Goal: Task Accomplishment & Management: Complete application form

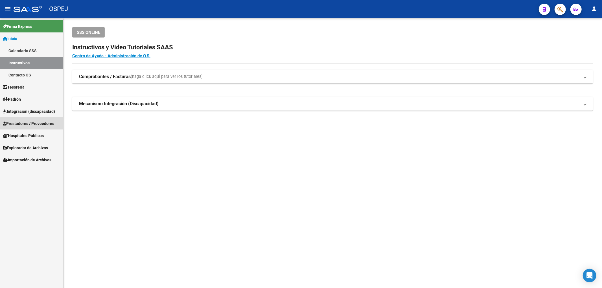
click at [52, 126] on span "Prestadores / Proveedores" at bounding box center [28, 123] width 51 height 6
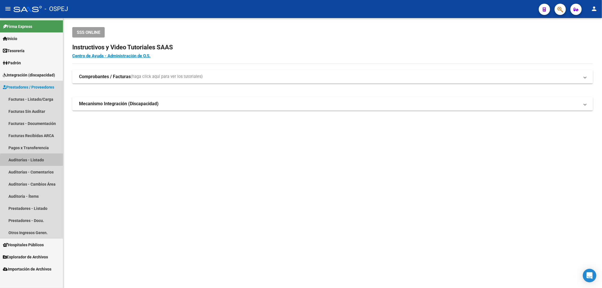
click at [48, 162] on link "Auditorías - Listado" at bounding box center [31, 160] width 63 height 12
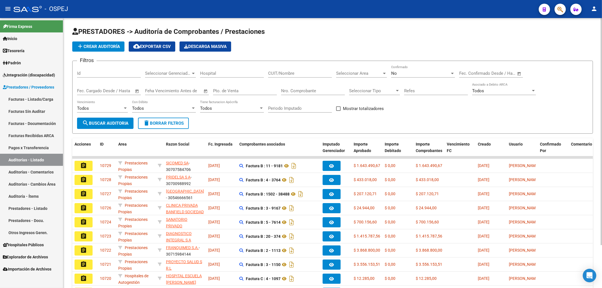
click at [113, 43] on button "add Crear Auditoría" at bounding box center [98, 46] width 52 height 10
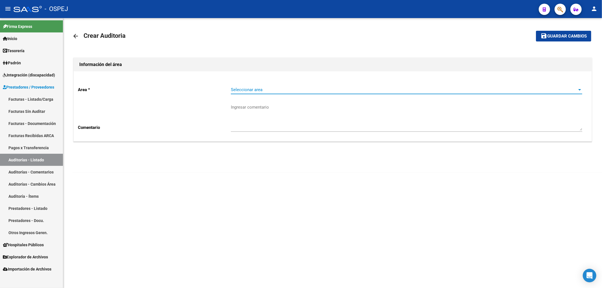
click at [262, 92] on span "Seleccionar area" at bounding box center [404, 89] width 346 height 5
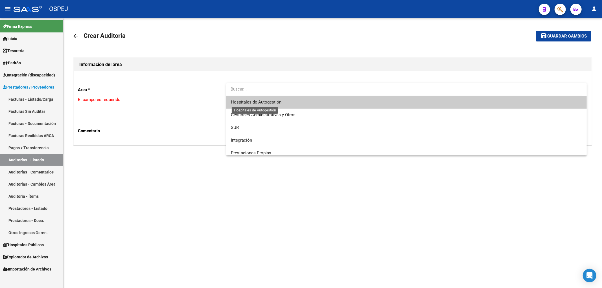
click at [273, 102] on span "Hospitales de Autogestión" at bounding box center [256, 102] width 51 height 5
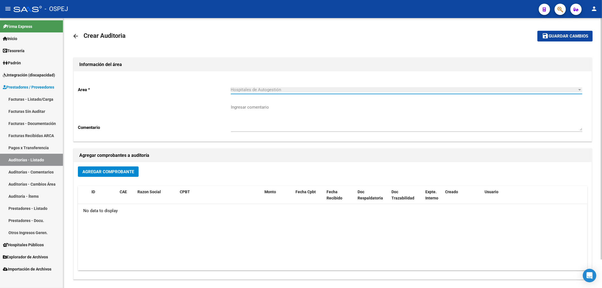
click at [119, 172] on span "Agregar Comprobante" at bounding box center [108, 171] width 52 height 5
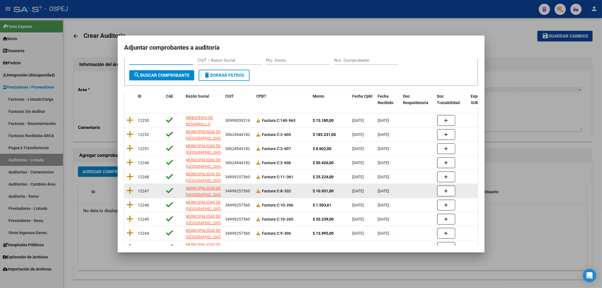
scroll to position [59, 0]
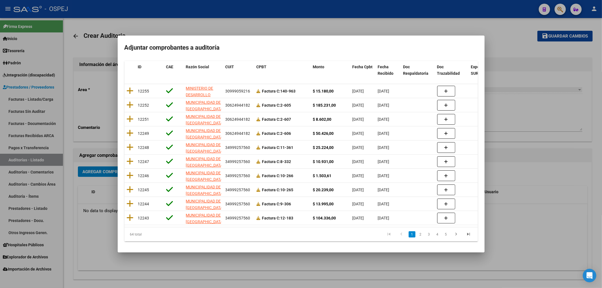
click at [524, 97] on div at bounding box center [301, 144] width 602 height 288
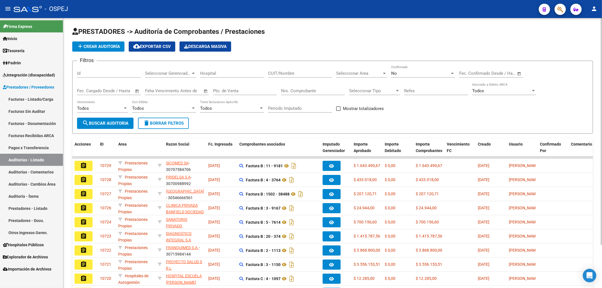
click at [118, 52] on app-action-button "add Crear Auditoría" at bounding box center [98, 46] width 52 height 10
click at [111, 49] on button "add Crear Auditoría" at bounding box center [98, 46] width 52 height 10
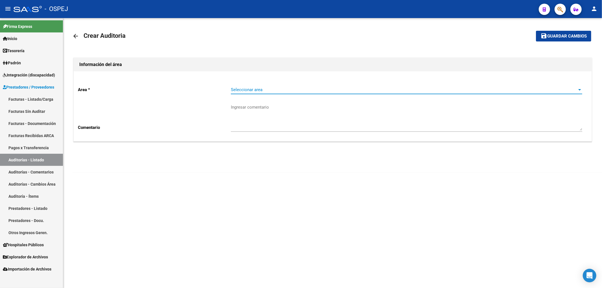
click at [279, 92] on span "Seleccionar area" at bounding box center [404, 89] width 346 height 5
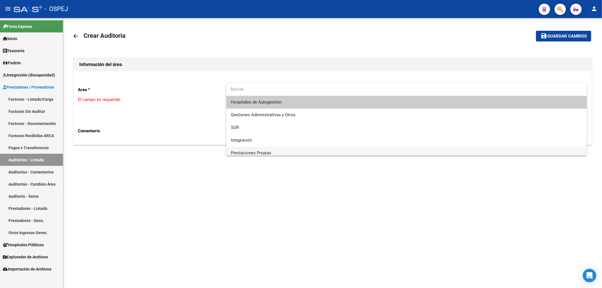
click at [276, 150] on span "Prestaciones Propias" at bounding box center [407, 153] width 352 height 13
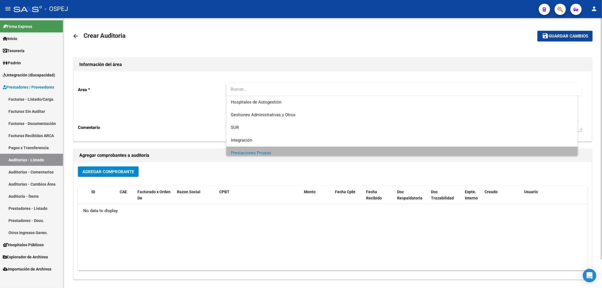
scroll to position [4, 0]
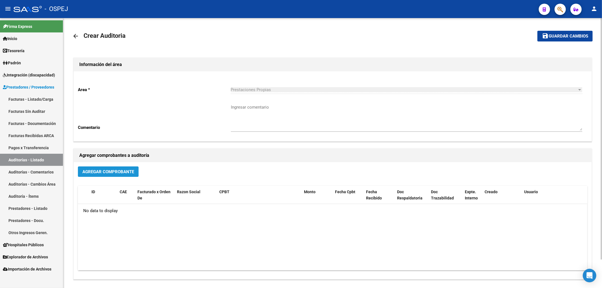
click at [134, 172] on button "Agregar Comprobante" at bounding box center [108, 171] width 61 height 10
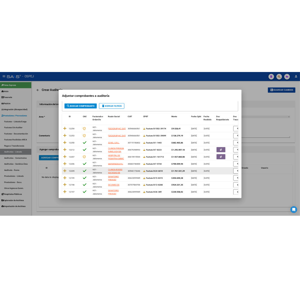
scroll to position [59, 0]
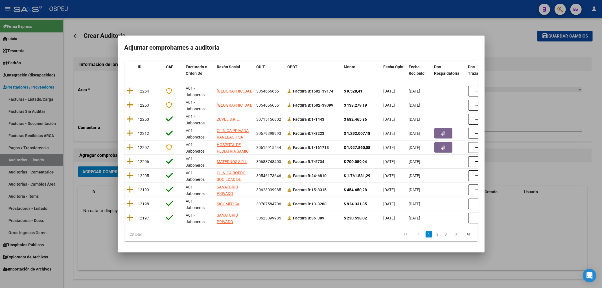
click at [525, 84] on div at bounding box center [301, 144] width 602 height 288
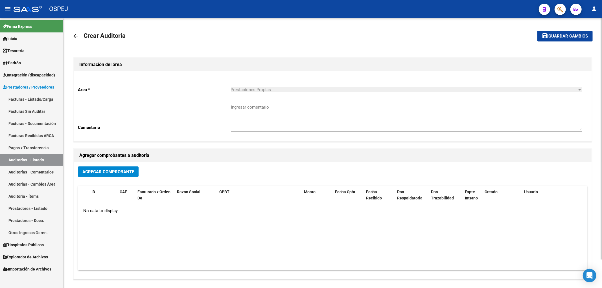
drag, startPoint x: 510, startPoint y: 69, endPoint x: 498, endPoint y: 69, distance: 11.9
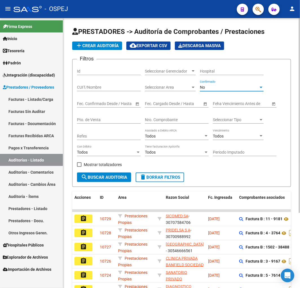
click at [212, 86] on div "No" at bounding box center [229, 87] width 59 height 5
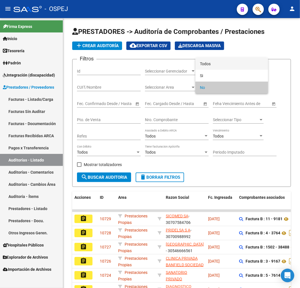
click at [215, 61] on span "Todos" at bounding box center [232, 64] width 64 height 12
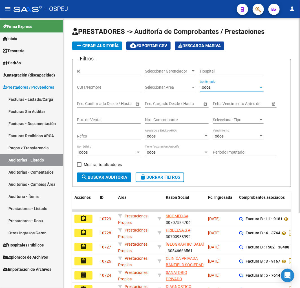
click at [153, 121] on input "Nro. Comprobante" at bounding box center [177, 119] width 64 height 5
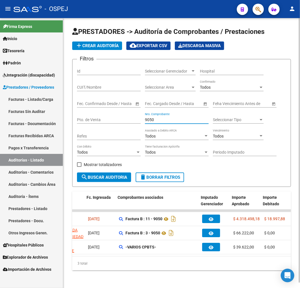
scroll to position [0, 122]
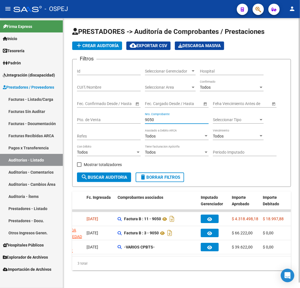
click at [150, 120] on input "9050" at bounding box center [177, 119] width 64 height 5
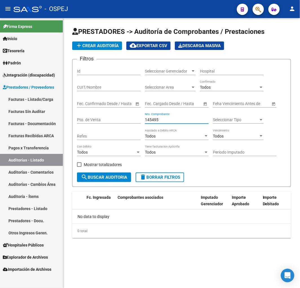
scroll to position [0, 0]
click at [152, 122] on input "145495" at bounding box center [177, 119] width 64 height 5
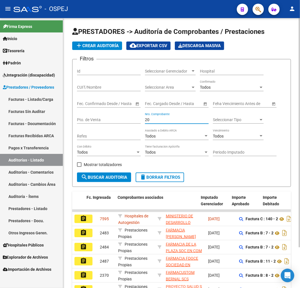
click at [153, 122] on input "20" at bounding box center [177, 119] width 64 height 5
type input "2"
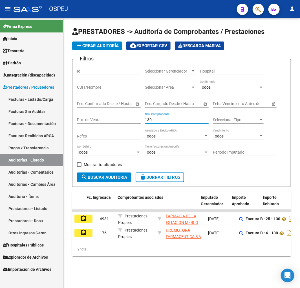
type input "130"
click at [105, 44] on span "add Crear Auditoría" at bounding box center [97, 45] width 43 height 5
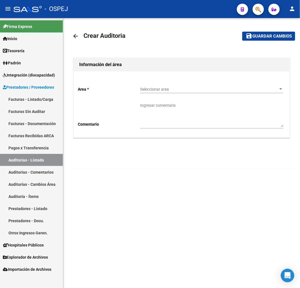
click at [162, 85] on div "Seleccionar area Seleccionar area" at bounding box center [211, 87] width 143 height 11
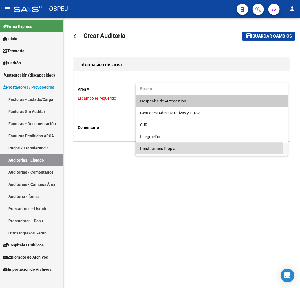
click at [182, 148] on span "Prestaciones Propias" at bounding box center [211, 148] width 143 height 12
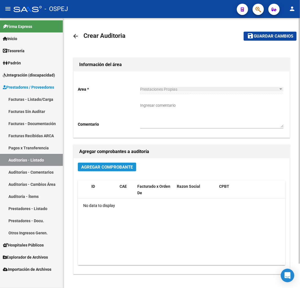
click at [115, 169] on span "Agregar Comprobante" at bounding box center [107, 166] width 52 height 5
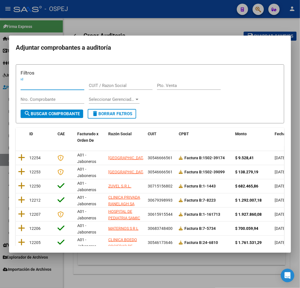
click at [55, 101] on input "Nro. Comprobante" at bounding box center [53, 99] width 64 height 5
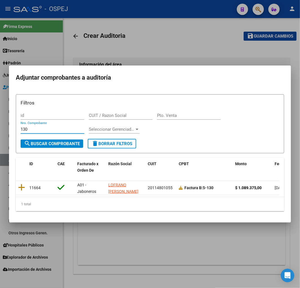
type input "130"
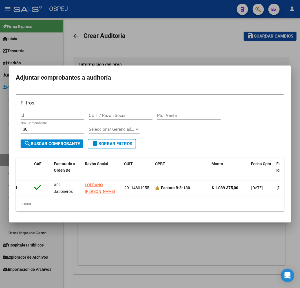
scroll to position [0, 34]
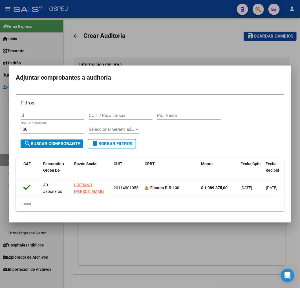
click at [152, 236] on div at bounding box center [150, 144] width 300 height 288
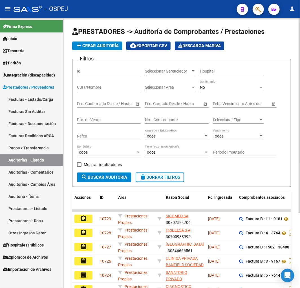
click at [218, 86] on div "No" at bounding box center [229, 87] width 59 height 5
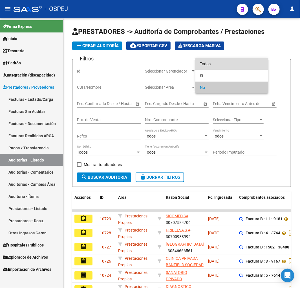
click at [204, 66] on span "Todos" at bounding box center [232, 64] width 64 height 12
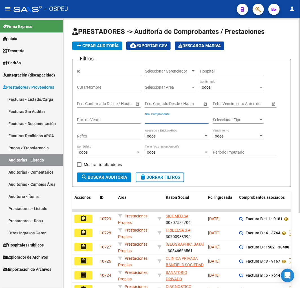
click at [166, 122] on input "Nro. Comprobante" at bounding box center [177, 119] width 64 height 5
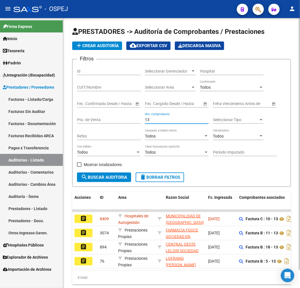
type input "13"
click at [111, 44] on span "add Crear Auditoría" at bounding box center [97, 45] width 43 height 5
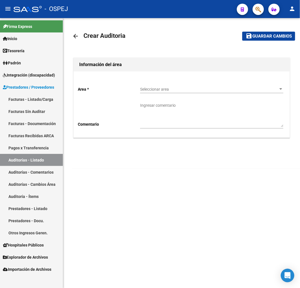
click at [191, 91] on span "Seleccionar area" at bounding box center [209, 89] width 138 height 5
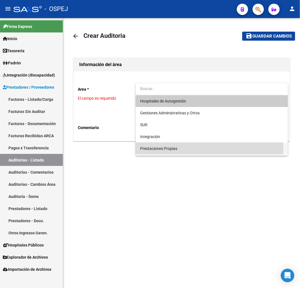
click at [181, 148] on span "Prestaciones Propias" at bounding box center [211, 148] width 143 height 12
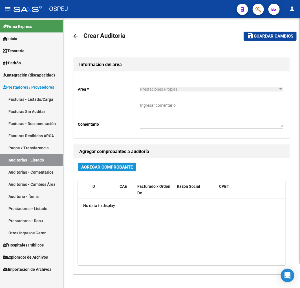
click at [107, 170] on button "Agregar Comprobante" at bounding box center [107, 167] width 58 height 9
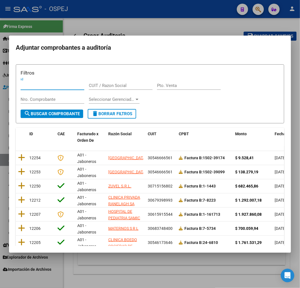
click at [51, 100] on input "Nro. Comprobante" at bounding box center [53, 99] width 64 height 5
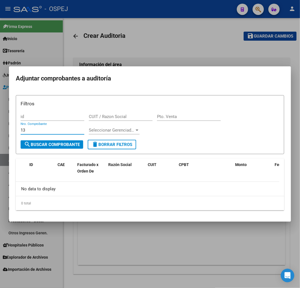
type input "13"
click at [141, 51] on div at bounding box center [150, 144] width 300 height 288
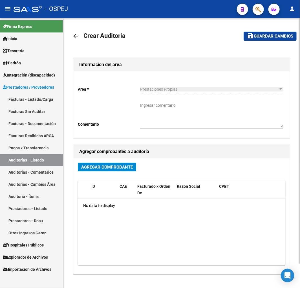
click at [73, 36] on mat-icon "arrow_back" at bounding box center [75, 36] width 7 height 7
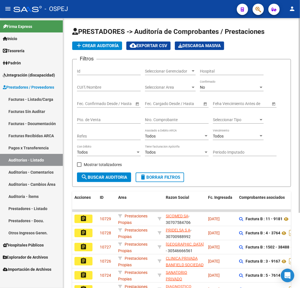
drag, startPoint x: 163, startPoint y: 118, endPoint x: 172, endPoint y: 113, distance: 10.6
click at [163, 118] on input "Nro. Comprobante" at bounding box center [177, 119] width 64 height 5
click at [216, 82] on div "No Confirmado" at bounding box center [232, 85] width 64 height 11
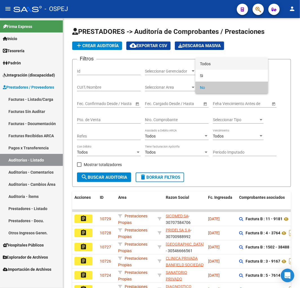
click at [216, 65] on span "Todos" at bounding box center [232, 64] width 64 height 12
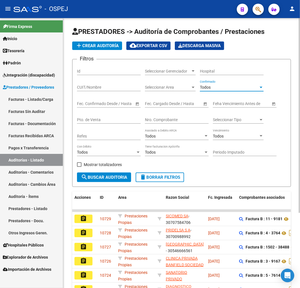
click at [171, 120] on input "Nro. Comprobante" at bounding box center [177, 119] width 64 height 5
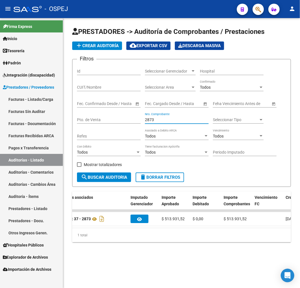
scroll to position [0, 193]
click at [150, 120] on input "2873" at bounding box center [177, 119] width 64 height 5
click at [152, 118] on input "26184" at bounding box center [177, 119] width 64 height 5
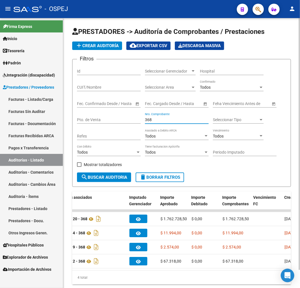
click at [148, 120] on input "368" at bounding box center [177, 119] width 64 height 5
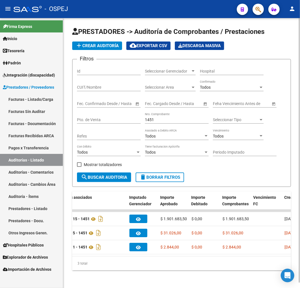
click at [151, 120] on input "1451" at bounding box center [177, 119] width 64 height 5
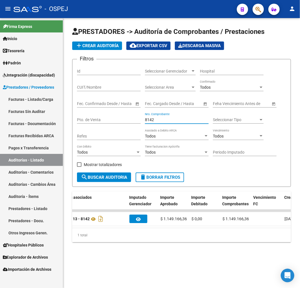
click at [151, 120] on input "8142" at bounding box center [177, 119] width 64 height 5
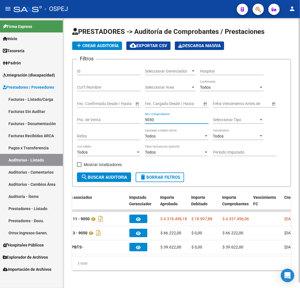
click at [150, 120] on input "9050" at bounding box center [177, 119] width 64 height 5
type input "7069"
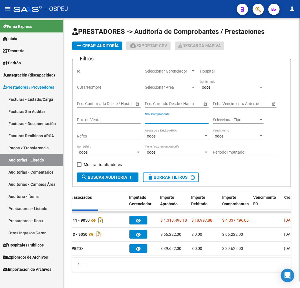
scroll to position [0, 0]
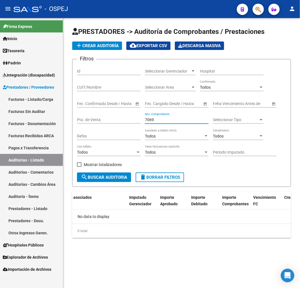
click at [150, 120] on input "7069" at bounding box center [177, 119] width 64 height 5
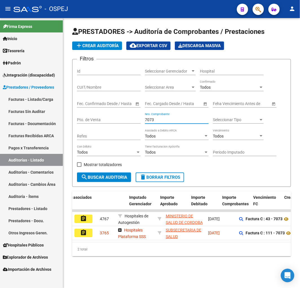
click at [147, 119] on input "7073" at bounding box center [177, 119] width 64 height 5
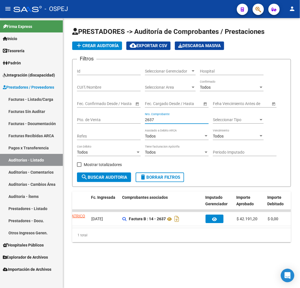
scroll to position [0, 119]
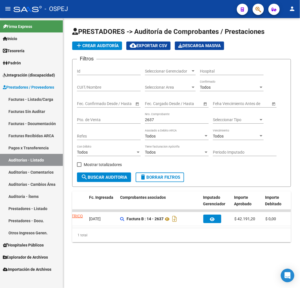
click at [151, 121] on input "2637" at bounding box center [177, 119] width 64 height 5
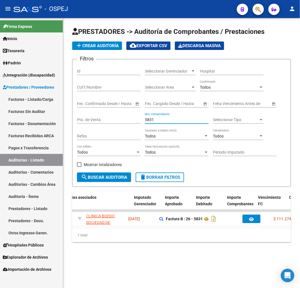
scroll to position [0, 69]
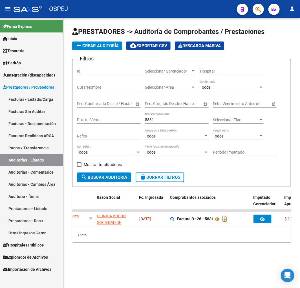
click at [149, 120] on input "5831" at bounding box center [177, 119] width 64 height 5
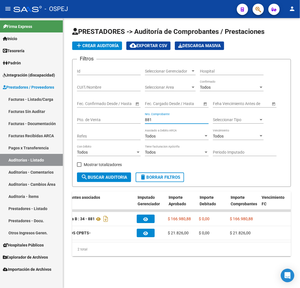
scroll to position [0, 187]
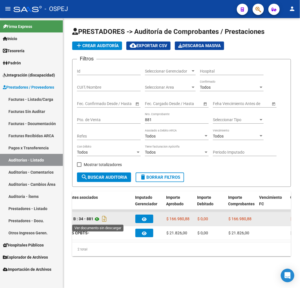
click at [97, 220] on icon at bounding box center [96, 219] width 7 height 7
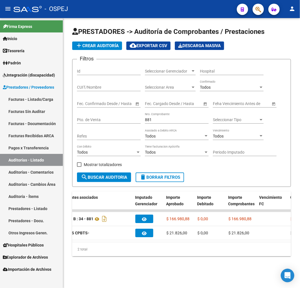
click at [149, 120] on input "881" at bounding box center [177, 119] width 64 height 5
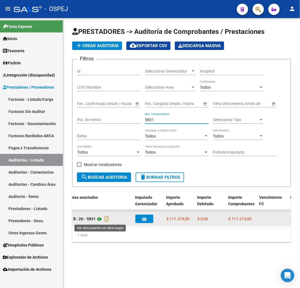
click at [101, 219] on icon at bounding box center [99, 219] width 7 height 7
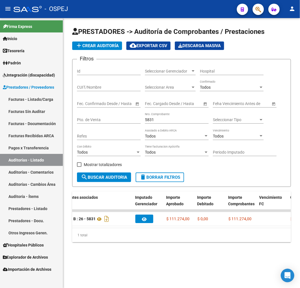
click at [148, 120] on input "5831" at bounding box center [177, 119] width 64 height 5
click at [148, 121] on input "5831" at bounding box center [177, 119] width 64 height 5
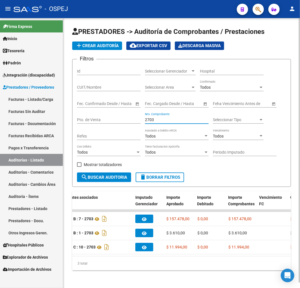
scroll to position [0, 56]
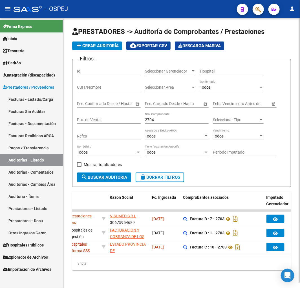
click at [150, 119] on input "2704" at bounding box center [177, 119] width 64 height 5
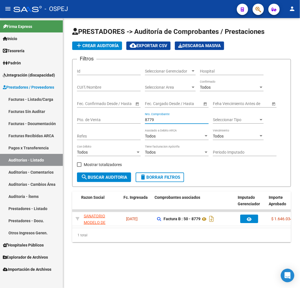
scroll to position [0, 58]
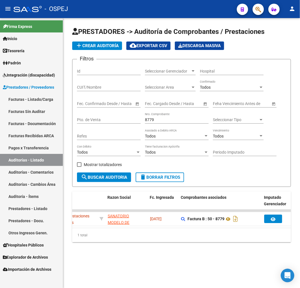
click at [150, 123] on div "8779 Nro. Comprobante" at bounding box center [177, 117] width 64 height 11
click at [150, 121] on input "8779" at bounding box center [177, 119] width 64 height 5
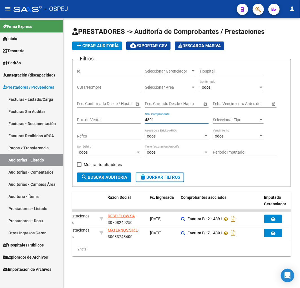
click at [149, 119] on input "4891" at bounding box center [177, 119] width 64 height 5
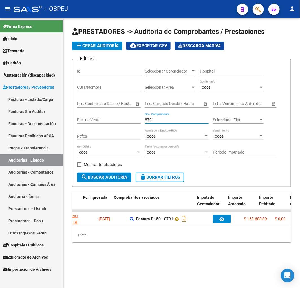
scroll to position [0, 64]
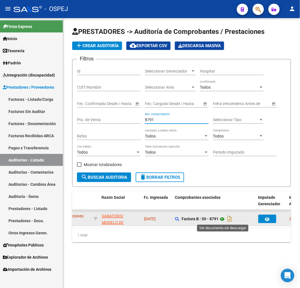
type input "8791"
click at [221, 221] on icon at bounding box center [222, 219] width 7 height 7
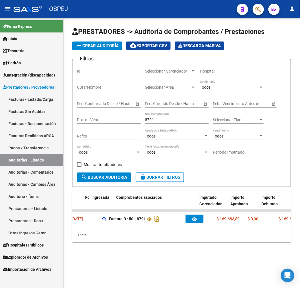
scroll to position [0, 0]
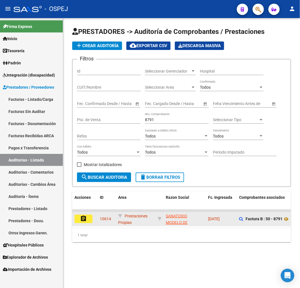
click at [83, 215] on mat-icon "assignment" at bounding box center [83, 218] width 7 height 7
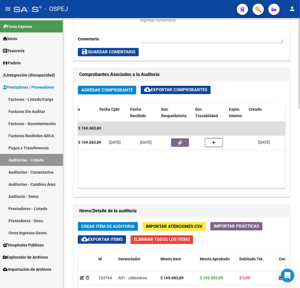
scroll to position [0, 235]
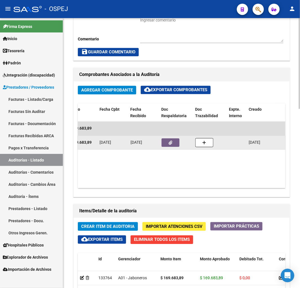
click at [168, 140] on button "button" at bounding box center [171, 143] width 18 height 8
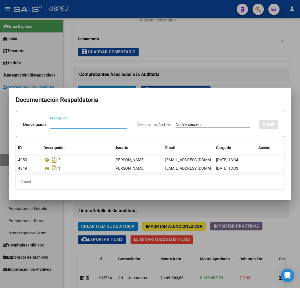
click at [187, 125] on input "Seleccionar Archivo" at bounding box center [213, 124] width 75 height 5
type input "C:\fakepath\Correo de Obra Social Personal Jaboneros - Débito SANATORIO MODELO …"
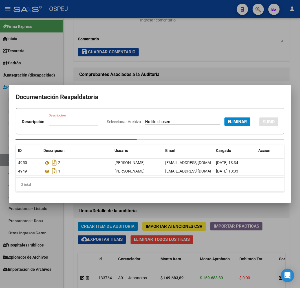
click at [102, 114] on div "Descripción Descripción" at bounding box center [62, 122] width 81 height 17
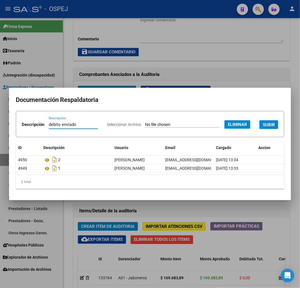
type input "debito enviado"
click at [263, 127] on span "SUBIR" at bounding box center [269, 124] width 12 height 5
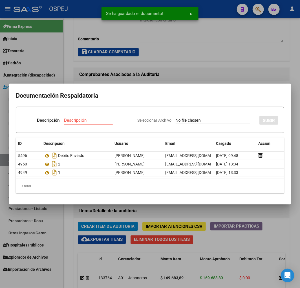
click at [257, 209] on div at bounding box center [150, 144] width 300 height 288
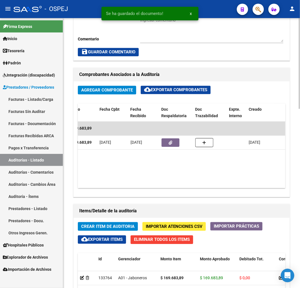
scroll to position [376, 0]
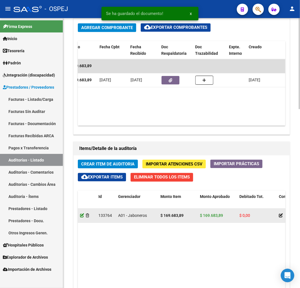
click at [82, 215] on icon at bounding box center [82, 215] width 4 height 4
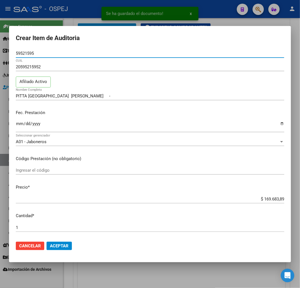
click at [264, 199] on input "$ 169.683,89" at bounding box center [150, 198] width 269 height 5
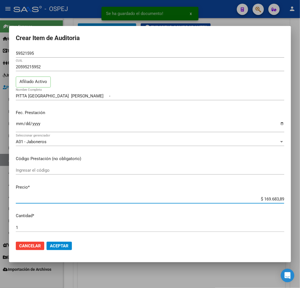
click at [264, 199] on input "$ 169.683,89" at bounding box center [150, 198] width 269 height 5
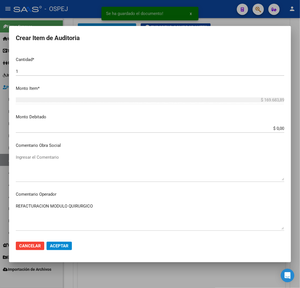
scroll to position [157, 0]
click at [277, 131] on div "$ 0,00 Ingresar el monto" at bounding box center [150, 128] width 269 height 8
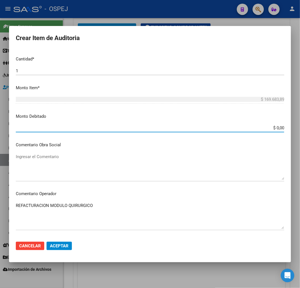
click at [277, 128] on input "$ 0,00" at bounding box center [150, 127] width 269 height 5
paste input "169.683,89"
type input "$ 169.683,89"
click at [62, 246] on span "Aceptar" at bounding box center [59, 245] width 19 height 5
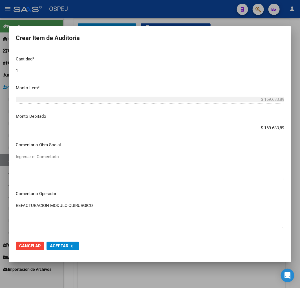
scroll to position [0, 0]
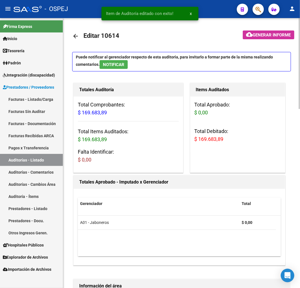
click at [216, 138] on span "$ 169.683,89" at bounding box center [209, 139] width 29 height 6
drag, startPoint x: 216, startPoint y: 138, endPoint x: 195, endPoint y: 139, distance: 21.2
click at [195, 139] on span "$ 169.683,89" at bounding box center [209, 139] width 29 height 6
copy span "$ 169.683,89"
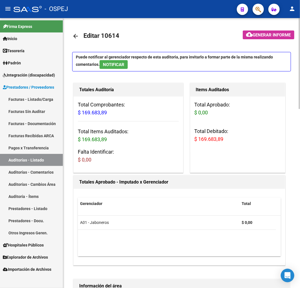
click at [78, 35] on mat-icon "arrow_back" at bounding box center [75, 36] width 7 height 7
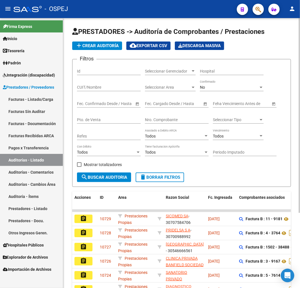
click at [205, 88] on div "No" at bounding box center [229, 87] width 59 height 5
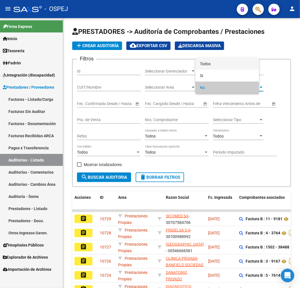
click at [213, 67] on span "Todos" at bounding box center [227, 64] width 55 height 12
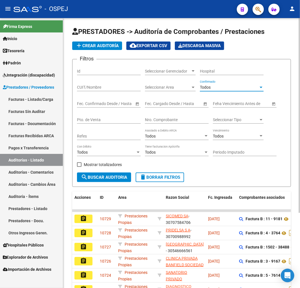
click at [171, 117] on div "Nro. Comprobante" at bounding box center [177, 117] width 64 height 11
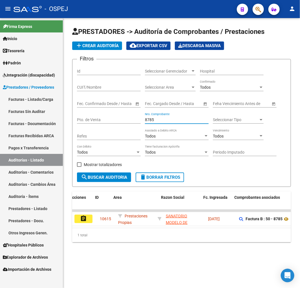
scroll to position [0, 168]
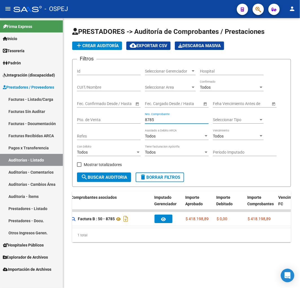
type input "8785"
drag, startPoint x: 159, startPoint y: 235, endPoint x: 145, endPoint y: 235, distance: 13.6
click at [145, 235] on div "1 total" at bounding box center [181, 235] width 219 height 14
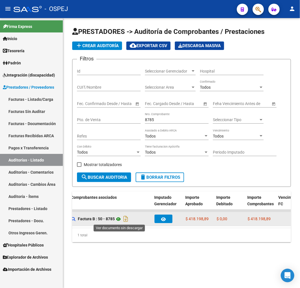
click at [119, 220] on icon at bounding box center [118, 219] width 7 height 7
click at [118, 221] on icon at bounding box center [118, 219] width 7 height 7
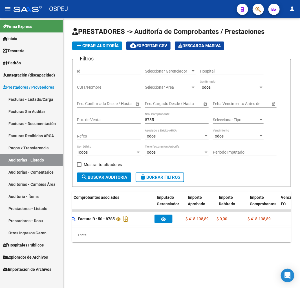
scroll to position [0, 0]
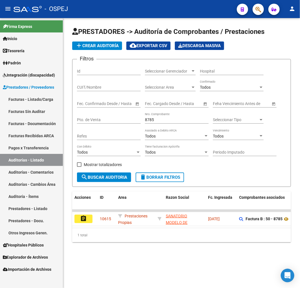
click at [82, 218] on mat-icon "assignment" at bounding box center [83, 218] width 7 height 7
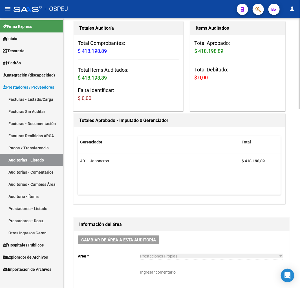
scroll to position [188, 0]
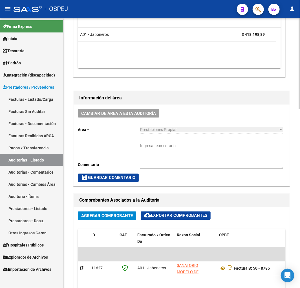
click at [184, 151] on textarea "Ingresar comentario" at bounding box center [211, 155] width 143 height 25
type textarea "sin debitos"
click at [119, 180] on span "save Guardar Comentario" at bounding box center [108, 177] width 54 height 5
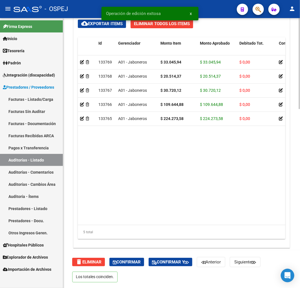
click at [137, 262] on span "Confirmar" at bounding box center [127, 261] width 28 height 5
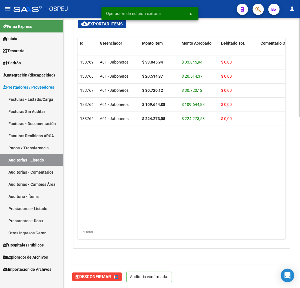
type input "202509"
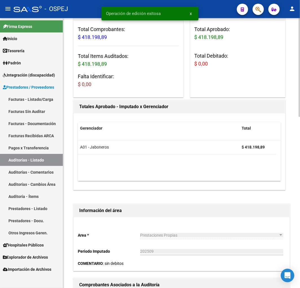
scroll to position [0, 0]
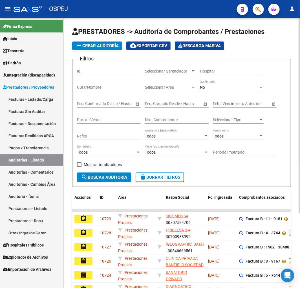
click at [37, 101] on link "Facturas - Listado/Carga" at bounding box center [31, 99] width 63 height 12
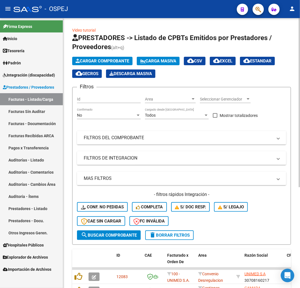
click at [120, 114] on div "No" at bounding box center [106, 115] width 59 height 5
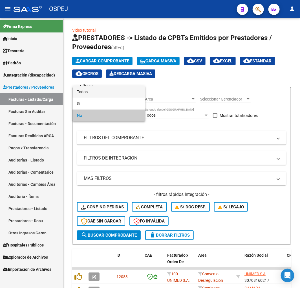
click at [121, 92] on span "Todos" at bounding box center [109, 92] width 64 height 12
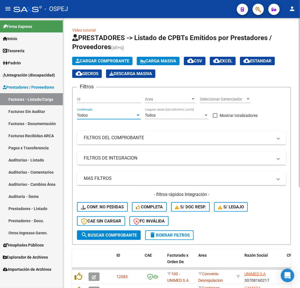
click at [124, 134] on mat-expansion-panel-header "FILTROS DEL COMPROBANTE" at bounding box center [181, 138] width 209 height 14
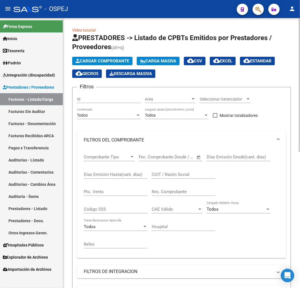
click at [170, 193] on input "Nro. Comprobante" at bounding box center [184, 191] width 64 height 5
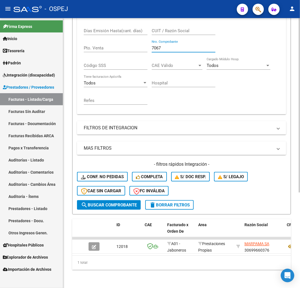
click at [160, 45] on input "7067" at bounding box center [184, 47] width 64 height 5
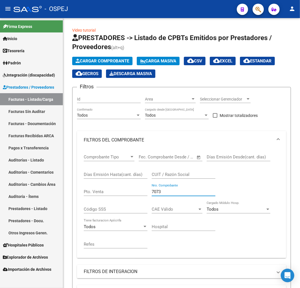
type input "7073"
click at [45, 144] on link "Pagos x Transferencia" at bounding box center [31, 148] width 63 height 12
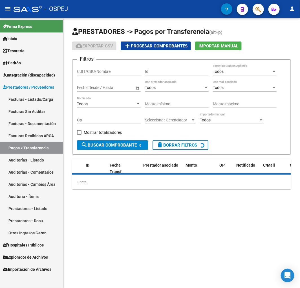
click at [40, 159] on link "Auditorías - Listado" at bounding box center [31, 160] width 63 height 12
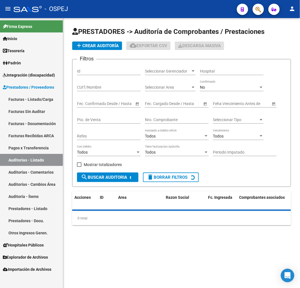
click at [106, 50] on button "add Crear Auditoría" at bounding box center [97, 45] width 50 height 8
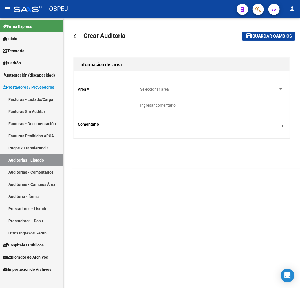
click at [199, 93] on div "Seleccionar area Seleccionar area" at bounding box center [211, 87] width 143 height 11
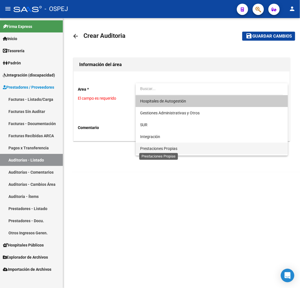
click at [173, 146] on span "Prestaciones Propias" at bounding box center [158, 148] width 37 height 5
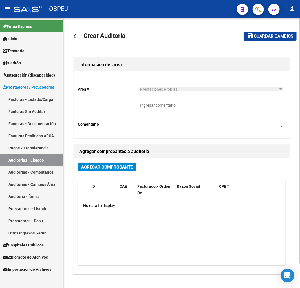
click at [123, 166] on span "Agregar Comprobante" at bounding box center [107, 166] width 52 height 5
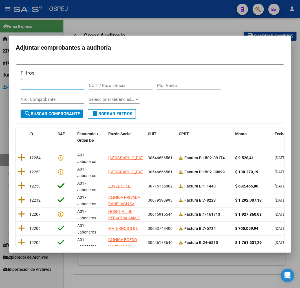
click at [61, 99] on input "Nro. Comprobante" at bounding box center [53, 99] width 64 height 5
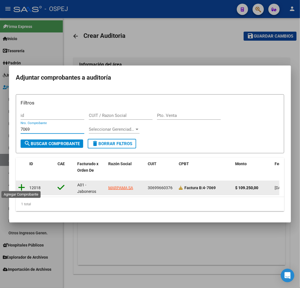
type input "7069"
click at [24, 186] on icon at bounding box center [21, 187] width 7 height 8
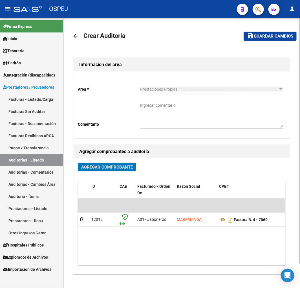
click at [275, 37] on span "Guardar cambios" at bounding box center [273, 36] width 39 height 5
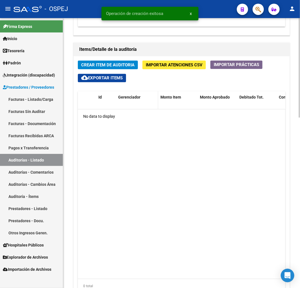
scroll to position [313, 0]
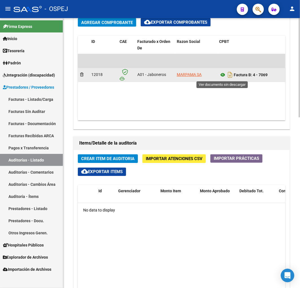
click at [223, 76] on icon at bounding box center [222, 75] width 7 height 7
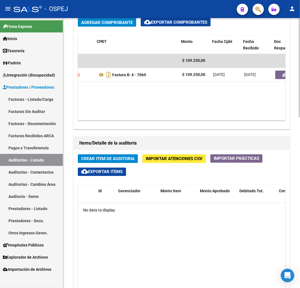
scroll to position [0, 122]
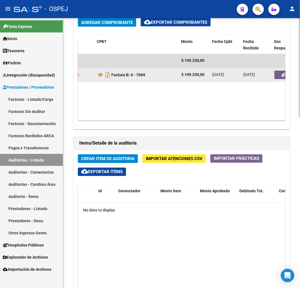
click at [282, 76] on icon "button" at bounding box center [284, 75] width 4 height 4
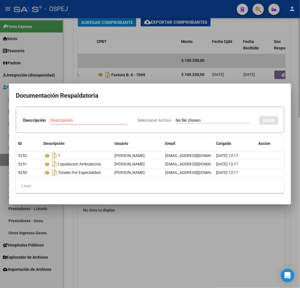
click at [194, 227] on div at bounding box center [150, 144] width 300 height 288
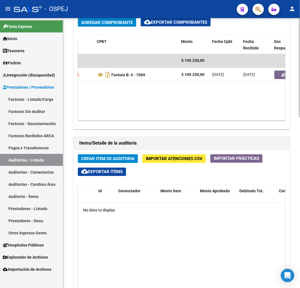
click at [172, 159] on span "Importar Atenciones CSV" at bounding box center [174, 158] width 57 height 5
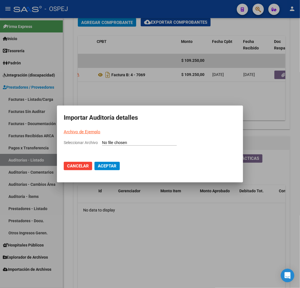
click at [134, 143] on input "Seleccionar Archivo" at bounding box center [139, 142] width 75 height 5
type input "C:\fakepath\Auditoria-demo-saas MARPAMA 7069.csv"
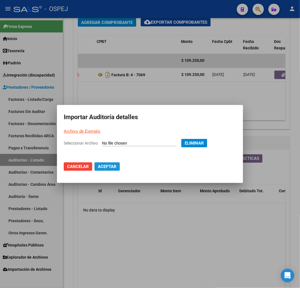
click at [113, 165] on span "Aceptar" at bounding box center [107, 166] width 19 height 5
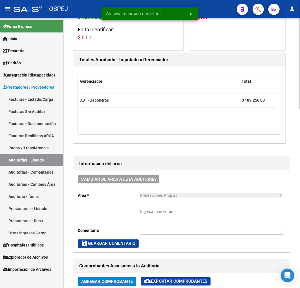
scroll to position [0, 0]
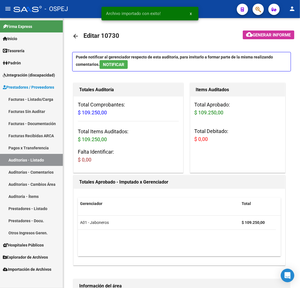
click at [58, 154] on link "Auditorías - Listado" at bounding box center [31, 160] width 63 height 12
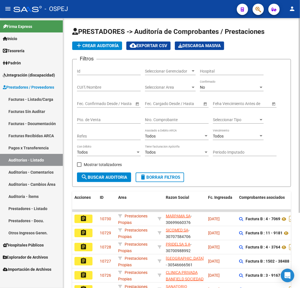
click at [109, 46] on span "add Crear Auditoría" at bounding box center [97, 45] width 43 height 5
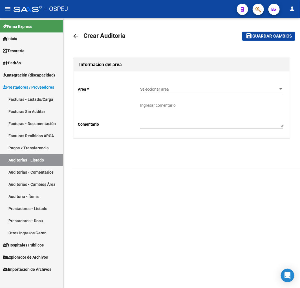
click at [170, 88] on span "Seleccionar area" at bounding box center [209, 89] width 138 height 5
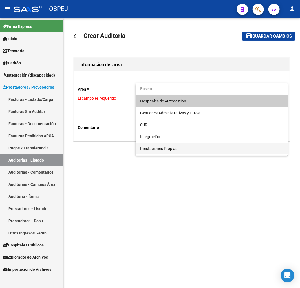
click at [163, 150] on span "Prestaciones Propias" at bounding box center [158, 148] width 37 height 5
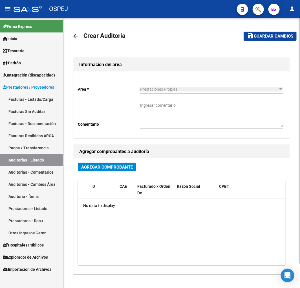
click at [113, 166] on span "Agregar Comprobante" at bounding box center [107, 166] width 52 height 5
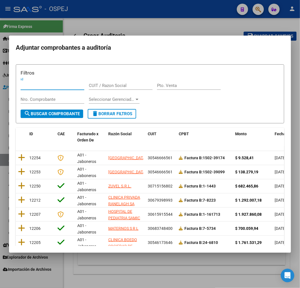
click at [61, 100] on input "Nro. Comprobante" at bounding box center [53, 99] width 64 height 5
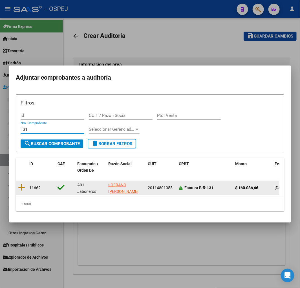
type input "131"
click at [181, 186] on icon at bounding box center [181, 188] width 4 height 4
click at [20, 185] on icon at bounding box center [21, 187] width 7 height 8
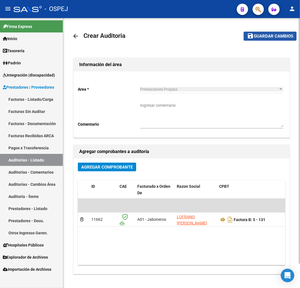
click at [265, 38] on span "Guardar cambios" at bounding box center [273, 36] width 39 height 5
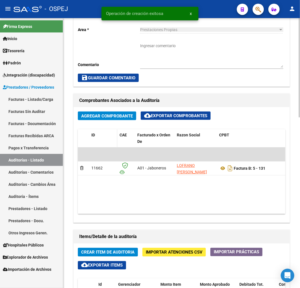
scroll to position [313, 0]
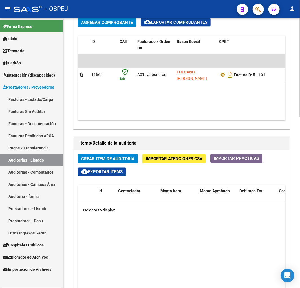
click at [115, 155] on button "Crear Item de Auditoria" at bounding box center [108, 158] width 60 height 9
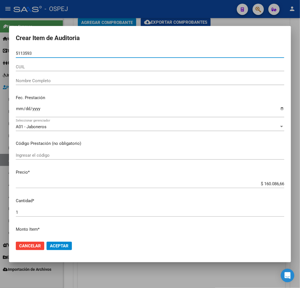
type input "51135931"
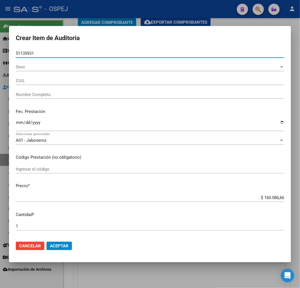
type input "20511359318"
type input "[PERSON_NAME]"
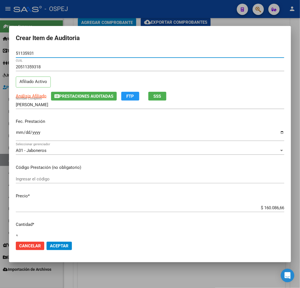
type input "51135931"
click at [19, 132] on input "Ingresar la fecha" at bounding box center [150, 134] width 269 height 9
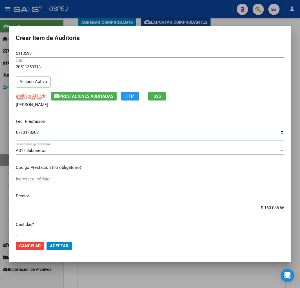
type input "[DATE]"
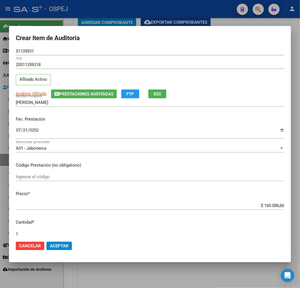
scroll to position [151, 0]
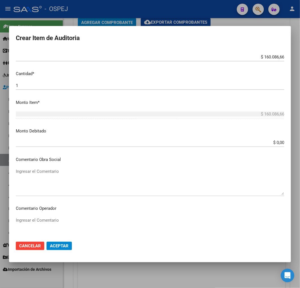
click at [73, 181] on textarea "Ingresar el Comentario" at bounding box center [150, 181] width 269 height 27
paste textarea "V"
click at [65, 190] on textarea "Ingresar el Comentario" at bounding box center [150, 181] width 269 height 27
drag, startPoint x: 95, startPoint y: 172, endPoint x: -274, endPoint y: 157, distance: 369.6
click at [0, 157] on html "menu - OSPEJ person Firma Express Inicio Calendario SSS Instructivos Contacto O…" at bounding box center [150, 144] width 300 height 288
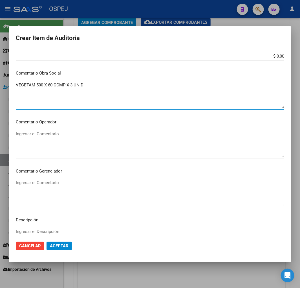
scroll to position [308, 0]
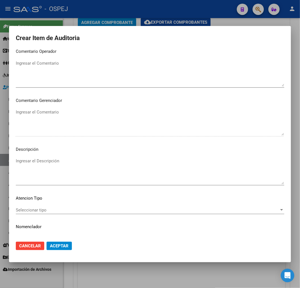
type textarea "VECETAM 500 X 60 COMP X 3 UNID"
click at [82, 170] on textarea "Ingresar el Descripción" at bounding box center [150, 171] width 269 height 27
paste textarea "VECETAM 500 X 60 COMP X 3 UNID"
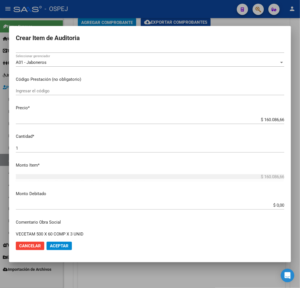
scroll to position [0, 0]
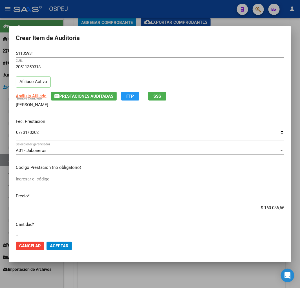
type textarea "VECETAM 500 X 60 COMP X 3 UNID"
click at [65, 246] on span "Aceptar" at bounding box center [59, 245] width 19 height 5
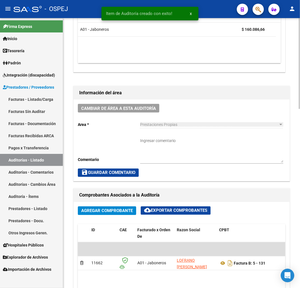
scroll to position [5, 0]
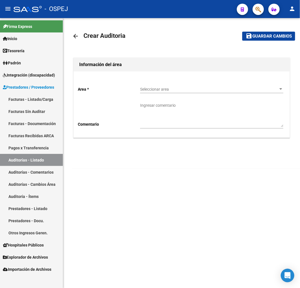
click at [168, 91] on span "Seleccionar area" at bounding box center [209, 89] width 138 height 5
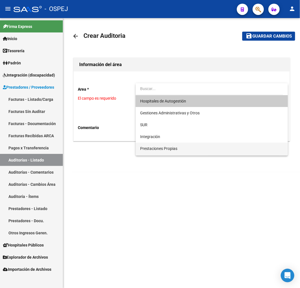
drag, startPoint x: 171, startPoint y: 151, endPoint x: 164, endPoint y: 155, distance: 7.8
click at [171, 151] on div "Hospitales de Autogestión Gestiones Administrativas y Otros SUR Integración Pre…" at bounding box center [212, 119] width 152 height 72
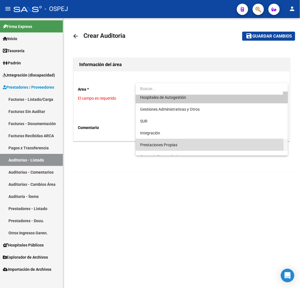
click at [160, 148] on span "Prestaciones Propias" at bounding box center [211, 145] width 143 height 12
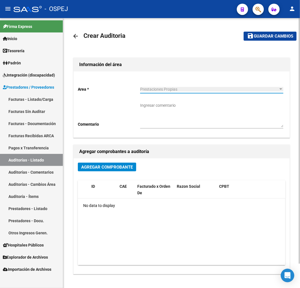
click at [115, 169] on span "Agregar Comprobante" at bounding box center [107, 166] width 52 height 5
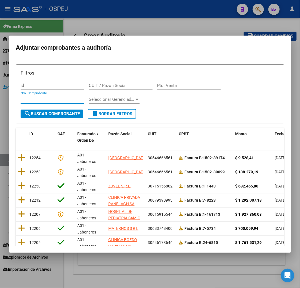
click at [59, 100] on input "Nro. Comprobante" at bounding box center [53, 99] width 64 height 5
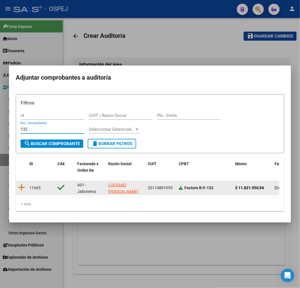
type input "132"
click at [182, 186] on icon at bounding box center [181, 188] width 4 height 4
click at [19, 185] on icon at bounding box center [21, 187] width 7 height 8
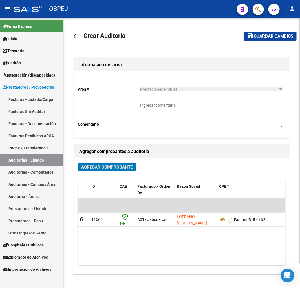
click at [269, 39] on button "save Guardar cambios" at bounding box center [270, 36] width 53 height 9
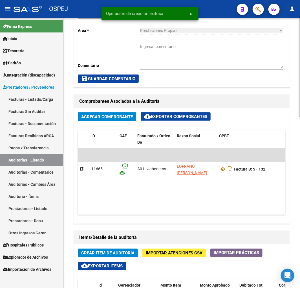
scroll to position [282, 0]
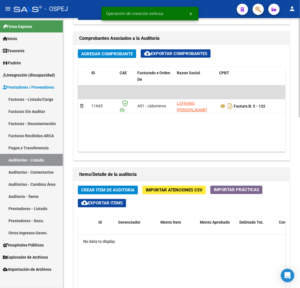
click at [109, 190] on span "Crear Item de Auditoria" at bounding box center [107, 190] width 53 height 5
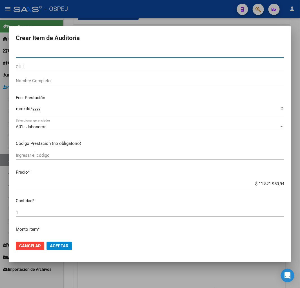
click at [21, 54] on input "Nro Documento" at bounding box center [150, 53] width 269 height 5
type input "51135931"
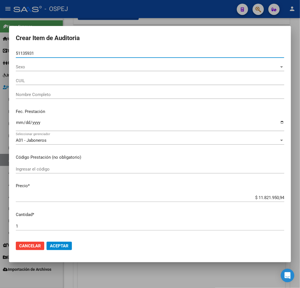
type input "20511359318"
type input "[PERSON_NAME]"
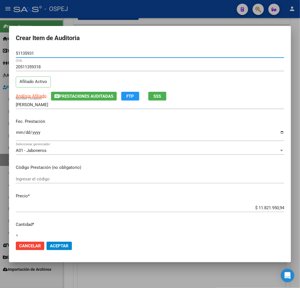
type input "51135931"
click at [17, 132] on input "Ingresar la fecha" at bounding box center [150, 134] width 269 height 9
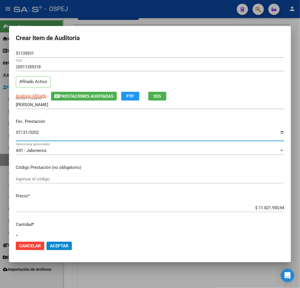
type input "[DATE]"
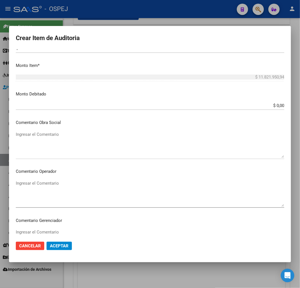
scroll to position [188, 0]
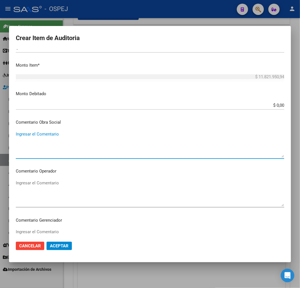
click at [67, 144] on textarea "Ingresar el Comentario" at bounding box center [150, 144] width 269 height 27
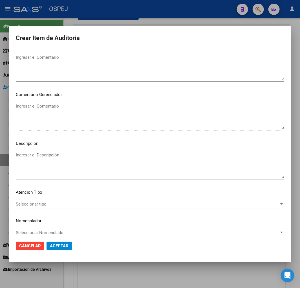
type textarea "[MEDICAL_DATA] 300 X 1 VIAL"
click at [73, 167] on textarea "Ingresar el Descripción" at bounding box center [150, 165] width 269 height 27
paste textarea "[MEDICAL_DATA] 300 X 1 VIAL"
type textarea "[MEDICAL_DATA] 300 X 1 VIAL"
click at [64, 246] on span "Aceptar" at bounding box center [59, 245] width 19 height 5
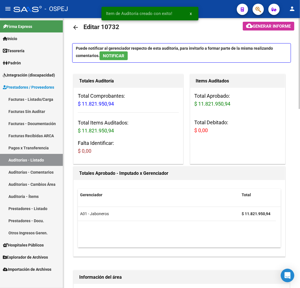
scroll to position [5, 0]
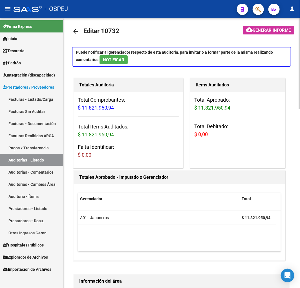
click at [74, 35] on link "arrow_back" at bounding box center [77, 31] width 11 height 13
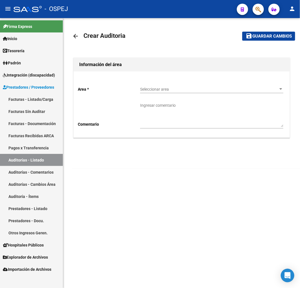
click at [183, 90] on span "Seleccionar area" at bounding box center [209, 89] width 138 height 5
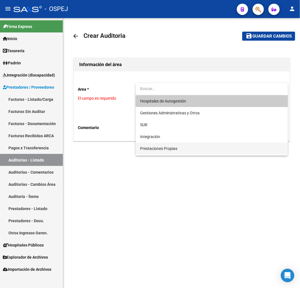
click at [170, 153] on span "Prestaciones Propias" at bounding box center [211, 148] width 143 height 12
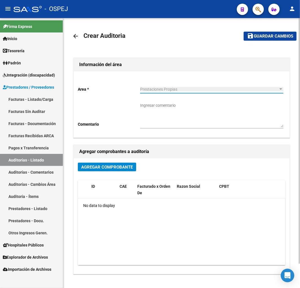
click at [119, 171] on button "Agregar Comprobante" at bounding box center [107, 167] width 58 height 9
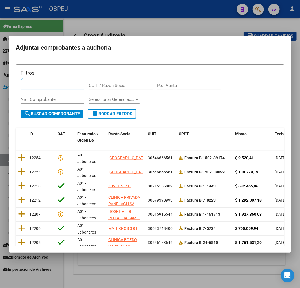
click at [51, 100] on input "Nro. Comprobante" at bounding box center [53, 99] width 64 height 5
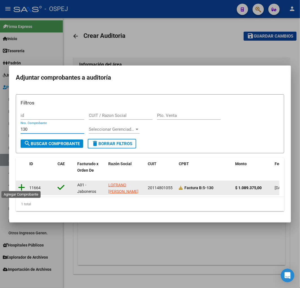
type input "130"
click at [19, 185] on icon at bounding box center [21, 187] width 7 height 8
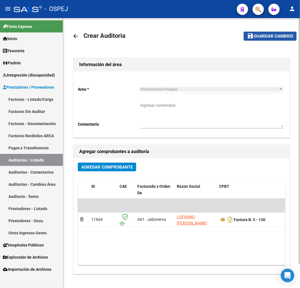
click at [255, 38] on span "Guardar cambios" at bounding box center [273, 36] width 39 height 5
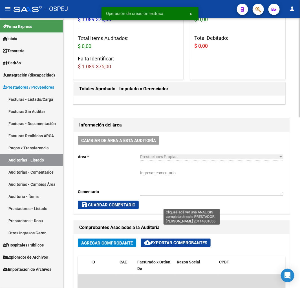
scroll to position [188, 0]
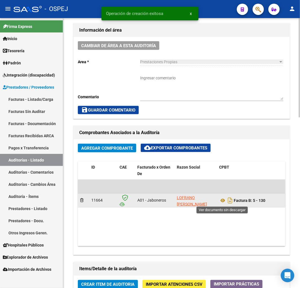
drag, startPoint x: 224, startPoint y: 202, endPoint x: 223, endPoint y: 196, distance: 6.3
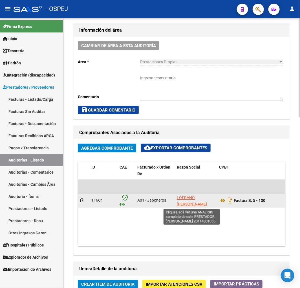
click at [187, 204] on span "LOFRANO [PERSON_NAME]" at bounding box center [192, 201] width 30 height 11
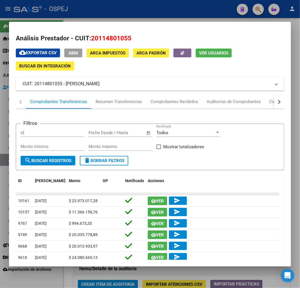
click at [236, 193] on datatable-body-cell at bounding box center [213, 194] width 134 height 2
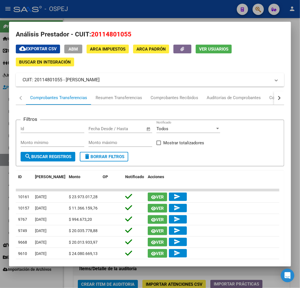
scroll to position [0, 0]
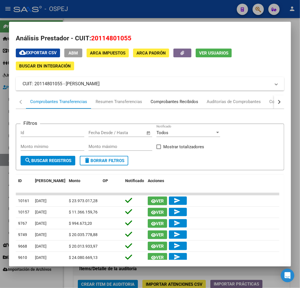
click at [171, 103] on div "Comprobantes Recibidos" at bounding box center [175, 101] width 48 height 6
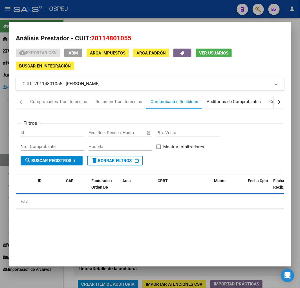
click at [234, 105] on div "Auditorías de Comprobantes" at bounding box center [234, 102] width 63 height 14
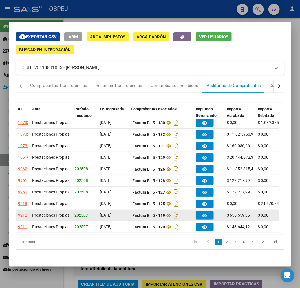
scroll to position [29, 0]
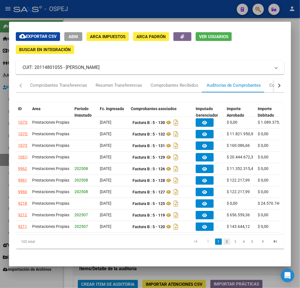
click at [224, 241] on link "2" at bounding box center [227, 241] width 7 height 6
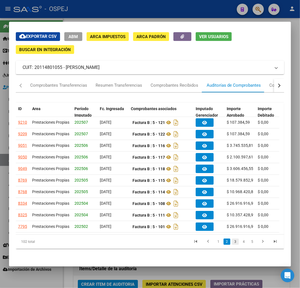
click at [232, 245] on link "3" at bounding box center [235, 241] width 7 height 6
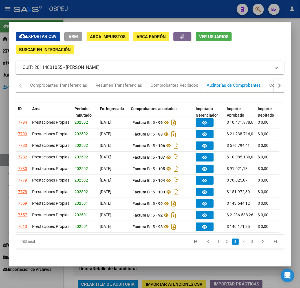
scroll to position [46, 0]
click at [242, 239] on link "4" at bounding box center [244, 241] width 7 height 6
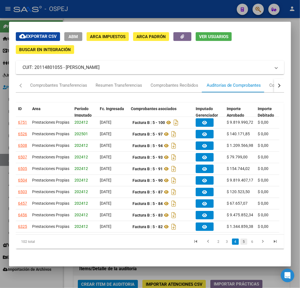
click at [241, 242] on link "5" at bounding box center [244, 241] width 7 height 6
click at [192, 242] on icon "go to first page" at bounding box center [195, 242] width 7 height 7
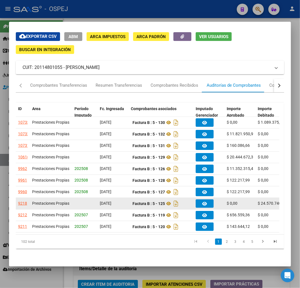
scroll to position [29, 0]
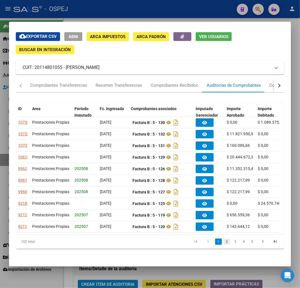
click at [224, 243] on link "2" at bounding box center [227, 241] width 7 height 6
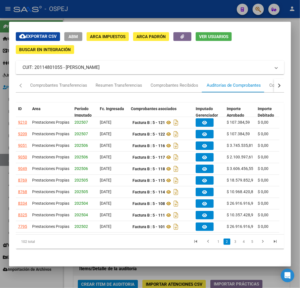
click at [235, 246] on li "3" at bounding box center [235, 242] width 8 height 10
click at [232, 245] on link "3" at bounding box center [235, 241] width 7 height 6
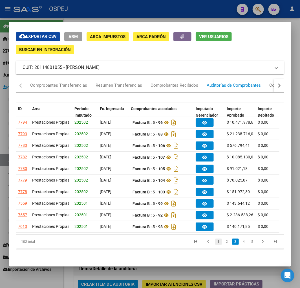
click at [215, 245] on link "1" at bounding box center [218, 241] width 7 height 6
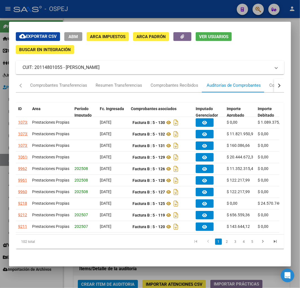
click at [121, 273] on div at bounding box center [150, 144] width 300 height 288
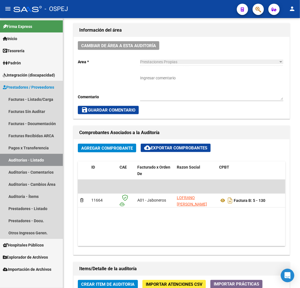
click at [45, 157] on link "Auditorías - Listado" at bounding box center [31, 160] width 63 height 12
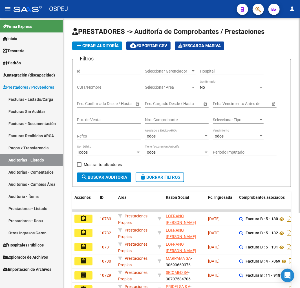
click at [209, 89] on div "No" at bounding box center [229, 87] width 59 height 5
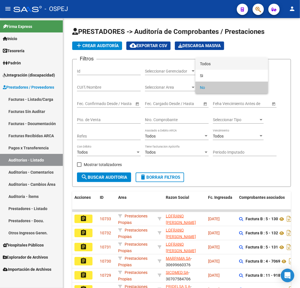
click at [226, 61] on span "Todos" at bounding box center [232, 64] width 64 height 12
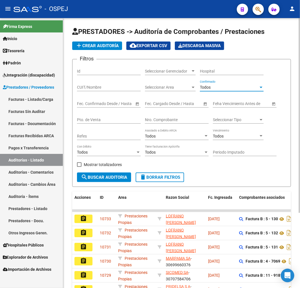
click at [176, 120] on input "Nro. Comprobante" at bounding box center [177, 119] width 64 height 5
click at [108, 87] on input "CUIT/Nombre" at bounding box center [109, 87] width 64 height 5
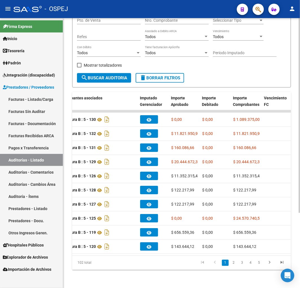
scroll to position [0, 195]
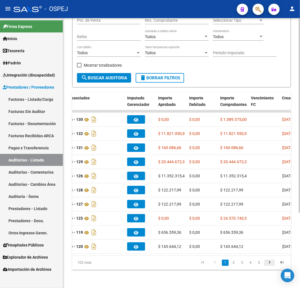
type input "LOFRANO"
click at [272, 265] on icon "go to next page" at bounding box center [269, 263] width 7 height 7
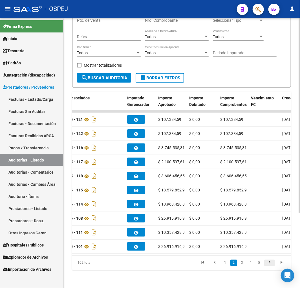
click at [272, 265] on icon "go to next page" at bounding box center [269, 263] width 7 height 7
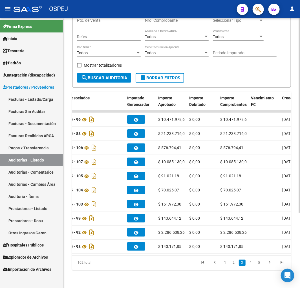
click at [204, 259] on li at bounding box center [202, 263] width 12 height 10
click at [203, 260] on icon "go to first page" at bounding box center [202, 263] width 7 height 7
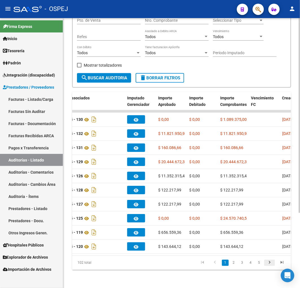
click at [270, 264] on icon "go to next page" at bounding box center [269, 263] width 7 height 7
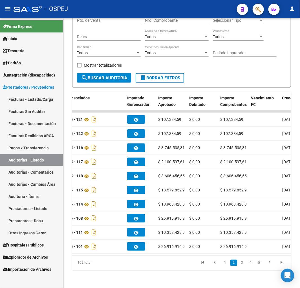
click at [42, 155] on link "Auditorías - Listado" at bounding box center [31, 160] width 63 height 12
click at [54, 164] on link "Auditorías - Listado" at bounding box center [31, 160] width 63 height 12
drag, startPoint x: 43, startPoint y: 147, endPoint x: 37, endPoint y: 155, distance: 9.9
click at [43, 147] on link "Pagos x Transferencia" at bounding box center [31, 148] width 63 height 12
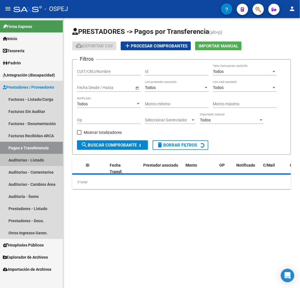
click at [31, 161] on link "Auditorías - Listado" at bounding box center [31, 160] width 63 height 12
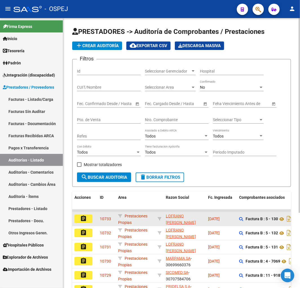
click at [81, 218] on mat-icon "assignment" at bounding box center [83, 218] width 7 height 7
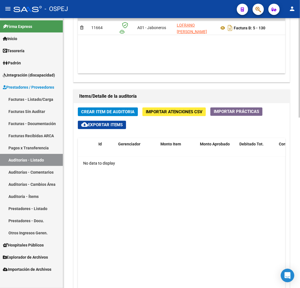
scroll to position [462, 0]
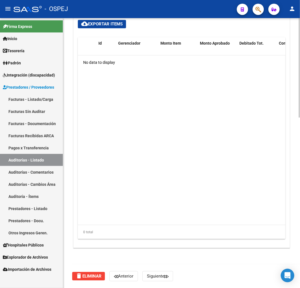
click at [85, 276] on span "delete Eliminar" at bounding box center [89, 275] width 26 height 5
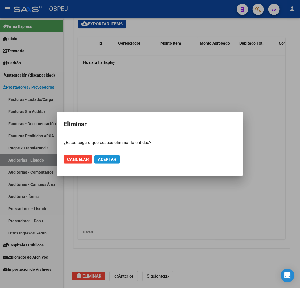
click at [103, 156] on button "Aceptar" at bounding box center [107, 159] width 25 height 8
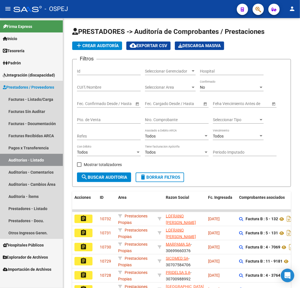
click at [47, 156] on link "Auditorías - Listado" at bounding box center [31, 160] width 63 height 12
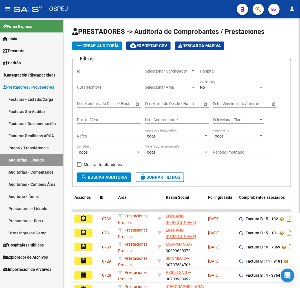
click at [94, 47] on span "add Crear Auditoría" at bounding box center [97, 45] width 43 height 5
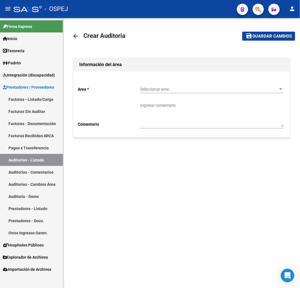
click at [163, 92] on div "Seleccionar area Seleccionar area" at bounding box center [211, 87] width 143 height 11
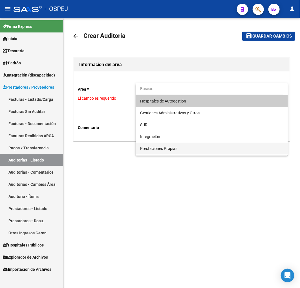
click at [166, 151] on span "Prestaciones Propias" at bounding box center [211, 148] width 143 height 12
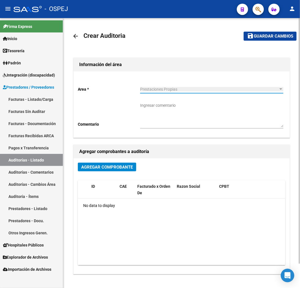
click at [106, 165] on span "Agregar Comprobante" at bounding box center [107, 166] width 52 height 5
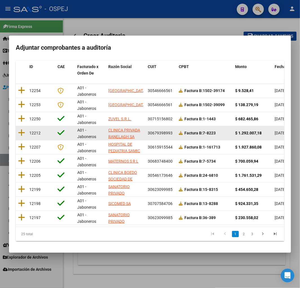
scroll to position [71, 0]
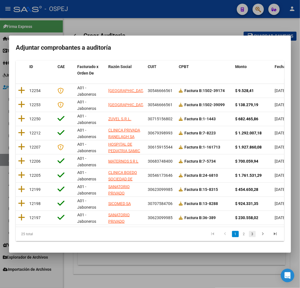
click at [249, 233] on link "3" at bounding box center [252, 234] width 7 height 6
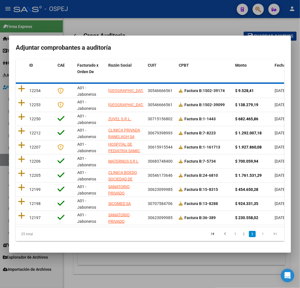
scroll to position [1, 0]
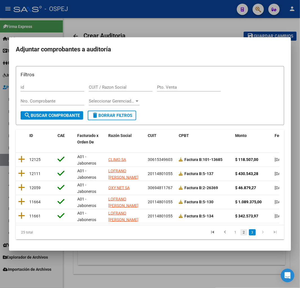
click at [241, 235] on link "2" at bounding box center [244, 232] width 7 height 6
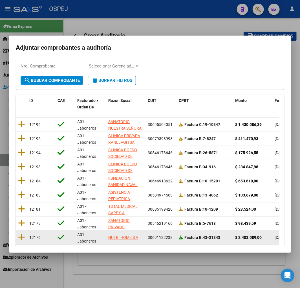
scroll to position [71, 0]
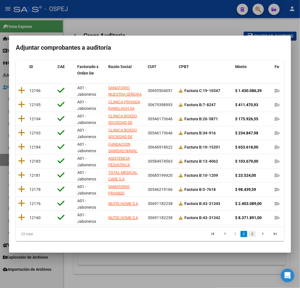
click at [249, 235] on link "3" at bounding box center [252, 234] width 7 height 6
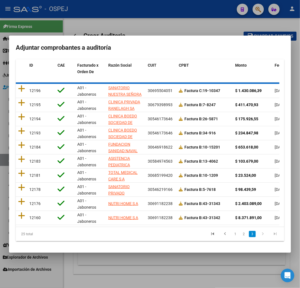
scroll to position [1, 0]
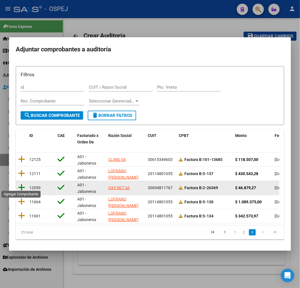
click at [24, 185] on icon at bounding box center [21, 187] width 7 height 8
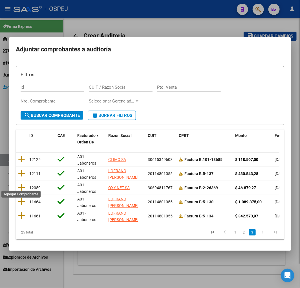
scroll to position [0, 0]
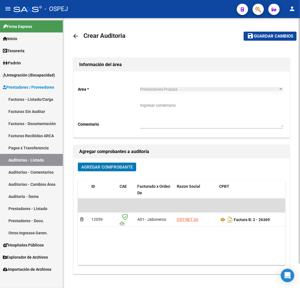
click at [265, 33] on span "save Guardar cambios" at bounding box center [270, 35] width 46 height 5
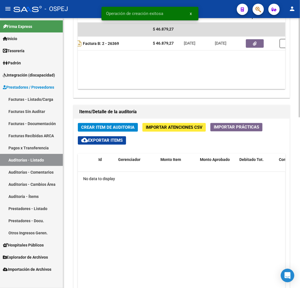
scroll to position [0, 152]
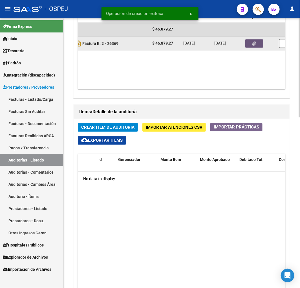
click at [253, 42] on icon "button" at bounding box center [255, 44] width 4 height 4
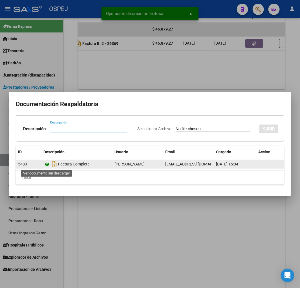
click at [47, 165] on icon at bounding box center [46, 164] width 7 height 7
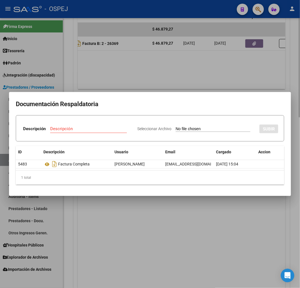
drag, startPoint x: 114, startPoint y: 238, endPoint x: 119, endPoint y: 216, distance: 22.8
click at [114, 238] on div at bounding box center [150, 144] width 300 height 288
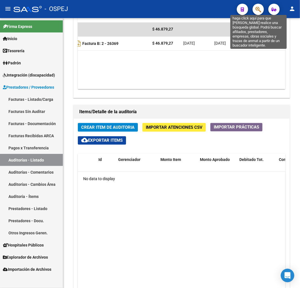
click at [261, 8] on icon "button" at bounding box center [259, 9] width 6 height 6
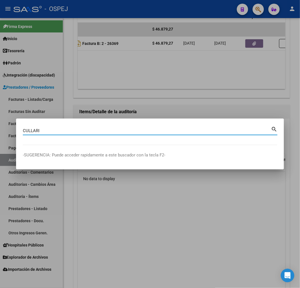
type input "CULLARI"
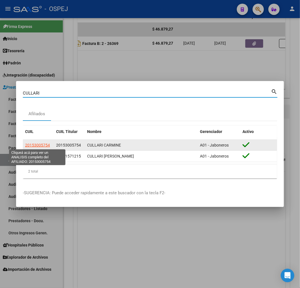
click at [38, 143] on span "20153005754" at bounding box center [37, 145] width 25 height 5
type textarea "20153005754"
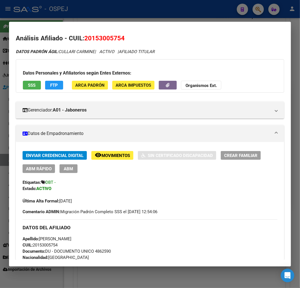
click at [293, 61] on div at bounding box center [150, 144] width 300 height 288
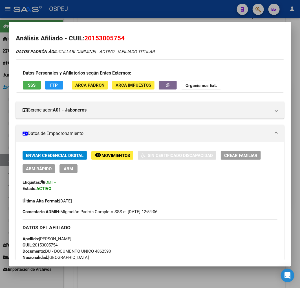
click at [293, 61] on div at bounding box center [150, 144] width 300 height 288
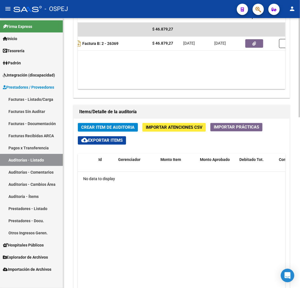
click at [104, 126] on span "Crear Item de Auditoria" at bounding box center [107, 127] width 53 height 5
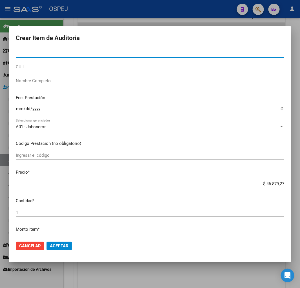
click at [48, 68] on input "CUIL" at bounding box center [150, 66] width 269 height 5
paste input "20153005754"
type input "20153005754"
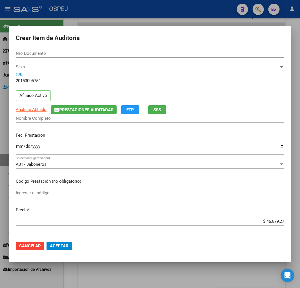
type input "15300575"
type input "CULLARI CARMINE"
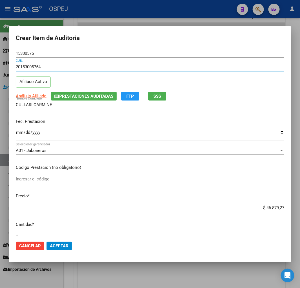
type input "20153005754"
click at [19, 133] on input "Ingresar la fecha" at bounding box center [150, 134] width 269 height 9
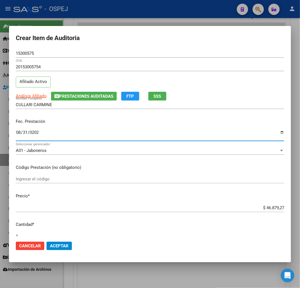
type input "[DATE]"
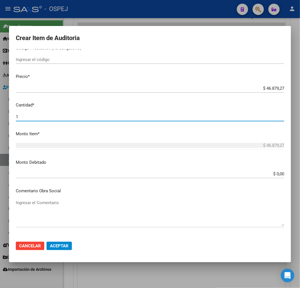
scroll to position [128, 0]
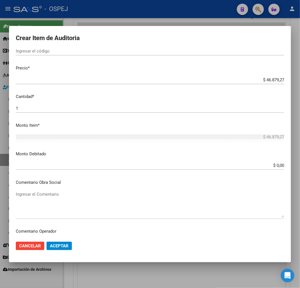
click at [94, 206] on textarea "Ingresar el Comentario" at bounding box center [150, 204] width 269 height 27
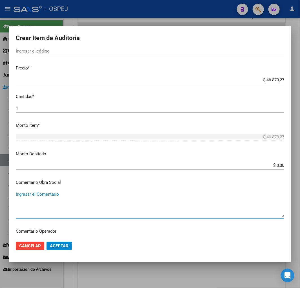
paste textarea "CONCENTRATOR DE 0XI6EN0"
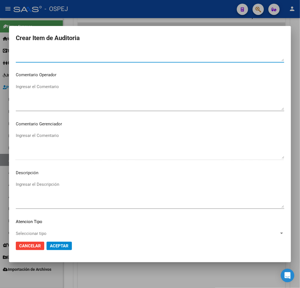
scroll to position [284, 0]
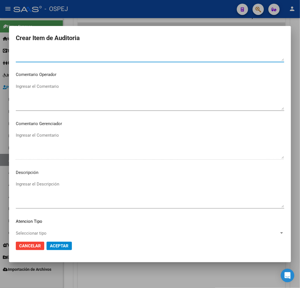
type textarea "CONCENTRATOR DE OXIGENO"
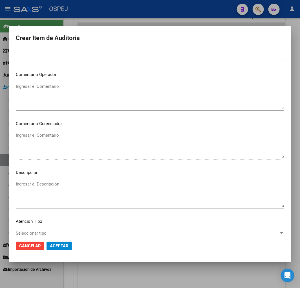
click at [88, 196] on textarea "Ingresar el Descripción" at bounding box center [150, 194] width 269 height 27
paste textarea "CONCENTRATOR DE OXIGENO"
type textarea "CONCENTRATOR DE OXIGENO"
click at [60, 242] on button "Aceptar" at bounding box center [59, 246] width 25 height 8
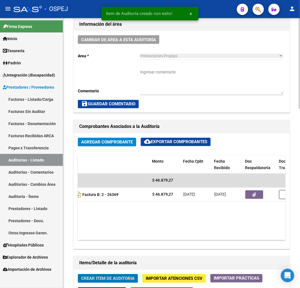
scroll to position [125, 0]
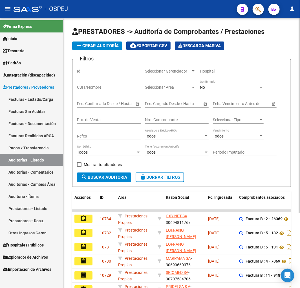
click at [113, 45] on span "add Crear Auditoría" at bounding box center [97, 45] width 43 height 5
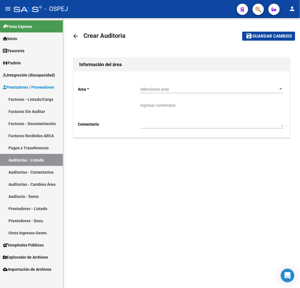
click at [159, 90] on span "Seleccionar area" at bounding box center [209, 89] width 138 height 5
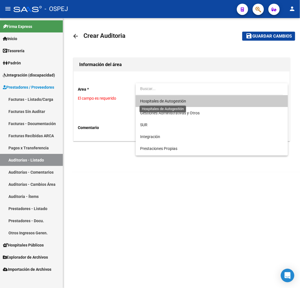
click at [179, 101] on span "Hospitales de Autogestión" at bounding box center [163, 101] width 46 height 5
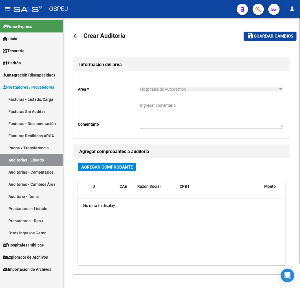
click at [105, 162] on div "Agregar Comprobante ID CAE Razon Social CPBT Monto Fecha Cpbt Fecha Recibido Do…" at bounding box center [182, 215] width 216 height 115
click at [110, 165] on span "Agregar Comprobante" at bounding box center [107, 166] width 52 height 5
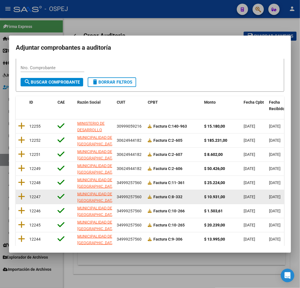
scroll to position [71, 0]
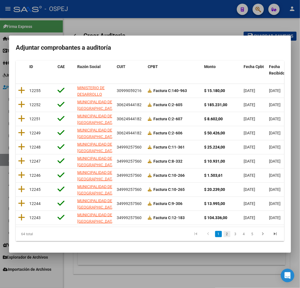
click at [224, 233] on link "2" at bounding box center [227, 234] width 7 height 6
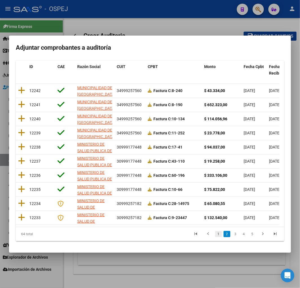
click at [215, 235] on link "1" at bounding box center [218, 234] width 7 height 6
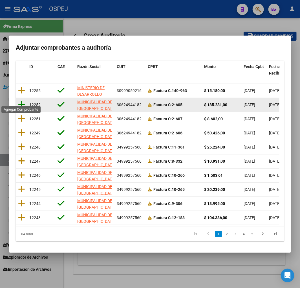
click at [23, 102] on icon at bounding box center [21, 104] width 7 height 8
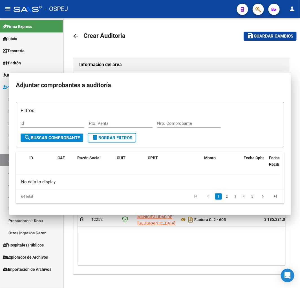
scroll to position [0, 0]
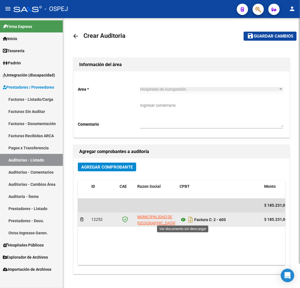
click at [183, 220] on icon at bounding box center [183, 219] width 7 height 7
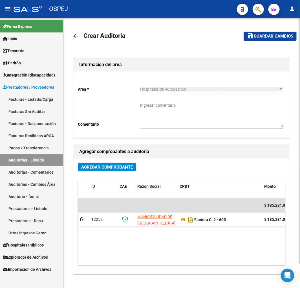
click at [272, 37] on span "Guardar cambios" at bounding box center [273, 36] width 39 height 5
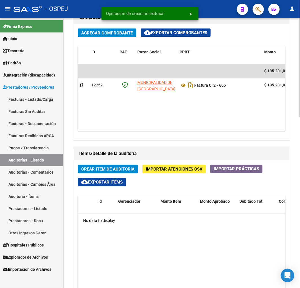
scroll to position [407, 0]
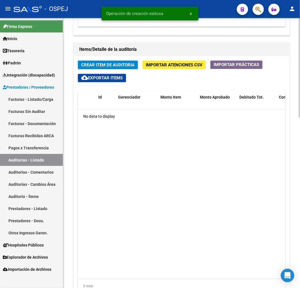
click at [130, 67] on span "Crear Item de Auditoria" at bounding box center [107, 64] width 53 height 5
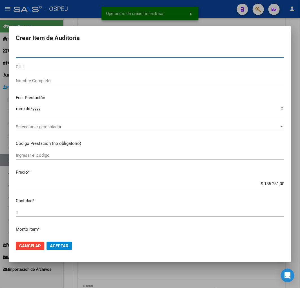
paste input "30570229"
type input "30570229"
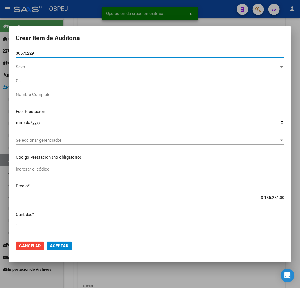
type input "27305702299"
type input "[PERSON_NAME]"
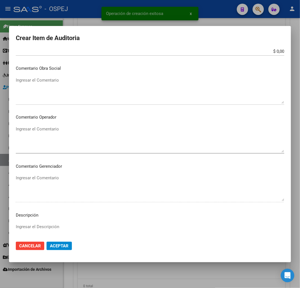
scroll to position [125, 0]
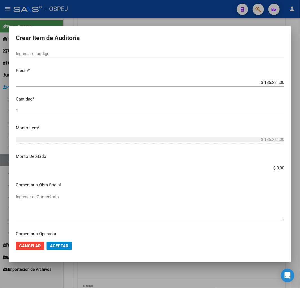
type input "30570229"
click at [276, 80] on input "$ 185.231,00" at bounding box center [150, 82] width 269 height 5
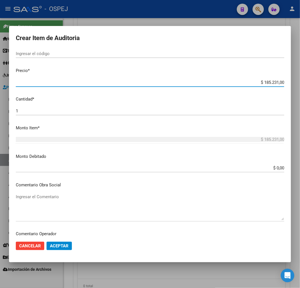
type input "$ 0,07"
type input "$ 0,72"
type input "$ 7,23"
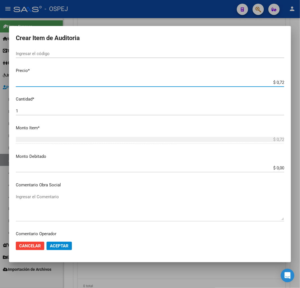
type input "$ 7,23"
type input "$ 72,34"
type input "$ 723,44"
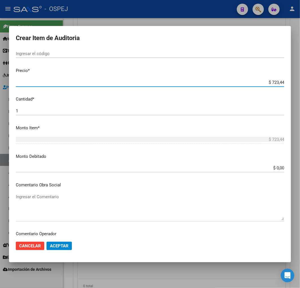
type input "$ 7.234,40"
type input "$ 723,44"
type input "$ 72,34"
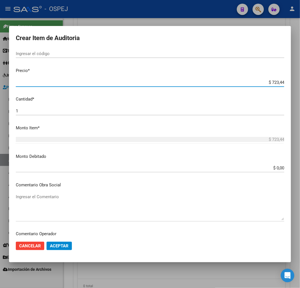
type input "$ 72,34"
type input "$ 7,23"
type input "$ 0,72"
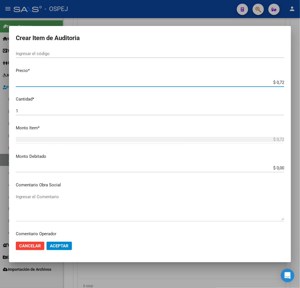
type input "$ 7,24"
type input "$ 72,44"
type input "$ 724,40"
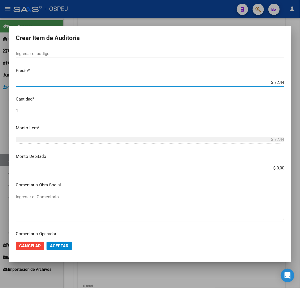
type input "$ 724,40"
type input "$ 7.244,00"
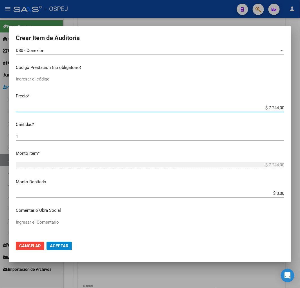
scroll to position [0, 0]
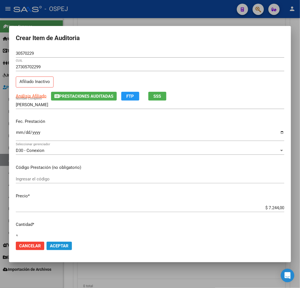
click at [63, 244] on span "Aceptar" at bounding box center [59, 245] width 19 height 5
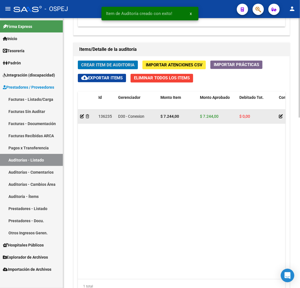
scroll to position [475, 0]
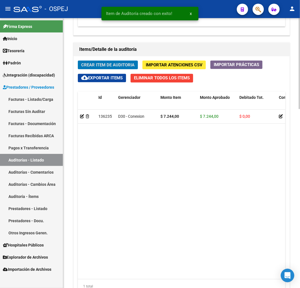
click at [117, 61] on button "Crear Item de Auditoria" at bounding box center [108, 64] width 60 height 9
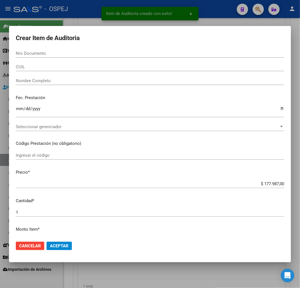
click at [39, 51] on input "Nro Documento" at bounding box center [150, 53] width 269 height 5
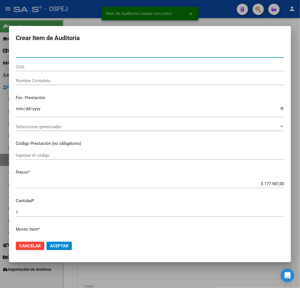
paste input "31229171"
type input "31229171"
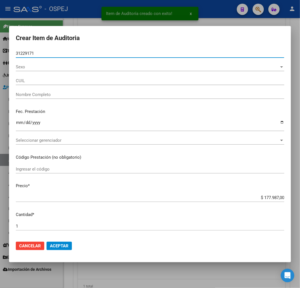
type input "27312291717"
type input "[PERSON_NAME]"
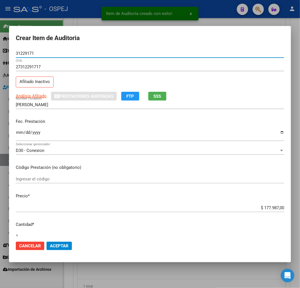
type input "31229171"
click at [267, 206] on input "$ 177.987,00" at bounding box center [150, 207] width 269 height 5
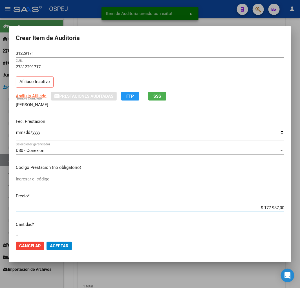
type input "$ 0,05"
type input "$ 0,53"
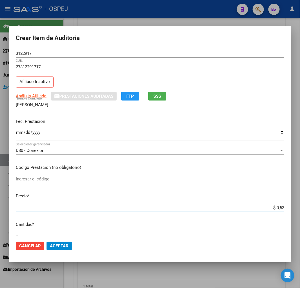
type input "$ 5,32"
type input "$ 53,21"
type input "$ 532,11"
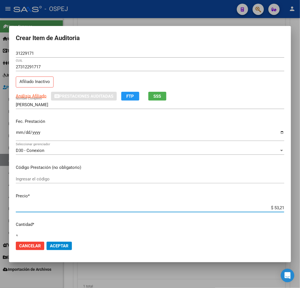
type input "$ 532,11"
type input "$ 5.321,10"
type input "$ 53.211,00"
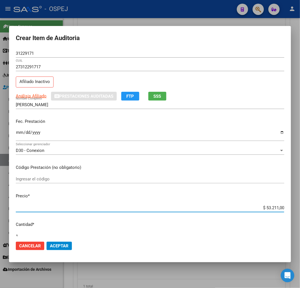
click at [65, 243] on span "Aceptar" at bounding box center [59, 245] width 19 height 5
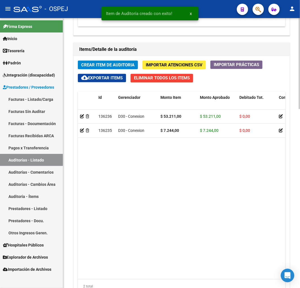
click at [129, 62] on button "Crear Item de Auditoria" at bounding box center [108, 64] width 60 height 9
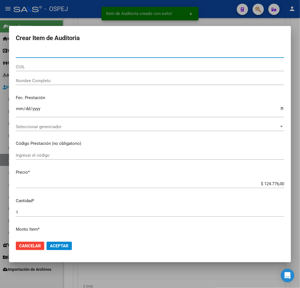
paste input "47414178"
type input "47414178"
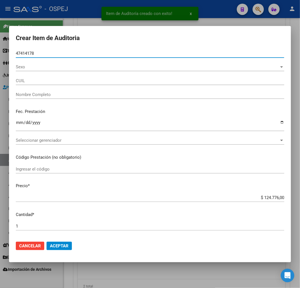
type input "27474141786"
type input "[PERSON_NAME]"
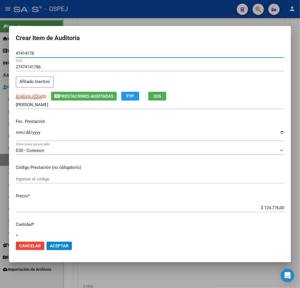
type input "47414178"
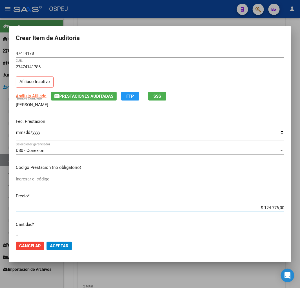
click at [267, 205] on input "$ 124.776,00" at bounding box center [150, 207] width 269 height 5
type input "$ 0,04"
type input "$ 0,40"
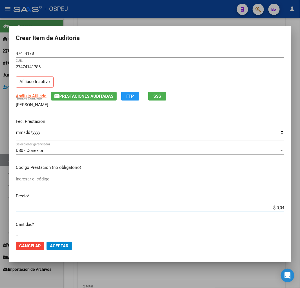
type input "$ 0,40"
type input "$ 4,02"
type input "$ 40,29"
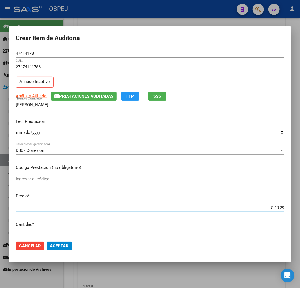
type input "$ 402,90"
type input "$ 4.029,00"
click at [57, 247] on span "Aceptar" at bounding box center [59, 245] width 19 height 5
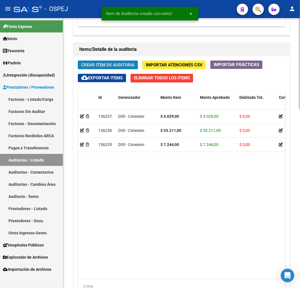
click at [109, 62] on button "Crear Item de Auditoria" at bounding box center [108, 64] width 60 height 9
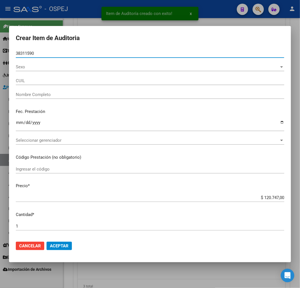
type input "27383115901"
type input "SOTELO [PERSON_NAME]"
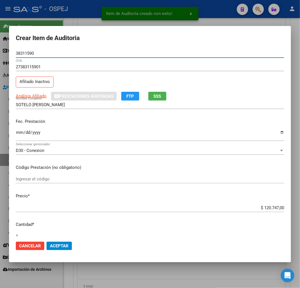
type input "38311590"
click at [270, 207] on input "$ 120.747,00" at bounding box center [150, 207] width 269 height 5
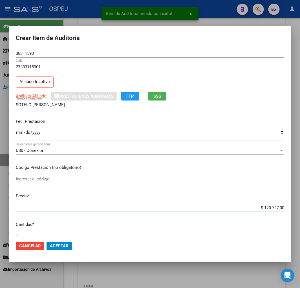
type input "$ 0,07"
type input "$ 7,23"
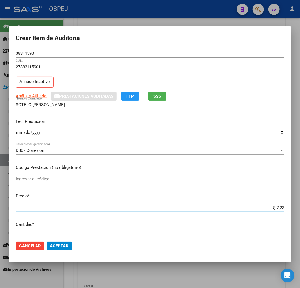
type input "$ 0,72"
type input "$ 7,24"
type input "$ 72,44"
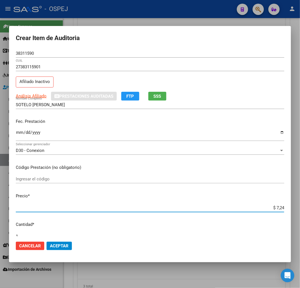
type input "$ 72,44"
type input "$ 724,40"
type input "$ 7.244,00"
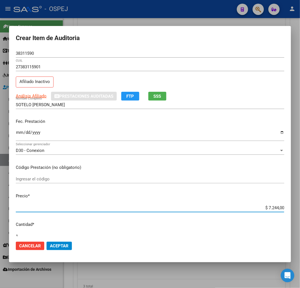
click at [61, 249] on button "Aceptar" at bounding box center [59, 246] width 25 height 8
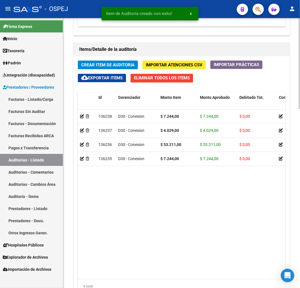
click at [129, 61] on button "Crear Item de Auditoria" at bounding box center [108, 64] width 60 height 9
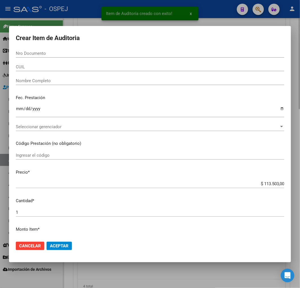
paste input "38311590"
type input "38311590"
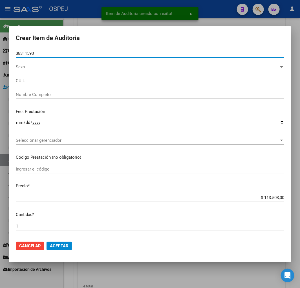
type input "27383115901"
type input "SOTELO [PERSON_NAME]"
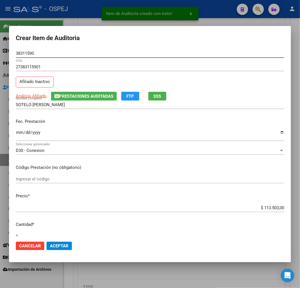
type input "38311590"
click at [267, 210] on input "$ 113.503,00" at bounding box center [150, 207] width 269 height 5
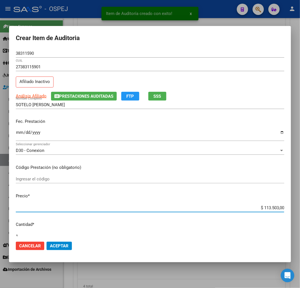
click at [267, 210] on input "$ 113.503,00" at bounding box center [150, 207] width 269 height 5
type input "$ 0,07"
type input "$ 0,72"
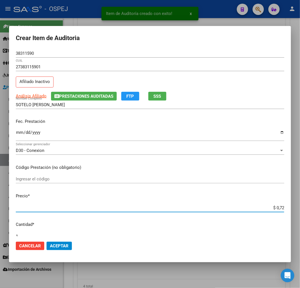
type input "$ 7,24"
type input "$ 72,44"
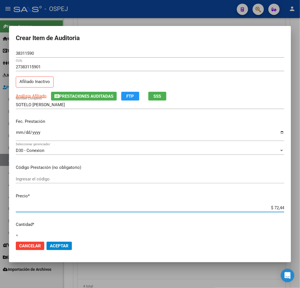
type input "$ 724,40"
type input "$ 7.244,00"
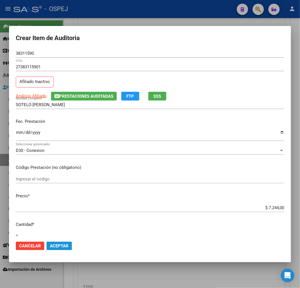
click at [66, 247] on button "Aceptar" at bounding box center [59, 246] width 25 height 8
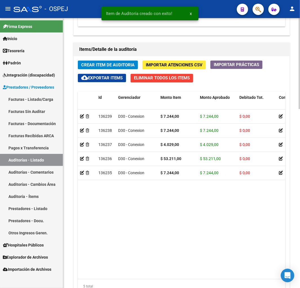
click at [113, 63] on span "Crear Item de Auditoria" at bounding box center [107, 64] width 53 height 5
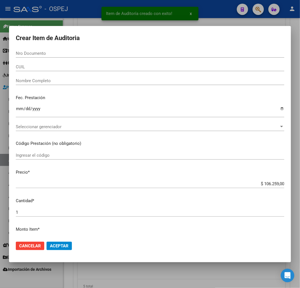
paste input "30570229"
type input "30570229"
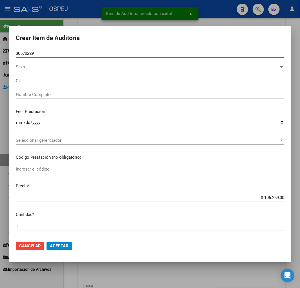
type input "27305702299"
type input "[PERSON_NAME]"
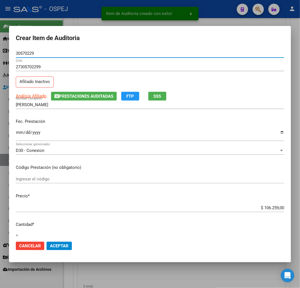
type input "30570229"
click at [269, 207] on input "$ 106.259,00" at bounding box center [150, 207] width 269 height 5
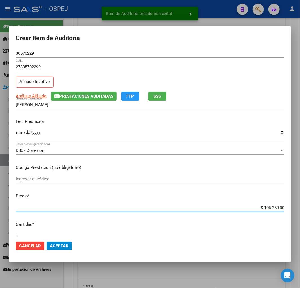
type input "$ 0,07"
type input "$ 0,72"
type input "$ 7,24"
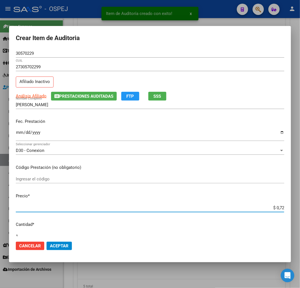
type input "$ 7,24"
type input "$ 72,44"
type input "$ 724,40"
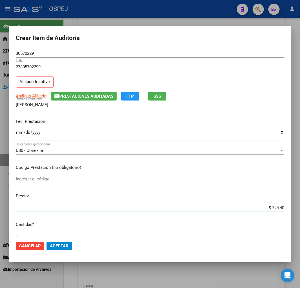
type input "$ 7.244,00"
click at [57, 249] on button "Aceptar" at bounding box center [59, 246] width 25 height 8
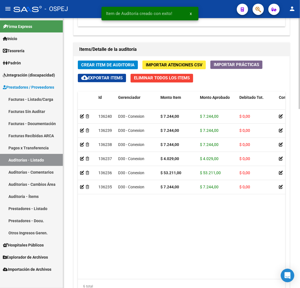
click at [125, 61] on button "Crear Item de Auditoria" at bounding box center [108, 64] width 60 height 9
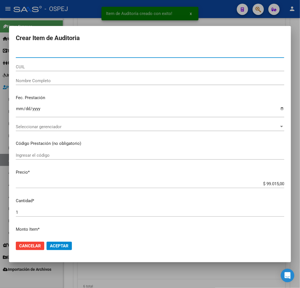
paste input "31692278"
type input "31692278"
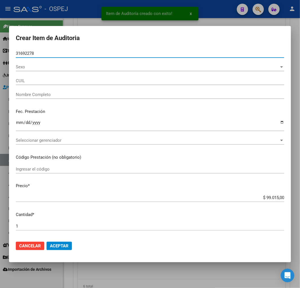
type input "27316922789"
type input "BUTRON ISAURA"
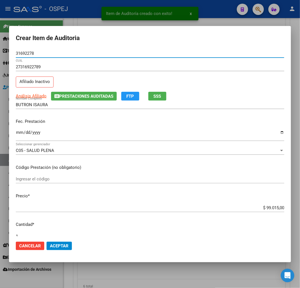
type input "31692278"
click at [273, 207] on input "$ 99.015,00" at bounding box center [150, 207] width 269 height 5
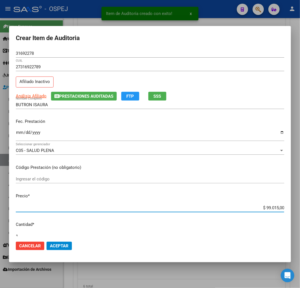
type input "$ 0,04"
type input "$ 0,40"
type input "$ 4,02"
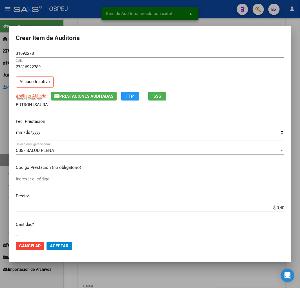
type input "$ 4,02"
type input "$ 40,29"
type input "$ 402,90"
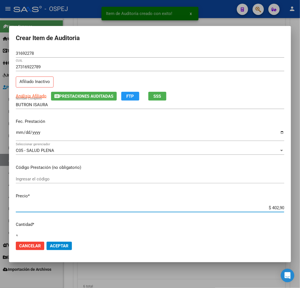
type input "$ 4.029,00"
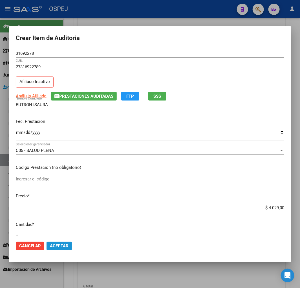
click at [63, 247] on span "Aceptar" at bounding box center [59, 245] width 19 height 5
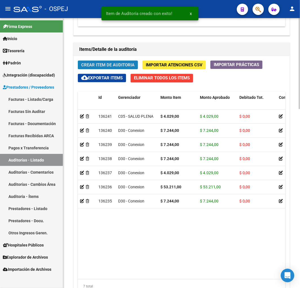
click at [114, 67] on span "Crear Item de Auditoria" at bounding box center [107, 64] width 53 height 5
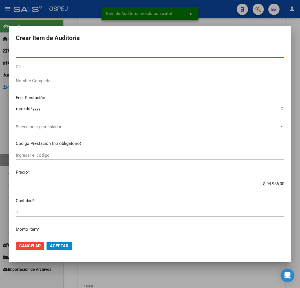
type input "95787151"
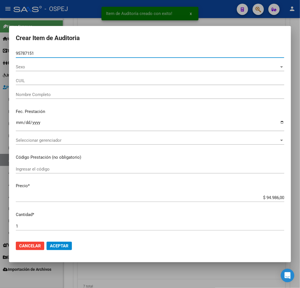
type input "27957871513"
type input "[PERSON_NAME] [PERSON_NAME]"
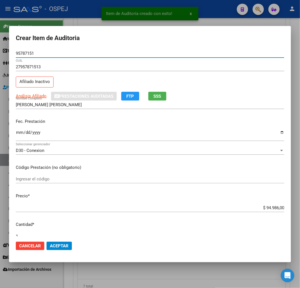
type input "95787151"
click at [272, 209] on input "$ 94.986,00" at bounding box center [150, 207] width 269 height 5
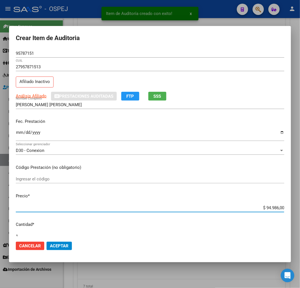
click at [272, 209] on input "$ 94.986,00" at bounding box center [150, 207] width 269 height 5
type input "$ 0,04"
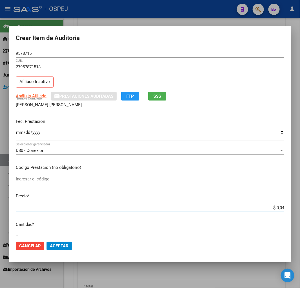
type input "$ 0,40"
type input "$ 4,02"
type input "$ 40,29"
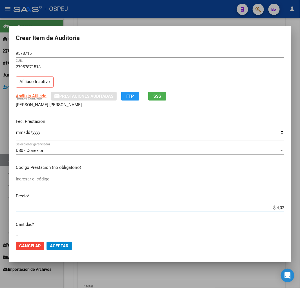
type input "$ 40,29"
type input "$ 402,90"
type input "$ 4.029,00"
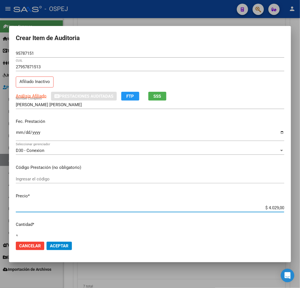
click at [63, 245] on span "Aceptar" at bounding box center [59, 245] width 19 height 5
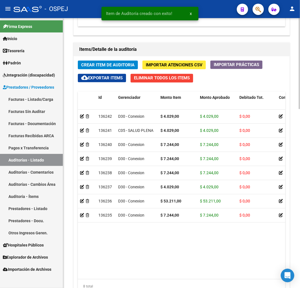
click at [123, 65] on span "Crear Item de Auditoria" at bounding box center [107, 64] width 53 height 5
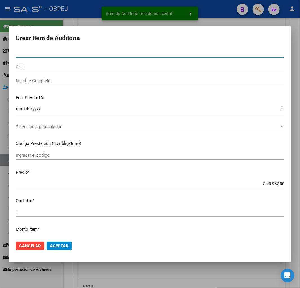
paste input "95787151"
type input "95787151"
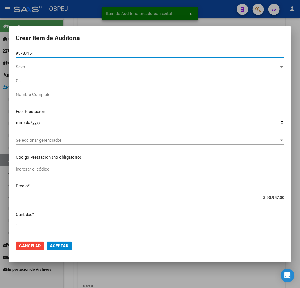
type input "27957871513"
type input "[PERSON_NAME] [PERSON_NAME]"
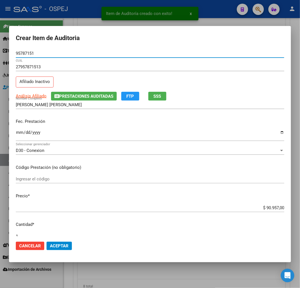
type input "95787151"
click at [269, 207] on input "$ 90.957,00" at bounding box center [150, 207] width 269 height 5
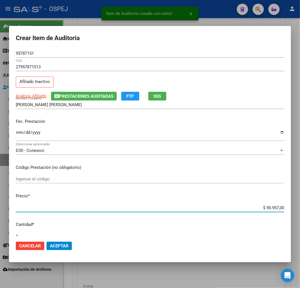
click at [269, 207] on input "$ 90.957,00" at bounding box center [150, 207] width 269 height 5
type input "$ 0,07"
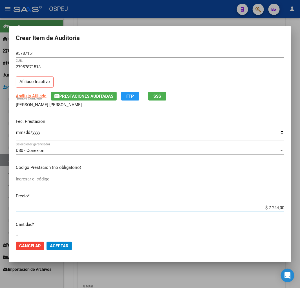
click at [60, 246] on span "Aceptar" at bounding box center [59, 245] width 19 height 5
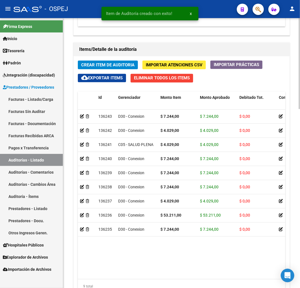
click at [113, 61] on button "Crear Item de Auditoria" at bounding box center [108, 64] width 60 height 9
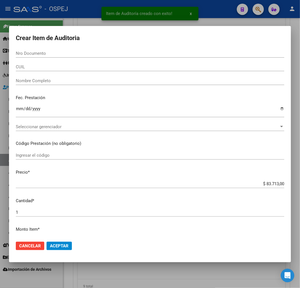
paste input "31692278"
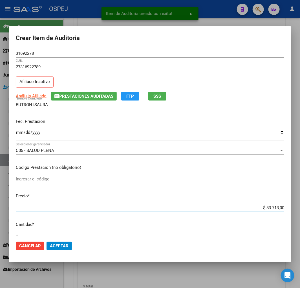
click at [274, 208] on input "$ 83.713,00" at bounding box center [150, 207] width 269 height 5
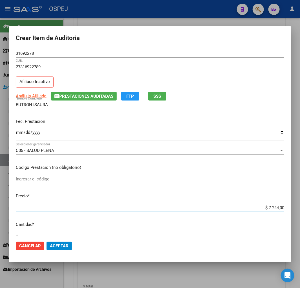
click at [69, 247] on button "Aceptar" at bounding box center [59, 246] width 25 height 8
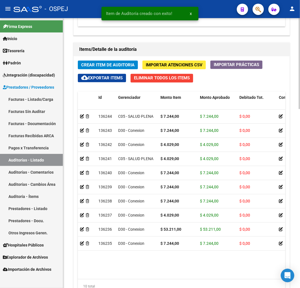
click at [126, 66] on span "Crear Item de Auditoria" at bounding box center [107, 64] width 53 height 5
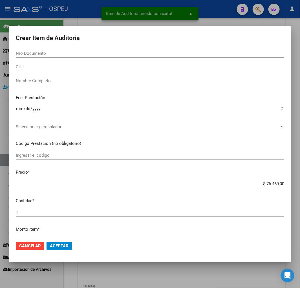
paste input "38311590"
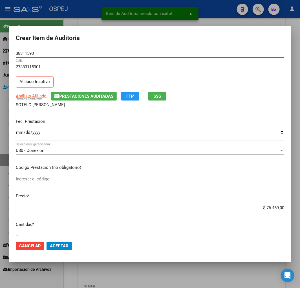
click at [267, 210] on input "$ 76.469,00" at bounding box center [150, 207] width 269 height 5
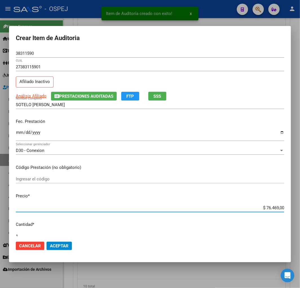
click at [267, 210] on input "$ 76.469,00" at bounding box center [150, 207] width 269 height 5
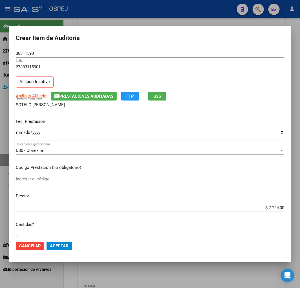
click at [60, 243] on button "Aceptar" at bounding box center [59, 246] width 25 height 8
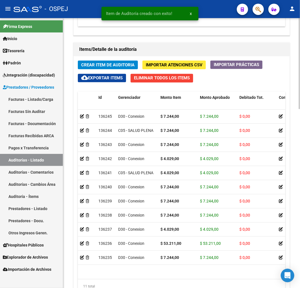
click at [103, 67] on span "Crear Item de Auditoria" at bounding box center [107, 64] width 53 height 5
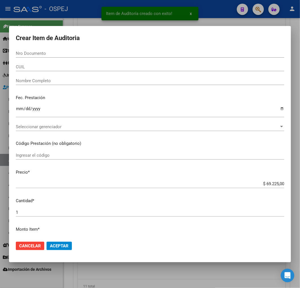
paste input "95787151"
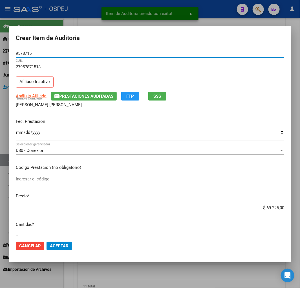
click at [270, 206] on input "$ 69.225,00" at bounding box center [150, 207] width 269 height 5
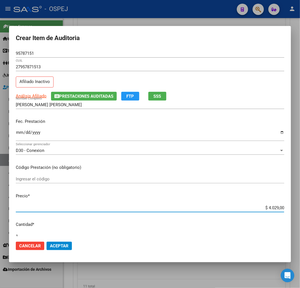
click at [63, 249] on button "Aceptar" at bounding box center [59, 246] width 25 height 8
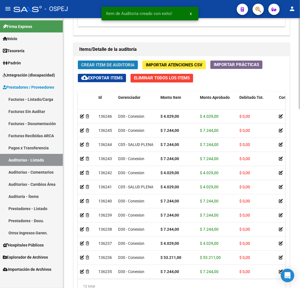
click at [122, 61] on button "Crear Item de Auditoria" at bounding box center [108, 64] width 60 height 9
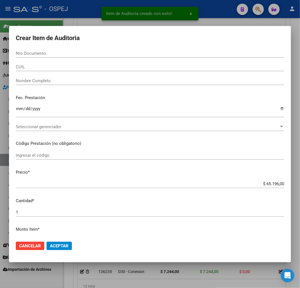
paste input "28805706"
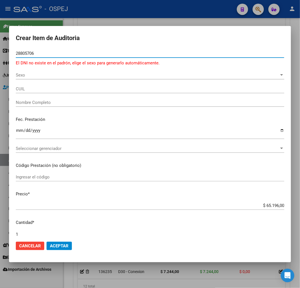
click at [23, 53] on input "28805706" at bounding box center [150, 53] width 269 height 5
click at [60, 76] on span "Sexo" at bounding box center [148, 75] width 264 height 5
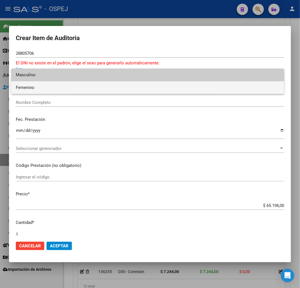
click at [51, 88] on span "Femenino" at bounding box center [148, 87] width 264 height 13
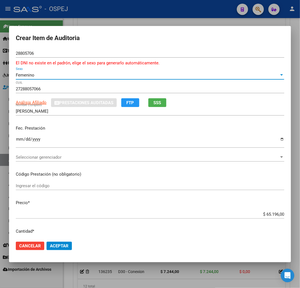
click at [272, 213] on input "$ 65.196,00" at bounding box center [150, 214] width 269 height 5
click at [60, 246] on span "Aceptar" at bounding box center [59, 245] width 19 height 5
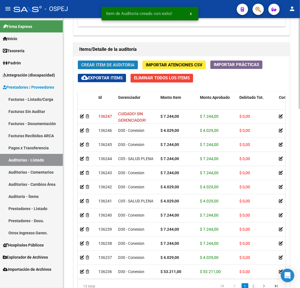
click at [116, 61] on button "Crear Item de Auditoria" at bounding box center [108, 64] width 60 height 9
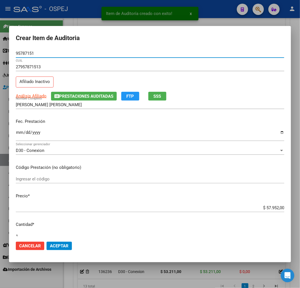
click at [270, 205] on input "$ 57.952,00" at bounding box center [150, 207] width 269 height 5
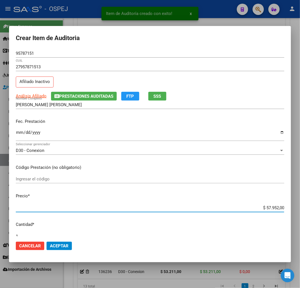
click at [270, 205] on input "$ 57.952,00" at bounding box center [150, 207] width 269 height 5
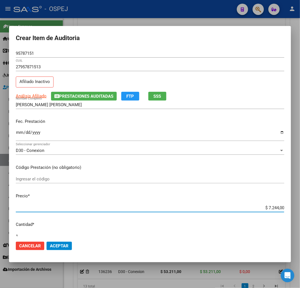
click at [64, 244] on span "Aceptar" at bounding box center [59, 245] width 19 height 5
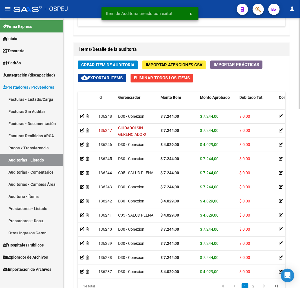
click at [126, 64] on span "Crear Item de Auditoria" at bounding box center [107, 64] width 53 height 5
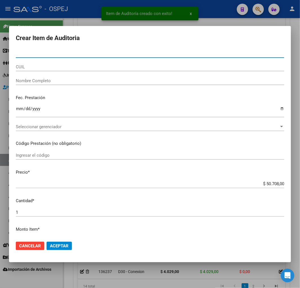
paste input "30570229"
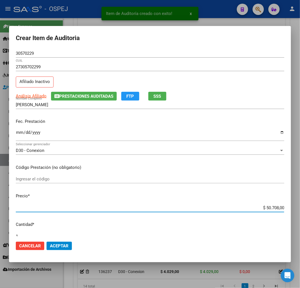
click at [269, 209] on input "$ 50.708,00" at bounding box center [150, 207] width 269 height 5
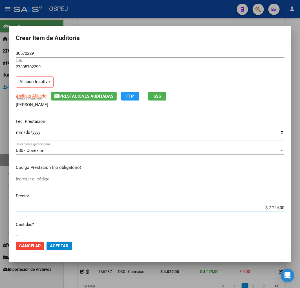
click at [63, 244] on span "Aceptar" at bounding box center [59, 245] width 19 height 5
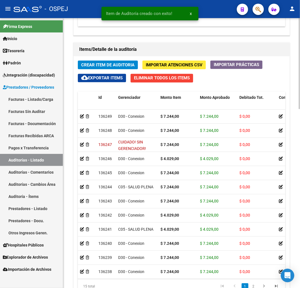
click at [118, 61] on button "Crear Item de Auditoria" at bounding box center [108, 64] width 60 height 9
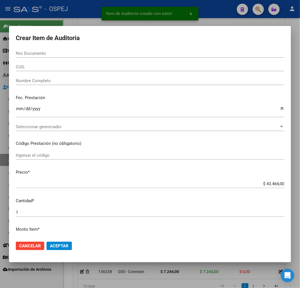
paste input "54672369"
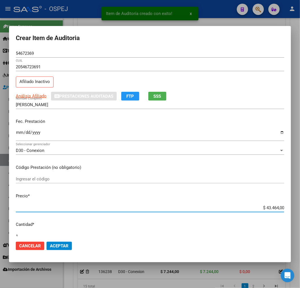
click at [269, 205] on input "$ 43.464,00" at bounding box center [150, 207] width 269 height 5
click at [269, 206] on input "$ 43.464,00" at bounding box center [150, 207] width 269 height 5
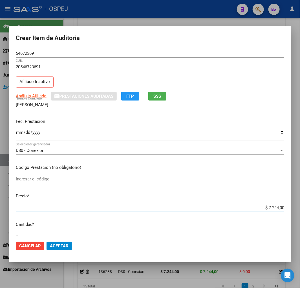
click at [61, 243] on span "Aceptar" at bounding box center [59, 245] width 19 height 5
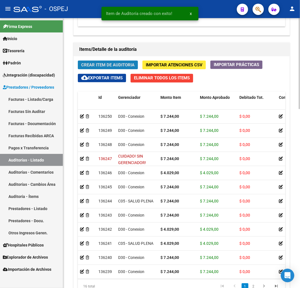
click at [118, 64] on span "Crear Item de Auditoria" at bounding box center [107, 64] width 53 height 5
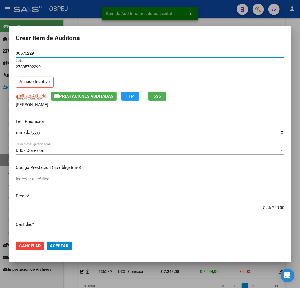
click at [270, 207] on input "$ 36.220,00" at bounding box center [150, 207] width 269 height 5
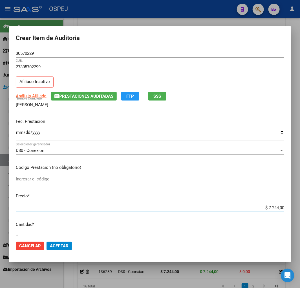
click at [64, 246] on span "Aceptar" at bounding box center [59, 245] width 19 height 5
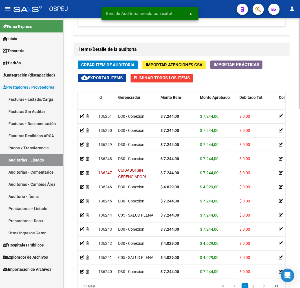
click at [130, 62] on button "Crear Item de Auditoria" at bounding box center [108, 64] width 60 height 9
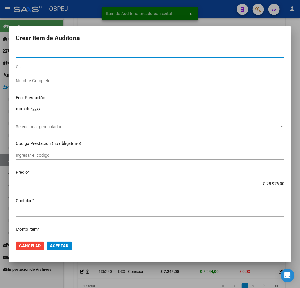
paste input "25952187"
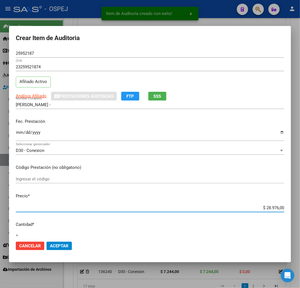
click at [268, 207] on input "$ 28.976,00" at bounding box center [150, 207] width 269 height 5
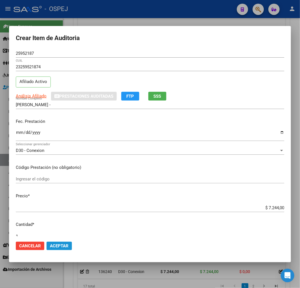
click at [68, 249] on button "Aceptar" at bounding box center [59, 246] width 25 height 8
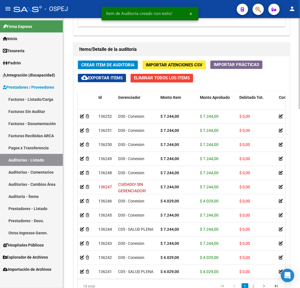
click at [135, 64] on button "Crear Item de Auditoria" at bounding box center [108, 64] width 60 height 9
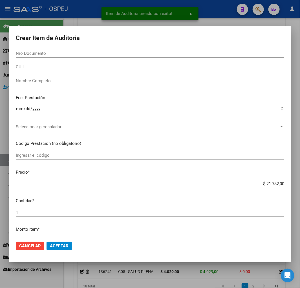
paste input "25952187"
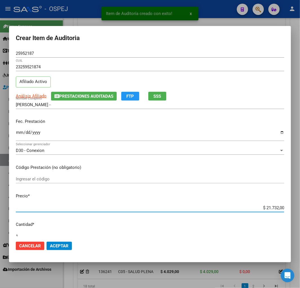
click at [271, 207] on input "$ 21.732,00" at bounding box center [150, 207] width 269 height 5
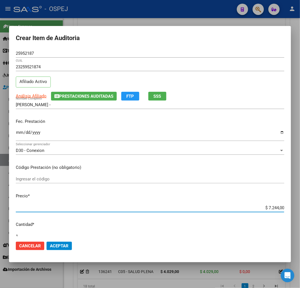
click at [68, 242] on button "Aceptar" at bounding box center [59, 246] width 25 height 8
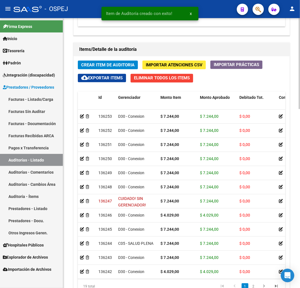
click at [100, 64] on span "Crear Item de Auditoria" at bounding box center [107, 64] width 53 height 5
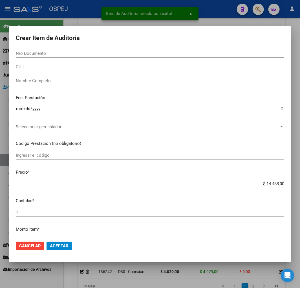
paste input "25952187"
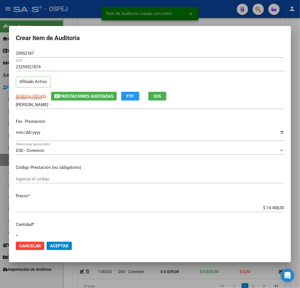
click at [284, 207] on mat-dialog-content "25952187 Nro Documento 23259521874 CUIL Afiliado Activo Análisis Afiliado Prest…" at bounding box center [150, 142] width 282 height 187
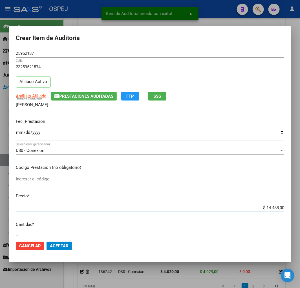
click at [269, 207] on input "$ 14.488,00" at bounding box center [150, 207] width 269 height 5
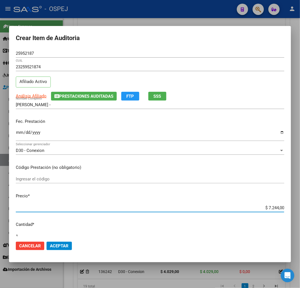
click at [61, 250] on mat-dialog-actions "Cancelar Aceptar" at bounding box center [150, 245] width 269 height 19
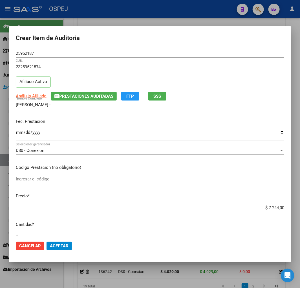
click at [58, 243] on span "Aceptar" at bounding box center [59, 245] width 19 height 5
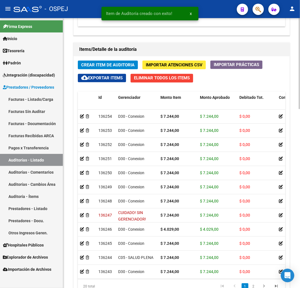
click at [108, 66] on span "Crear Item de Auditoria" at bounding box center [107, 64] width 53 height 5
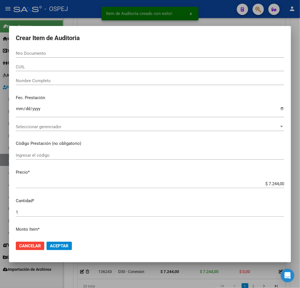
paste input "25952187"
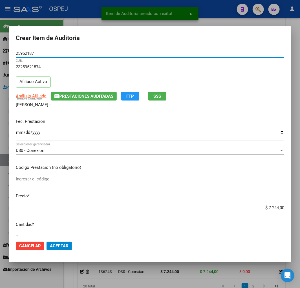
click at [47, 243] on button "Aceptar" at bounding box center [59, 246] width 25 height 8
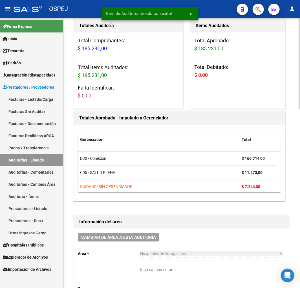
scroll to position [0, 0]
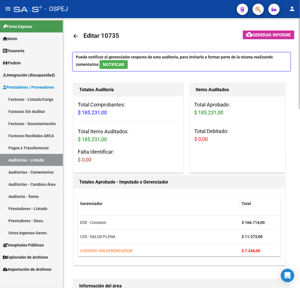
drag, startPoint x: 220, startPoint y: 129, endPoint x: 222, endPoint y: 123, distance: 6.0
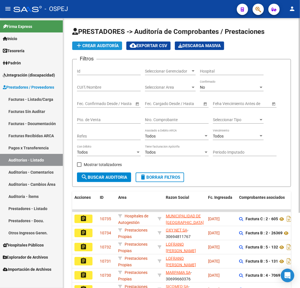
click at [99, 49] on button "add Crear Auditoría" at bounding box center [97, 45] width 50 height 8
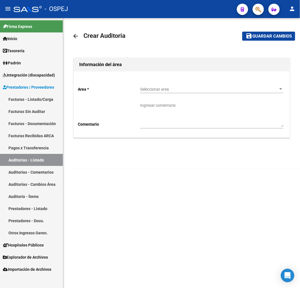
click at [159, 84] on div "Seleccionar area Seleccionar area" at bounding box center [211, 87] width 143 height 11
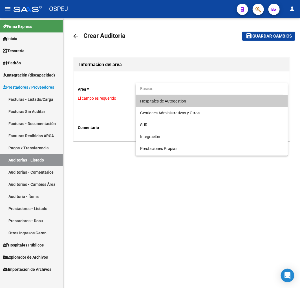
click at [176, 98] on span "Hospitales de Autogestión" at bounding box center [211, 101] width 143 height 12
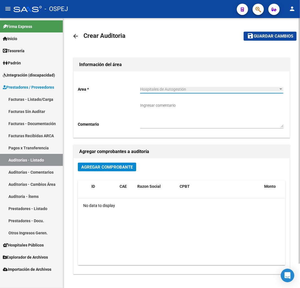
click at [108, 164] on span "Agregar Comprobante" at bounding box center [107, 166] width 52 height 5
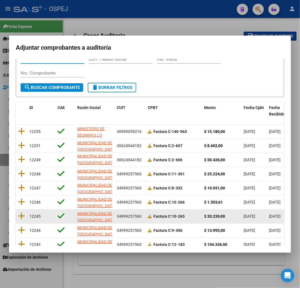
scroll to position [71, 0]
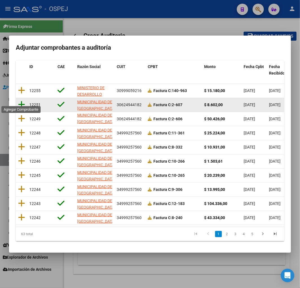
click at [18, 102] on icon at bounding box center [21, 104] width 7 height 8
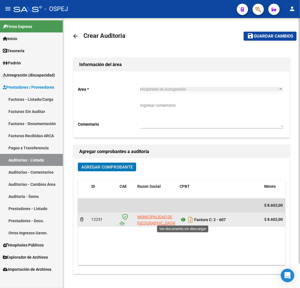
click at [183, 220] on icon at bounding box center [183, 219] width 7 height 7
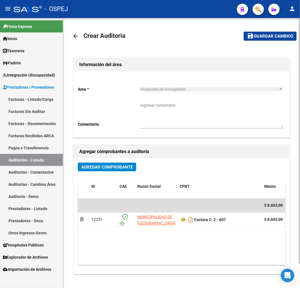
drag, startPoint x: 285, startPoint y: 27, endPoint x: 277, endPoint y: 33, distance: 9.9
click at [285, 27] on mat-toolbar-row "save Guardar cambios" at bounding box center [266, 36] width 62 height 18
click at [261, 43] on mat-toolbar-row "save Guardar cambios" at bounding box center [266, 36] width 62 height 18
click at [269, 35] on span "Guardar cambios" at bounding box center [273, 36] width 39 height 5
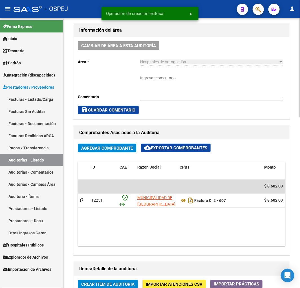
scroll to position [345, 0]
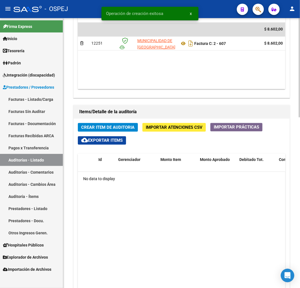
click at [124, 128] on span "Crear Item de Auditoria" at bounding box center [107, 127] width 53 height 5
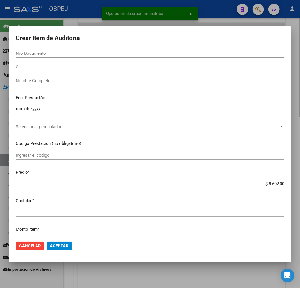
paste input "38311590"
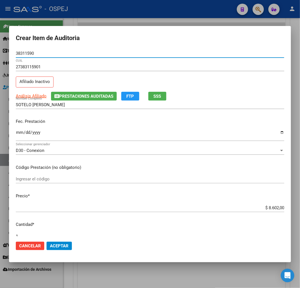
click at [271, 206] on input "$ 8.602,00" at bounding box center [150, 207] width 269 height 5
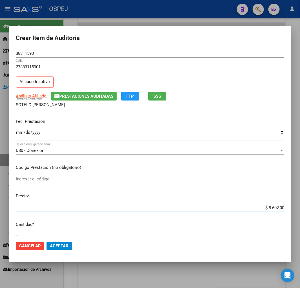
click at [271, 207] on input "$ 8.602,00" at bounding box center [150, 207] width 269 height 5
click at [58, 242] on button "Aceptar" at bounding box center [59, 246] width 25 height 8
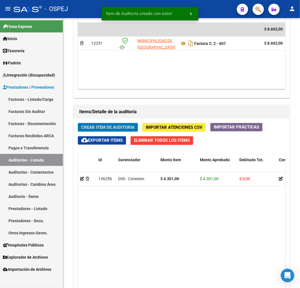
scroll to position [412, 0]
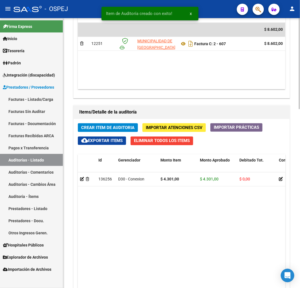
click at [117, 125] on button "Crear Item de Auditoria" at bounding box center [108, 127] width 60 height 9
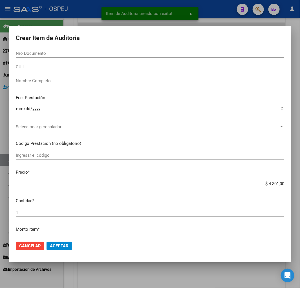
paste input "42198391"
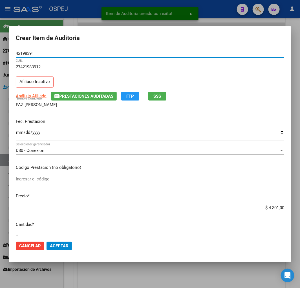
click at [63, 243] on span "Aceptar" at bounding box center [59, 245] width 19 height 5
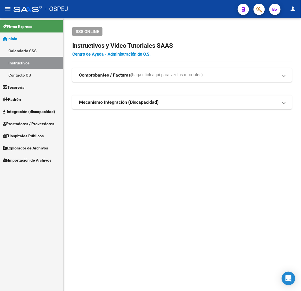
click at [41, 124] on span "Prestadores / Proveedores" at bounding box center [28, 123] width 51 height 6
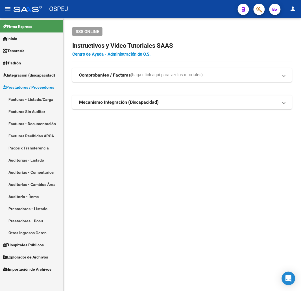
click at [40, 158] on link "Auditorías - Listado" at bounding box center [31, 160] width 63 height 12
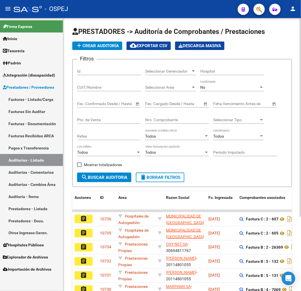
click at [108, 41] on button "add Crear Auditoría" at bounding box center [97, 45] width 50 height 8
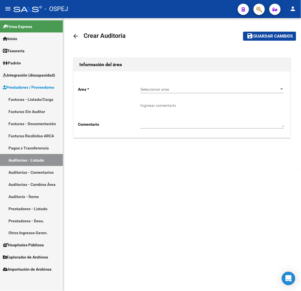
click at [187, 85] on div "Seleccionar area Seleccionar area" at bounding box center [212, 87] width 144 height 11
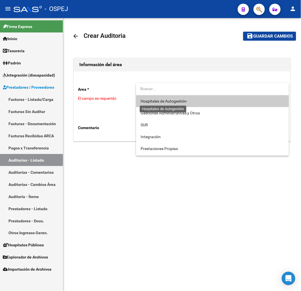
click at [176, 102] on span "Hospitales de Autogestión" at bounding box center [164, 101] width 46 height 5
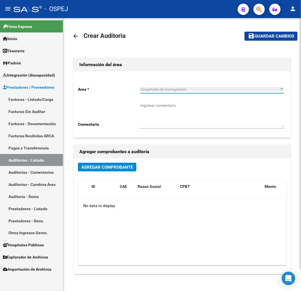
click at [112, 168] on span "Agregar Comprobante" at bounding box center [107, 166] width 52 height 5
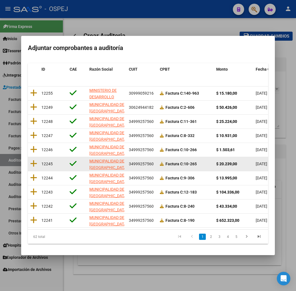
scroll to position [69, 0]
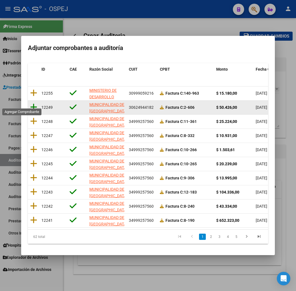
click at [30, 103] on icon at bounding box center [33, 107] width 7 height 8
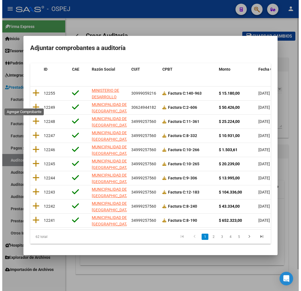
scroll to position [0, 0]
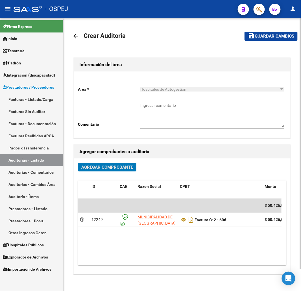
click at [265, 38] on span "Guardar cambios" at bounding box center [273, 36] width 39 height 5
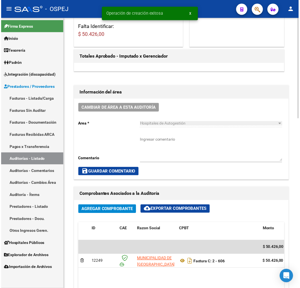
scroll to position [313, 0]
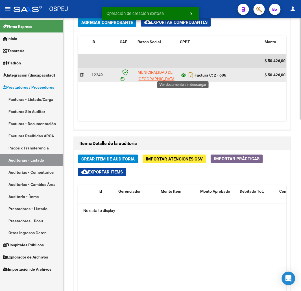
click at [184, 75] on icon at bounding box center [183, 75] width 7 height 7
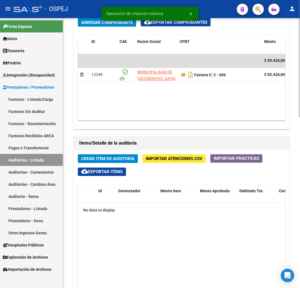
click at [119, 156] on span "Crear Item de Auditoria" at bounding box center [107, 158] width 53 height 5
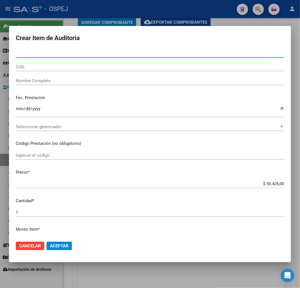
click at [41, 51] on input "Nro Documento" at bounding box center [150, 53] width 269 height 5
paste input "47414178"
type input "47414178"
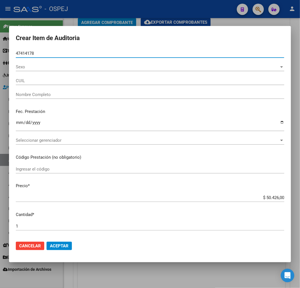
type input "27474141786"
type input "[PERSON_NAME]"
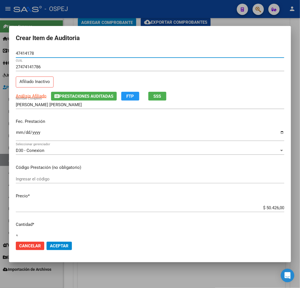
type input "47414178"
click at [266, 208] on input "$ 50.426,00" at bounding box center [150, 207] width 269 height 5
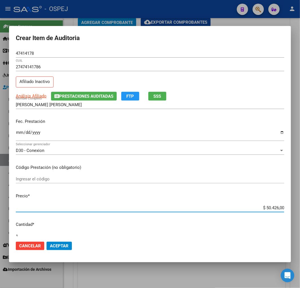
click at [266, 208] on input "$ 50.426,00" at bounding box center [150, 207] width 269 height 5
type input "$ 0,06"
type input "$ 0,68"
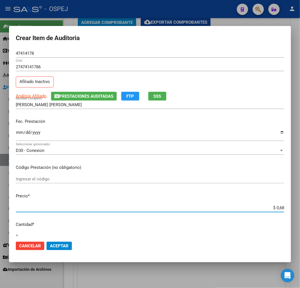
type input "$ 6,80"
type input "$ 68,04"
type input "$ 680,40"
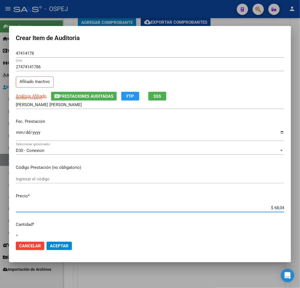
type input "$ 680,40"
type input "$ 6.804,00"
click at [59, 244] on span "Aceptar" at bounding box center [59, 245] width 19 height 5
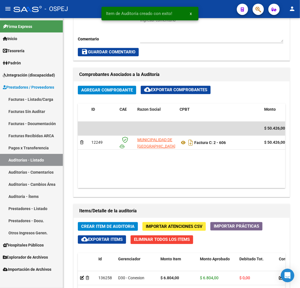
scroll to position [381, 0]
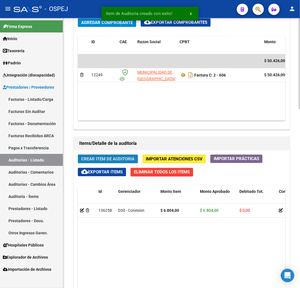
click at [120, 159] on span "Crear Item de Auditoria" at bounding box center [107, 158] width 53 height 5
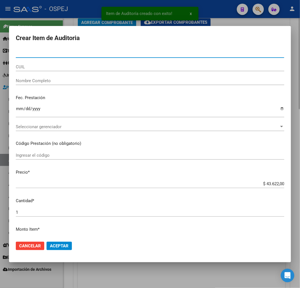
type input "31692278"
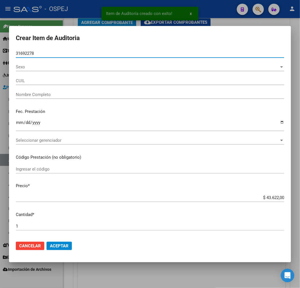
type input "27316922789"
type input "BUTRON ISAURA"
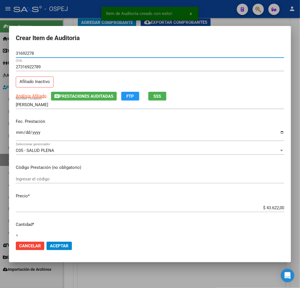
type input "31692278"
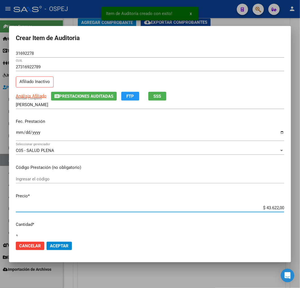
click at [266, 207] on input "$ 43.622,00" at bounding box center [150, 207] width 269 height 5
type input "$ 0,07"
type input "$ 0,73"
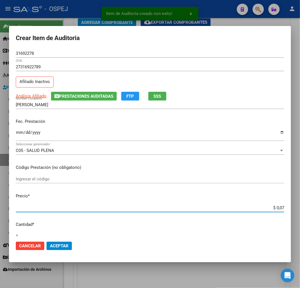
type input "$ 0,73"
type input "$ 7,37"
type input "$ 73,71"
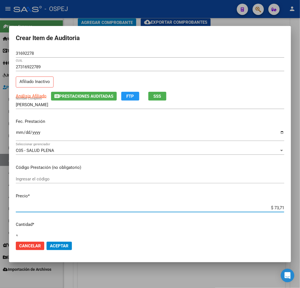
type input "$ 737,10"
type input "$ 7.371,00"
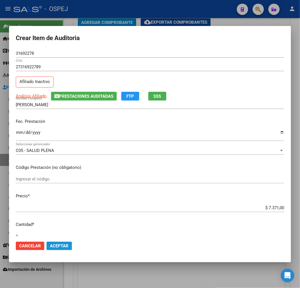
click at [68, 246] on span "Aceptar" at bounding box center [59, 245] width 19 height 5
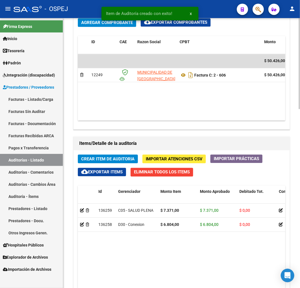
click at [121, 157] on span "Crear Item de Auditoria" at bounding box center [107, 158] width 53 height 5
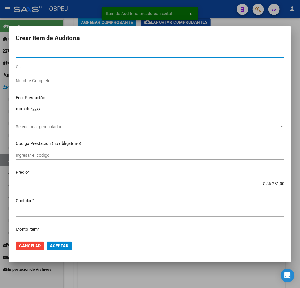
paste input "31692278"
type input "31692278"
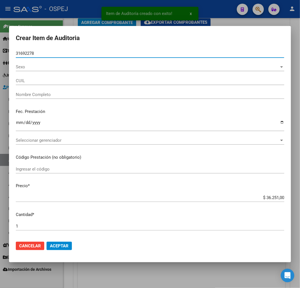
type input "27316922789"
type input "BUTRON ISAURA"
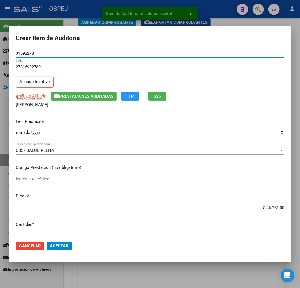
type input "31692278"
click at [273, 207] on input "$ 36.251,00" at bounding box center [150, 207] width 269 height 5
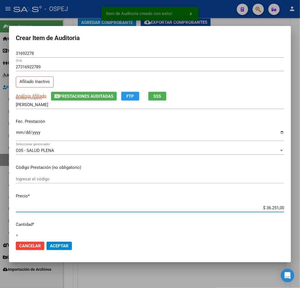
click at [273, 207] on input "$ 36.251,00" at bounding box center [150, 207] width 269 height 5
type input "$ 0,07"
type input "$ 0,75"
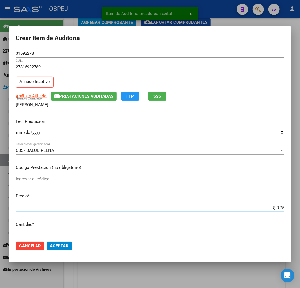
type input "$ 7,59"
type input "$ 75,91"
type input "$ 759,10"
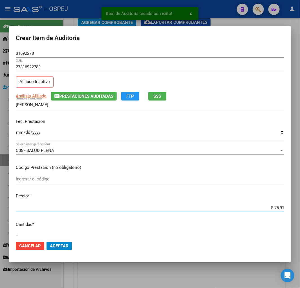
type input "$ 759,10"
type input "$ 7.591,00"
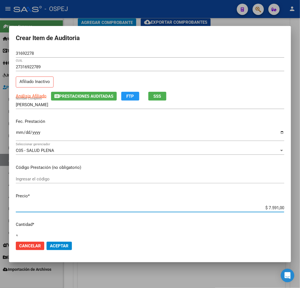
drag, startPoint x: 66, startPoint y: 244, endPoint x: 133, endPoint y: 253, distance: 68.4
click at [66, 244] on span "Aceptar" at bounding box center [59, 245] width 19 height 5
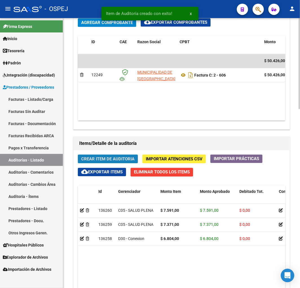
click at [128, 159] on span "Crear Item de Auditoria" at bounding box center [107, 158] width 53 height 5
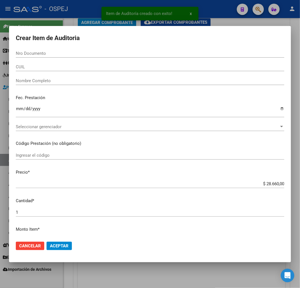
paste input "30570229"
type input "30570229"
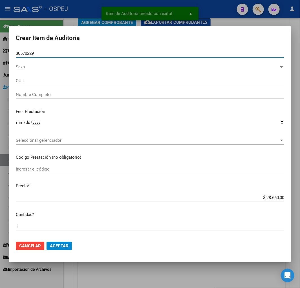
type input "27305702299"
type input "[PERSON_NAME]"
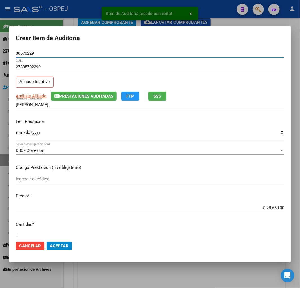
type input "30570229"
click at [266, 207] on input "$ 28.660,00" at bounding box center [150, 207] width 269 height 5
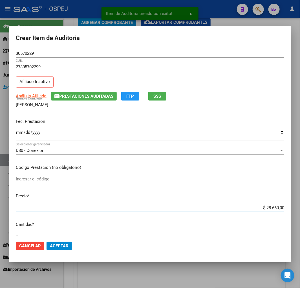
click at [266, 207] on input "$ 28.660,00" at bounding box center [150, 207] width 269 height 5
type input "$ 0,06"
type input "$ 0,63"
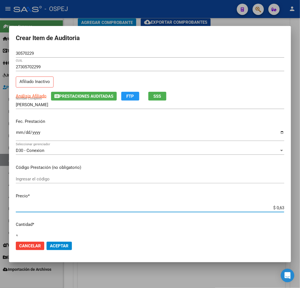
type input "$ 6,32"
type input "$ 63,27"
type input "$ 632,70"
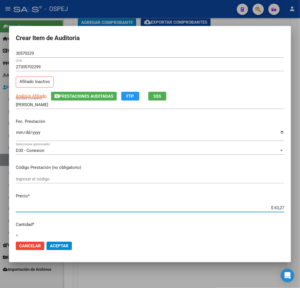
type input "$ 632,70"
type input "$ 6.327,00"
click at [54, 247] on span "Aceptar" at bounding box center [59, 245] width 19 height 5
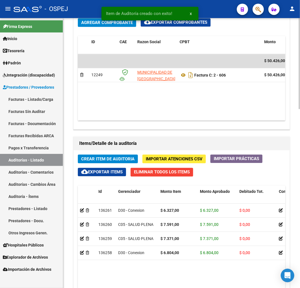
click at [115, 154] on div "Crear Item de Auditoria Importar Atenciones CSV Importar Prácticas cloud_downlo…" at bounding box center [182, 272] width 216 height 245
click at [127, 161] on span "Crear Item de Auditoria" at bounding box center [107, 158] width 53 height 5
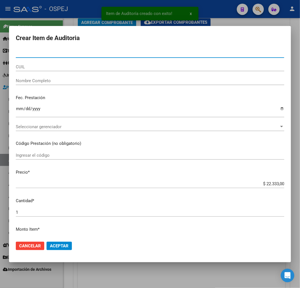
paste input "25952187"
type input "25952187"
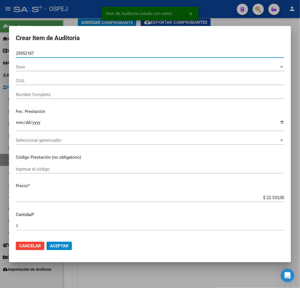
type input "23259521874"
type input "[PERSON_NAME] -"
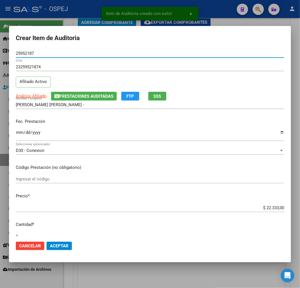
type input "25952187"
click at [276, 208] on input "$ 22.333,00" at bounding box center [150, 207] width 269 height 5
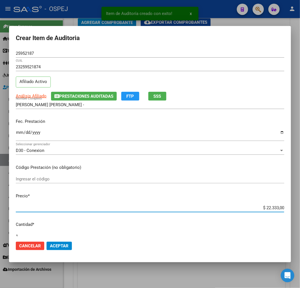
click at [276, 208] on input "$ 22.333,00" at bounding box center [150, 207] width 269 height 5
type input "$ 0,07"
type input "$ 0,73"
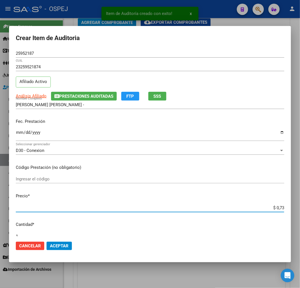
type input "$ 7,37"
type input "$ 73,71"
type input "$ 737,10"
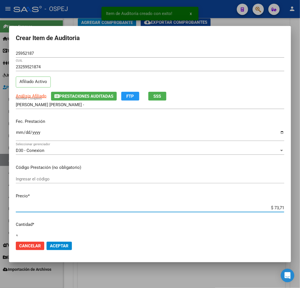
type input "$ 737,10"
type input "$ 7.371,00"
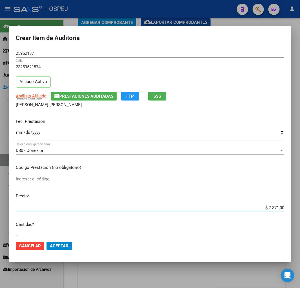
click at [68, 244] on span "Aceptar" at bounding box center [59, 245] width 19 height 5
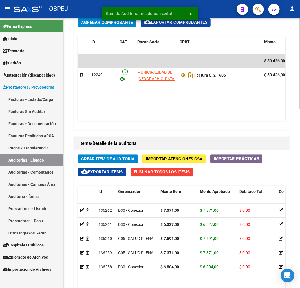
click at [120, 154] on div "Crear Item de Auditoria Importar Atenciones CSV Importar Prácticas cloud_downlo…" at bounding box center [182, 272] width 216 height 245
click at [120, 157] on span "Crear Item de Auditoria" at bounding box center [107, 158] width 53 height 5
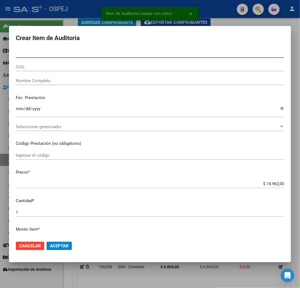
paste input "25952187"
type input "25952187"
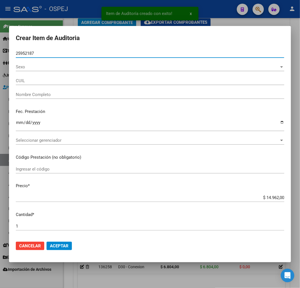
type input "23259521874"
type input "[PERSON_NAME] -"
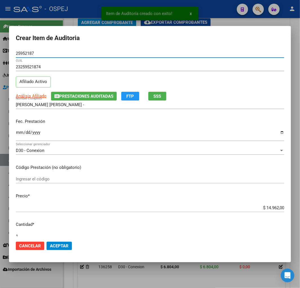
type input "25952187"
click at [274, 208] on input "$ 14.962,00" at bounding box center [150, 207] width 269 height 5
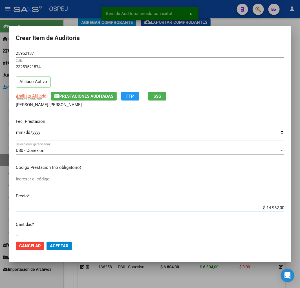
click at [274, 208] on input "$ 14.962,00" at bounding box center [150, 207] width 269 height 5
type input "$ 0,07"
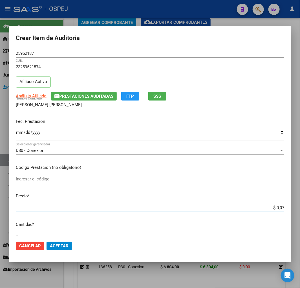
type input "$ 0,75"
type input "$ 7,59"
type input "$ 75,91"
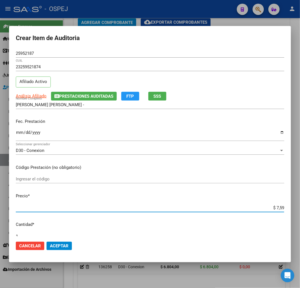
type input "$ 75,91"
type input "$ 759,10"
type input "$ 7.591,00"
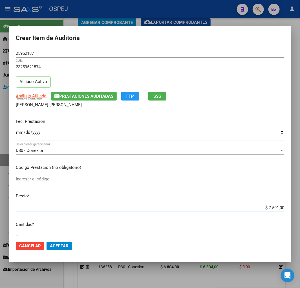
click at [70, 245] on button "Aceptar" at bounding box center [59, 246] width 25 height 8
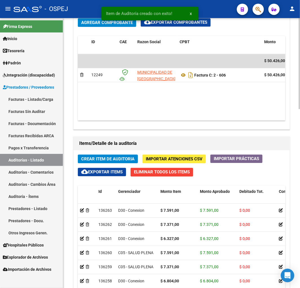
click at [131, 156] on button "Crear Item de Auditoria" at bounding box center [108, 158] width 60 height 9
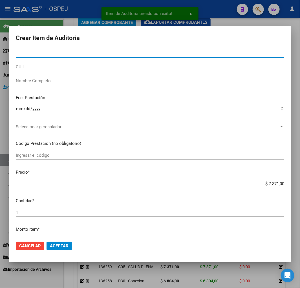
paste input "25952187"
type input "25952187"
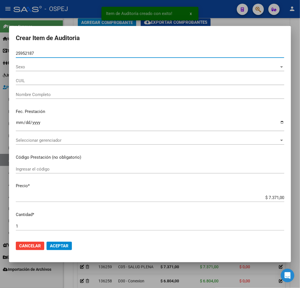
type input "23259521874"
type input "[PERSON_NAME] -"
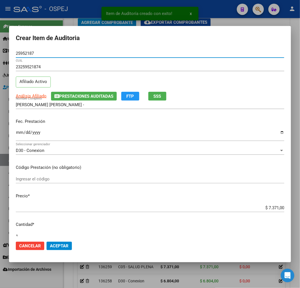
type input "25952187"
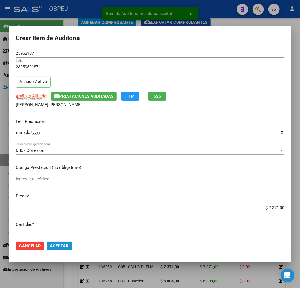
click at [61, 247] on span "Aceptar" at bounding box center [59, 245] width 19 height 5
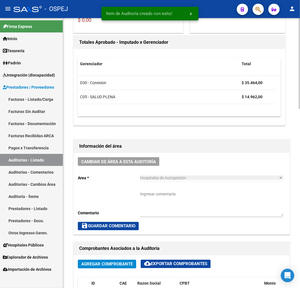
scroll to position [5, 0]
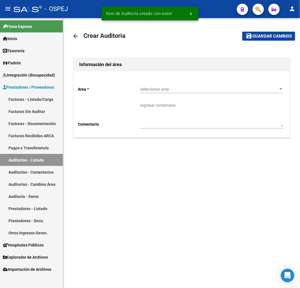
click at [156, 94] on div "Seleccionar area Seleccionar area" at bounding box center [211, 90] width 143 height 16
click at [170, 85] on div "Seleccionar area Seleccionar area" at bounding box center [211, 87] width 143 height 11
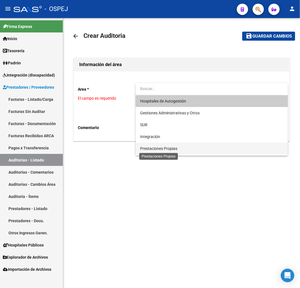
click at [164, 152] on span "Prestaciones Propias" at bounding box center [211, 148] width 143 height 12
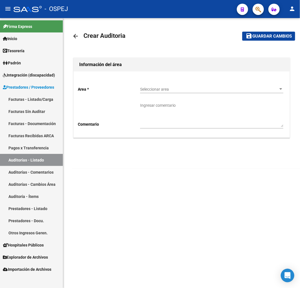
click at [164, 81] on div "Area * Seleccionar area Seleccionar area Comentario Ingresar comentario" at bounding box center [182, 104] width 216 height 66
click at [173, 89] on span "Seleccionar area" at bounding box center [209, 89] width 138 height 5
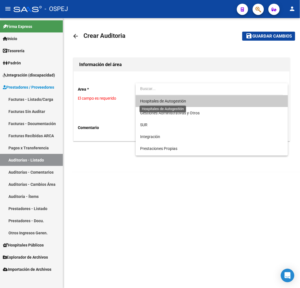
click at [162, 102] on span "Hospitales de Autogestión" at bounding box center [163, 101] width 46 height 5
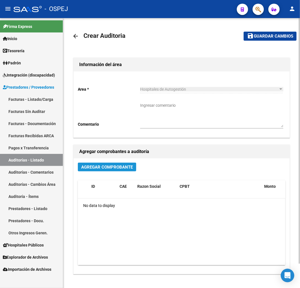
click at [116, 165] on span "Agregar Comprobante" at bounding box center [107, 166] width 52 height 5
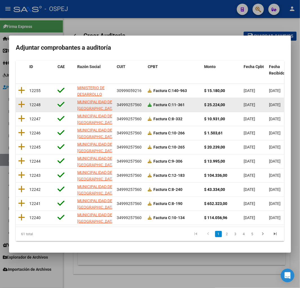
click at [148, 103] on icon at bounding box center [150, 105] width 4 height 4
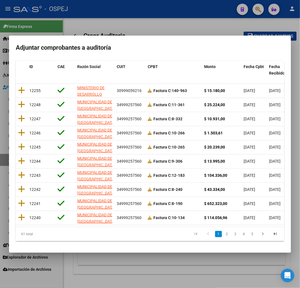
click at [20, 100] on icon at bounding box center [21, 104] width 7 height 8
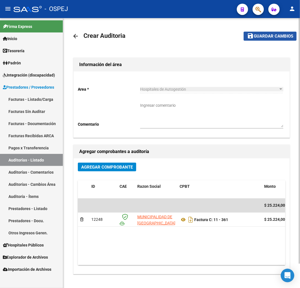
click at [269, 35] on span "Guardar cambios" at bounding box center [273, 36] width 39 height 5
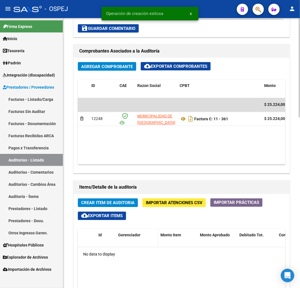
scroll to position [345, 0]
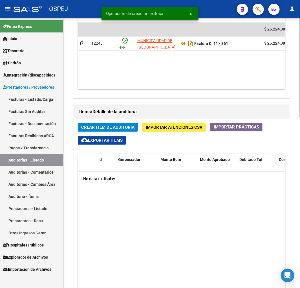
click at [132, 128] on span "Crear Item de Auditoria" at bounding box center [107, 127] width 53 height 5
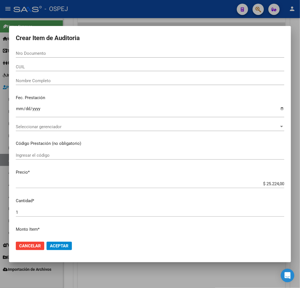
click at [41, 52] on input "Nro Documento" at bounding box center [150, 53] width 269 height 5
paste input "52773161"
type input "52773161"
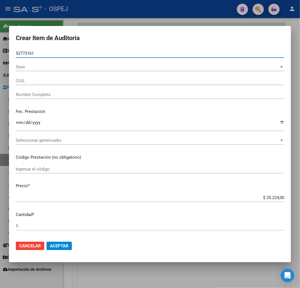
type input "27527731610"
type input "HERRERA JAZMIN ANTONELLA -"
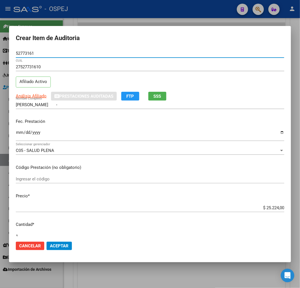
type input "52773161"
click at [272, 207] on input "$ 25.224,00" at bounding box center [150, 207] width 269 height 5
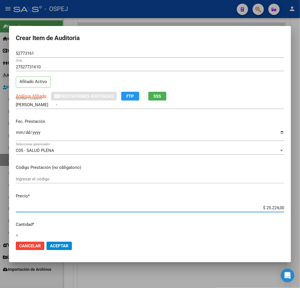
click at [272, 207] on input "$ 25.224,00" at bounding box center [150, 207] width 269 height 5
type input "$ 0,07"
type input "$ 0,72"
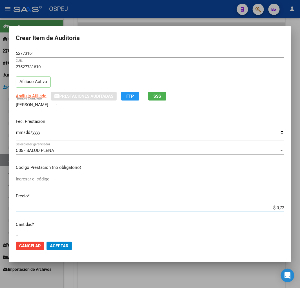
type input "$ 7,24"
type input "$ 72,44"
type input "$ 724,40"
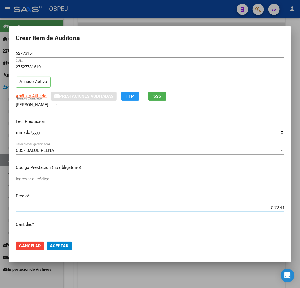
type input "$ 724,40"
type input "$ 7.244,00"
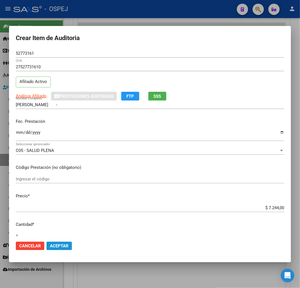
click at [60, 245] on span "Aceptar" at bounding box center [59, 245] width 19 height 5
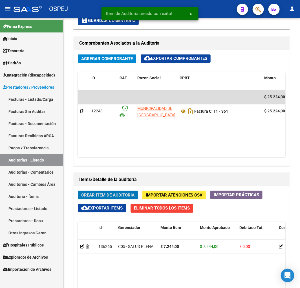
scroll to position [412, 0]
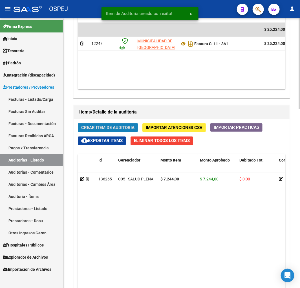
click at [129, 130] on span "Crear Item de Auditoria" at bounding box center [107, 127] width 53 height 5
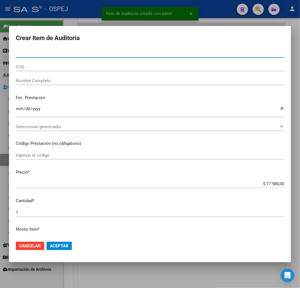
type input "52773161"
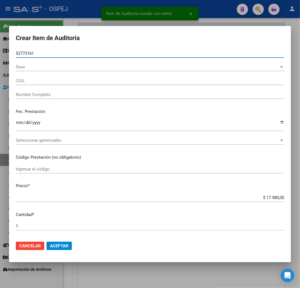
type input "27527731610"
type input "HERRERA JAZMIN ANTONELLA -"
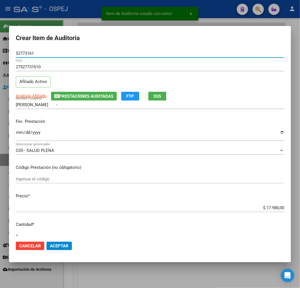
type input "52773161"
click at [271, 207] on input "$ 17.980,00" at bounding box center [150, 207] width 269 height 5
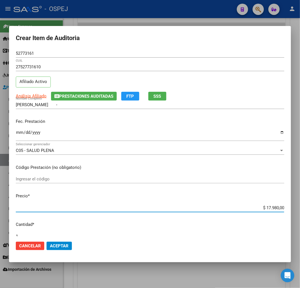
type input "$ 0,01"
type input "$ 0,14"
type input "$ 0,01"
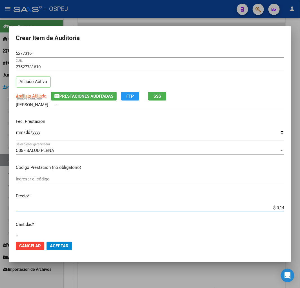
type input "$ 0,01"
type input "$ 0,10"
type input "$ 1,07"
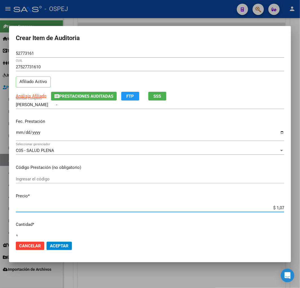
type input "$ 10,73"
type input "$ 107,36"
type input "$ 1.073,60"
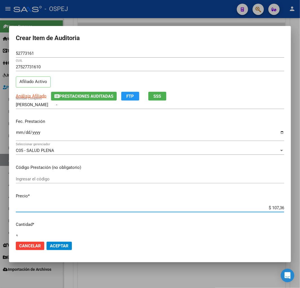
type input "$ 1.073,60"
type input "$ 10.736,00"
click at [54, 237] on mat-dialog-actions "Cancelar Aceptar" at bounding box center [150, 245] width 269 height 19
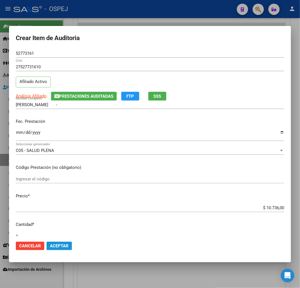
click at [59, 244] on span "Aceptar" at bounding box center [59, 245] width 19 height 5
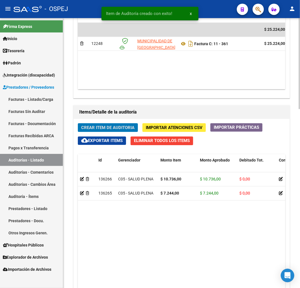
click at [109, 128] on span "Crear Item de Auditoria" at bounding box center [107, 127] width 53 height 5
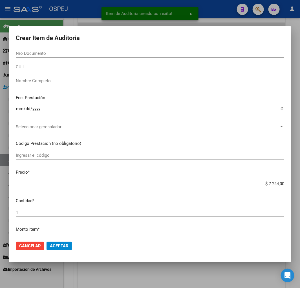
click at [41, 54] on input "Nro Documento" at bounding box center [150, 53] width 269 height 5
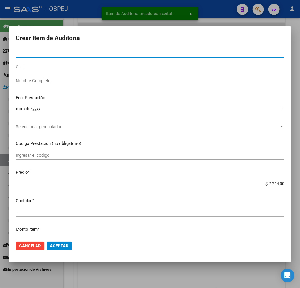
paste input "52773161"
type input "52773161"
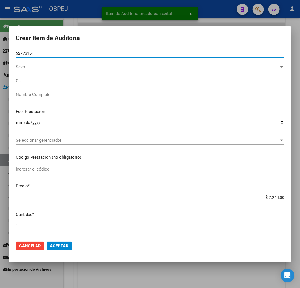
type input "27527731610"
type input "HERRERA JAZMIN ANTONELLA -"
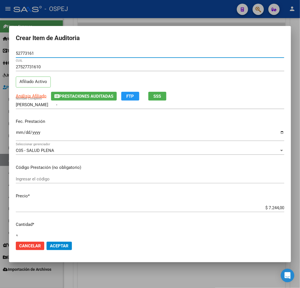
type input "52773161"
click at [67, 244] on span "Aceptar" at bounding box center [59, 245] width 19 height 5
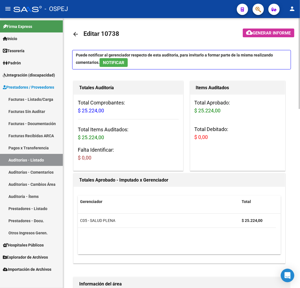
scroll to position [0, 0]
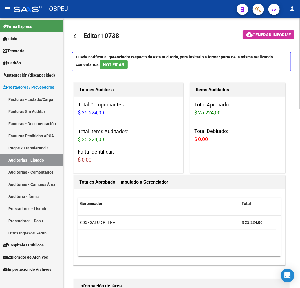
click at [74, 36] on mat-icon "arrow_back" at bounding box center [75, 36] width 7 height 7
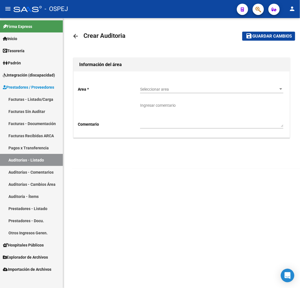
click at [166, 87] on span "Seleccionar area" at bounding box center [209, 89] width 138 height 5
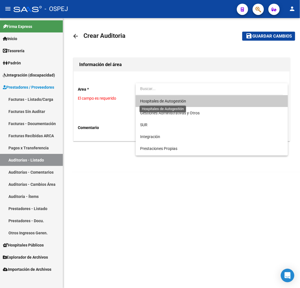
click at [155, 97] on span "Hospitales de Autogestión" at bounding box center [211, 101] width 143 height 12
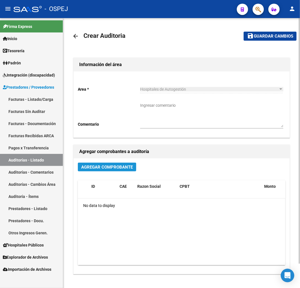
click at [126, 170] on button "Agregar Comprobante" at bounding box center [107, 167] width 58 height 9
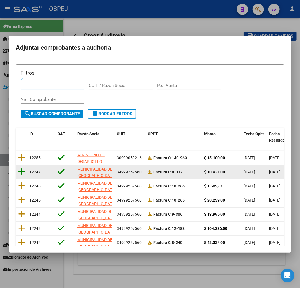
click at [23, 170] on icon at bounding box center [21, 172] width 7 height 8
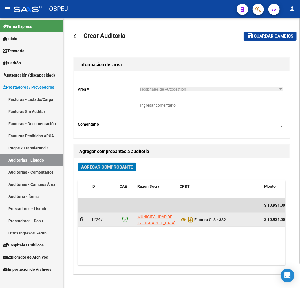
click at [178, 218] on datatable-body-cell "Factura C: 8 - 332" at bounding box center [219, 219] width 85 height 14
click at [180, 219] on icon at bounding box center [183, 219] width 7 height 7
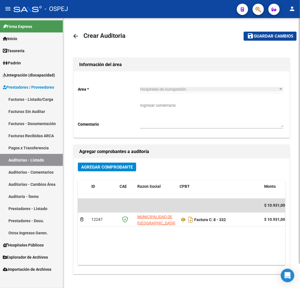
click at [283, 37] on span "Guardar cambios" at bounding box center [273, 36] width 39 height 5
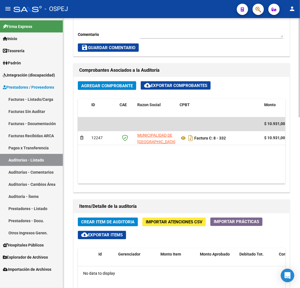
scroll to position [376, 0]
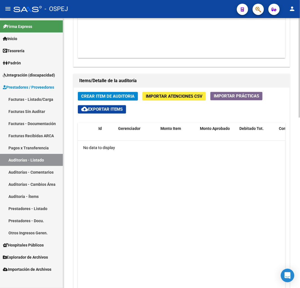
click at [126, 92] on button "Crear Item de Auditoria" at bounding box center [108, 96] width 60 height 9
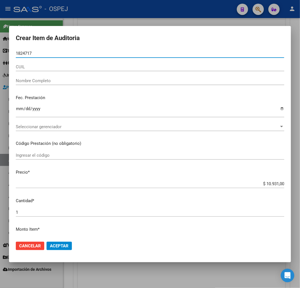
type input "18247177"
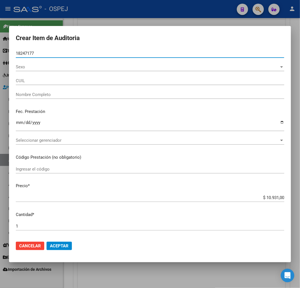
type input "27182471777"
type input "SANTILLAN MARTA"
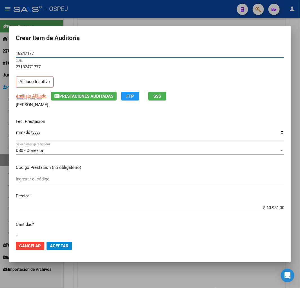
type input "18247177"
click at [58, 245] on span "Aceptar" at bounding box center [59, 245] width 19 height 5
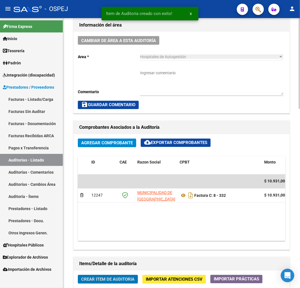
scroll to position [256, 0]
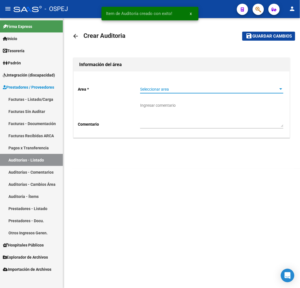
click at [150, 87] on span "Seleccionar area" at bounding box center [209, 89] width 138 height 5
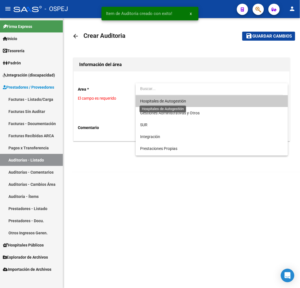
click at [167, 103] on span "Hospitales de Autogestión" at bounding box center [163, 101] width 46 height 5
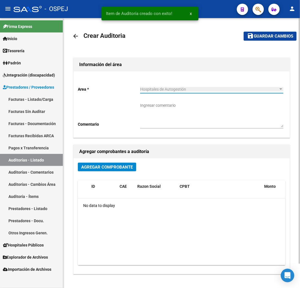
click at [124, 163] on button "Agregar Comprobante" at bounding box center [107, 167] width 58 height 9
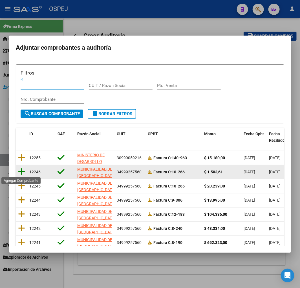
click at [19, 172] on icon at bounding box center [21, 172] width 7 height 8
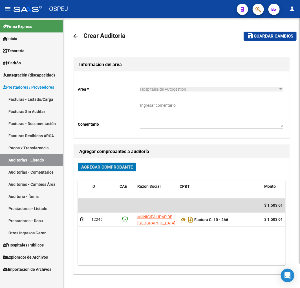
click at [270, 29] on mat-toolbar-row "save Guardar cambios" at bounding box center [266, 36] width 62 height 18
click at [271, 32] on button "save Guardar cambios" at bounding box center [270, 36] width 53 height 9
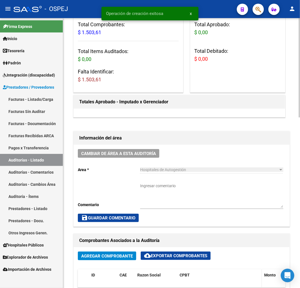
scroll to position [219, 0]
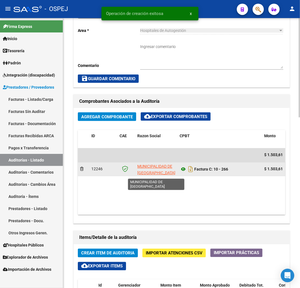
click at [184, 168] on icon at bounding box center [183, 169] width 7 height 7
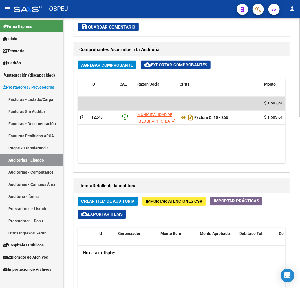
scroll to position [345, 0]
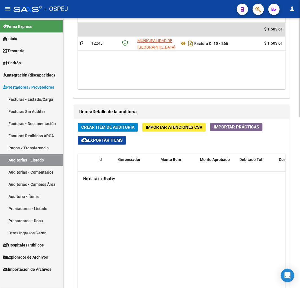
click at [111, 128] on span "Crear Item de Auditoria" at bounding box center [107, 127] width 53 height 5
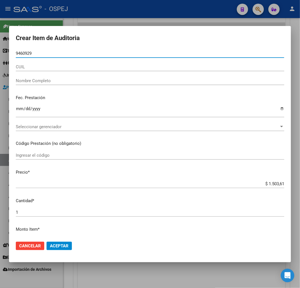
type input "94609295"
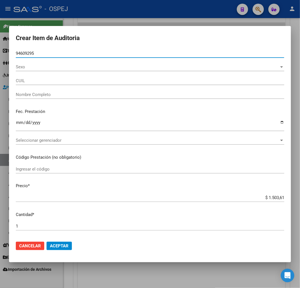
type input "27946092954"
type input "MARECO DE BRITEZ MARIA FLORENCIA"
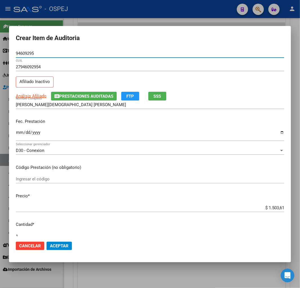
type input "94609295"
click at [65, 247] on span "Aceptar" at bounding box center [59, 245] width 19 height 5
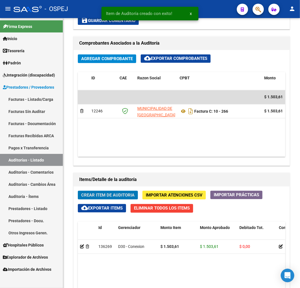
scroll to position [412, 0]
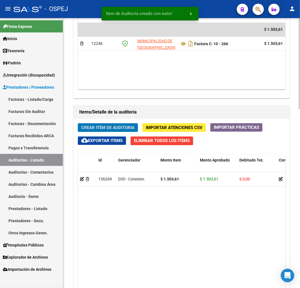
drag, startPoint x: 170, startPoint y: 78, endPoint x: 163, endPoint y: 75, distance: 7.8
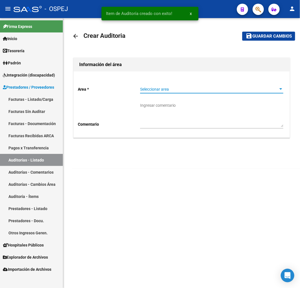
click at [159, 89] on span "Seleccionar area" at bounding box center [209, 89] width 138 height 5
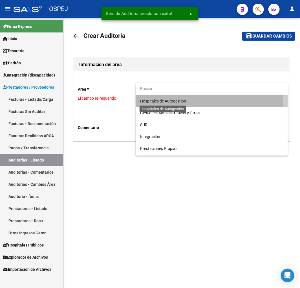
click at [157, 100] on span "Hospitales de Autogestión" at bounding box center [163, 101] width 46 height 5
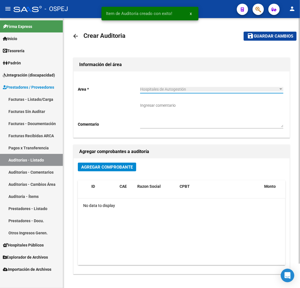
click at [126, 160] on div "Agregar Comprobante ID CAE Razon Social CPBT Monto Fecha Cpbt Fecha Recibido Do…" at bounding box center [182, 215] width 216 height 115
click at [127, 172] on div "Agregar Comprobante" at bounding box center [182, 169] width 208 height 13
click at [121, 159] on div "Agregar Comprobante ID CAE Razon Social CPBT Monto Fecha Cpbt Fecha Recibido Do…" at bounding box center [182, 215] width 216 height 115
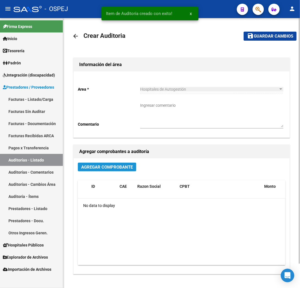
click at [120, 165] on span "Agregar Comprobante" at bounding box center [107, 166] width 52 height 5
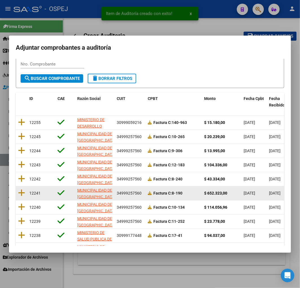
scroll to position [71, 0]
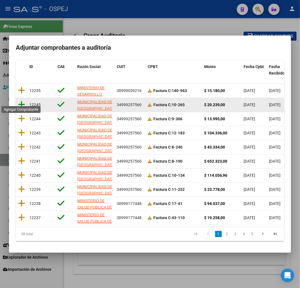
click at [22, 100] on icon at bounding box center [21, 104] width 7 height 8
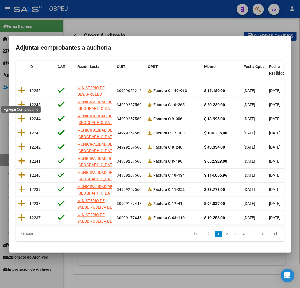
scroll to position [0, 0]
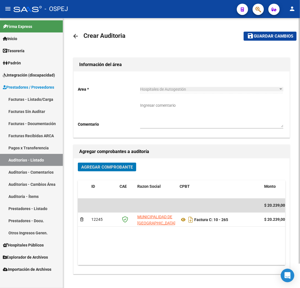
click at [270, 37] on span "Guardar cambios" at bounding box center [273, 36] width 39 height 5
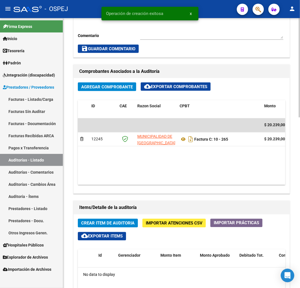
scroll to position [251, 0]
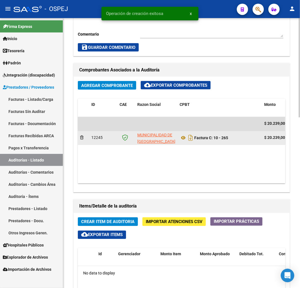
click at [177, 138] on datatable-body-cell "Factura C: 10 - 265" at bounding box center [219, 138] width 85 height 14
click at [183, 139] on icon at bounding box center [183, 138] width 7 height 7
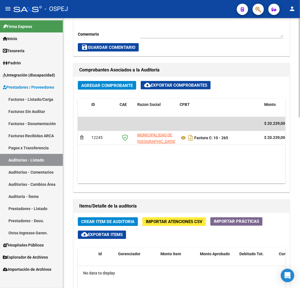
click at [124, 220] on span "Crear Item de Auditoria" at bounding box center [107, 221] width 53 height 5
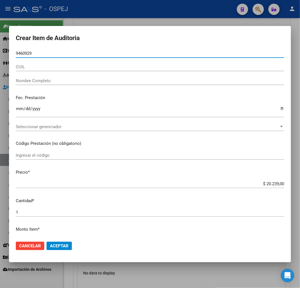
type input "94609295"
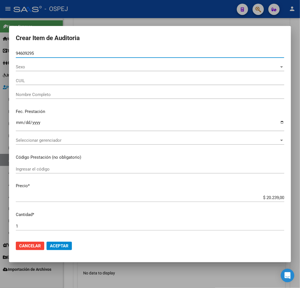
type input "27946092954"
type input "MARECO DE BRITEZ MARIA FLORENCIA"
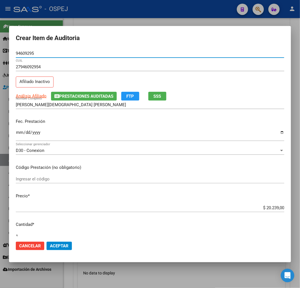
type input "94609295"
click at [63, 246] on span "Aceptar" at bounding box center [59, 245] width 19 height 5
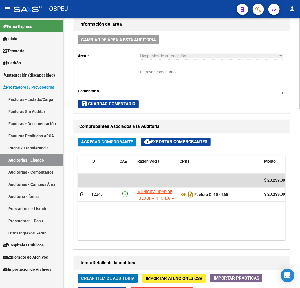
scroll to position [130, 0]
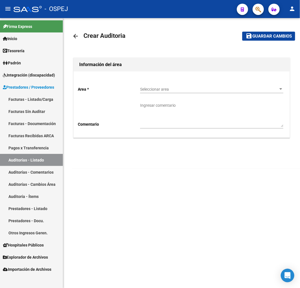
click at [161, 85] on div "Seleccionar area Seleccionar area" at bounding box center [211, 87] width 143 height 11
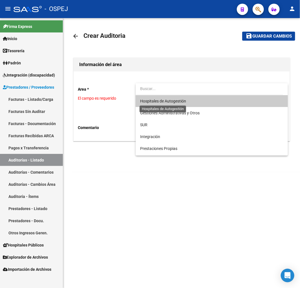
click at [143, 102] on span "Hospitales de Autogestión" at bounding box center [163, 101] width 46 height 5
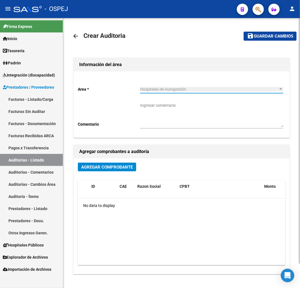
click at [113, 169] on span "Agregar Comprobante" at bounding box center [107, 166] width 52 height 5
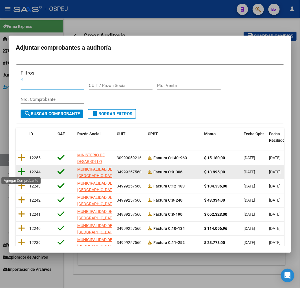
click at [20, 173] on icon at bounding box center [21, 172] width 7 height 8
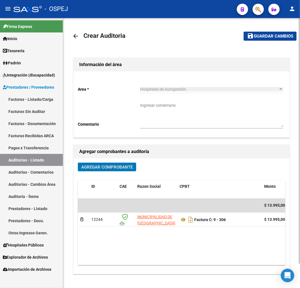
click at [279, 34] on span "Guardar cambios" at bounding box center [273, 36] width 39 height 5
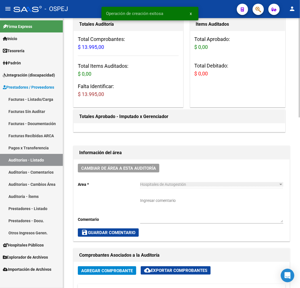
scroll to position [219, 0]
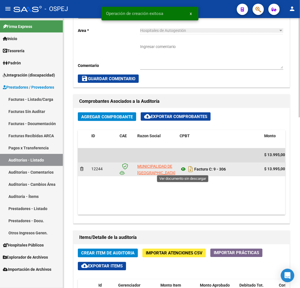
click at [182, 166] on icon at bounding box center [183, 169] width 7 height 7
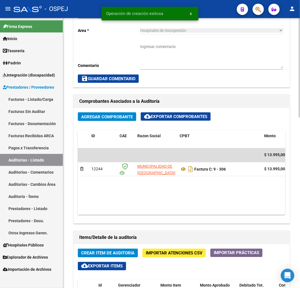
click at [103, 251] on span "Crear Item de Auditoria" at bounding box center [107, 253] width 53 height 5
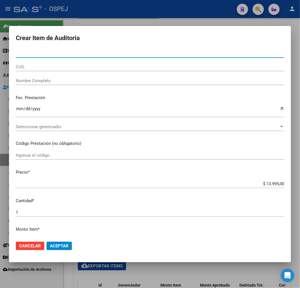
click at [38, 51] on input "Nro Documento" at bounding box center [150, 53] width 269 height 5
type input "54878522"
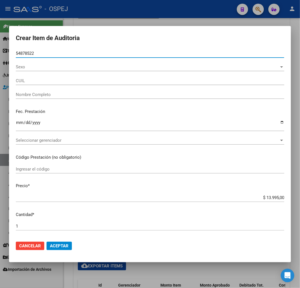
type input "27548785222"
type input "AYALA MARTINA DANA"
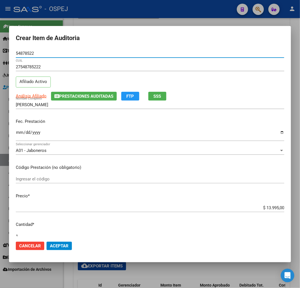
type input "54878522"
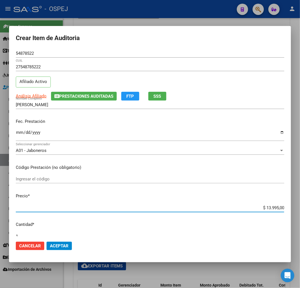
click at [272, 208] on input "$ 13.995,00" at bounding box center [150, 207] width 269 height 5
type input "$ 0,02"
type input "$ 0,27"
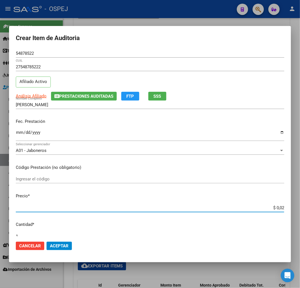
type input "$ 0,27"
type input "$ 2,79"
type input "$ 27,99"
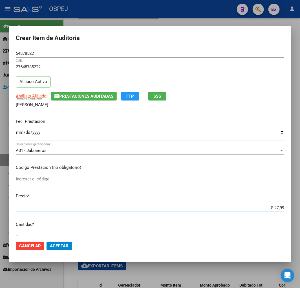
type input "$ 279,90"
type input "$ 2.799,00"
click at [66, 243] on span "Aceptar" at bounding box center [59, 245] width 19 height 5
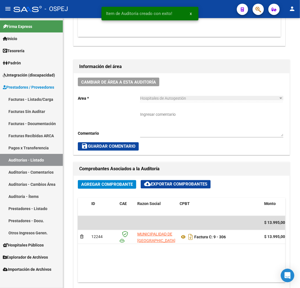
scroll to position [287, 0]
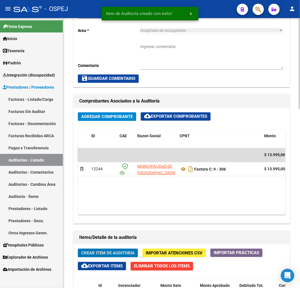
click at [106, 255] on span "Crear Item de Auditoria" at bounding box center [107, 253] width 53 height 5
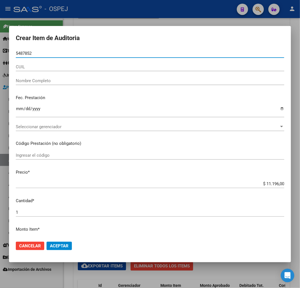
type input "54878522"
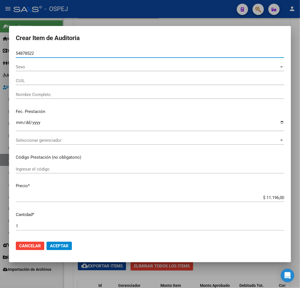
type input "27548785222"
type input "AYALA MARTINA DANA"
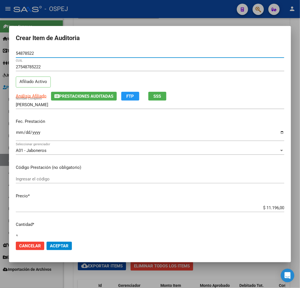
type input "54878522"
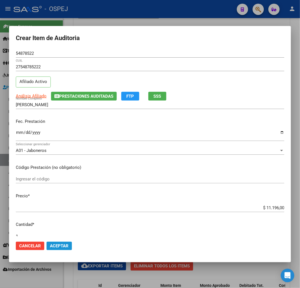
click at [63, 246] on span "Aceptar" at bounding box center [59, 245] width 19 height 5
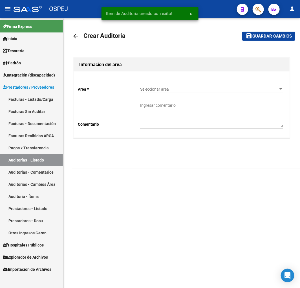
click at [173, 85] on div "Seleccionar area Seleccionar area" at bounding box center [211, 87] width 143 height 11
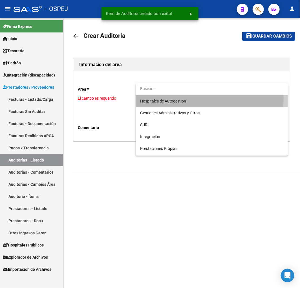
click at [165, 97] on span "Hospitales de Autogestión" at bounding box center [211, 101] width 143 height 12
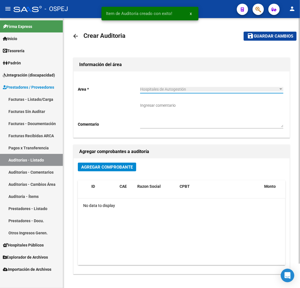
click at [116, 162] on div "Agregar Comprobante ID CAE Razon Social CPBT Monto Fecha Cpbt Fecha Recibido Do…" at bounding box center [182, 215] width 216 height 115
drag, startPoint x: 116, startPoint y: 162, endPoint x: 114, endPoint y: 166, distance: 4.5
click at [115, 163] on div "Agregar Comprobante ID CAE Razon Social CPBT Monto Fecha Cpbt Fecha Recibido Do…" at bounding box center [182, 215] width 216 height 115
click at [112, 174] on div "Agregar Comprobante" at bounding box center [182, 169] width 208 height 13
click at [112, 167] on span "Agregar Comprobante" at bounding box center [107, 166] width 52 height 5
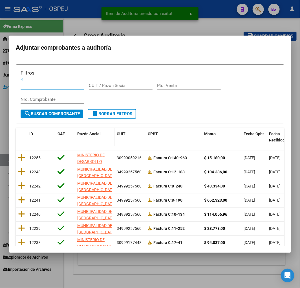
scroll to position [71, 0]
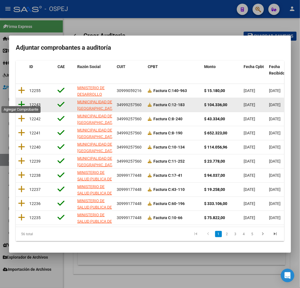
click at [22, 100] on icon at bounding box center [21, 104] width 7 height 8
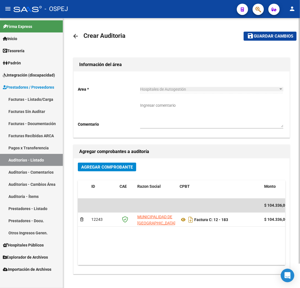
click at [263, 41] on mat-toolbar-row "save Guardar cambios" at bounding box center [266, 36] width 62 height 18
click at [265, 40] on button "save Guardar cambios" at bounding box center [270, 36] width 53 height 9
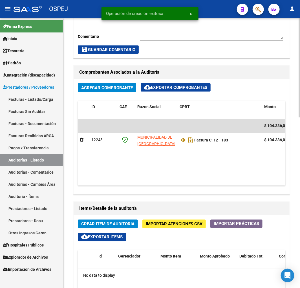
scroll to position [251, 0]
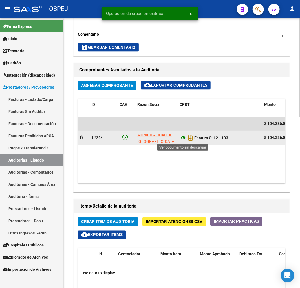
click at [180, 138] on icon at bounding box center [183, 138] width 7 height 7
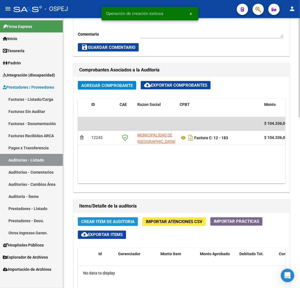
click at [116, 219] on button "Crear Item de Auditoria" at bounding box center [108, 221] width 60 height 9
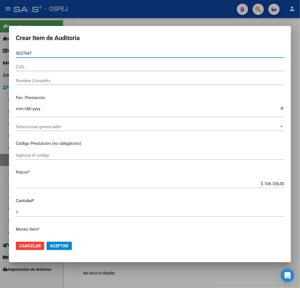
type input "50270472"
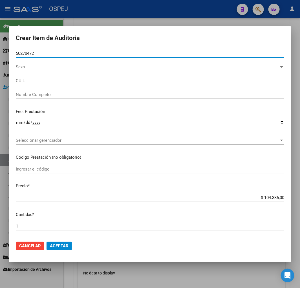
type input "27502704724"
type input "ELIAS BRISA ABIGAIL"
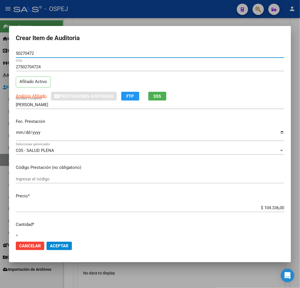
type input "50270472"
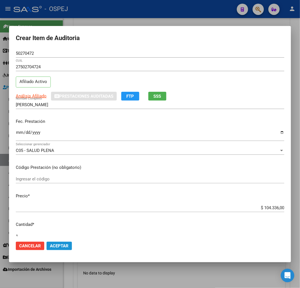
click at [61, 247] on span "Aceptar" at bounding box center [59, 245] width 19 height 5
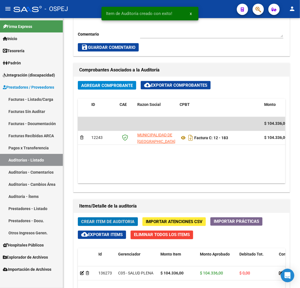
scroll to position [318, 0]
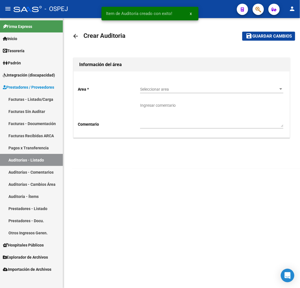
click at [196, 87] on span "Seleccionar area" at bounding box center [209, 89] width 138 height 5
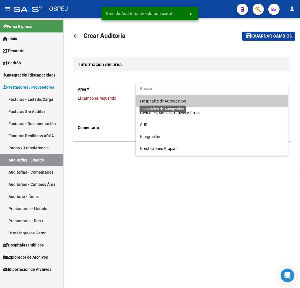
click at [167, 103] on span "Hospitales de Autogestión" at bounding box center [163, 101] width 46 height 5
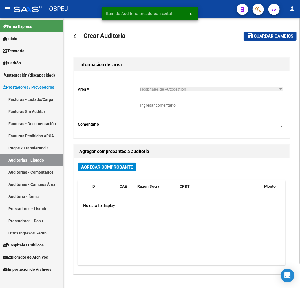
click at [128, 165] on span "Agregar Comprobante" at bounding box center [107, 166] width 52 height 5
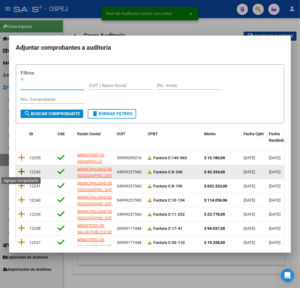
click at [21, 171] on icon at bounding box center [21, 172] width 7 height 8
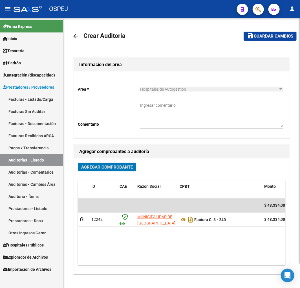
click at [274, 35] on span "Guardar cambios" at bounding box center [273, 36] width 39 height 5
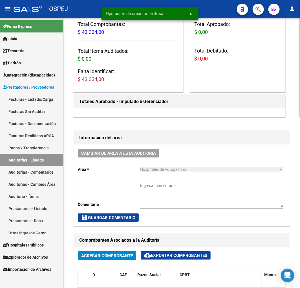
scroll to position [219, 0]
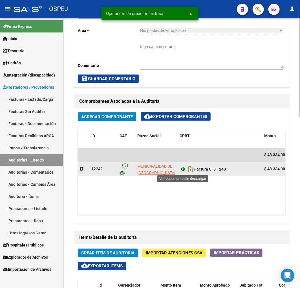
click at [182, 170] on icon at bounding box center [183, 169] width 7 height 7
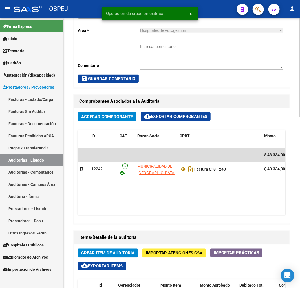
click at [112, 253] on span "Crear Item de Auditoria" at bounding box center [107, 253] width 53 height 5
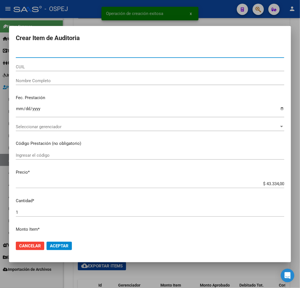
click at [209, 275] on div at bounding box center [150, 144] width 300 height 288
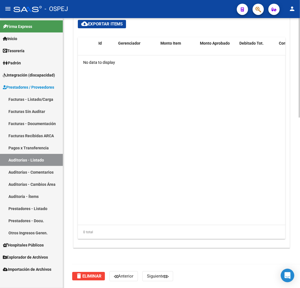
scroll to position [462, 0]
click at [80, 278] on mat-icon "delete" at bounding box center [79, 275] width 7 height 7
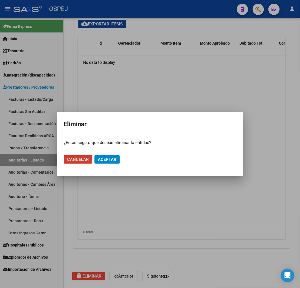
click at [106, 157] on span "Aceptar" at bounding box center [107, 159] width 19 height 5
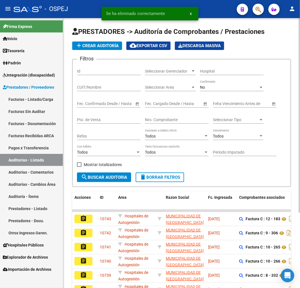
click at [109, 47] on span "add Crear Auditoría" at bounding box center [97, 45] width 43 height 5
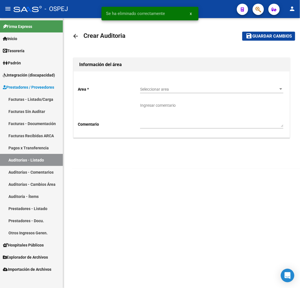
click at [176, 82] on div "Seleccionar area Seleccionar area" at bounding box center [211, 87] width 143 height 11
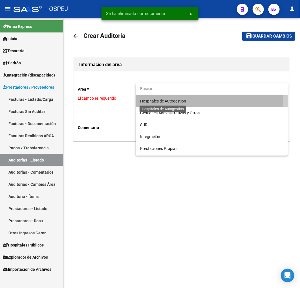
click at [162, 102] on span "Hospitales de Autogestión" at bounding box center [163, 101] width 46 height 5
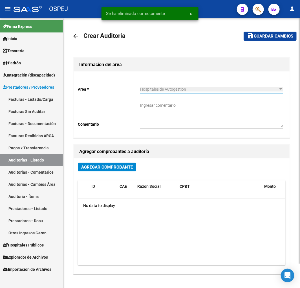
click at [107, 176] on div "Agregar Comprobante ID CAE Razon Social CPBT Monto Fecha Cpbt Fecha Recibido Do…" at bounding box center [182, 215] width 216 height 115
click at [115, 166] on span "Agregar Comprobante" at bounding box center [107, 166] width 52 height 5
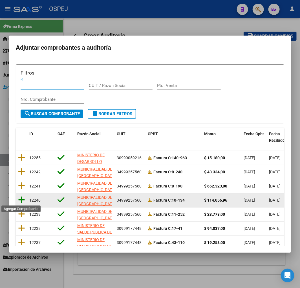
click at [20, 198] on icon at bounding box center [21, 200] width 7 height 8
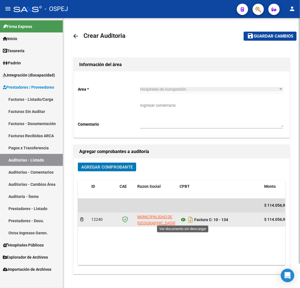
click at [185, 222] on icon at bounding box center [183, 219] width 7 height 7
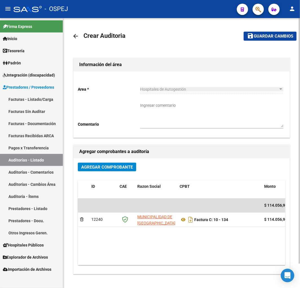
click at [284, 31] on mat-toolbar-row "save Guardar cambios" at bounding box center [266, 36] width 62 height 18
click at [283, 37] on span "Guardar cambios" at bounding box center [273, 36] width 39 height 5
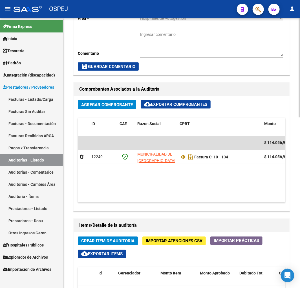
scroll to position [282, 0]
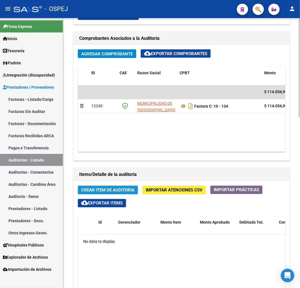
click at [114, 188] on span "Crear Item de Auditoria" at bounding box center [107, 190] width 53 height 5
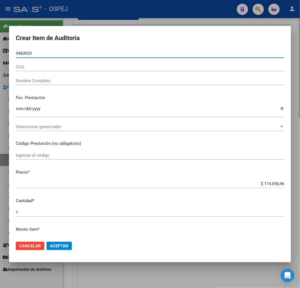
type input "94609295"
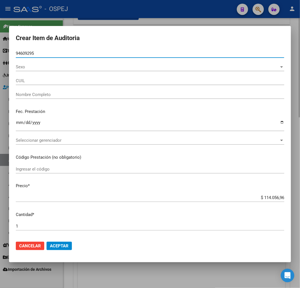
type input "27946092954"
type input "MARECO DE BRITEZ MARIA FLORENCIA"
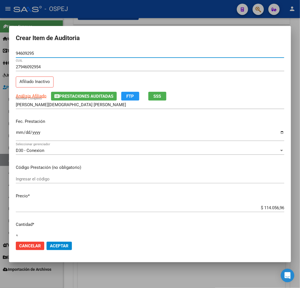
type input "94609295"
click at [273, 207] on input "$ 114.056,96" at bounding box center [150, 207] width 269 height 5
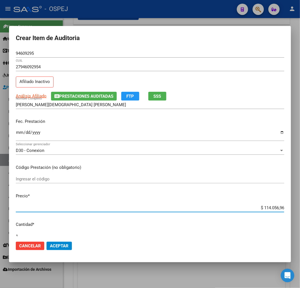
type input "$ 0,01"
type input "$ 0,19"
type input "$ 1,92"
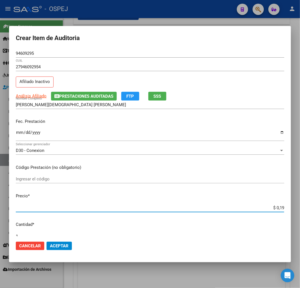
type input "$ 1,92"
type input "$ 19,24"
type input "$ 192,45"
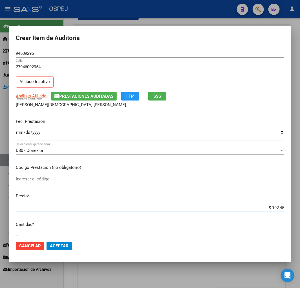
type input "$ 1.924,50"
type input "$ 19.245,00"
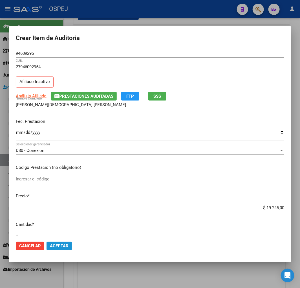
click at [51, 246] on span "Aceptar" at bounding box center [59, 245] width 19 height 5
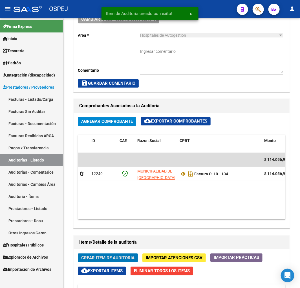
scroll to position [350, 0]
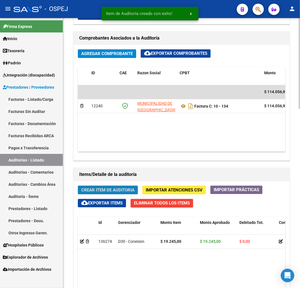
click at [118, 186] on button "Crear Item de Auditoria" at bounding box center [108, 190] width 60 height 9
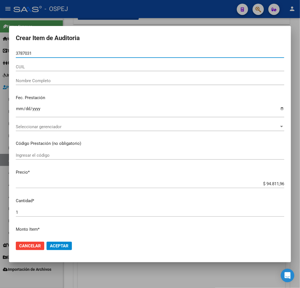
type input "37870310"
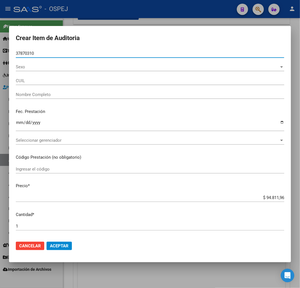
type input "27378703102"
type input "JUKIC CRISTINA IRIS"
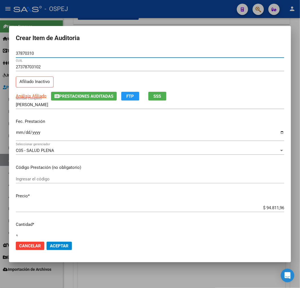
click at [271, 208] on input "$ 94.811,96" at bounding box center [150, 207] width 269 height 5
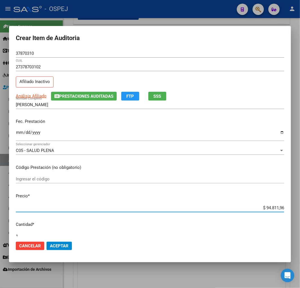
click at [271, 208] on input "$ 94.811,96" at bounding box center [150, 207] width 269 height 5
click at [58, 245] on span "Aceptar" at bounding box center [59, 245] width 19 height 5
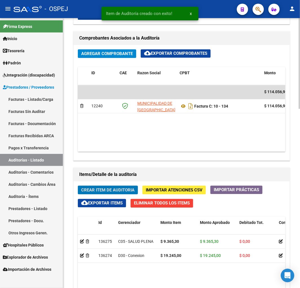
click at [120, 191] on span "Crear Item de Auditoria" at bounding box center [107, 190] width 53 height 5
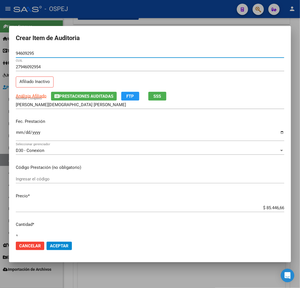
click at [275, 207] on input "$ 85.446,66" at bounding box center [150, 207] width 269 height 5
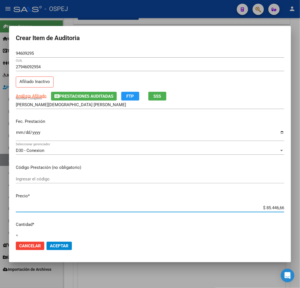
click at [275, 207] on input "$ 85.446,66" at bounding box center [150, 207] width 269 height 5
click at [65, 241] on mat-dialog-actions "Cancelar Aceptar" at bounding box center [150, 245] width 269 height 19
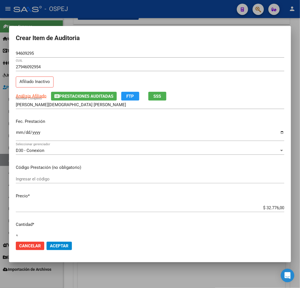
click at [63, 243] on span "Aceptar" at bounding box center [59, 245] width 19 height 5
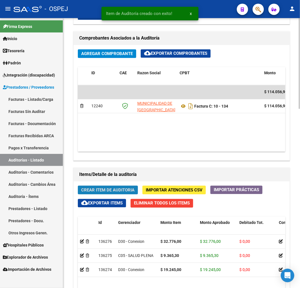
click at [120, 187] on button "Crear Item de Auditoria" at bounding box center [108, 190] width 60 height 9
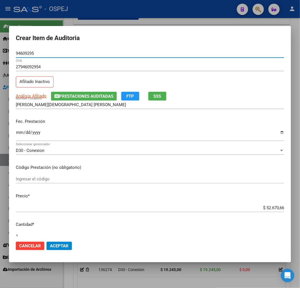
click at [273, 207] on input "$ 52.670,66" at bounding box center [150, 207] width 269 height 5
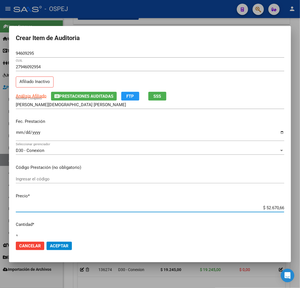
click at [273, 207] on input "$ 52.670,66" at bounding box center [150, 207] width 269 height 5
click at [63, 248] on button "Aceptar" at bounding box center [59, 246] width 25 height 8
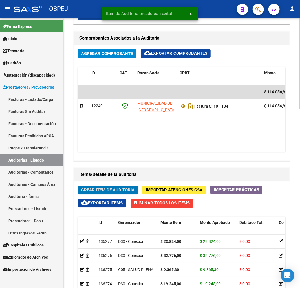
click at [113, 189] on span "Crear Item de Auditoria" at bounding box center [107, 190] width 53 height 5
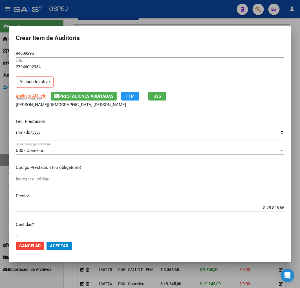
click at [270, 207] on input "$ 28.846,66" at bounding box center [150, 207] width 269 height 5
click at [65, 246] on span "Aceptar" at bounding box center [59, 245] width 19 height 5
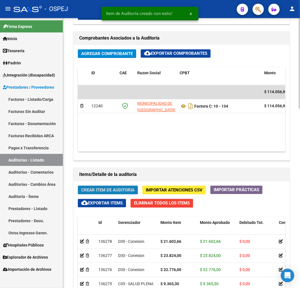
click at [112, 190] on span "Crear Item de Auditoria" at bounding box center [107, 190] width 53 height 5
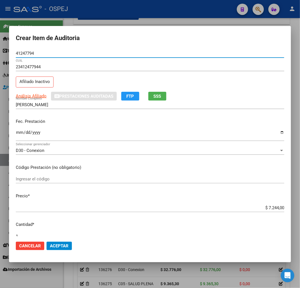
click at [56, 243] on span "Aceptar" at bounding box center [59, 245] width 19 height 5
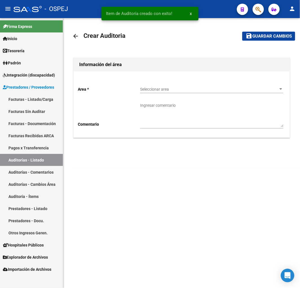
click at [205, 89] on span "Seleccionar area" at bounding box center [209, 89] width 138 height 5
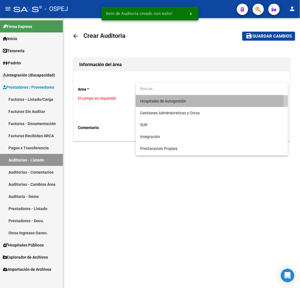
click at [172, 98] on span "Hospitales de Autogestión" at bounding box center [211, 101] width 143 height 12
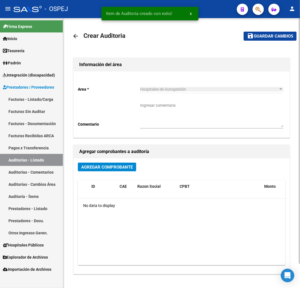
click at [122, 162] on div "Agregar Comprobante ID CAE Razon Social CPBT Monto Fecha Cpbt Fecha Recibido Do…" at bounding box center [182, 215] width 216 height 115
click at [123, 167] on span "Agregar Comprobante" at bounding box center [107, 166] width 52 height 5
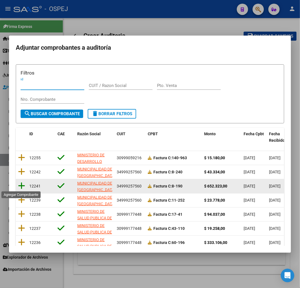
click at [21, 185] on icon at bounding box center [21, 186] width 7 height 8
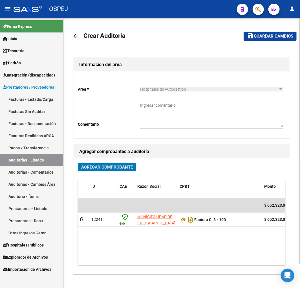
click at [266, 35] on span "Guardar cambios" at bounding box center [273, 36] width 39 height 5
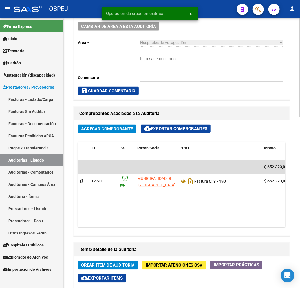
scroll to position [219, 0]
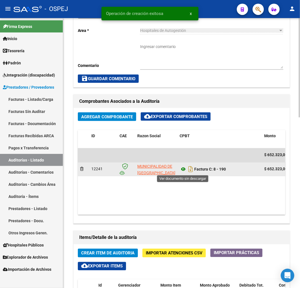
click at [182, 172] on icon at bounding box center [183, 169] width 7 height 7
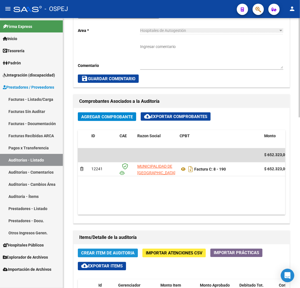
click at [108, 252] on span "Crear Item de Auditoria" at bounding box center [107, 253] width 53 height 5
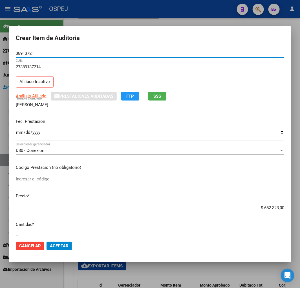
click at [54, 238] on mat-dialog-actions "Cancelar Aceptar" at bounding box center [150, 245] width 269 height 19
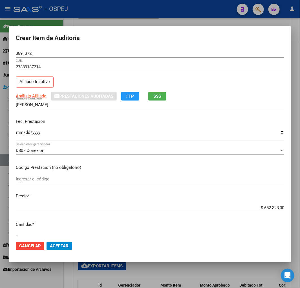
drag, startPoint x: 56, startPoint y: 244, endPoint x: 81, endPoint y: 241, distance: 25.6
click at [56, 245] on span "Aceptar" at bounding box center [59, 245] width 19 height 5
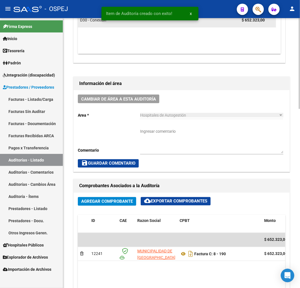
scroll to position [99, 0]
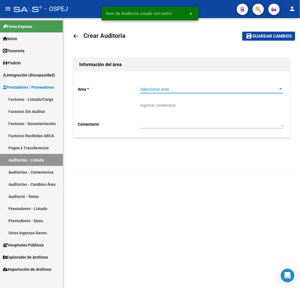
click at [160, 90] on span "Seleccionar area" at bounding box center [209, 89] width 138 height 5
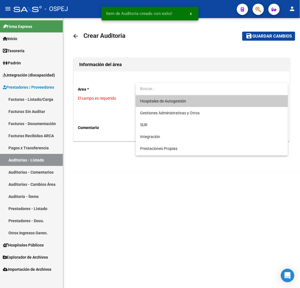
click at [153, 100] on span "Hospitales de Autogestión" at bounding box center [163, 101] width 46 height 5
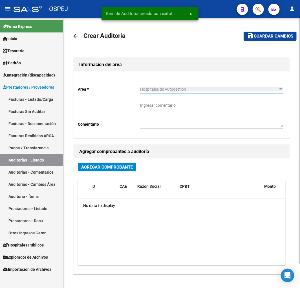
click at [118, 166] on span "Agregar Comprobante" at bounding box center [107, 166] width 52 height 5
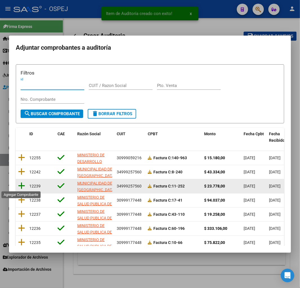
click at [20, 185] on icon at bounding box center [21, 186] width 7 height 8
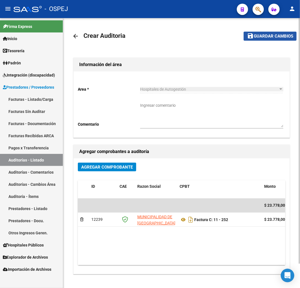
click at [271, 34] on span "Guardar cambios" at bounding box center [273, 36] width 39 height 5
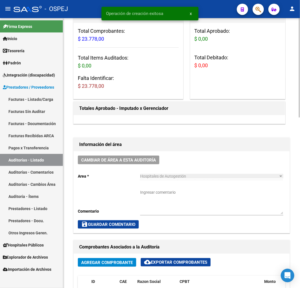
scroll to position [251, 0]
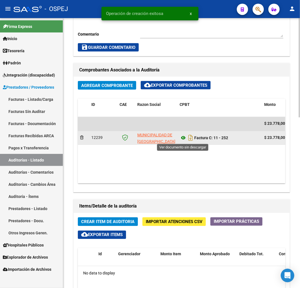
click at [182, 138] on icon at bounding box center [183, 138] width 7 height 7
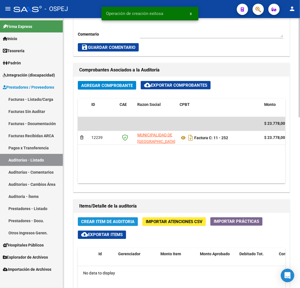
click at [115, 221] on span "Crear Item de Auditoria" at bounding box center [107, 221] width 53 height 5
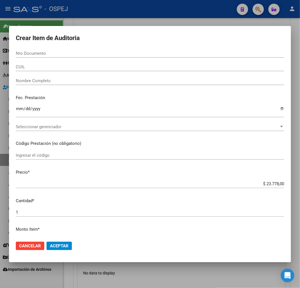
click at [62, 49] on div "Nro Documento" at bounding box center [150, 53] width 269 height 8
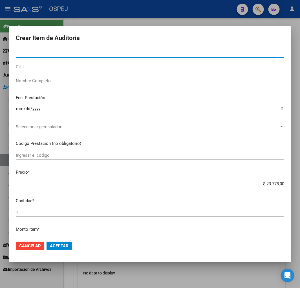
paste input "59098566"
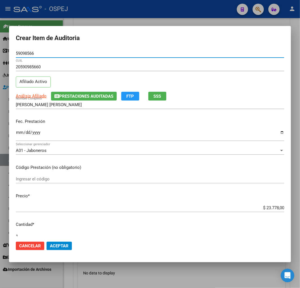
click at [270, 207] on input "$ 23.778,00" at bounding box center [150, 207] width 269 height 5
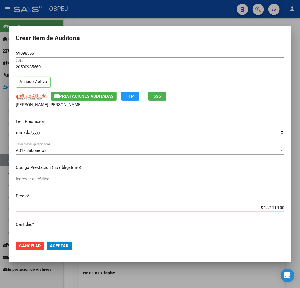
drag, startPoint x: 270, startPoint y: 207, endPoint x: 271, endPoint y: 222, distance: 15.0
click at [271, 221] on mat-dialog-content "59098566 Nro Documento 20590985660 CUIL Afiliado Activo Análisis Afiliado Prest…" at bounding box center [150, 142] width 282 height 187
click at [271, 223] on p "Cantidad *" at bounding box center [150, 224] width 269 height 6
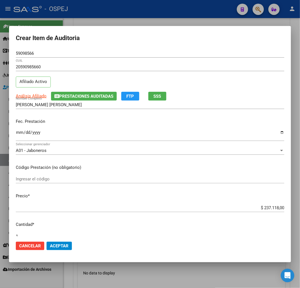
click at [269, 206] on input "$ 237.118,00" at bounding box center [150, 207] width 269 height 5
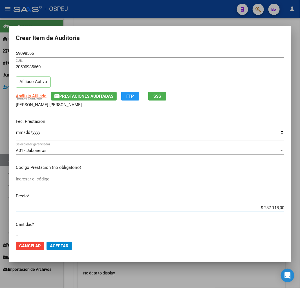
click at [269, 206] on input "$ 237.118,00" at bounding box center [150, 207] width 269 height 5
drag, startPoint x: 58, startPoint y: 244, endPoint x: 142, endPoint y: 261, distance: 85.7
click at [59, 245] on span "Aceptar" at bounding box center [59, 245] width 19 height 5
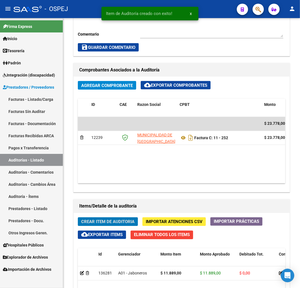
scroll to position [318, 0]
click at [112, 223] on span "Crear Item de Auditoria" at bounding box center [107, 221] width 53 height 5
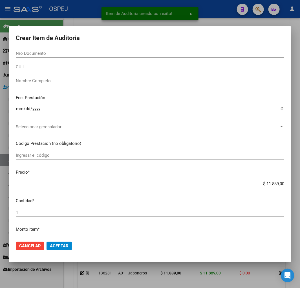
click at [34, 56] on div "Nro Documento" at bounding box center [150, 53] width 269 height 8
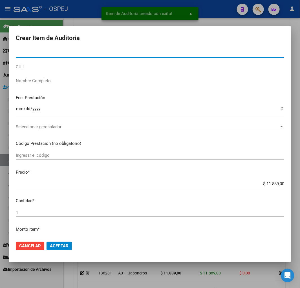
paste input "59098566"
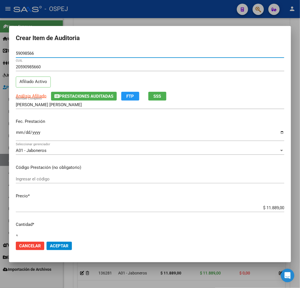
click at [269, 209] on input "$ 11.889,00" at bounding box center [150, 207] width 269 height 5
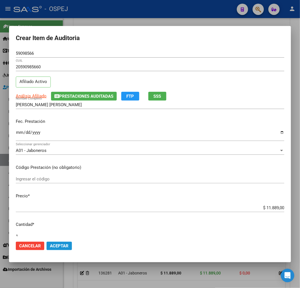
click at [59, 245] on span "Aceptar" at bounding box center [59, 245] width 19 height 5
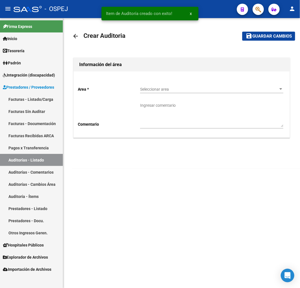
click at [182, 93] on div "Seleccionar area Seleccionar area" at bounding box center [211, 87] width 143 height 11
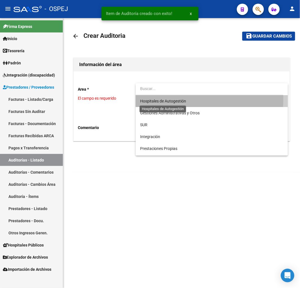
click at [162, 99] on span "Hospitales de Autogestión" at bounding box center [163, 101] width 46 height 5
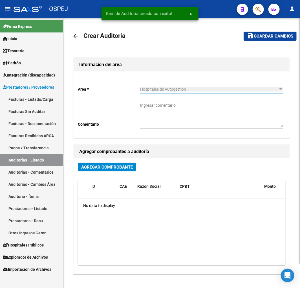
click at [106, 166] on span "Agregar Comprobante" at bounding box center [107, 166] width 52 height 5
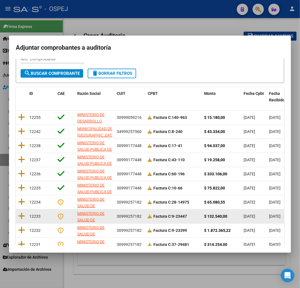
scroll to position [71, 0]
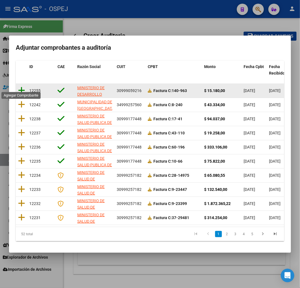
click at [23, 86] on icon at bounding box center [21, 90] width 7 height 8
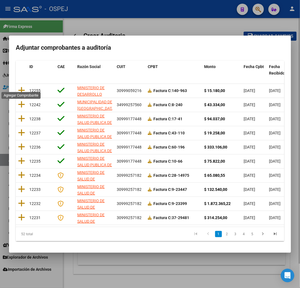
scroll to position [0, 0]
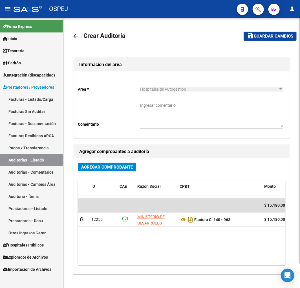
drag, startPoint x: 291, startPoint y: 38, endPoint x: 295, endPoint y: 43, distance: 6.4
click at [291, 38] on span "Guardar cambios" at bounding box center [273, 36] width 39 height 5
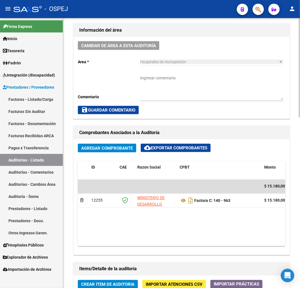
scroll to position [376, 0]
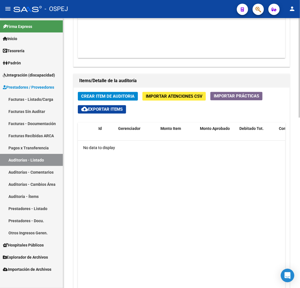
click at [130, 97] on span "Crear Item de Auditoria" at bounding box center [107, 96] width 53 height 5
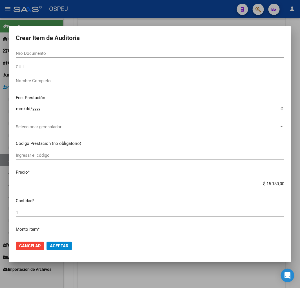
click at [44, 54] on input "Nro Documento" at bounding box center [150, 53] width 269 height 5
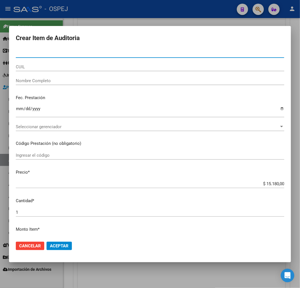
paste input "27675936"
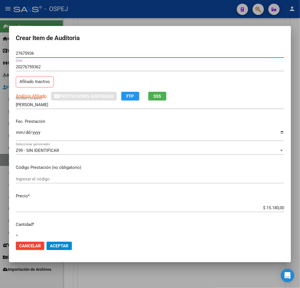
click at [57, 243] on span "Aceptar" at bounding box center [59, 245] width 19 height 5
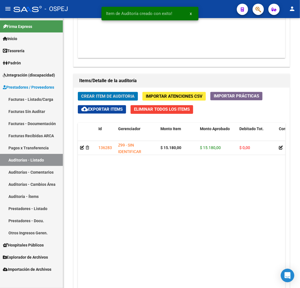
scroll to position [444, 0]
drag, startPoint x: 164, startPoint y: 86, endPoint x: 160, endPoint y: 84, distance: 4.8
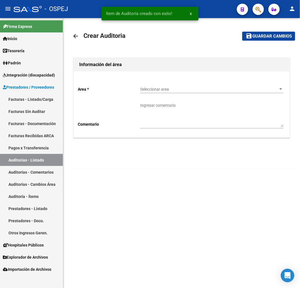
click at [155, 85] on div "Seleccionar area Seleccionar area" at bounding box center [211, 87] width 143 height 11
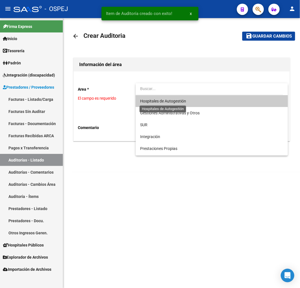
click at [163, 103] on span "Hospitales de Autogestión" at bounding box center [163, 101] width 46 height 5
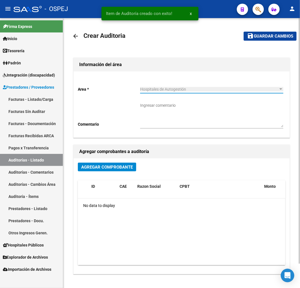
click at [129, 159] on div "Agregar Comprobante ID CAE Razon Social CPBT Monto Fecha Cpbt Fecha Recibido Do…" at bounding box center [182, 215] width 216 height 115
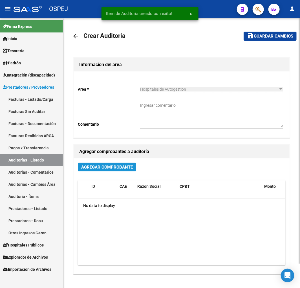
click at [125, 168] on span "Agregar Comprobante" at bounding box center [107, 166] width 52 height 5
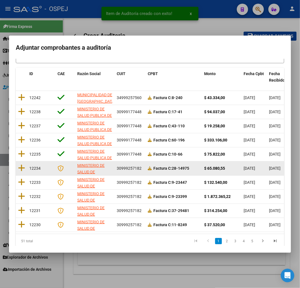
scroll to position [71, 0]
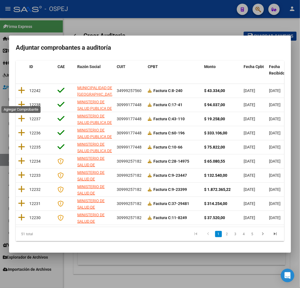
drag, startPoint x: 20, startPoint y: 100, endPoint x: 28, endPoint y: 100, distance: 8.7
click at [19, 100] on icon at bounding box center [21, 104] width 7 height 8
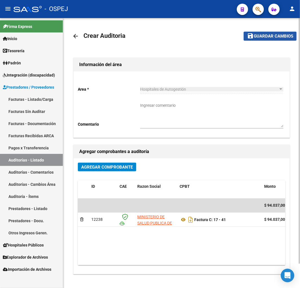
click at [260, 37] on span "Guardar cambios" at bounding box center [273, 36] width 39 height 5
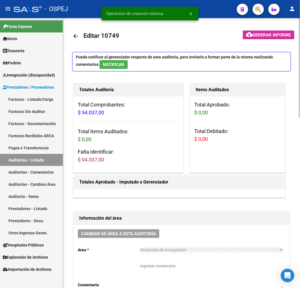
scroll to position [219, 0]
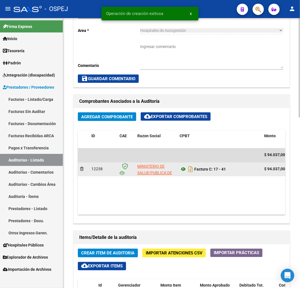
click at [181, 173] on icon at bounding box center [183, 169] width 7 height 7
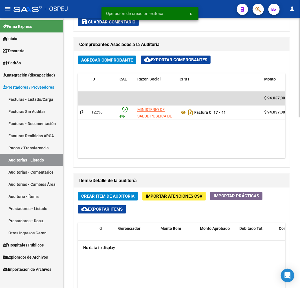
scroll to position [282, 0]
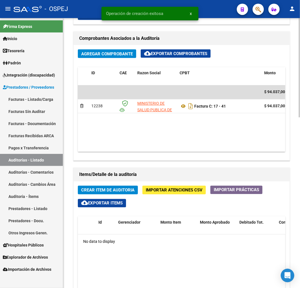
click at [117, 191] on span "Crear Item de Auditoria" at bounding box center [107, 190] width 53 height 5
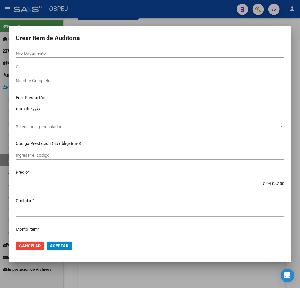
click at [43, 52] on input "Nro Documento" at bounding box center [150, 53] width 269 height 5
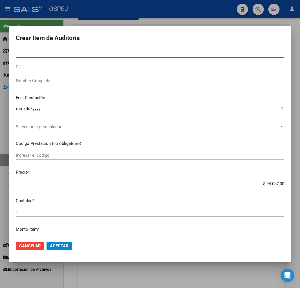
paste input "40583455"
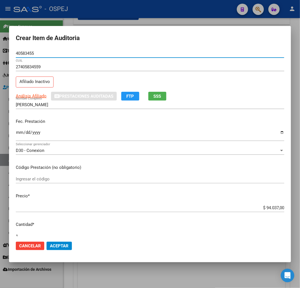
click at [61, 244] on span "Aceptar" at bounding box center [59, 245] width 19 height 5
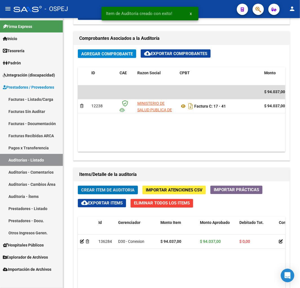
scroll to position [350, 0]
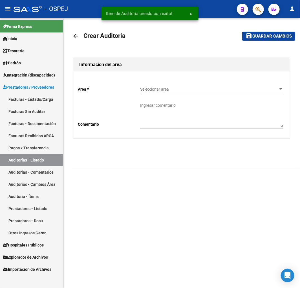
click at [170, 89] on span "Seleccionar area" at bounding box center [209, 89] width 138 height 5
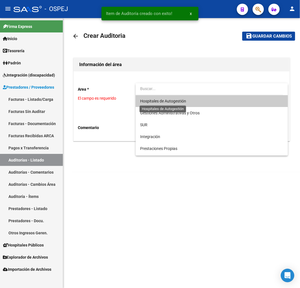
click at [159, 99] on span "Hospitales de Autogestión" at bounding box center [163, 101] width 46 height 5
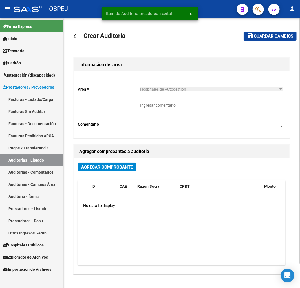
click at [110, 168] on span "Agregar Comprobante" at bounding box center [107, 166] width 52 height 5
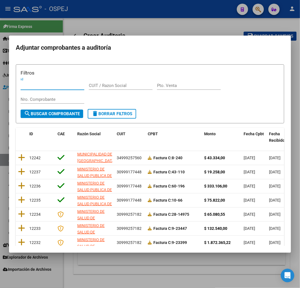
click at [22, 171] on icon at bounding box center [21, 172] width 7 height 8
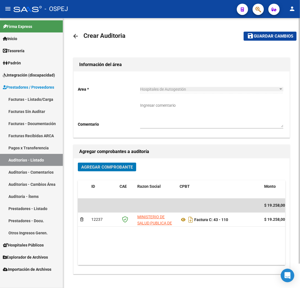
click at [284, 34] on span "Guardar cambios" at bounding box center [273, 36] width 39 height 5
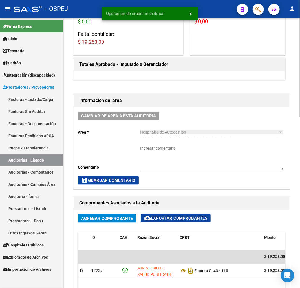
scroll to position [188, 0]
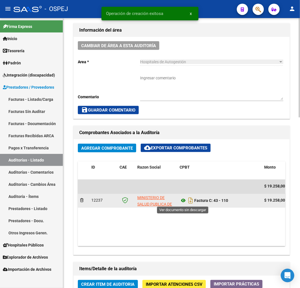
click at [180, 199] on icon at bounding box center [183, 200] width 7 height 7
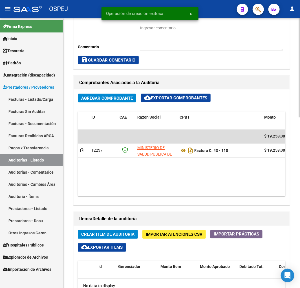
scroll to position [313, 0]
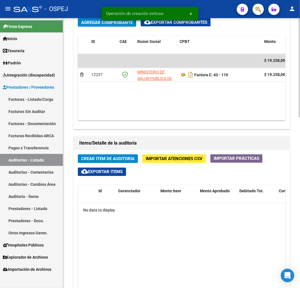
drag, startPoint x: 121, startPoint y: 153, endPoint x: 134, endPoint y: 158, distance: 14.3
click at [121, 153] on div "Crear Item de Auditoria Importar Atenciones CSV Importar Prácticas cloud_downlo…" at bounding box center [182, 272] width 216 height 245
click at [126, 159] on span "Crear Item de Auditoria" at bounding box center [107, 158] width 53 height 5
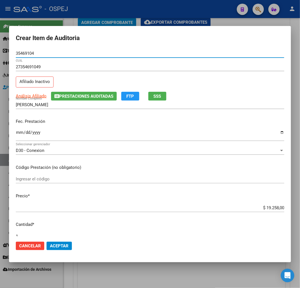
click at [66, 245] on span "Aceptar" at bounding box center [59, 245] width 19 height 5
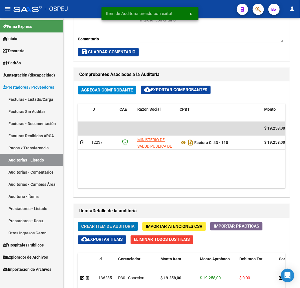
scroll to position [381, 0]
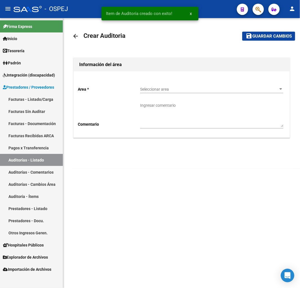
click at [190, 87] on span "Seleccionar area" at bounding box center [209, 89] width 138 height 5
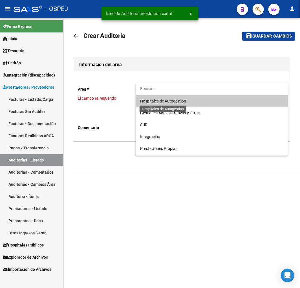
click at [142, 100] on span "Hospitales de Autogestión" at bounding box center [163, 101] width 46 height 5
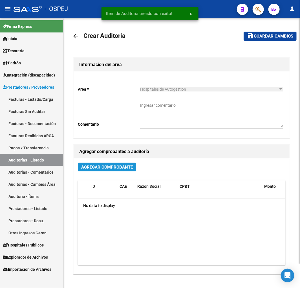
click at [106, 168] on span "Agregar Comprobante" at bounding box center [107, 166] width 52 height 5
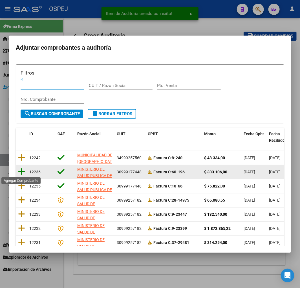
click at [20, 171] on icon at bounding box center [21, 172] width 7 height 8
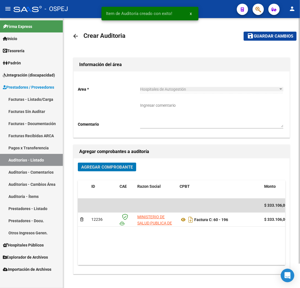
click at [271, 36] on span "Guardar cambios" at bounding box center [273, 36] width 39 height 5
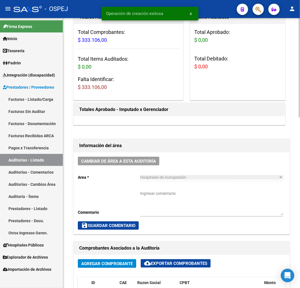
scroll to position [188, 0]
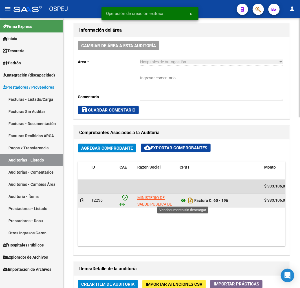
click at [184, 201] on icon at bounding box center [183, 200] width 7 height 7
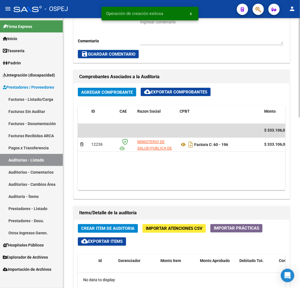
scroll to position [251, 0]
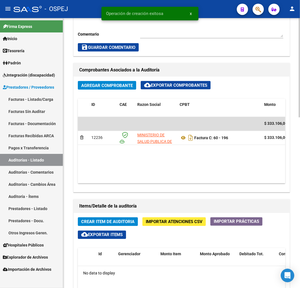
click at [121, 221] on span "Crear Item de Auditoria" at bounding box center [107, 221] width 53 height 5
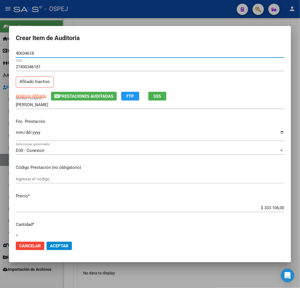
click at [60, 246] on span "Aceptar" at bounding box center [59, 245] width 19 height 5
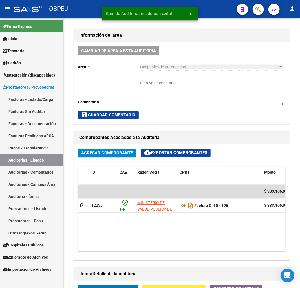
scroll to position [318, 0]
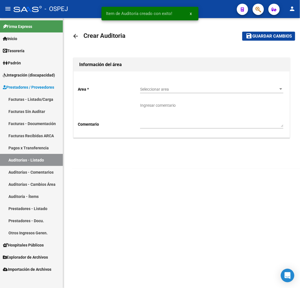
click at [167, 89] on span "Seleccionar area" at bounding box center [209, 89] width 138 height 5
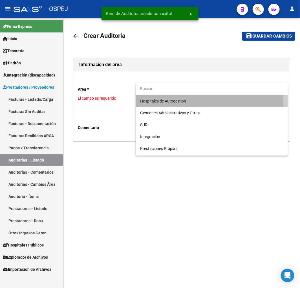
click at [159, 104] on span "Hospitales de Autogestión" at bounding box center [211, 101] width 143 height 12
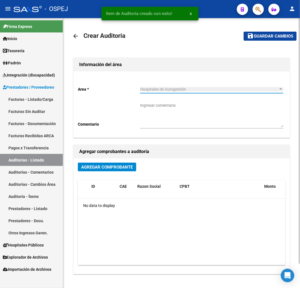
click at [118, 173] on div "Agregar Comprobante" at bounding box center [182, 169] width 208 height 13
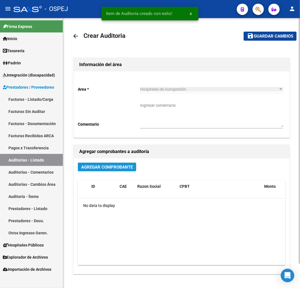
click at [123, 168] on span "Agregar Comprobante" at bounding box center [107, 166] width 52 height 5
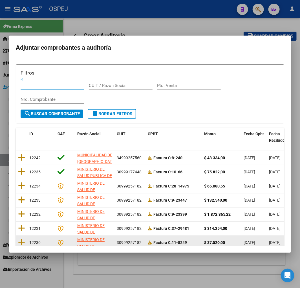
scroll to position [71, 0]
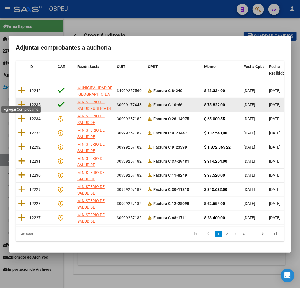
click at [17, 99] on datatable-body-cell at bounding box center [21, 105] width 11 height 14
click at [24, 100] on icon at bounding box center [21, 104] width 7 height 8
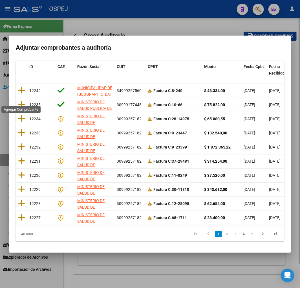
scroll to position [0, 0]
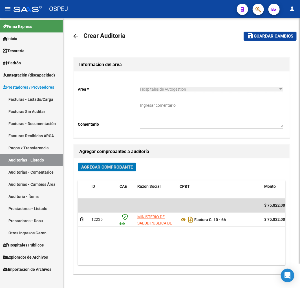
click at [271, 37] on span "Guardar cambios" at bounding box center [273, 36] width 39 height 5
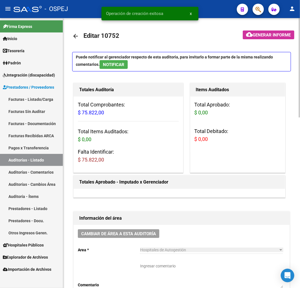
scroll to position [251, 0]
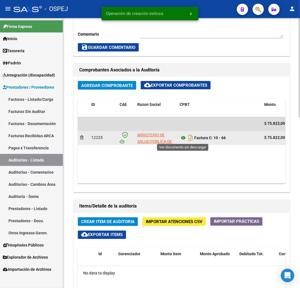
click at [180, 139] on icon at bounding box center [183, 138] width 7 height 7
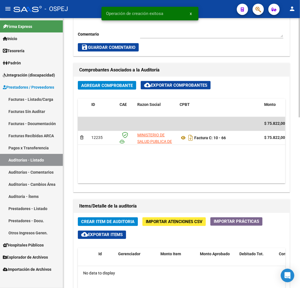
click at [105, 218] on button "Crear Item de Auditoria" at bounding box center [108, 221] width 60 height 9
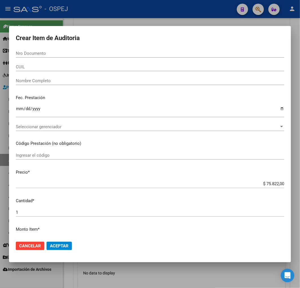
click at [57, 59] on div "Nro Documento" at bounding box center [150, 56] width 269 height 14
click at [64, 54] on input "Nro Documento" at bounding box center [150, 53] width 269 height 5
paste input "31308589"
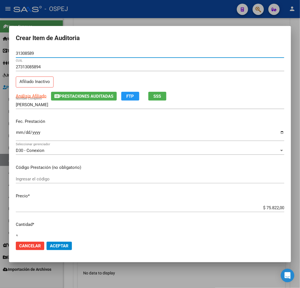
click at [274, 210] on input "$ 75.822,00" at bounding box center [150, 207] width 269 height 5
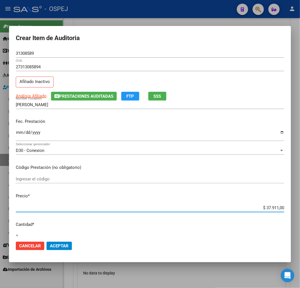
click at [62, 242] on button "Aceptar" at bounding box center [59, 246] width 25 height 8
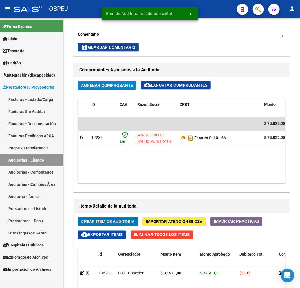
scroll to position [318, 0]
click at [122, 219] on span "Crear Item de Auditoria" at bounding box center [107, 221] width 53 height 5
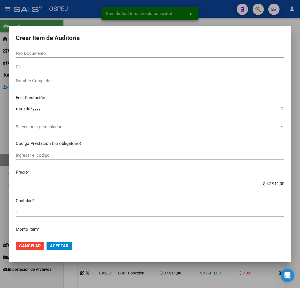
paste input "48619932"
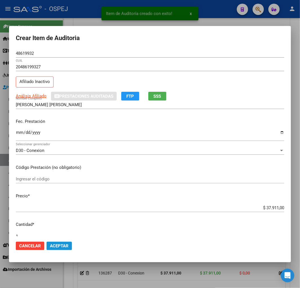
click at [60, 248] on button "Aceptar" at bounding box center [59, 246] width 25 height 8
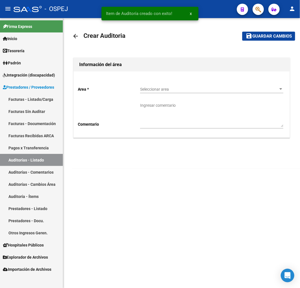
click at [174, 87] on span "Seleccionar area" at bounding box center [209, 89] width 138 height 5
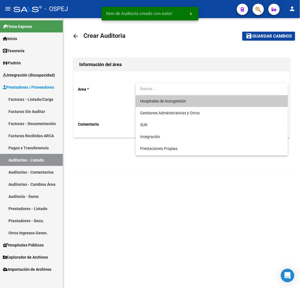
click at [169, 99] on span "Hospitales de Autogestión" at bounding box center [163, 101] width 46 height 5
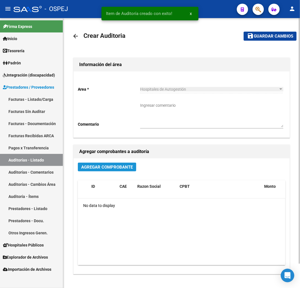
click at [111, 165] on span "Agregar Comprobante" at bounding box center [107, 166] width 52 height 5
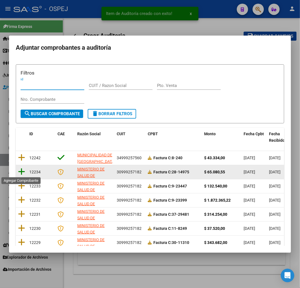
click at [21, 172] on icon at bounding box center [21, 172] width 7 height 8
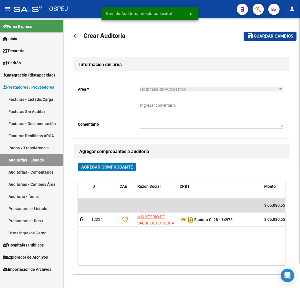
click at [285, 38] on span "Guardar cambios" at bounding box center [273, 36] width 39 height 5
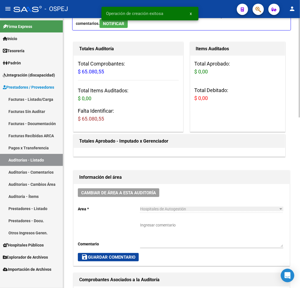
scroll to position [157, 0]
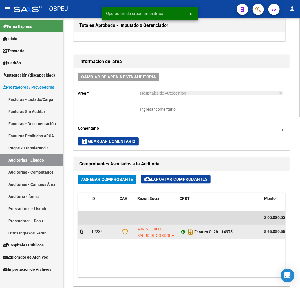
click at [183, 233] on icon at bounding box center [183, 232] width 7 height 7
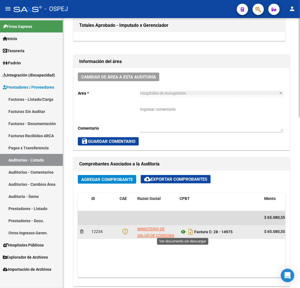
click at [184, 233] on icon at bounding box center [183, 232] width 7 height 7
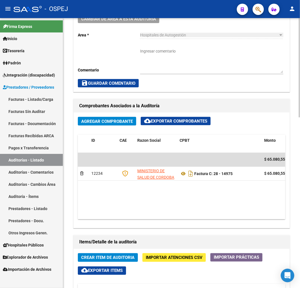
scroll to position [345, 0]
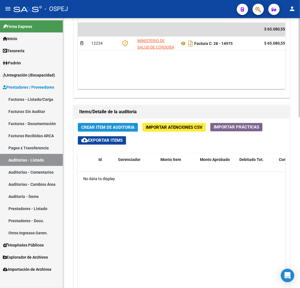
click at [121, 126] on span "Crear Item de Auditoria" at bounding box center [107, 127] width 53 height 5
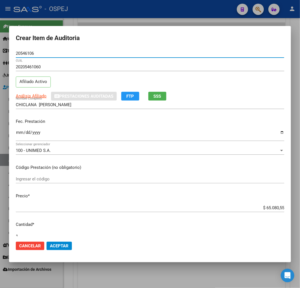
click at [269, 212] on div "$ 65.080,55 Ingresar el precio" at bounding box center [150, 210] width 269 height 14
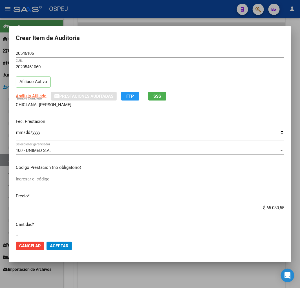
click at [270, 205] on input "$ 65.080,55" at bounding box center [150, 207] width 269 height 5
click at [269, 207] on input "$ 65.080,55" at bounding box center [150, 207] width 269 height 5
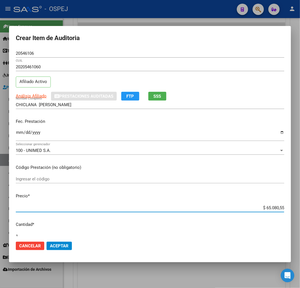
click at [269, 207] on input "$ 65.080,55" at bounding box center [150, 207] width 269 height 5
click at [61, 247] on span "Aceptar" at bounding box center [59, 245] width 19 height 5
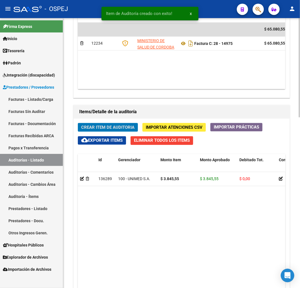
scroll to position [412, 0]
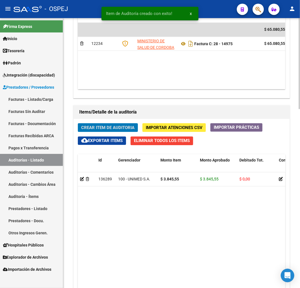
click at [124, 125] on span "Crear Item de Auditoria" at bounding box center [107, 127] width 53 height 5
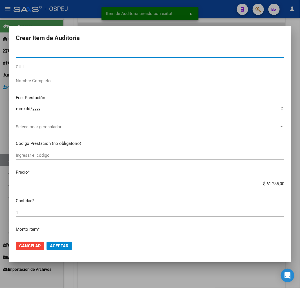
paste input "20546106"
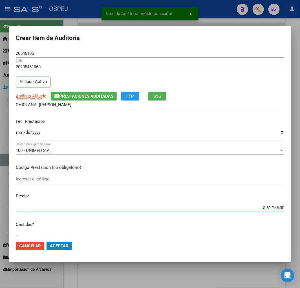
click at [265, 208] on input "$ 61.235,00" at bounding box center [150, 207] width 269 height 5
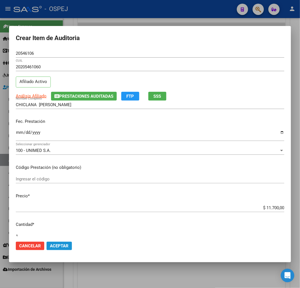
click at [58, 243] on span "Aceptar" at bounding box center [59, 245] width 19 height 5
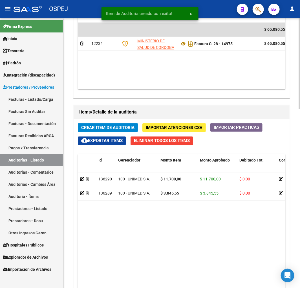
click at [105, 129] on span "Crear Item de Auditoria" at bounding box center [107, 127] width 53 height 5
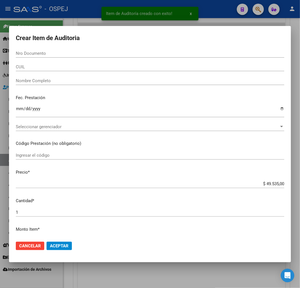
paste input "55082013"
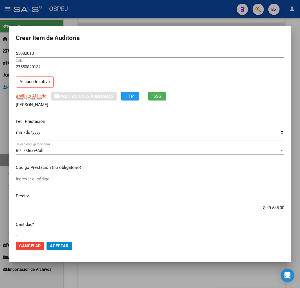
click at [266, 209] on input "$ 49.535,00" at bounding box center [150, 207] width 269 height 5
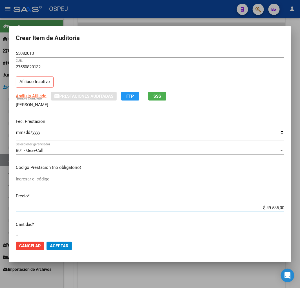
click at [266, 209] on input "$ 49.535,00" at bounding box center [150, 207] width 269 height 5
click at [69, 244] on button "Aceptar" at bounding box center [59, 246] width 25 height 8
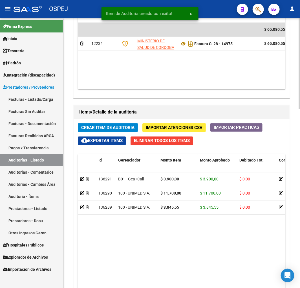
click at [117, 126] on span "Crear Item de Auditoria" at bounding box center [107, 127] width 53 height 5
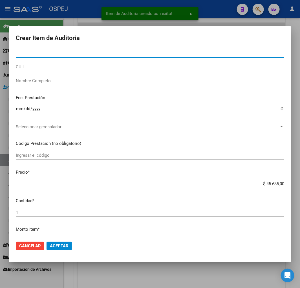
paste input "25198872"
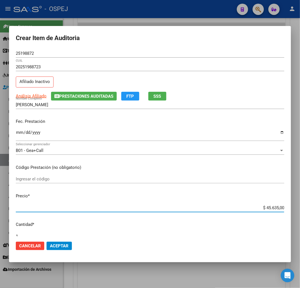
click at [270, 207] on input "$ 45.635,00" at bounding box center [150, 207] width 269 height 5
click at [60, 247] on span "Aceptar" at bounding box center [59, 245] width 19 height 5
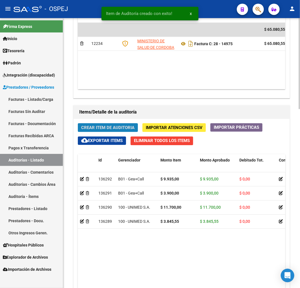
click at [111, 127] on span "Crear Item de Auditoria" at bounding box center [107, 127] width 53 height 5
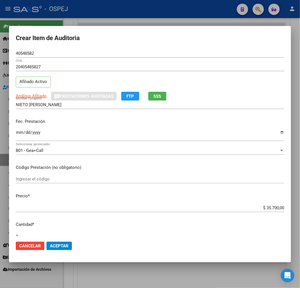
click at [268, 205] on input "$ 35.700,00" at bounding box center [150, 207] width 269 height 5
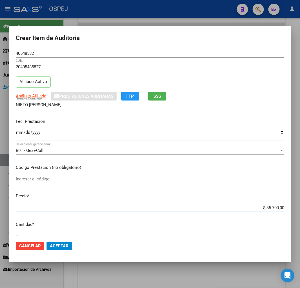
click at [268, 205] on input "$ 35.700,00" at bounding box center [150, 207] width 269 height 5
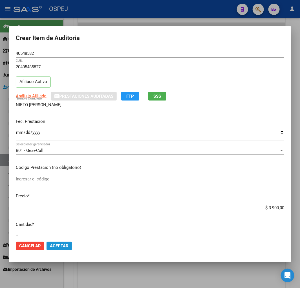
click at [54, 246] on span "Aceptar" at bounding box center [59, 245] width 19 height 5
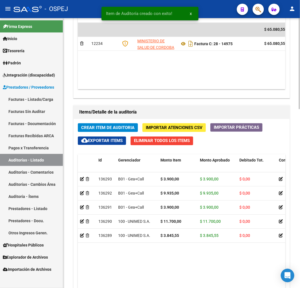
click at [123, 127] on span "Crear Item de Auditoria" at bounding box center [107, 127] width 53 height 5
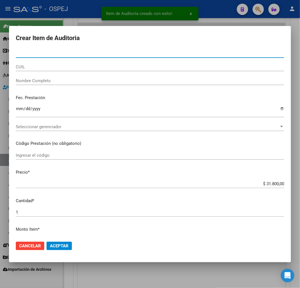
paste input "34103961"
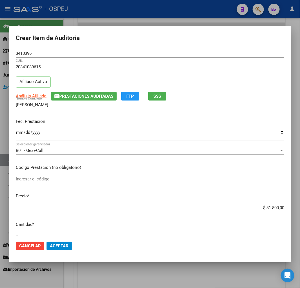
click at [269, 205] on input "$ 31.800,00" at bounding box center [150, 207] width 269 height 5
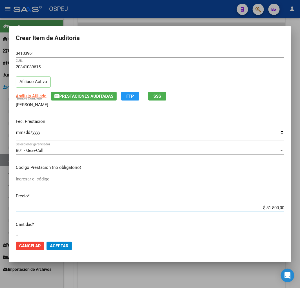
click at [269, 205] on input "$ 31.800,00" at bounding box center [150, 207] width 269 height 5
click at [68, 246] on span "Aceptar" at bounding box center [59, 245] width 19 height 5
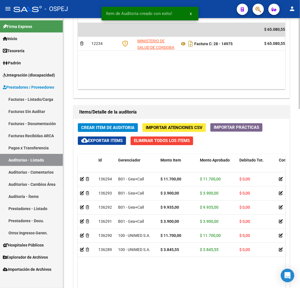
click at [120, 128] on span "Crear Item de Auditoria" at bounding box center [107, 127] width 53 height 5
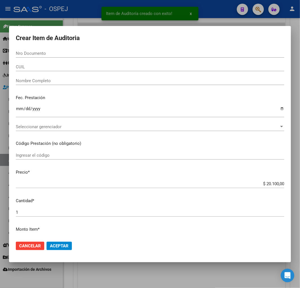
paste input "45699517"
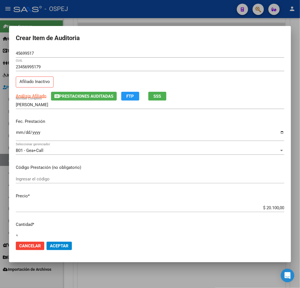
click at [269, 210] on div "$ 20.100,00 Ingresar el precio" at bounding box center [150, 207] width 269 height 8
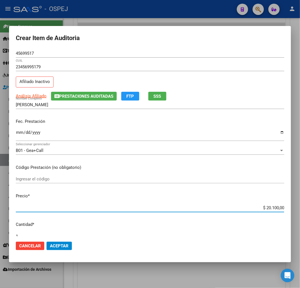
click at [272, 205] on input "$ 20.100,00" at bounding box center [150, 207] width 269 height 5
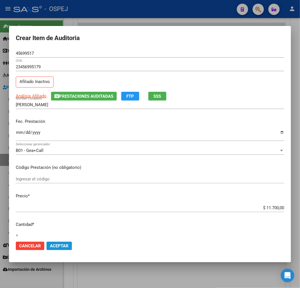
click at [60, 242] on button "Aceptar" at bounding box center [59, 246] width 25 height 8
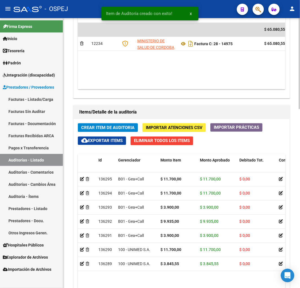
click at [115, 130] on span "Crear Item de Auditoria" at bounding box center [107, 127] width 53 height 5
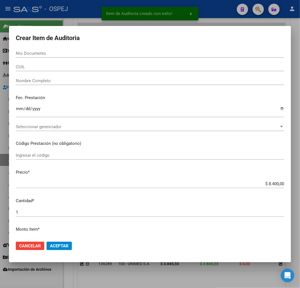
paste input "46661491"
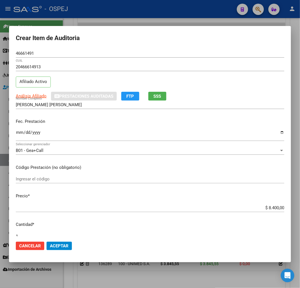
click at [269, 209] on input "$ 8.400,00" at bounding box center [150, 207] width 269 height 5
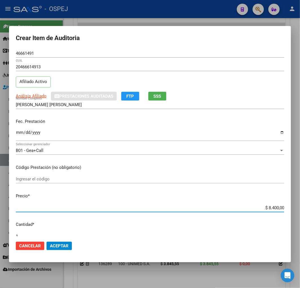
click at [269, 209] on input "$ 8.400,00" at bounding box center [150, 207] width 269 height 5
click at [58, 249] on button "Aceptar" at bounding box center [59, 246] width 25 height 8
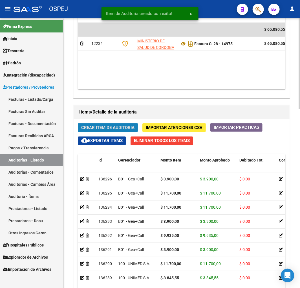
click at [103, 128] on span "Crear Item de Auditoria" at bounding box center [107, 127] width 53 height 5
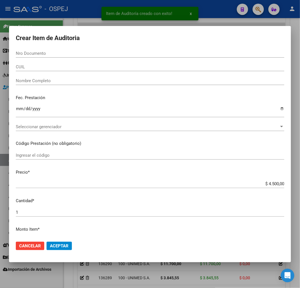
click at [32, 53] on input "Nro Documento" at bounding box center [150, 53] width 269 height 5
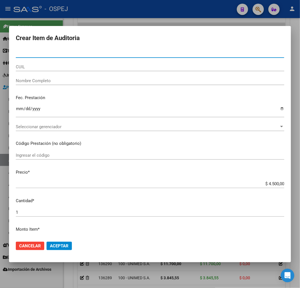
paste input "34051846"
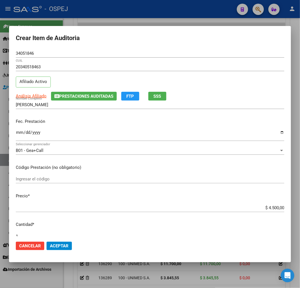
click at [274, 211] on div "$ 4.500,00 Ingresar el precio" at bounding box center [150, 207] width 269 height 8
click at [276, 204] on div "$ 4.500,00 Ingresar el precio" at bounding box center [150, 207] width 269 height 8
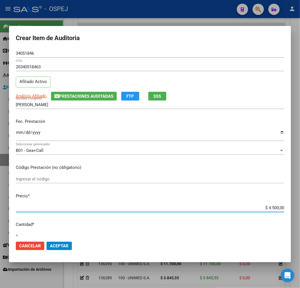
click at [273, 209] on input "$ 4.500,00" at bounding box center [150, 207] width 269 height 5
click at [64, 245] on span "Aceptar" at bounding box center [59, 245] width 19 height 5
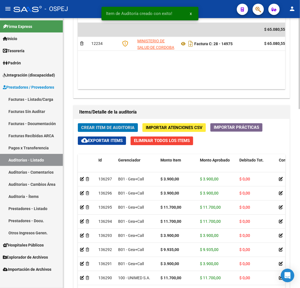
click at [110, 129] on span "Crear Item de Auditoria" at bounding box center [107, 127] width 53 height 5
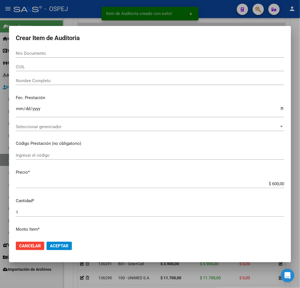
click at [38, 52] on input "Nro Documento" at bounding box center [150, 53] width 269 height 5
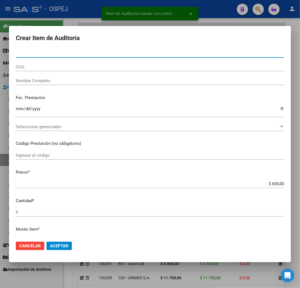
paste input "51191154"
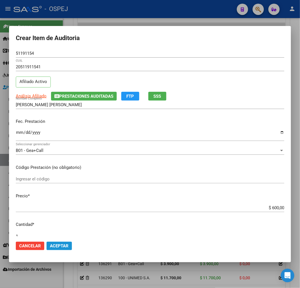
click at [64, 246] on span "Aceptar" at bounding box center [59, 245] width 19 height 5
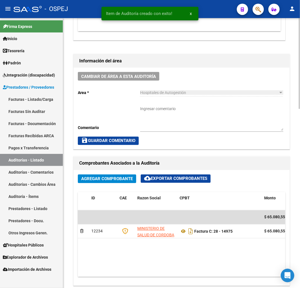
scroll to position [224, 0]
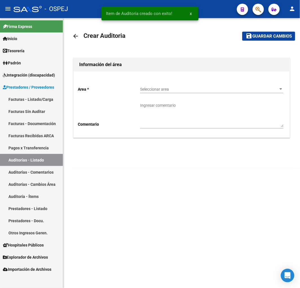
click at [170, 85] on div "Seleccionar area Seleccionar area" at bounding box center [211, 87] width 143 height 11
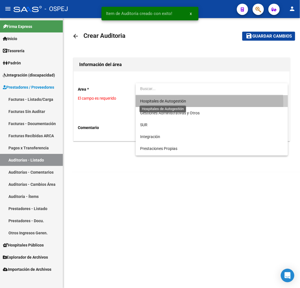
click at [175, 103] on span "Hospitales de Autogestión" at bounding box center [163, 101] width 46 height 5
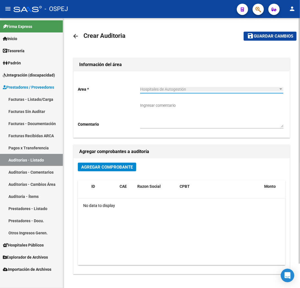
click at [110, 166] on span "Agregar Comprobante" at bounding box center [107, 166] width 52 height 5
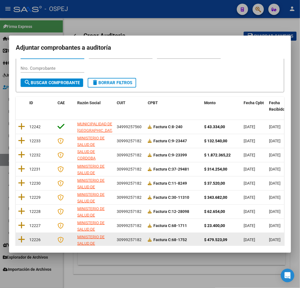
scroll to position [71, 0]
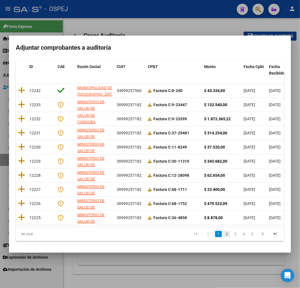
click at [224, 234] on link "2" at bounding box center [227, 234] width 7 height 6
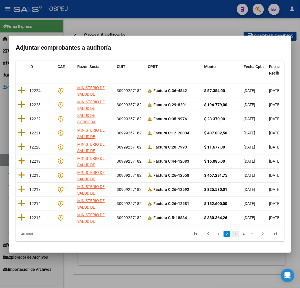
click at [232, 234] on link "3" at bounding box center [235, 234] width 7 height 6
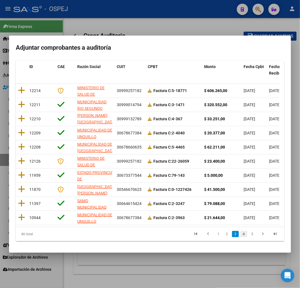
click at [241, 232] on link "4" at bounding box center [244, 234] width 7 height 6
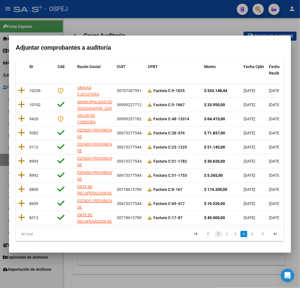
click at [215, 234] on link "1" at bounding box center [218, 234] width 7 height 6
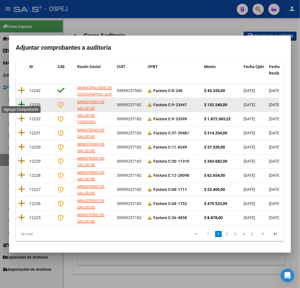
click at [18, 100] on icon at bounding box center [21, 104] width 7 height 8
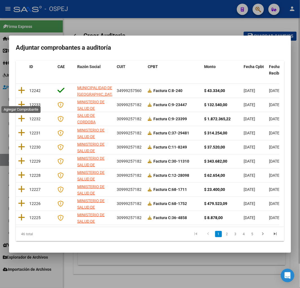
scroll to position [0, 0]
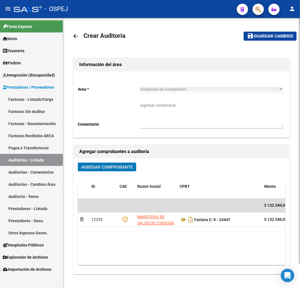
click at [266, 40] on button "save Guardar cambios" at bounding box center [270, 36] width 53 height 9
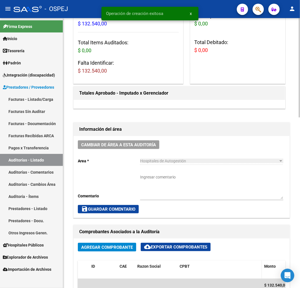
scroll to position [188, 0]
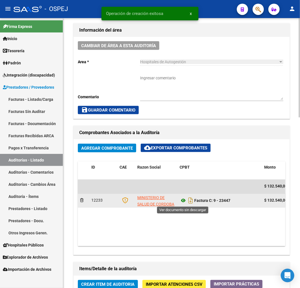
click at [186, 203] on icon at bounding box center [183, 200] width 7 height 7
click at [178, 202] on datatable-body-cell "Factura C: 9 - 23447" at bounding box center [219, 201] width 85 height 14
click at [181, 202] on icon at bounding box center [183, 200] width 7 height 7
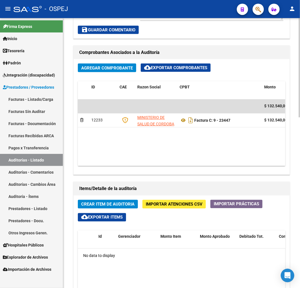
scroll to position [345, 0]
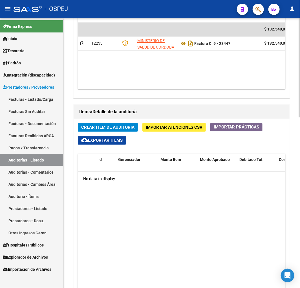
click at [120, 121] on div "Crear Item de Auditoria Importar Atenciones CSV Importar Prácticas cloud_downlo…" at bounding box center [182, 241] width 216 height 245
click at [120, 126] on span "Crear Item de Auditoria" at bounding box center [107, 127] width 53 height 5
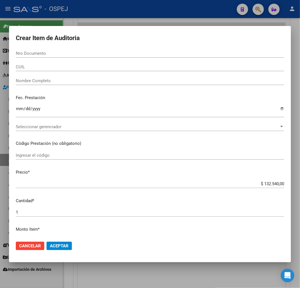
paste input "54014131"
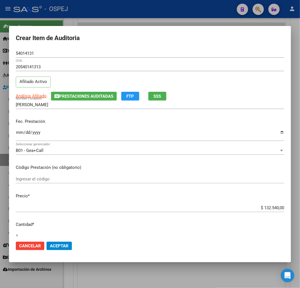
click at [271, 206] on input "$ 132.540,00" at bounding box center [150, 207] width 269 height 5
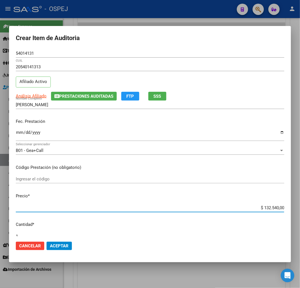
click at [271, 206] on input "$ 132.540,00" at bounding box center [150, 207] width 269 height 5
click at [61, 247] on span "Aceptar" at bounding box center [59, 245] width 19 height 5
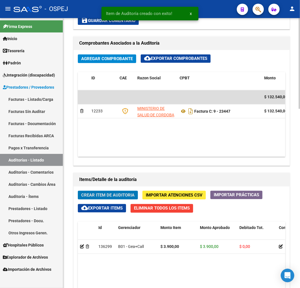
scroll to position [412, 0]
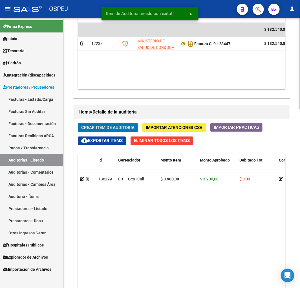
click at [112, 127] on span "Crear Item de Auditoria" at bounding box center [107, 127] width 53 height 5
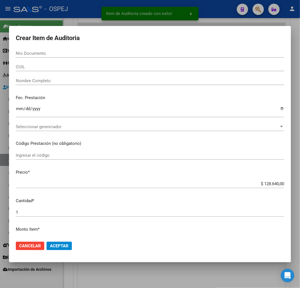
paste input "54014131"
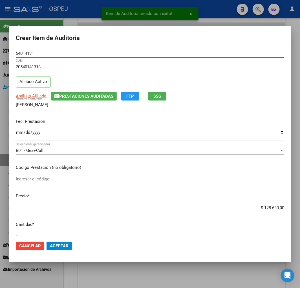
click at [267, 210] on div "$ 128.640,00 Ingresar el precio" at bounding box center [150, 207] width 269 height 8
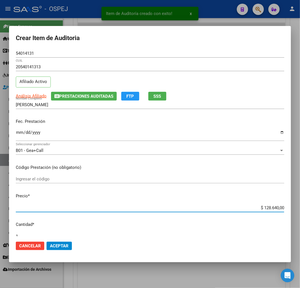
click at [268, 208] on input "$ 128.640,00" at bounding box center [150, 207] width 269 height 5
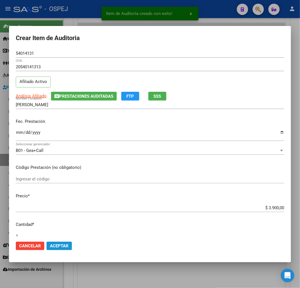
click at [63, 245] on span "Aceptar" at bounding box center [59, 245] width 19 height 5
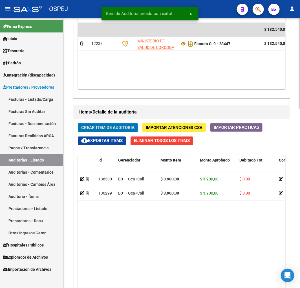
click at [128, 129] on span "Crear Item de Auditoria" at bounding box center [107, 127] width 53 height 5
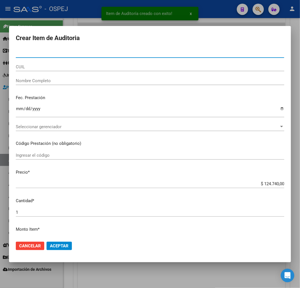
click at [269, 185] on input "$ 124.740,00" at bounding box center [150, 183] width 269 height 5
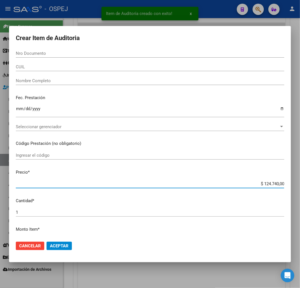
click at [269, 185] on input "$ 124.740,00" at bounding box center [150, 183] width 269 height 5
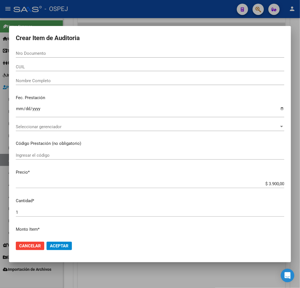
click at [55, 240] on mat-dialog-actions "Cancelar Aceptar" at bounding box center [150, 245] width 269 height 19
click at [58, 243] on span "Aceptar" at bounding box center [59, 245] width 19 height 5
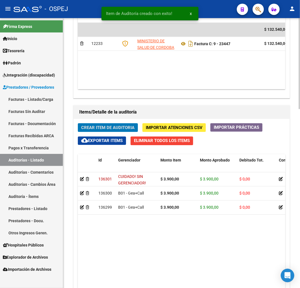
click at [126, 128] on span "Crear Item de Auditoria" at bounding box center [107, 127] width 53 height 5
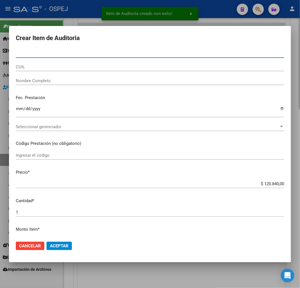
drag, startPoint x: 185, startPoint y: 262, endPoint x: 187, endPoint y: 266, distance: 4.0
click at [186, 264] on div at bounding box center [150, 144] width 300 height 288
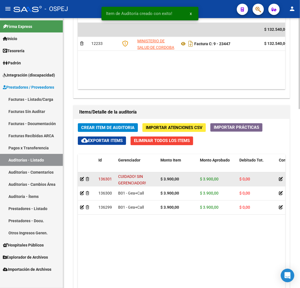
click at [79, 178] on datatable-body-cell at bounding box center [87, 179] width 18 height 14
click at [83, 179] on icon at bounding box center [82, 179] width 4 height 4
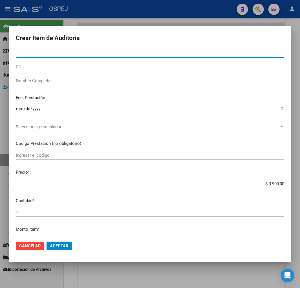
paste input "54014131"
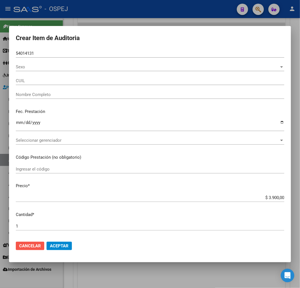
click at [37, 246] on span "Cancelar" at bounding box center [30, 245] width 22 height 5
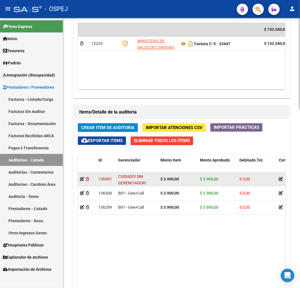
click at [88, 181] on icon at bounding box center [87, 179] width 3 height 4
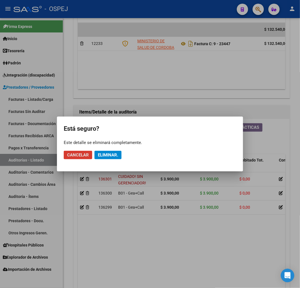
click at [116, 155] on span "Eliminar." at bounding box center [108, 154] width 20 height 5
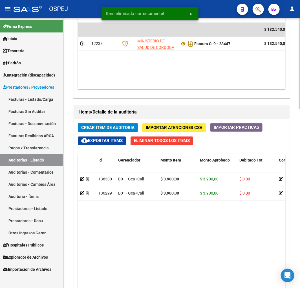
click at [108, 127] on span "Crear Item de Auditoria" at bounding box center [107, 127] width 53 height 5
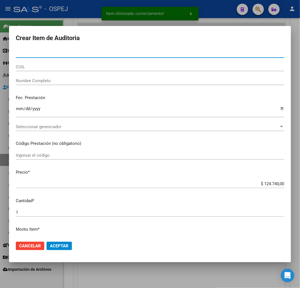
paste input "54014131"
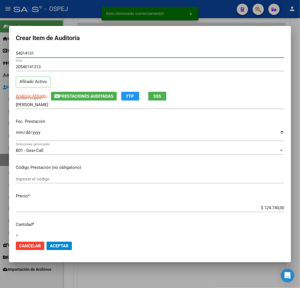
click at [274, 207] on input "$ 124.740,00" at bounding box center [150, 207] width 269 height 5
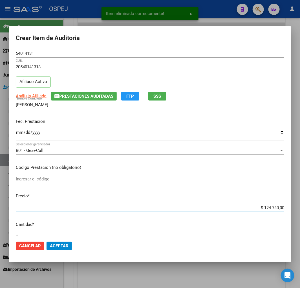
click at [274, 207] on input "$ 124.740,00" at bounding box center [150, 207] width 269 height 5
click at [61, 242] on button "Aceptar" at bounding box center [59, 246] width 25 height 8
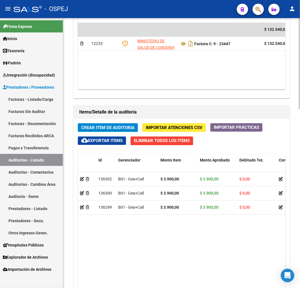
click at [114, 128] on span "Crear Item de Auditoria" at bounding box center [107, 127] width 53 height 5
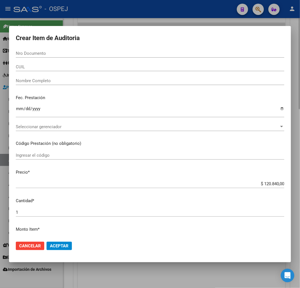
paste input "58588945"
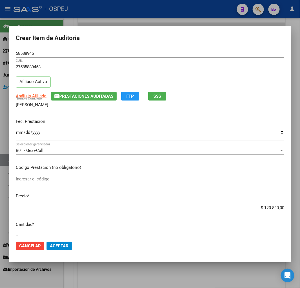
click at [267, 206] on input "$ 120.840,00" at bounding box center [150, 207] width 269 height 5
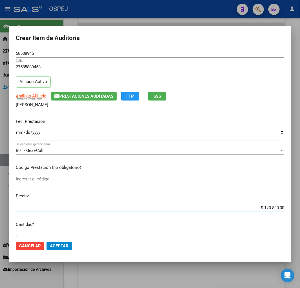
click at [267, 206] on input "$ 120.840,00" at bounding box center [150, 207] width 269 height 5
click at [267, 206] on input "$ 3.900,00" at bounding box center [150, 207] width 269 height 5
click at [67, 246] on span "Aceptar" at bounding box center [59, 245] width 19 height 5
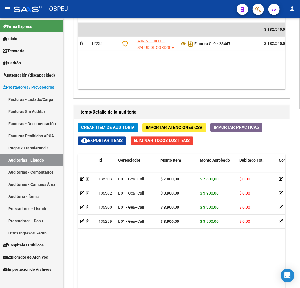
click at [128, 128] on span "Crear Item de Auditoria" at bounding box center [107, 127] width 53 height 5
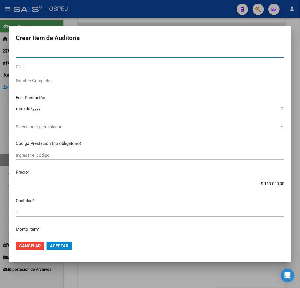
paste input "55006395"
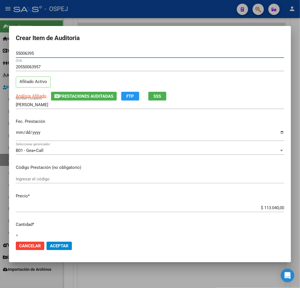
click at [265, 208] on input "$ 113.040,00" at bounding box center [150, 207] width 269 height 5
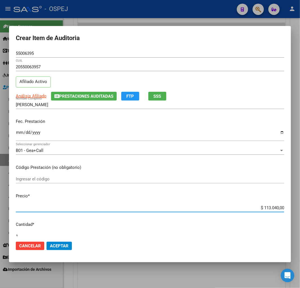
click at [265, 208] on input "$ 113.040,00" at bounding box center [150, 207] width 269 height 5
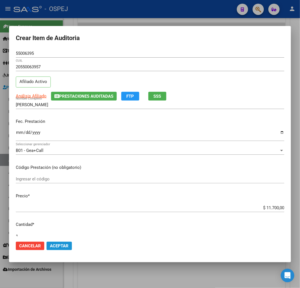
click at [51, 244] on span "Aceptar" at bounding box center [59, 245] width 19 height 5
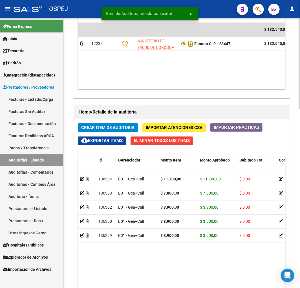
click at [111, 131] on button "Crear Item de Auditoria" at bounding box center [108, 127] width 60 height 9
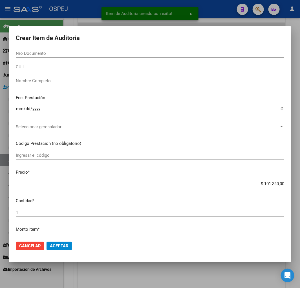
drag, startPoint x: 27, startPoint y: 51, endPoint x: 31, endPoint y: 51, distance: 3.9
click at [27, 51] on input "Nro Documento" at bounding box center [150, 53] width 269 height 5
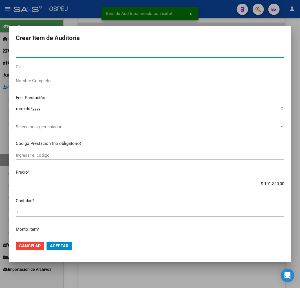
paste input "58976491"
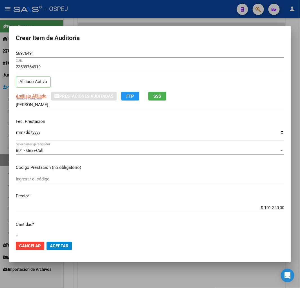
click at [262, 211] on div "$ 101.340,00 Ingresar el precio" at bounding box center [150, 207] width 269 height 8
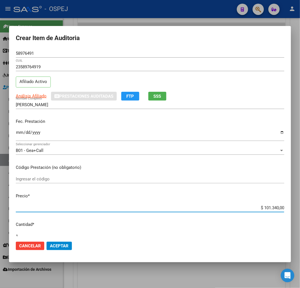
click at [265, 209] on input "$ 101.340,00" at bounding box center [150, 207] width 269 height 5
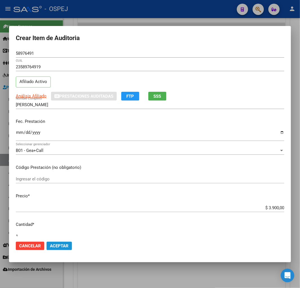
click at [63, 242] on button "Aceptar" at bounding box center [59, 246] width 25 height 8
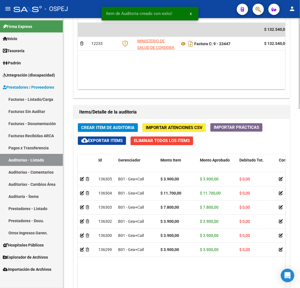
click at [118, 124] on button "Crear Item de Auditoria" at bounding box center [108, 127] width 60 height 9
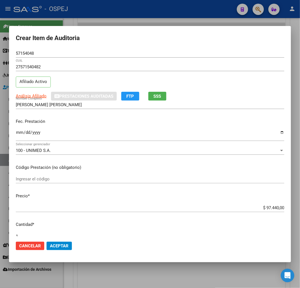
click at [264, 208] on input "$ 97.440,00" at bounding box center [150, 207] width 269 height 5
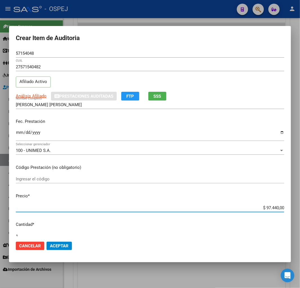
click at [264, 208] on input "$ 97.440,00" at bounding box center [150, 207] width 269 height 5
click at [64, 249] on button "Aceptar" at bounding box center [59, 246] width 25 height 8
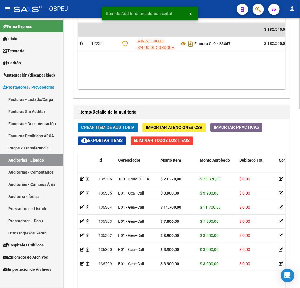
click at [118, 125] on span "Crear Item de Auditoria" at bounding box center [107, 127] width 53 height 5
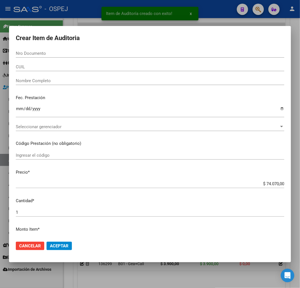
paste input "58976491"
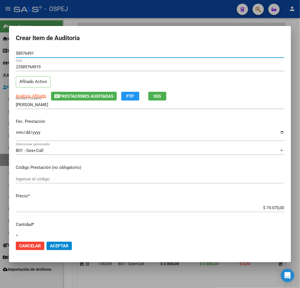
click at [212, 278] on div at bounding box center [150, 144] width 300 height 288
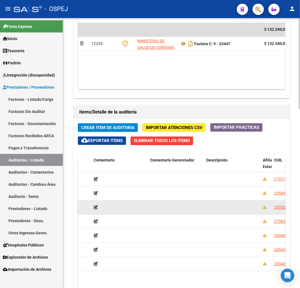
scroll to position [0, 304]
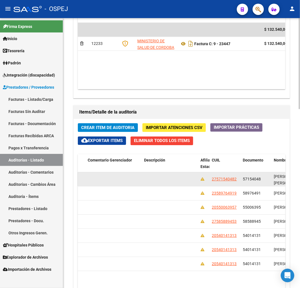
click at [255, 176] on div "57154048" at bounding box center [256, 179] width 27 height 6
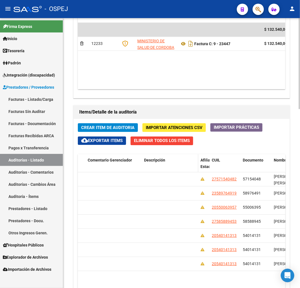
copy span "57154048"
click at [95, 129] on span "Crear Item de Auditoria" at bounding box center [107, 127] width 53 height 5
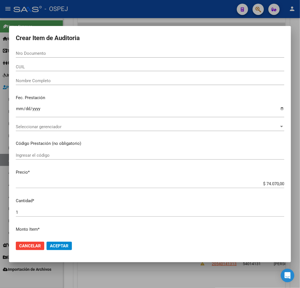
paste input "57154048"
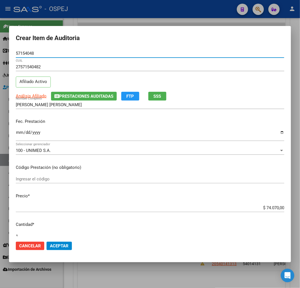
click at [265, 208] on input "$ 74.070,00" at bounding box center [150, 207] width 269 height 5
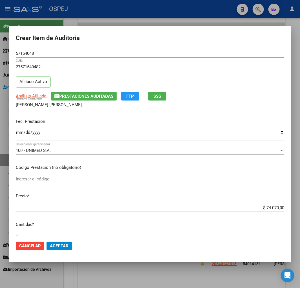
click at [265, 208] on input "$ 74.070,00" at bounding box center [150, 207] width 269 height 5
click at [64, 242] on button "Aceptar" at bounding box center [59, 246] width 25 height 8
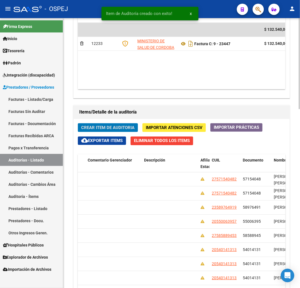
click at [115, 128] on span "Crear Item de Auditoria" at bounding box center [107, 127] width 53 height 5
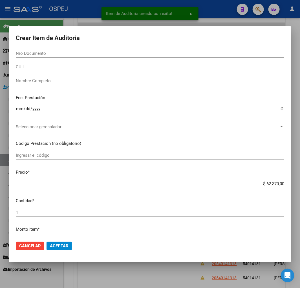
click at [81, 52] on input "Nro Documento" at bounding box center [150, 53] width 269 height 5
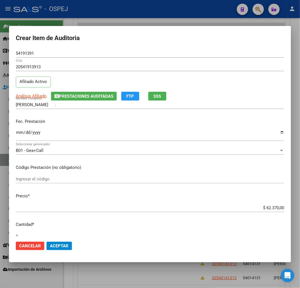
click at [269, 209] on input "$ 62.370,00" at bounding box center [150, 207] width 269 height 5
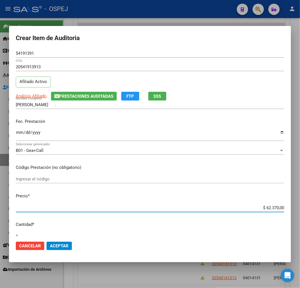
click at [269, 209] on input "$ 62.370,00" at bounding box center [150, 207] width 269 height 5
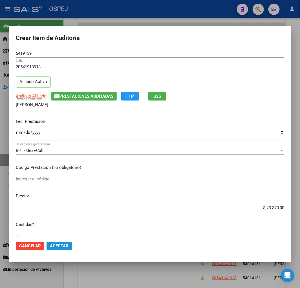
click at [55, 247] on span "Aceptar" at bounding box center [59, 245] width 19 height 5
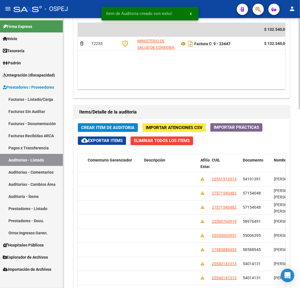
click at [113, 125] on span "Crear Item de Auditoria" at bounding box center [107, 127] width 53 height 5
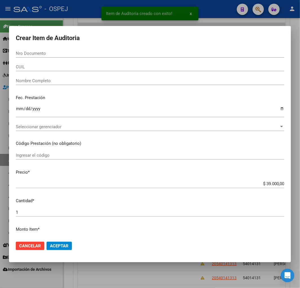
paste input "58387262"
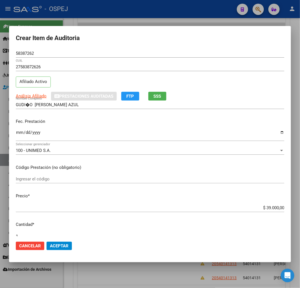
click at [273, 208] on input "$ 39.000,00" at bounding box center [150, 207] width 269 height 5
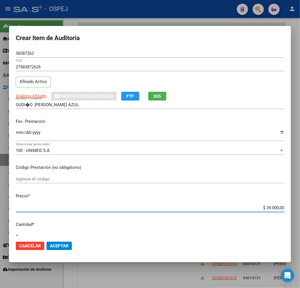
click at [273, 208] on input "$ 39.000,00" at bounding box center [150, 207] width 269 height 5
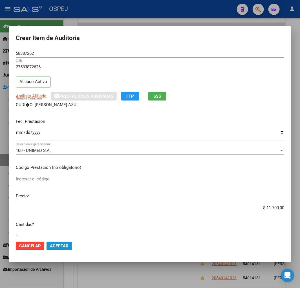
click at [62, 243] on button "Aceptar" at bounding box center [59, 246] width 25 height 8
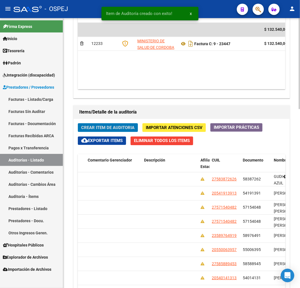
click at [114, 123] on div "Crear Item de Auditoria Importar Atenciones CSV Importar Prácticas cloud_downlo…" at bounding box center [182, 241] width 216 height 245
click at [112, 124] on button "Crear Item de Auditoria" at bounding box center [108, 127] width 60 height 9
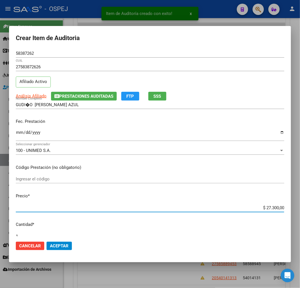
click at [267, 207] on input "$ 27.300,00" at bounding box center [150, 207] width 269 height 5
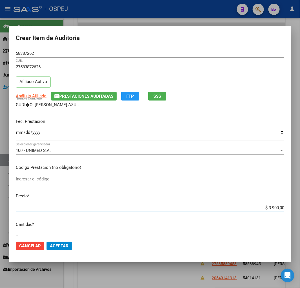
click at [57, 244] on span "Aceptar" at bounding box center [59, 245] width 19 height 5
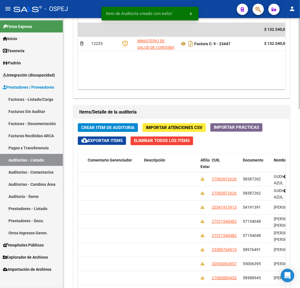
click at [125, 126] on span "Crear Item de Auditoria" at bounding box center [107, 127] width 53 height 5
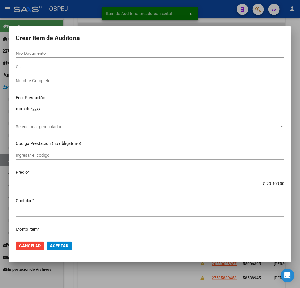
paste input "70223971"
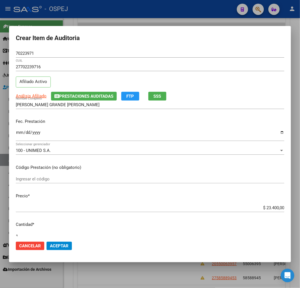
click at [273, 207] on input "$ 23.400,00" at bounding box center [150, 207] width 269 height 5
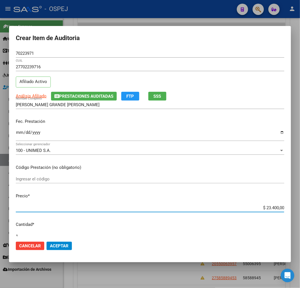
click at [273, 207] on input "$ 23.400,00" at bounding box center [150, 207] width 269 height 5
click at [64, 246] on span "Aceptar" at bounding box center [59, 245] width 19 height 5
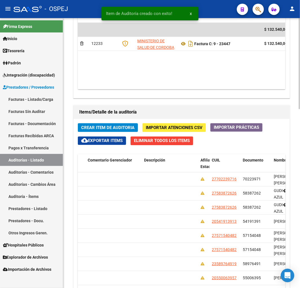
click at [126, 125] on span "Crear Item de Auditoria" at bounding box center [107, 127] width 53 height 5
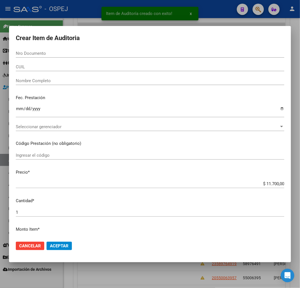
drag, startPoint x: 86, startPoint y: 52, endPoint x: 211, endPoint y: 33, distance: 126.5
click at [86, 52] on input "Nro Documento" at bounding box center [150, 53] width 269 height 5
paste input "59899074"
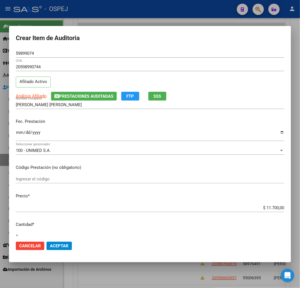
click at [267, 204] on div "$ 11.700,00 Ingresar el precio" at bounding box center [150, 207] width 269 height 8
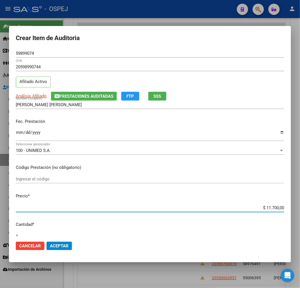
click at [265, 208] on input "$ 11.700,00" at bounding box center [150, 207] width 269 height 5
click at [57, 245] on span "Aceptar" at bounding box center [59, 245] width 19 height 5
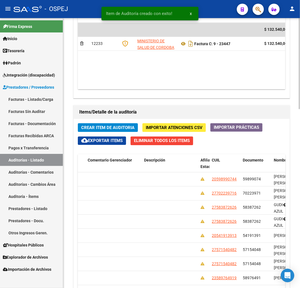
click at [113, 128] on span "Crear Item de Auditoria" at bounding box center [107, 127] width 53 height 5
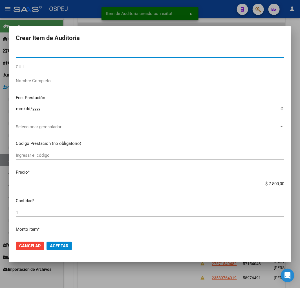
paste input "59042372"
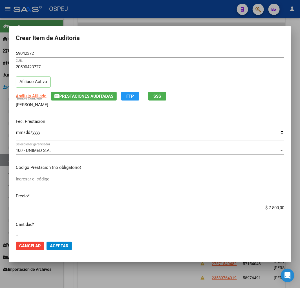
click at [61, 249] on button "Aceptar" at bounding box center [59, 246] width 25 height 8
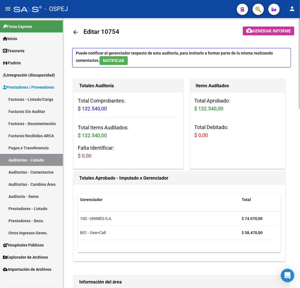
scroll to position [0, 0]
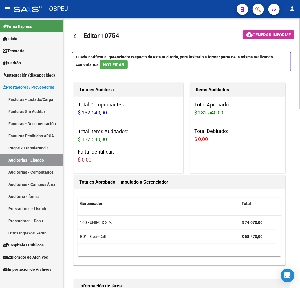
click at [74, 36] on mat-icon "arrow_back" at bounding box center [75, 36] width 7 height 7
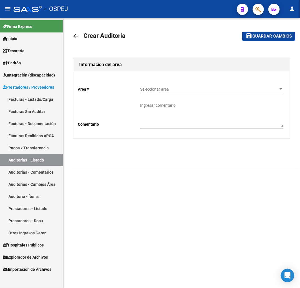
click at [172, 87] on span "Seleccionar area" at bounding box center [209, 89] width 138 height 5
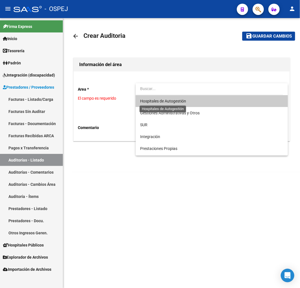
click at [175, 100] on span "Hospitales de Autogestión" at bounding box center [163, 101] width 46 height 5
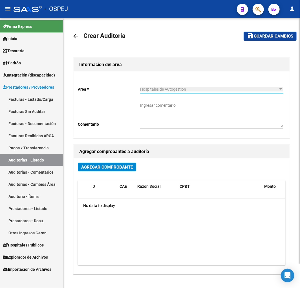
click at [123, 168] on span "Agregar Comprobante" at bounding box center [107, 166] width 52 height 5
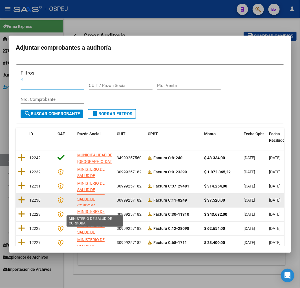
scroll to position [7, 0]
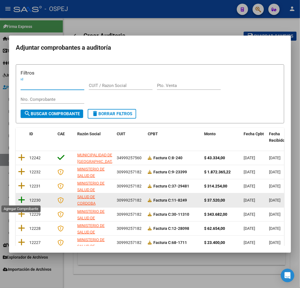
click at [23, 199] on icon at bounding box center [21, 200] width 7 height 8
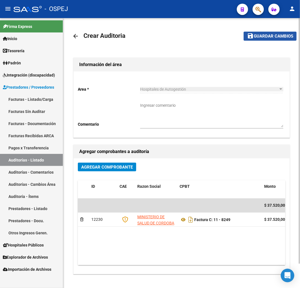
click at [264, 38] on span "Guardar cambios" at bounding box center [273, 36] width 39 height 5
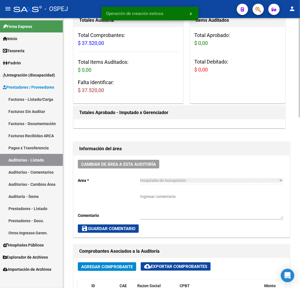
scroll to position [157, 0]
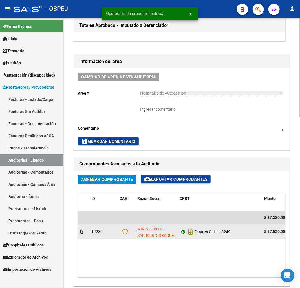
click at [183, 234] on icon at bounding box center [183, 232] width 7 height 7
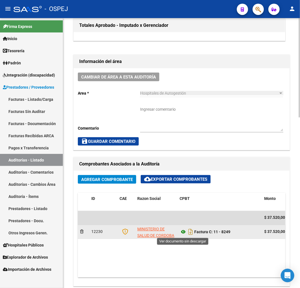
click at [182, 233] on icon at bounding box center [183, 232] width 7 height 7
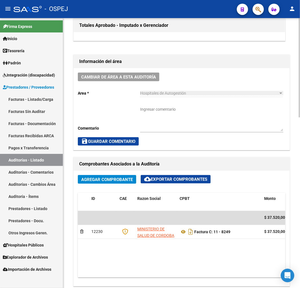
scroll to position [282, 0]
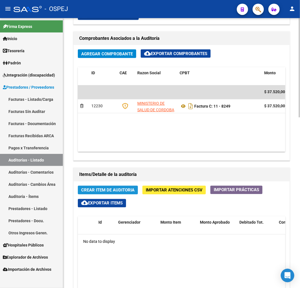
click at [113, 188] on span "Crear Item de Auditoria" at bounding box center [107, 190] width 53 height 5
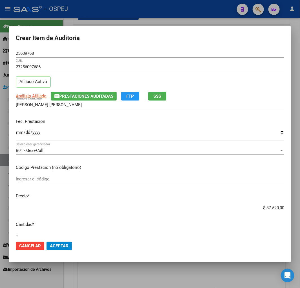
click at [267, 208] on input "$ 37.520,00" at bounding box center [150, 207] width 269 height 5
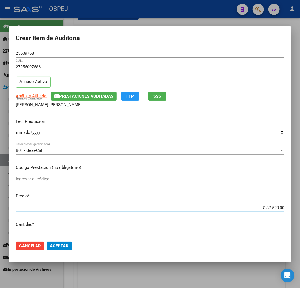
click at [267, 208] on input "$ 37.520,00" at bounding box center [150, 207] width 269 height 5
click at [67, 251] on mat-dialog-actions "Cancelar Aceptar" at bounding box center [150, 245] width 269 height 19
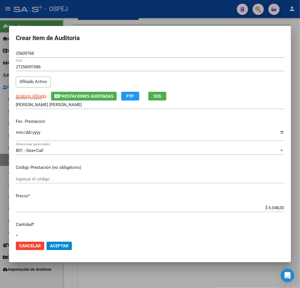
click at [63, 246] on span "Aceptar" at bounding box center [59, 245] width 19 height 5
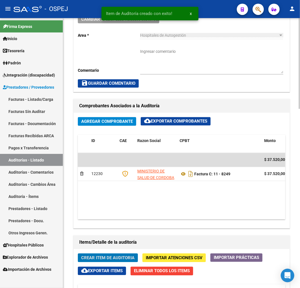
scroll to position [350, 0]
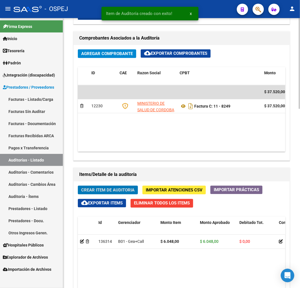
click at [106, 188] on span "Crear Item de Auditoria" at bounding box center [107, 190] width 53 height 5
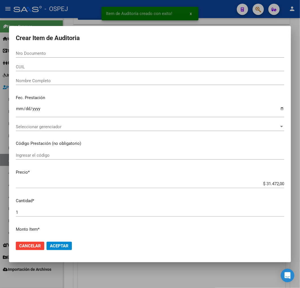
click at [52, 54] on input "Nro Documento" at bounding box center [150, 53] width 269 height 5
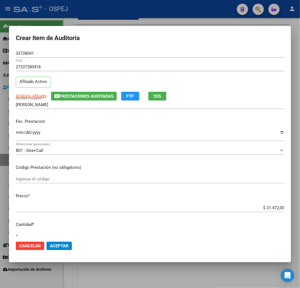
click at [270, 210] on div "$ 31.472,00 Ingresar el precio" at bounding box center [150, 207] width 269 height 8
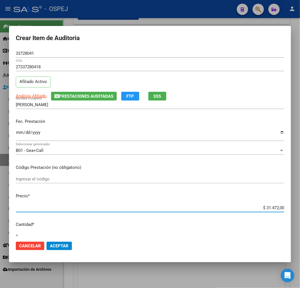
click at [275, 205] on input "$ 31.472,00" at bounding box center [150, 207] width 269 height 5
click at [271, 210] on input "$ 31.472,00" at bounding box center [150, 207] width 269 height 5
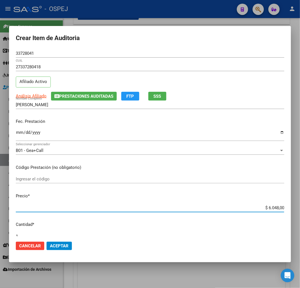
click at [58, 244] on span "Aceptar" at bounding box center [59, 245] width 19 height 5
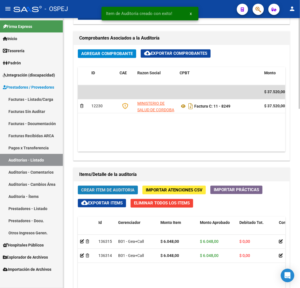
click at [102, 188] on span "Crear Item de Auditoria" at bounding box center [107, 190] width 53 height 5
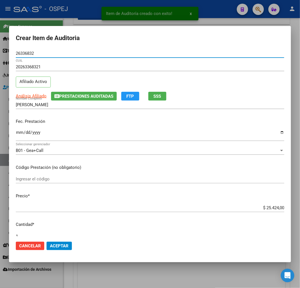
click at [63, 242] on button "Aceptar" at bounding box center [59, 246] width 25 height 8
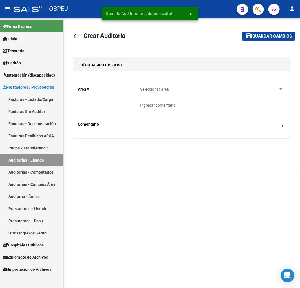
click at [155, 92] on div "Seleccionar area Seleccionar area" at bounding box center [211, 87] width 143 height 11
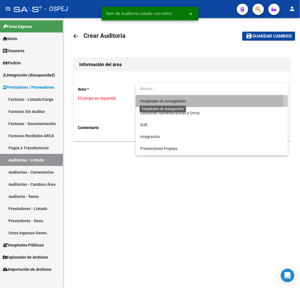
click at [154, 102] on span "Hospitales de Autogestión" at bounding box center [163, 101] width 46 height 5
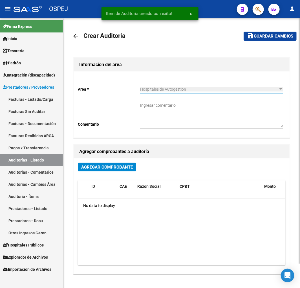
click at [99, 168] on span "Agregar Comprobante" at bounding box center [107, 166] width 52 height 5
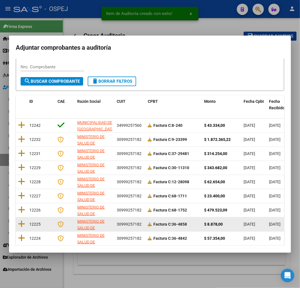
scroll to position [71, 0]
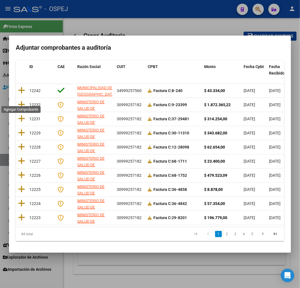
click at [23, 100] on icon at bounding box center [21, 104] width 7 height 8
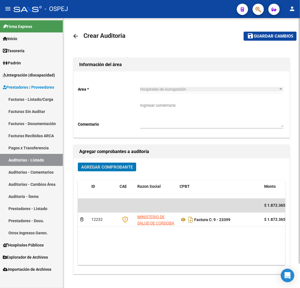
click at [278, 32] on button "save Guardar cambios" at bounding box center [270, 36] width 53 height 9
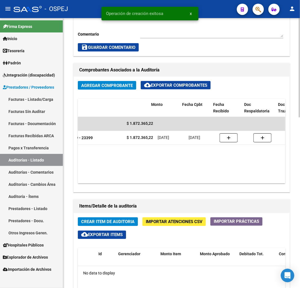
scroll to position [0, 46]
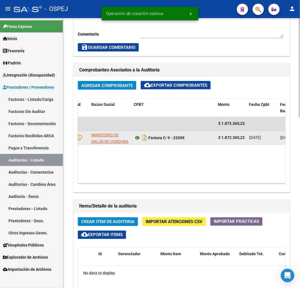
click at [137, 140] on icon at bounding box center [137, 138] width 7 height 7
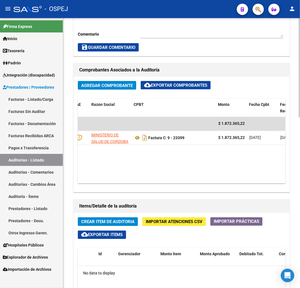
click at [110, 222] on span "Crear Item de Auditoria" at bounding box center [107, 221] width 53 height 5
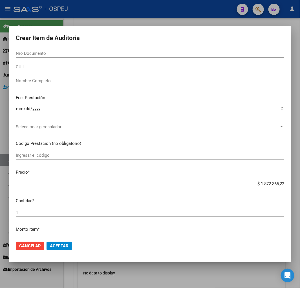
click at [36, 57] on div "Nro Documento" at bounding box center [150, 53] width 269 height 8
paste input "56761709"
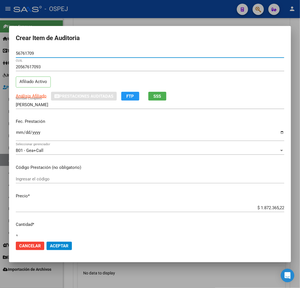
click at [63, 245] on span "Aceptar" at bounding box center [59, 245] width 19 height 5
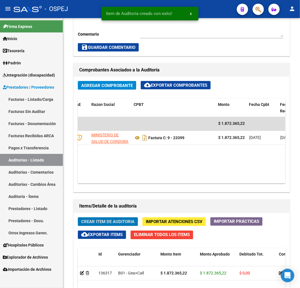
scroll to position [318, 0]
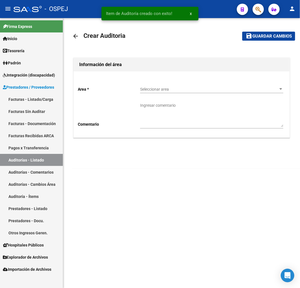
click at [174, 91] on span "Seleccionar area" at bounding box center [209, 89] width 138 height 5
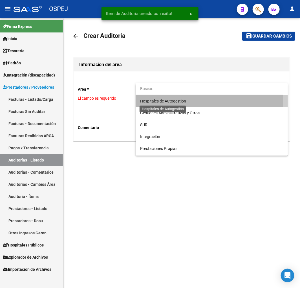
click at [167, 103] on span "Hospitales de Autogestión" at bounding box center [163, 101] width 46 height 5
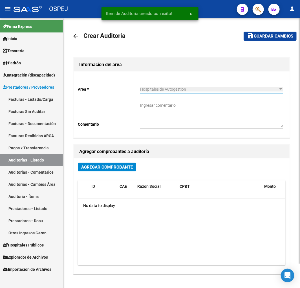
click at [130, 166] on span "Agregar Comprobante" at bounding box center [107, 166] width 52 height 5
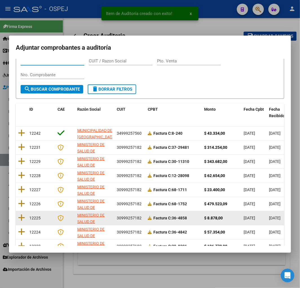
scroll to position [71, 0]
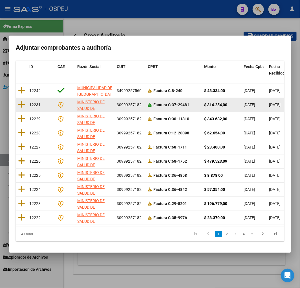
click at [148, 103] on icon at bounding box center [150, 105] width 4 height 4
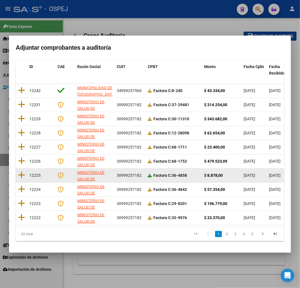
click at [149, 173] on icon at bounding box center [150, 175] width 4 height 4
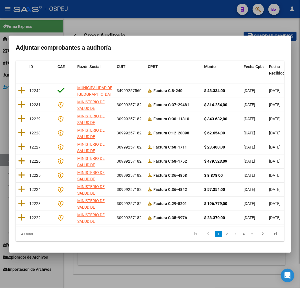
click at [185, 19] on div at bounding box center [150, 144] width 300 height 288
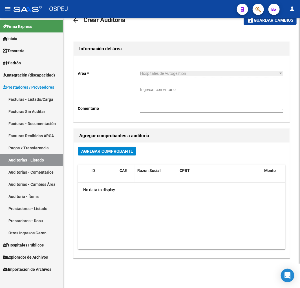
scroll to position [26, 0]
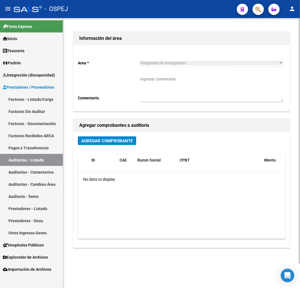
click at [125, 133] on div "Agregar Comprobante ID CAE Razon Social CPBT Monto Fecha Cpbt Fecha Recibido Do…" at bounding box center [182, 189] width 216 height 115
click at [126, 141] on span "Agregar Comprobante" at bounding box center [107, 140] width 52 height 5
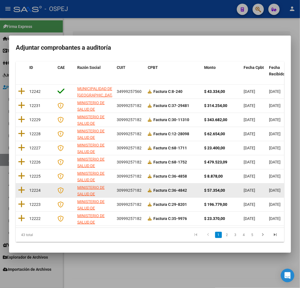
scroll to position [71, 0]
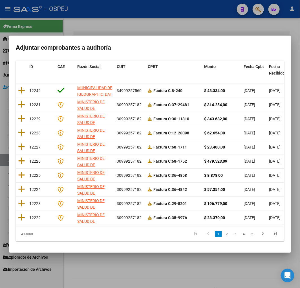
click at [23, 173] on icon at bounding box center [21, 175] width 7 height 8
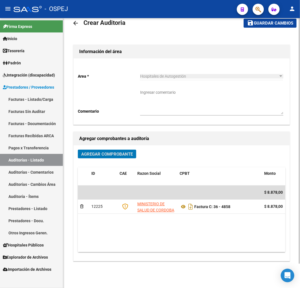
scroll to position [0, 0]
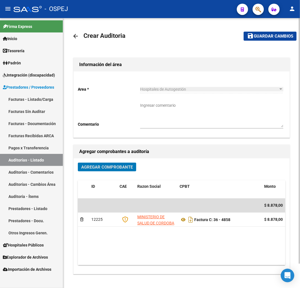
click at [283, 39] on button "save Guardar cambios" at bounding box center [270, 36] width 53 height 9
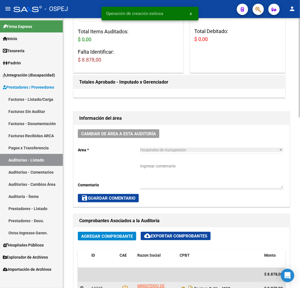
scroll to position [188, 0]
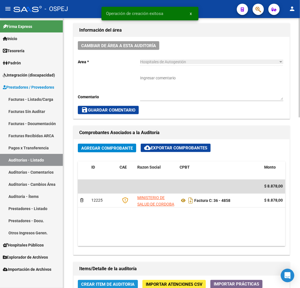
click at [98, 282] on span "Crear Item de Auditoria" at bounding box center [107, 284] width 53 height 5
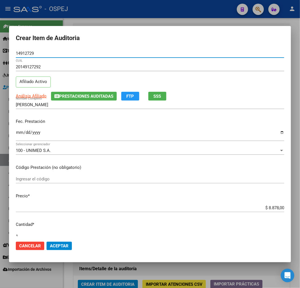
click at [275, 209] on input "$ 8.878,00" at bounding box center [150, 207] width 269 height 5
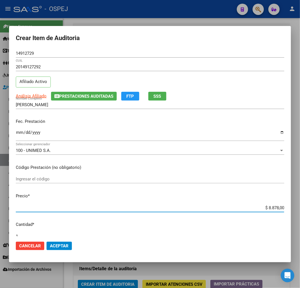
click at [275, 209] on input "$ 8.878,00" at bounding box center [150, 207] width 269 height 5
click at [67, 242] on button "Aceptar" at bounding box center [59, 246] width 25 height 8
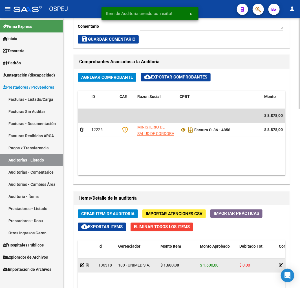
scroll to position [445, 0]
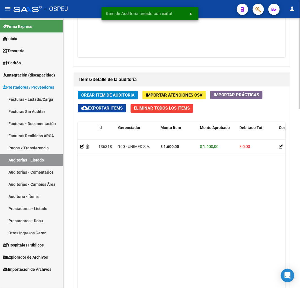
click at [116, 95] on span "Crear Item de Auditoria" at bounding box center [107, 95] width 53 height 5
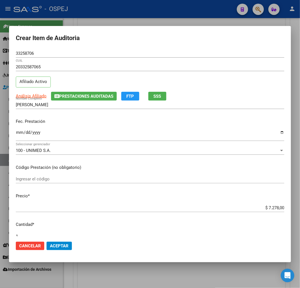
click at [271, 206] on input "$ 7.278,00" at bounding box center [150, 207] width 269 height 5
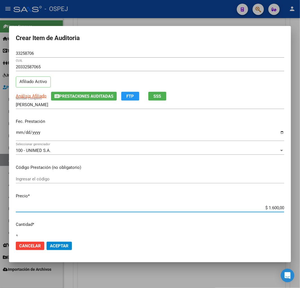
click at [53, 246] on span "Aceptar" at bounding box center [59, 245] width 19 height 5
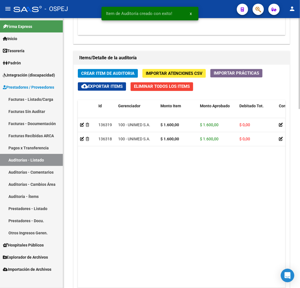
scroll to position [476, 0]
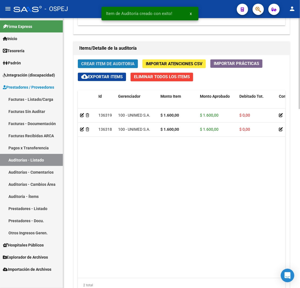
click at [115, 65] on span "Crear Item de Auditoria" at bounding box center [107, 63] width 53 height 5
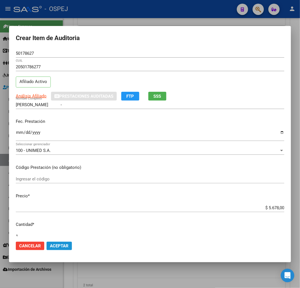
click at [63, 246] on span "Aceptar" at bounding box center [59, 245] width 19 height 5
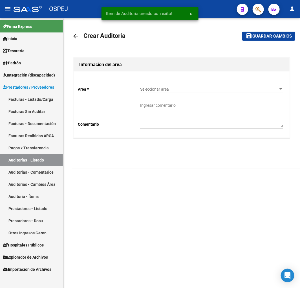
click at [168, 96] on div "Seleccionar area Seleccionar area" at bounding box center [211, 90] width 143 height 16
click at [179, 90] on span "Seleccionar area" at bounding box center [209, 89] width 138 height 5
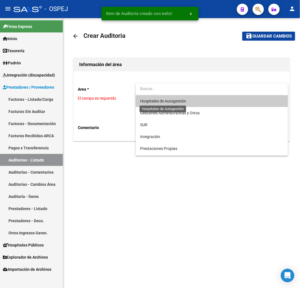
click at [159, 102] on span "Hospitales de Autogestión" at bounding box center [163, 101] width 46 height 5
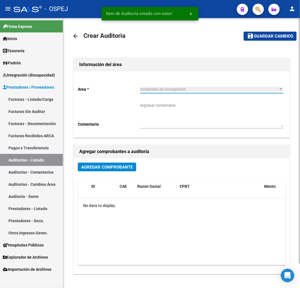
click at [108, 174] on div "Agregar Comprobante" at bounding box center [182, 169] width 208 height 13
click at [112, 169] on span "Agregar Comprobante" at bounding box center [107, 166] width 52 height 5
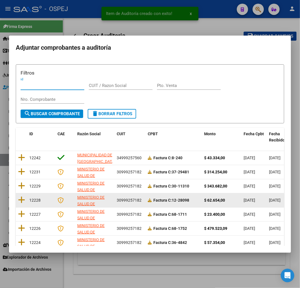
scroll to position [71, 0]
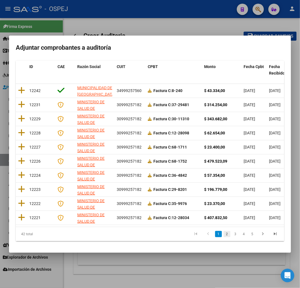
click at [226, 234] on link "2" at bounding box center [227, 234] width 7 height 6
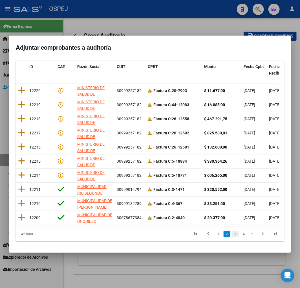
click at [232, 235] on link "3" at bounding box center [235, 234] width 7 height 6
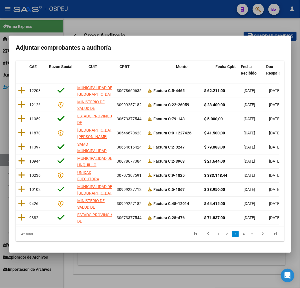
scroll to position [0, 98]
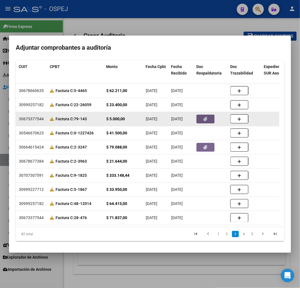
click at [211, 115] on button "button" at bounding box center [206, 119] width 18 height 9
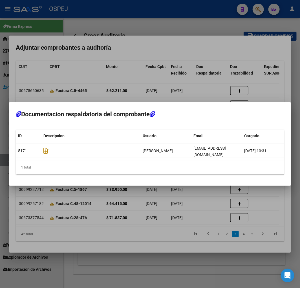
click at [153, 215] on div at bounding box center [150, 144] width 300 height 288
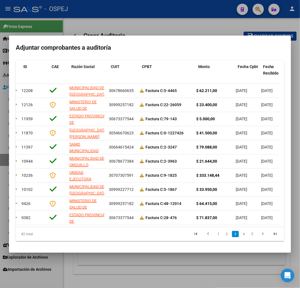
scroll to position [0, 0]
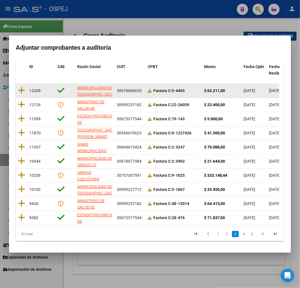
click at [27, 86] on datatable-body-cell at bounding box center [21, 91] width 11 height 14
click at [20, 86] on icon at bounding box center [21, 90] width 7 height 8
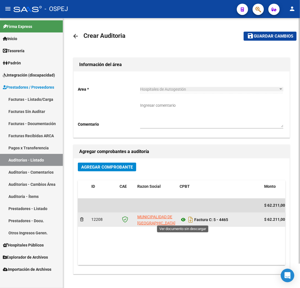
click at [184, 218] on icon at bounding box center [183, 219] width 7 height 7
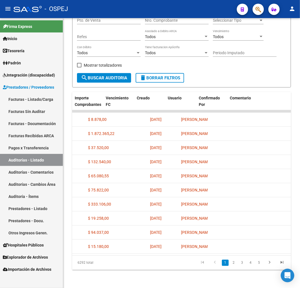
scroll to position [0, 324]
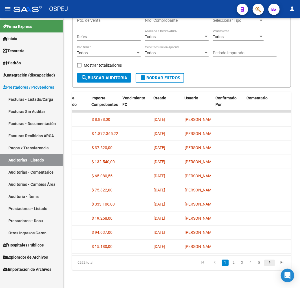
click at [272, 264] on icon "go to next page" at bounding box center [269, 263] width 7 height 7
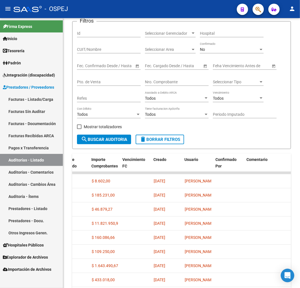
scroll to position [0, 0]
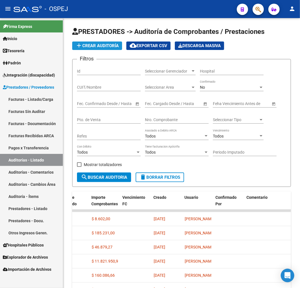
click at [105, 43] on span "add Crear Auditoría" at bounding box center [97, 45] width 43 height 5
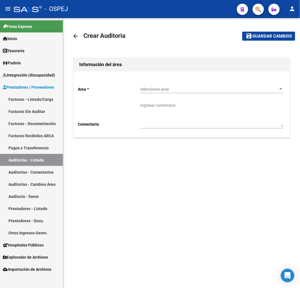
click at [175, 86] on div "Seleccionar area Seleccionar area" at bounding box center [211, 87] width 143 height 11
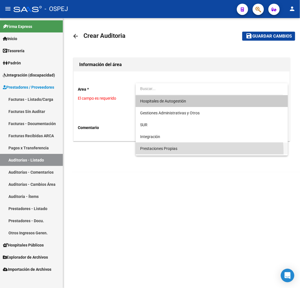
click at [169, 152] on span "Prestaciones Propias" at bounding box center [211, 148] width 143 height 12
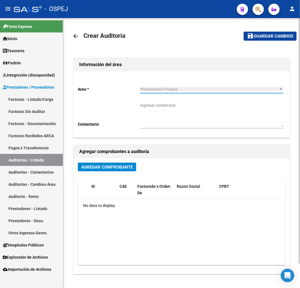
click at [114, 171] on button "Agregar Comprobante" at bounding box center [107, 167] width 58 height 9
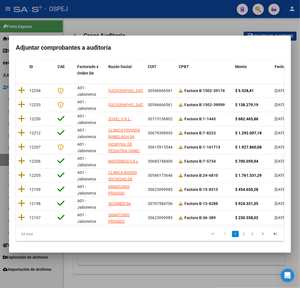
click at [240, 234] on li "2" at bounding box center [244, 234] width 8 height 10
click at [243, 236] on li "2" at bounding box center [244, 234] width 8 height 10
click at [242, 236] on link "2" at bounding box center [244, 234] width 7 height 6
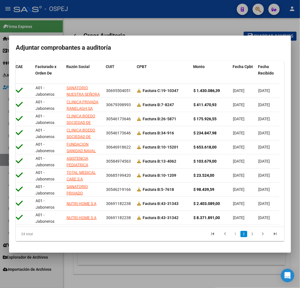
scroll to position [0, 106]
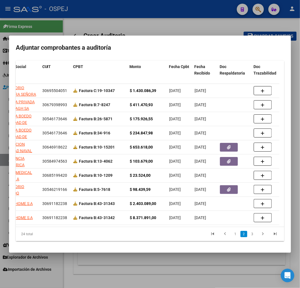
click at [243, 232] on link "2" at bounding box center [244, 234] width 7 height 6
click at [250, 234] on link "3" at bounding box center [252, 234] width 7 height 6
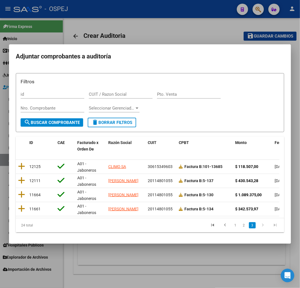
scroll to position [0, 49]
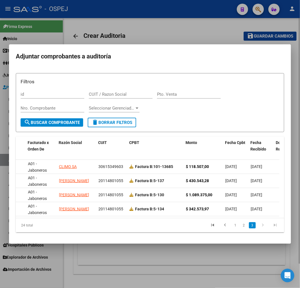
click at [162, 23] on div at bounding box center [150, 144] width 300 height 288
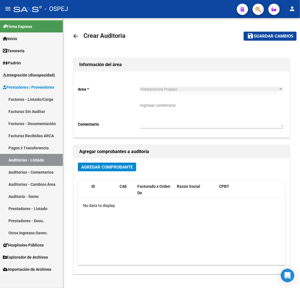
click at [42, 157] on link "Auditorías - Listado" at bounding box center [31, 160] width 63 height 12
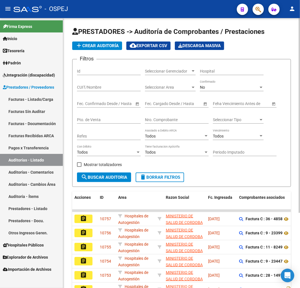
click at [203, 85] on div "No Confirmado" at bounding box center [232, 85] width 64 height 11
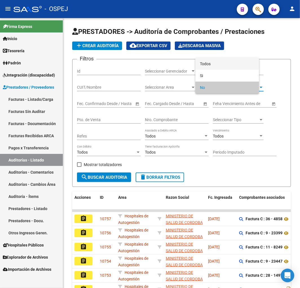
click at [221, 64] on span "Todos" at bounding box center [227, 64] width 55 height 12
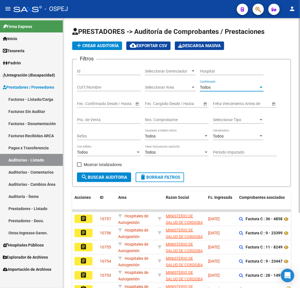
click at [166, 124] on div "Nro. Comprobante" at bounding box center [177, 117] width 64 height 11
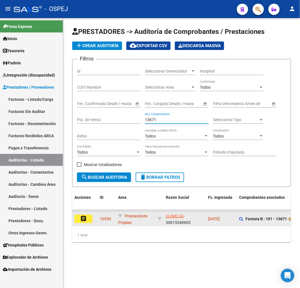
click at [78, 222] on button "assignment" at bounding box center [83, 218] width 18 height 8
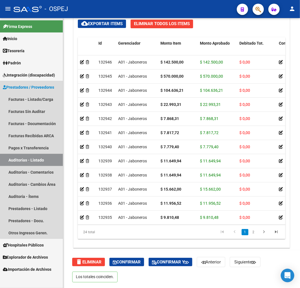
click at [36, 157] on link "Auditorías - Listado" at bounding box center [31, 160] width 63 height 12
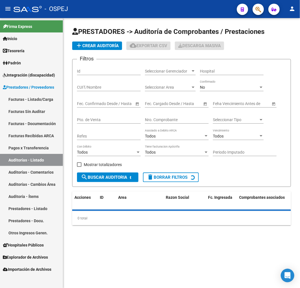
click at [109, 45] on span "add Crear Auditoría" at bounding box center [97, 45] width 43 height 5
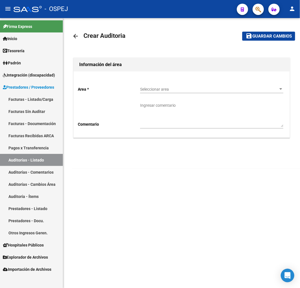
click at [181, 91] on span "Seleccionar area" at bounding box center [209, 89] width 138 height 5
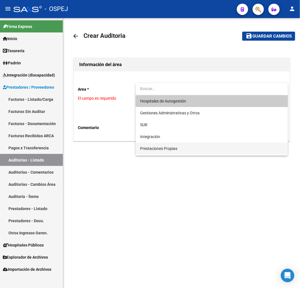
click at [165, 153] on div "Hospitales de Autogestión Gestiones Administrativas y Otros SUR Integración Pre…" at bounding box center [212, 119] width 152 height 72
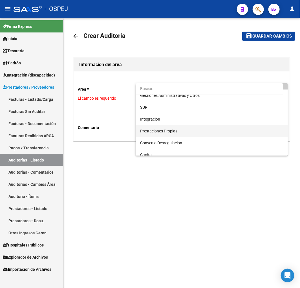
click at [164, 130] on span "Prestaciones Propias" at bounding box center [158, 131] width 37 height 5
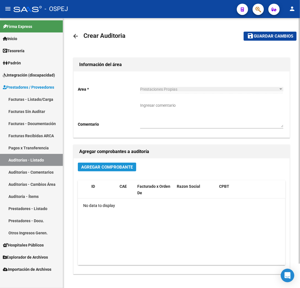
click at [105, 167] on span "Agregar Comprobante" at bounding box center [107, 166] width 52 height 5
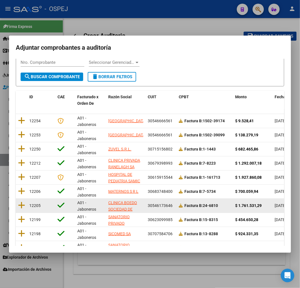
scroll to position [71, 0]
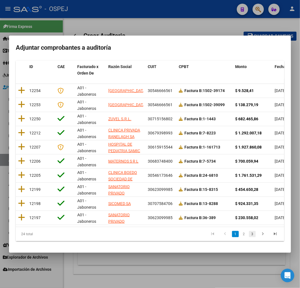
click at [249, 234] on link "3" at bounding box center [252, 234] width 7 height 6
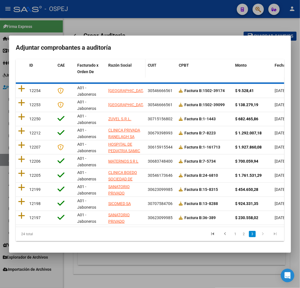
scroll to position [0, 0]
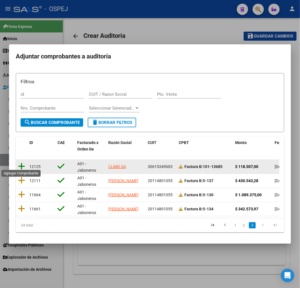
click at [24, 165] on icon at bounding box center [21, 166] width 7 height 8
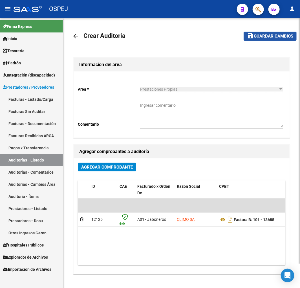
click at [276, 36] on span "Guardar cambios" at bounding box center [273, 36] width 39 height 5
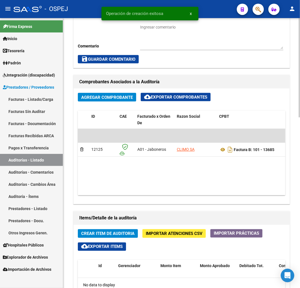
scroll to position [345, 0]
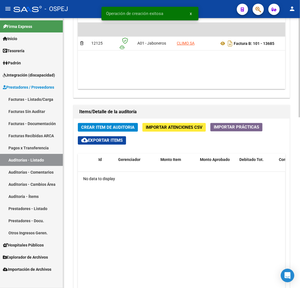
click at [188, 129] on span "Importar Atenciones CSV" at bounding box center [174, 127] width 57 height 5
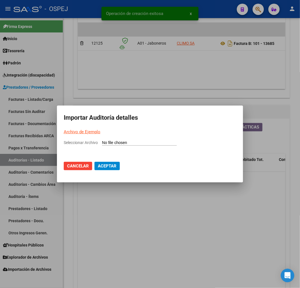
click at [139, 141] on input "Seleccionar Archivo" at bounding box center [139, 142] width 75 height 5
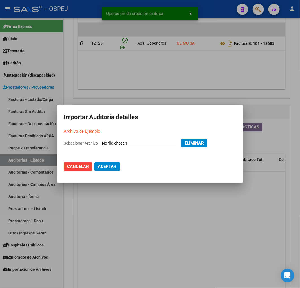
click at [117, 167] on button "Aceptar" at bounding box center [107, 166] width 25 height 8
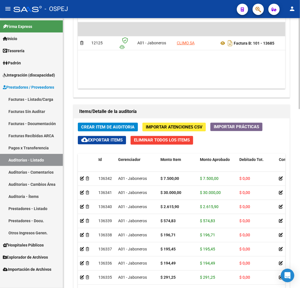
scroll to position [342, 0]
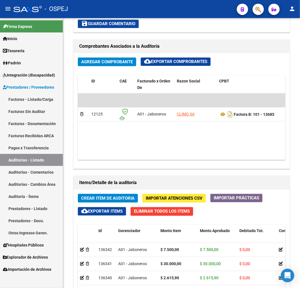
click at [49, 161] on link "Auditorías - Listado" at bounding box center [31, 160] width 63 height 12
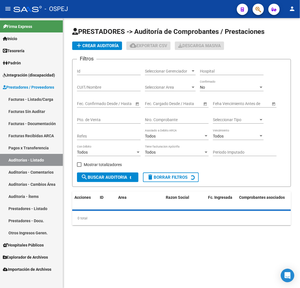
click at [115, 46] on span "add Crear Auditoría" at bounding box center [97, 45] width 43 height 5
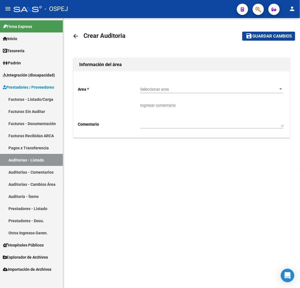
click at [196, 89] on span "Seleccionar area" at bounding box center [209, 89] width 138 height 5
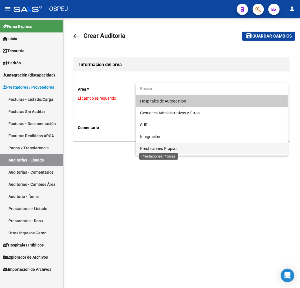
click at [178, 142] on span "Prestaciones Propias" at bounding box center [211, 148] width 143 height 12
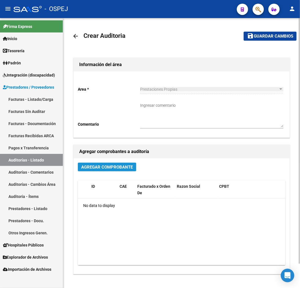
click at [106, 166] on span "Agregar Comprobante" at bounding box center [107, 166] width 52 height 5
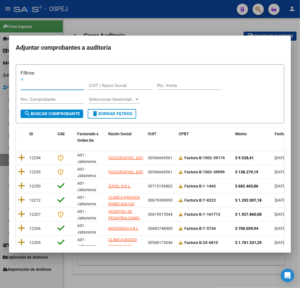
click at [58, 102] on div "Nro. Comprobante" at bounding box center [53, 99] width 64 height 8
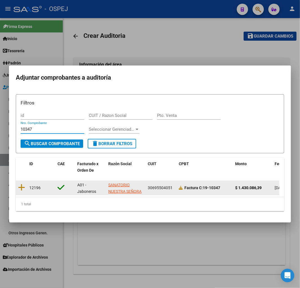
click at [25, 185] on datatable-body-cell at bounding box center [21, 188] width 11 height 14
click at [25, 183] on datatable-body-cell at bounding box center [21, 188] width 11 height 14
click at [16, 187] on datatable-body-cell at bounding box center [21, 188] width 11 height 14
click at [19, 183] on icon at bounding box center [21, 187] width 7 height 8
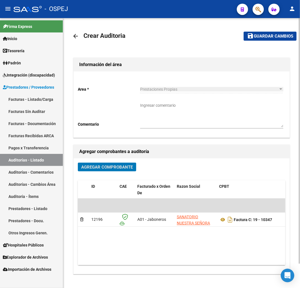
click at [273, 39] on button "save Guardar cambios" at bounding box center [270, 36] width 53 height 9
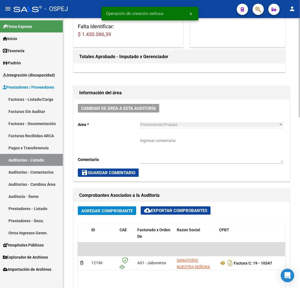
scroll to position [251, 0]
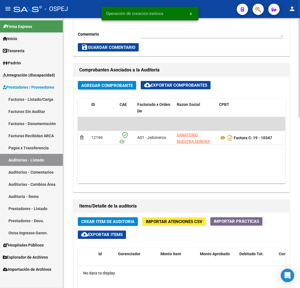
click at [162, 221] on span "Importar Atenciones CSV" at bounding box center [174, 221] width 57 height 5
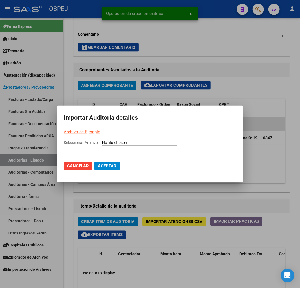
click at [153, 141] on input "Seleccionar Archivo" at bounding box center [139, 142] width 75 height 5
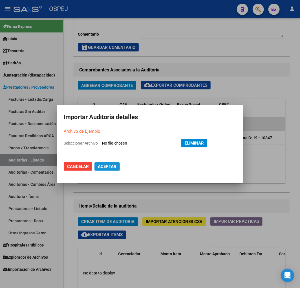
click at [116, 166] on span "Aceptar" at bounding box center [107, 166] width 19 height 5
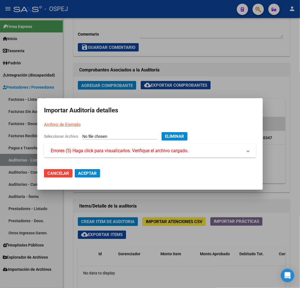
click at [112, 152] on span "Errores (5) Haga click para visualizarlos. Verifique el archivo cargado." at bounding box center [120, 150] width 138 height 7
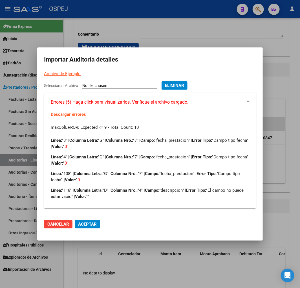
click at [63, 161] on strong "Valor:" at bounding box center [57, 163] width 11 height 5
click at [78, 166] on p "Línea: "4" | Columna Letra: "G" | Columna Nro.: "7" | Campo: "fecha_prestacion"…" at bounding box center [150, 160] width 199 height 12
click at [206, 181] on p "Línea: "108" | Columna Letra: "G" | Columna Nro.: "7" | Campo: "fecha_prestacio…" at bounding box center [150, 176] width 199 height 12
click at [271, 229] on div at bounding box center [150, 144] width 300 height 288
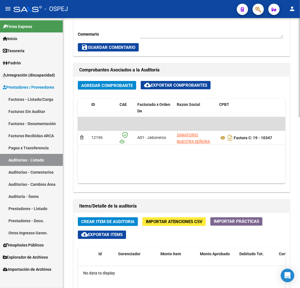
click at [187, 222] on span "Importar Atenciones CSV" at bounding box center [174, 221] width 57 height 5
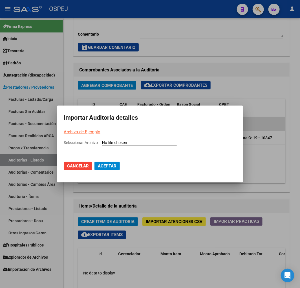
click at [152, 142] on input "Seleccionar Archivo" at bounding box center [139, 142] width 75 height 5
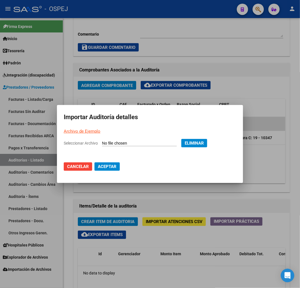
click at [109, 165] on span "Aceptar" at bounding box center [107, 166] width 19 height 5
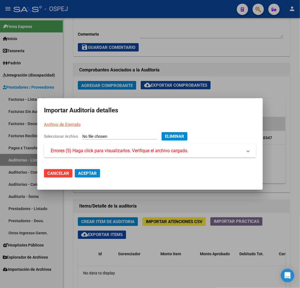
click at [108, 153] on span "Errores (5) Haga click para visualizarlos. Verifique el archivo cargado." at bounding box center [120, 150] width 138 height 7
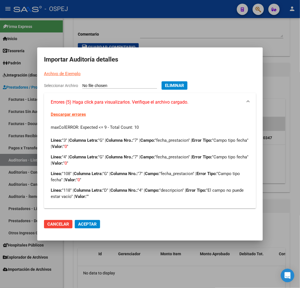
click at [284, 100] on div at bounding box center [150, 144] width 300 height 288
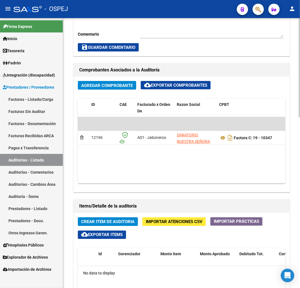
click at [154, 220] on span "Importar Atenciones CSV" at bounding box center [174, 221] width 57 height 5
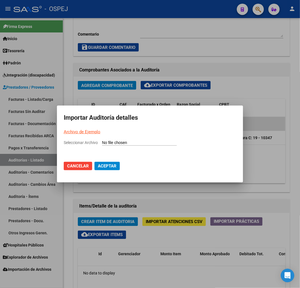
click at [148, 143] on input "Seleccionar Archivo" at bounding box center [139, 142] width 75 height 5
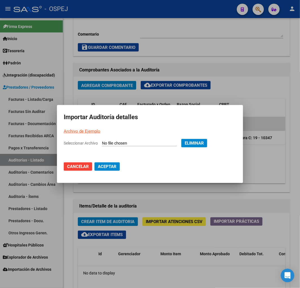
click at [116, 168] on span "Aceptar" at bounding box center [107, 166] width 19 height 5
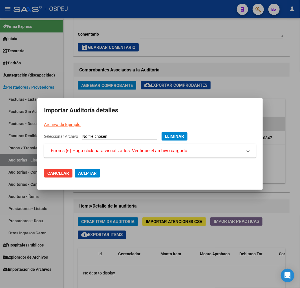
click at [118, 150] on span "Errores (6) Haga click para visualizarlos. Verifique el archivo cargado." at bounding box center [120, 150] width 138 height 7
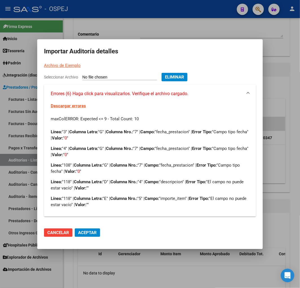
click at [274, 164] on div at bounding box center [150, 144] width 300 height 288
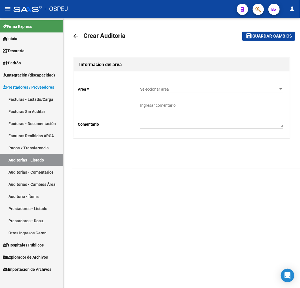
drag, startPoint x: 191, startPoint y: 126, endPoint x: 188, endPoint y: 126, distance: 3.4
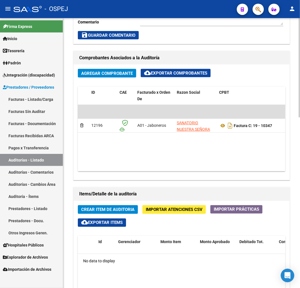
scroll to position [376, 0]
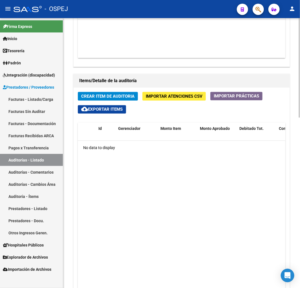
click at [177, 99] on span "Importar Atenciones CSV" at bounding box center [174, 96] width 57 height 5
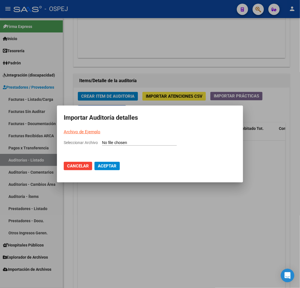
click at [140, 143] on input "Seleccionar Archivo" at bounding box center [139, 142] width 75 height 5
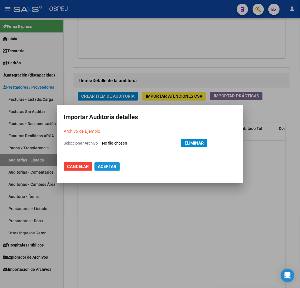
click at [106, 167] on span "Aceptar" at bounding box center [107, 166] width 19 height 5
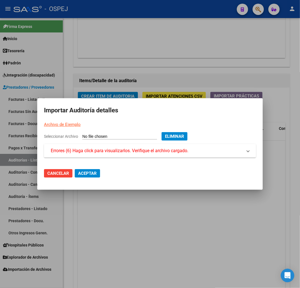
click at [124, 148] on span "Errores (6) Haga click para visualizarlos. Verifique el archivo cargado." at bounding box center [120, 150] width 138 height 7
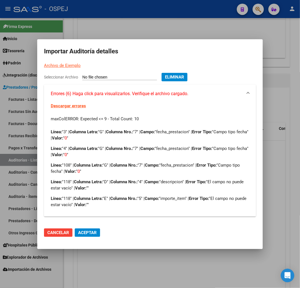
click at [124, 259] on div at bounding box center [150, 144] width 300 height 288
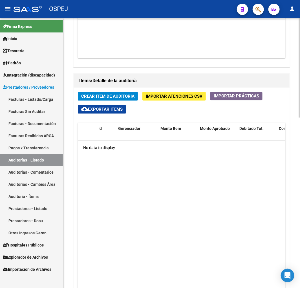
click at [180, 94] on span "Importar Atenciones CSV" at bounding box center [174, 96] width 57 height 5
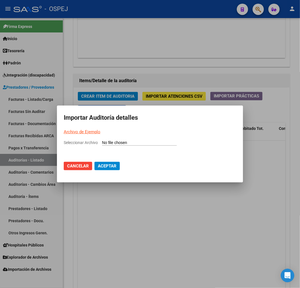
click at [148, 143] on input "Seleccionar Archivo" at bounding box center [139, 142] width 75 height 5
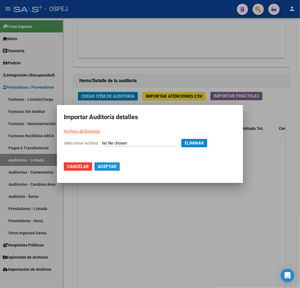
click at [104, 166] on span "Aceptar" at bounding box center [107, 166] width 19 height 5
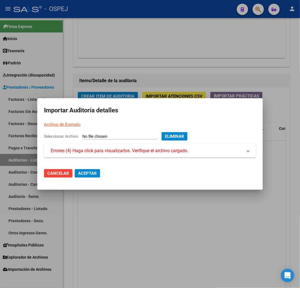
click at [140, 155] on mat-expansion-panel-header "Errores (4) Haga click para visualizarlos. Verifique el archivo cargado." at bounding box center [150, 151] width 212 height 14
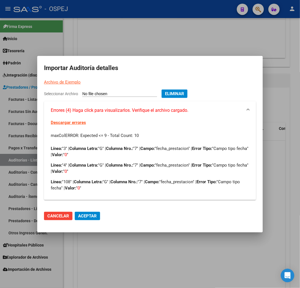
click at [123, 243] on div at bounding box center [150, 144] width 300 height 288
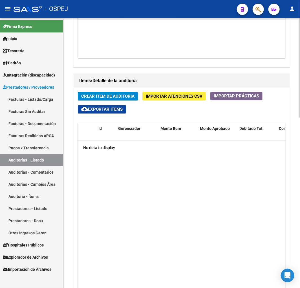
drag, startPoint x: 144, startPoint y: 106, endPoint x: 145, endPoint y: 103, distance: 3.3
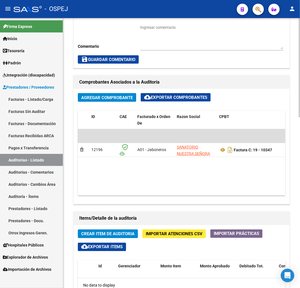
scroll to position [251, 0]
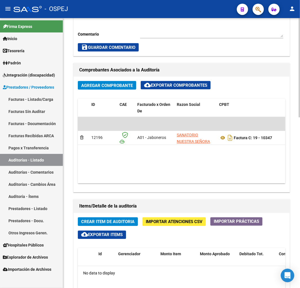
click at [196, 225] on button "Importar Atenciones CSV" at bounding box center [173, 221] width 63 height 9
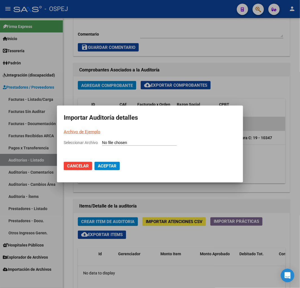
click at [139, 144] on input "Seleccionar Archivo" at bounding box center [139, 142] width 75 height 5
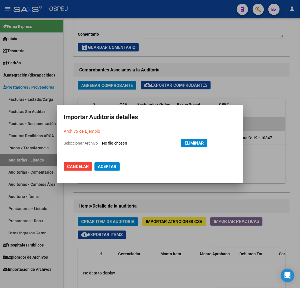
click at [115, 166] on span "Aceptar" at bounding box center [107, 166] width 19 height 5
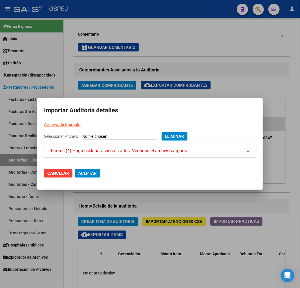
click at [130, 150] on span "Errores (4) Haga click para visualizarlos. Verifique el archivo cargado." at bounding box center [120, 150] width 138 height 7
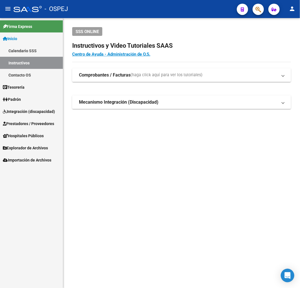
click at [40, 124] on span "Prestadores / Proveedores" at bounding box center [28, 123] width 51 height 6
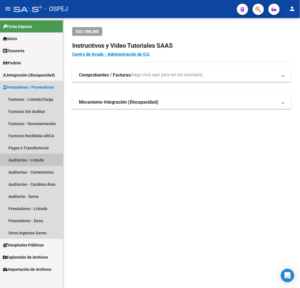
click at [39, 157] on link "Auditorías - Listado" at bounding box center [31, 160] width 63 height 12
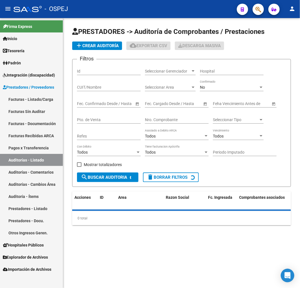
click at [103, 49] on button "add Crear Auditoría" at bounding box center [97, 45] width 50 height 8
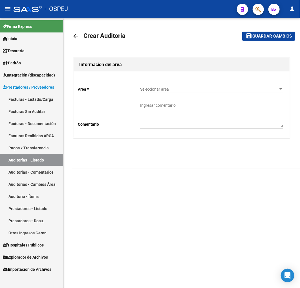
click at [158, 92] on div "Seleccionar area Seleccionar area" at bounding box center [211, 87] width 143 height 11
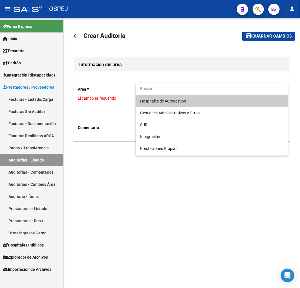
click at [44, 160] on div at bounding box center [150, 144] width 300 height 288
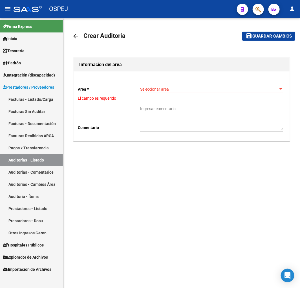
click at [45, 160] on link "Auditorías - Listado" at bounding box center [31, 160] width 63 height 12
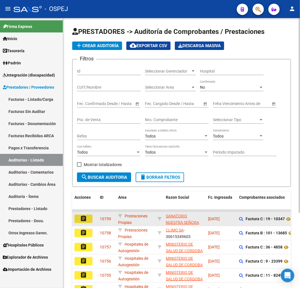
click at [85, 218] on mat-icon "assignment" at bounding box center [83, 218] width 7 height 7
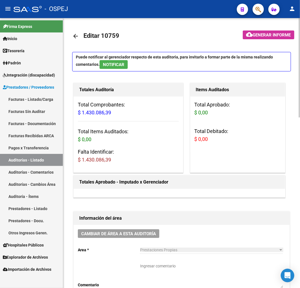
scroll to position [251, 0]
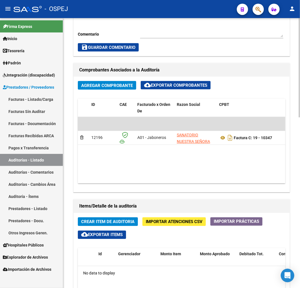
click at [159, 221] on span "Importar Atenciones CSV" at bounding box center [174, 221] width 57 height 5
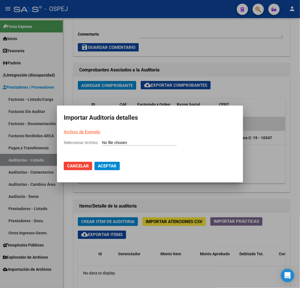
click at [134, 143] on input "Seleccionar Archivo" at bounding box center [139, 142] width 75 height 5
type input "C:\fakepath\Auditoria-demo-saas Sanatorio Nuestra Señora del Pilar FC 10347.csv"
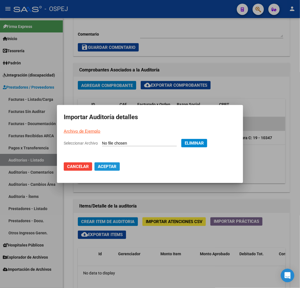
click at [112, 170] on button "Aceptar" at bounding box center [107, 166] width 25 height 8
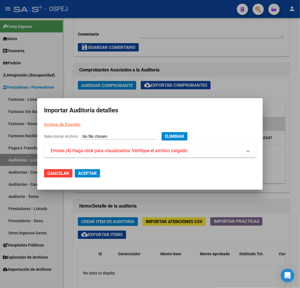
click at [144, 140] on div "Seleccionar Archivo Eliminar" at bounding box center [150, 138] width 212 height 12
click at [135, 153] on span "Errores (4) Haga click para visualizarlos. Verifique el archivo cargado." at bounding box center [120, 150] width 138 height 7
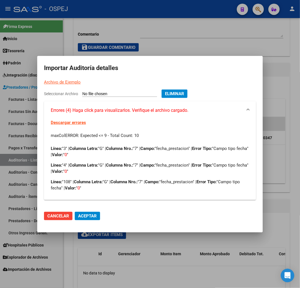
drag, startPoint x: 269, startPoint y: 164, endPoint x: 271, endPoint y: 178, distance: 14.2
click at [271, 178] on div at bounding box center [150, 144] width 300 height 288
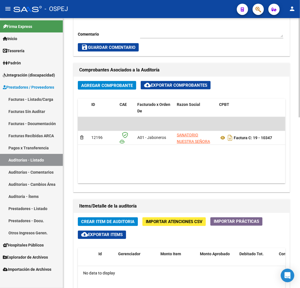
click at [163, 224] on span "Importar Atenciones CSV" at bounding box center [174, 221] width 57 height 5
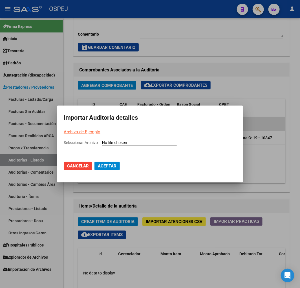
click at [176, 144] on input "Seleccionar Archivo" at bounding box center [139, 142] width 75 height 5
type input "C:\fakepath\Auditoria-demo-saas Sanatorio Nuestra Señora del Pilar FC 10347.csv"
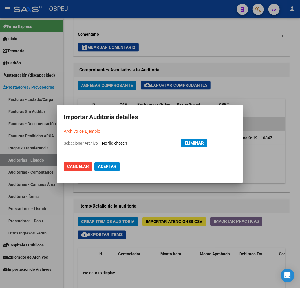
click at [107, 162] on button "Aceptar" at bounding box center [107, 166] width 25 height 8
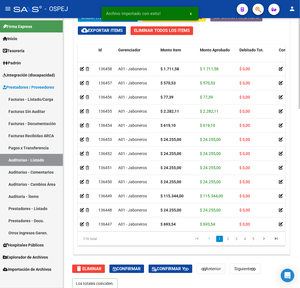
scroll to position [530, 0]
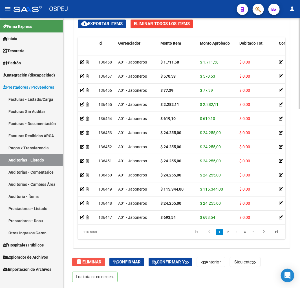
click at [90, 261] on span "delete Eliminar" at bounding box center [89, 261] width 26 height 5
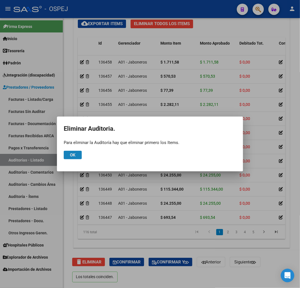
click at [80, 159] on button "Ok" at bounding box center [73, 155] width 18 height 8
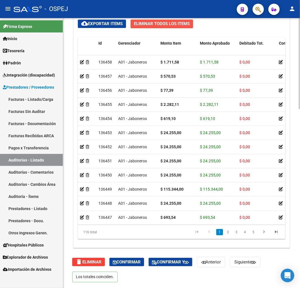
click at [156, 23] on span "Eliminar Todos los Items" at bounding box center [162, 23] width 56 height 5
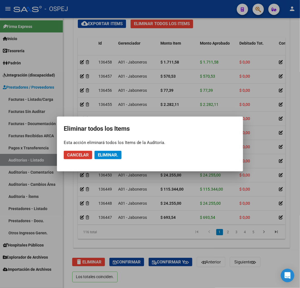
click at [107, 157] on button "Eliminar." at bounding box center [108, 155] width 27 height 8
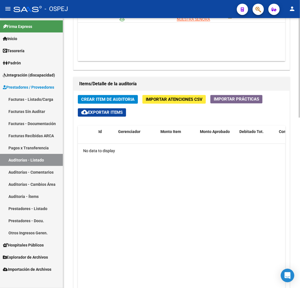
scroll to position [368, 0]
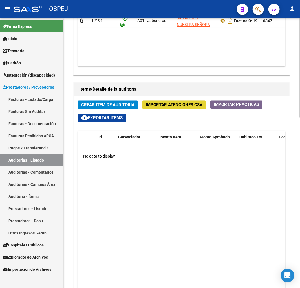
click at [177, 101] on button "Importar Atenciones CSV" at bounding box center [173, 104] width 63 height 9
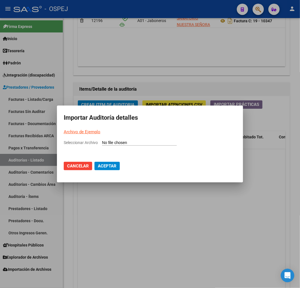
click at [141, 140] on input "Seleccionar Archivo" at bounding box center [139, 142] width 75 height 5
type input "C:\fakepath\Auditoria-demo-saas Sanatorio Nuestra Señora del Pilar FC 10347.csv"
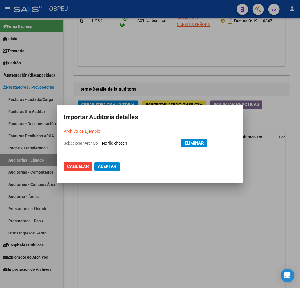
click at [112, 165] on span "Aceptar" at bounding box center [107, 166] width 19 height 5
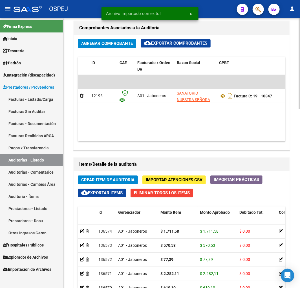
scroll to position [439, 0]
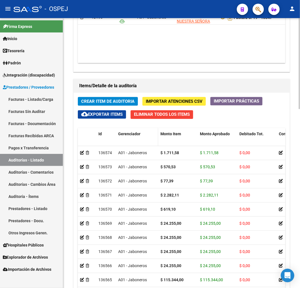
click at [129, 136] on span "Gerenciador" at bounding box center [129, 133] width 22 height 5
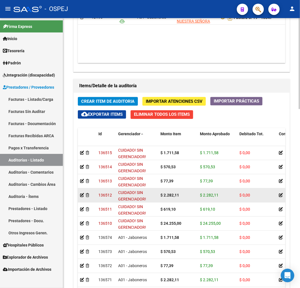
click at [235, 197] on div "$ 2.282,11" at bounding box center [217, 195] width 35 height 6
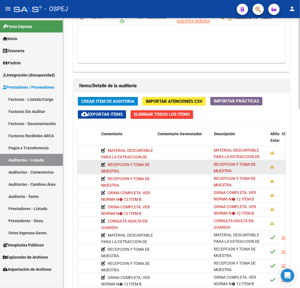
drag, startPoint x: 233, startPoint y: 182, endPoint x: 257, endPoint y: 172, distance: 25.6
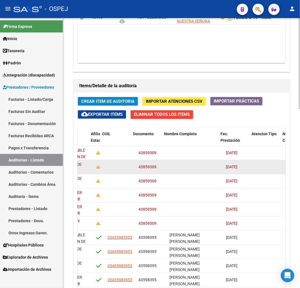
scroll to position [0, 414]
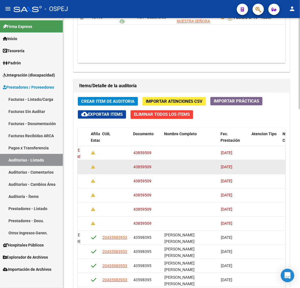
click at [144, 168] on span "43859509" at bounding box center [142, 166] width 18 height 5
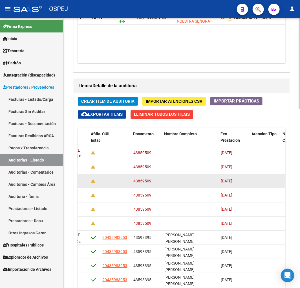
copy span "43859509"
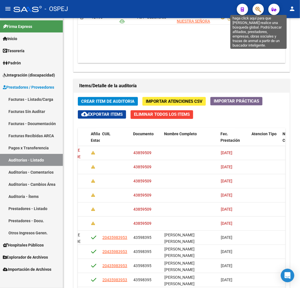
click at [258, 9] on icon "button" at bounding box center [259, 9] width 6 height 6
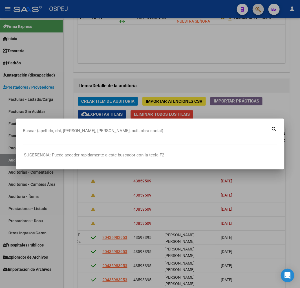
paste input "27438595053"
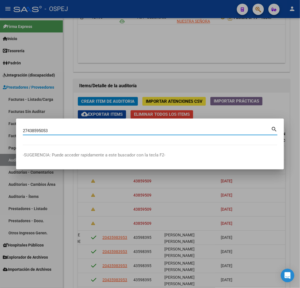
type input "27438595053"
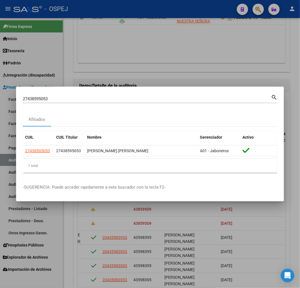
click at [139, 218] on div at bounding box center [150, 144] width 300 height 288
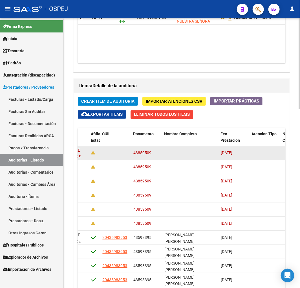
click at [145, 150] on div "43859509" at bounding box center [146, 153] width 27 height 6
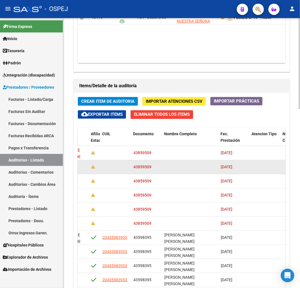
copy span "43859509"
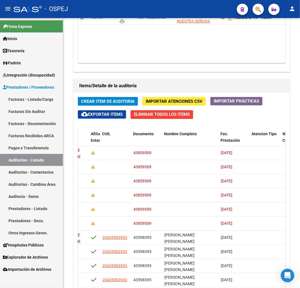
click at [262, 14] on div at bounding box center [256, 9] width 16 height 12
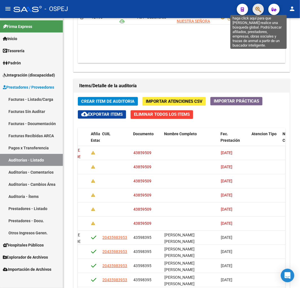
click at [260, 8] on icon "button" at bounding box center [259, 9] width 6 height 6
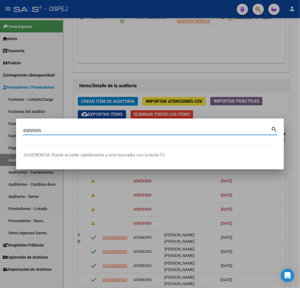
type input "43859505"
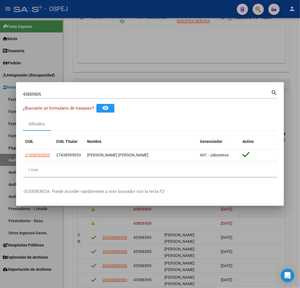
click at [174, 73] on div at bounding box center [150, 144] width 300 height 288
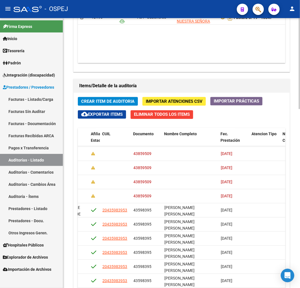
scroll to position [63, 414]
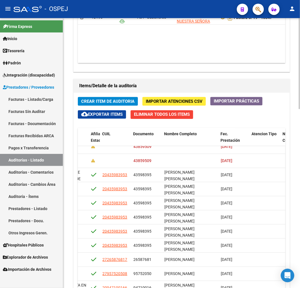
click at [174, 115] on span "Eliminar Todos los Items" at bounding box center [162, 114] width 56 height 5
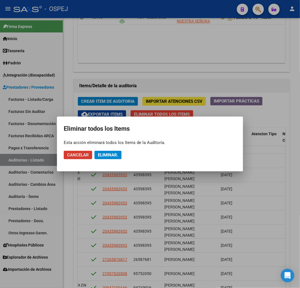
click at [110, 157] on span "Eliminar." at bounding box center [108, 154] width 20 height 5
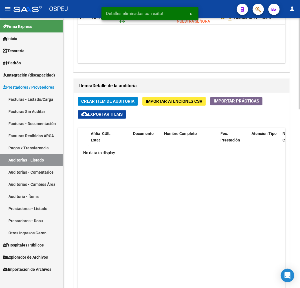
scroll to position [371, 0]
click at [161, 101] on span "Importar Atenciones CSV" at bounding box center [174, 101] width 57 height 5
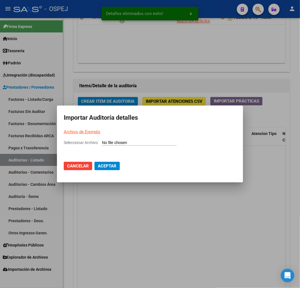
click at [150, 143] on input "Seleccionar Archivo" at bounding box center [139, 142] width 75 height 5
type input "C:\fakepath\Auditoria-demo-saas Sanatorio Nuestra Señora del Pilar FC 10347.csv"
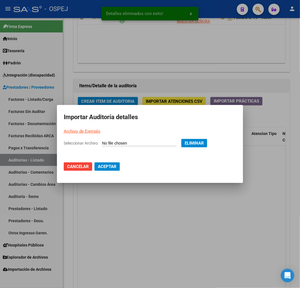
click at [107, 168] on span "Aceptar" at bounding box center [107, 166] width 19 height 5
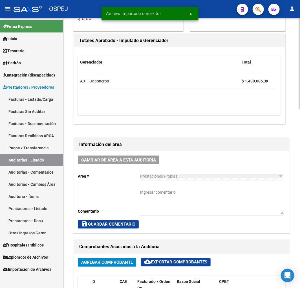
scroll to position [251, 0]
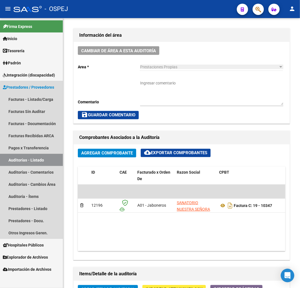
click at [52, 161] on link "Auditorías - Listado" at bounding box center [31, 160] width 63 height 12
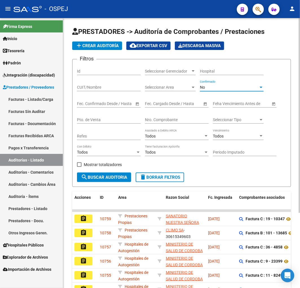
click at [227, 87] on div "No" at bounding box center [229, 87] width 59 height 5
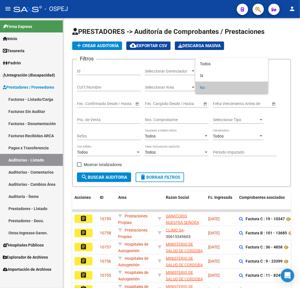
click at [210, 56] on div at bounding box center [150, 144] width 300 height 288
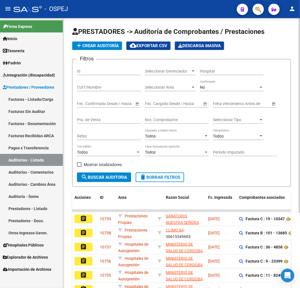
click at [215, 91] on div "No Confirmado" at bounding box center [232, 85] width 64 height 11
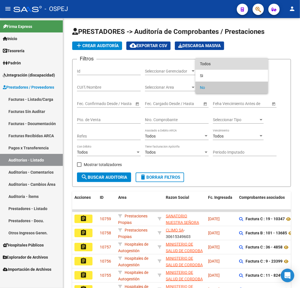
click at [218, 61] on span "Todos" at bounding box center [232, 64] width 64 height 12
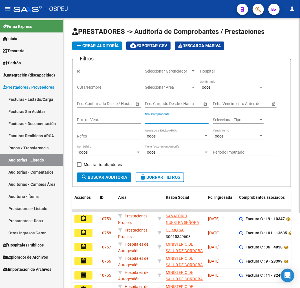
click at [177, 122] on input "Nro. Comprobante" at bounding box center [177, 119] width 64 height 5
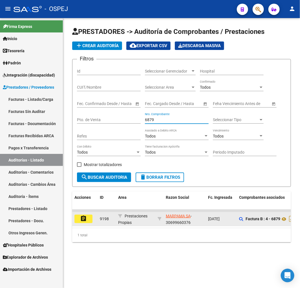
type input "6879"
click at [85, 218] on mat-icon "assignment" at bounding box center [83, 218] width 7 height 7
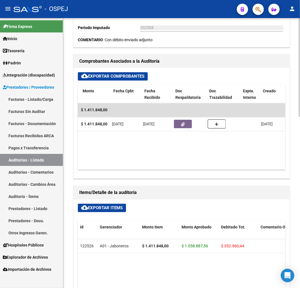
scroll to position [0, 209]
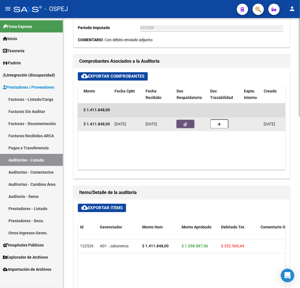
click at [185, 126] on icon "button" at bounding box center [186, 124] width 4 height 4
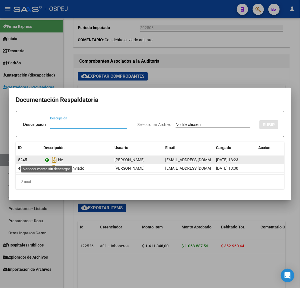
click at [45, 159] on icon at bounding box center [46, 160] width 7 height 7
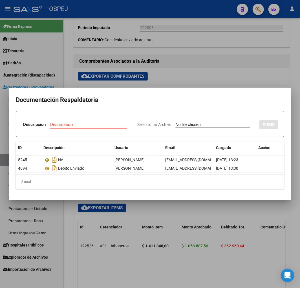
click at [193, 35] on div at bounding box center [150, 144] width 300 height 288
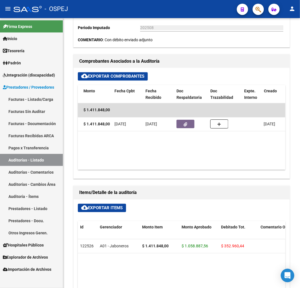
click at [43, 100] on link "Facturas - Listado/Carga" at bounding box center [31, 99] width 63 height 12
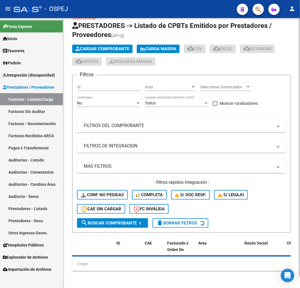
scroll to position [161, 0]
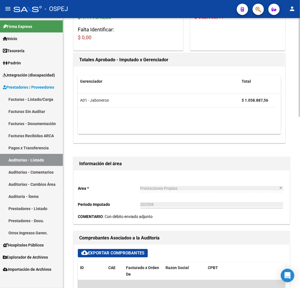
scroll to position [219, 0]
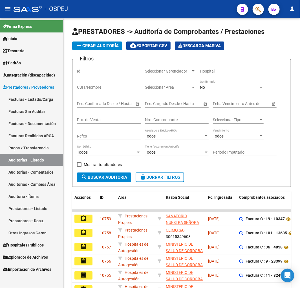
click at [35, 96] on link "Facturas - Listado/Carga" at bounding box center [31, 99] width 63 height 12
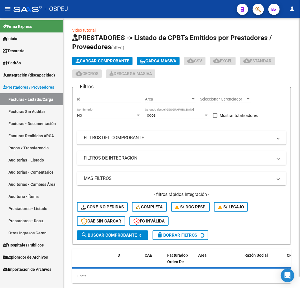
click at [102, 62] on span "Cargar Comprobante" at bounding box center [103, 60] width 54 height 5
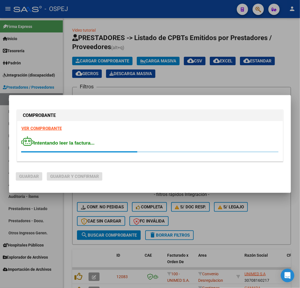
click at [204, 76] on div at bounding box center [150, 144] width 300 height 288
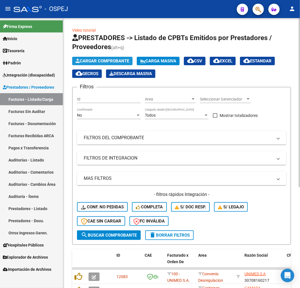
click at [86, 58] on button "Cargar Comprobante" at bounding box center [102, 61] width 60 height 8
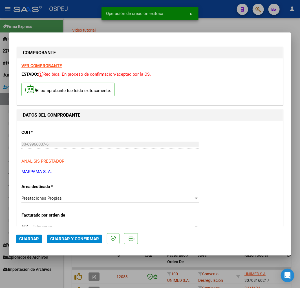
scroll to position [219, 0]
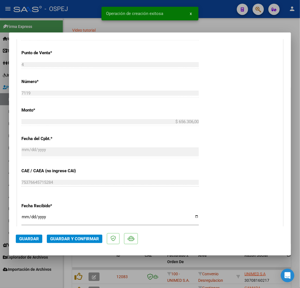
click at [66, 238] on span "Guardar y Confirmar" at bounding box center [74, 238] width 49 height 5
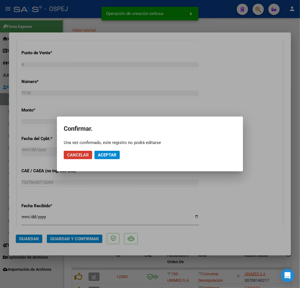
click at [108, 151] on button "Aceptar" at bounding box center [107, 155] width 25 height 8
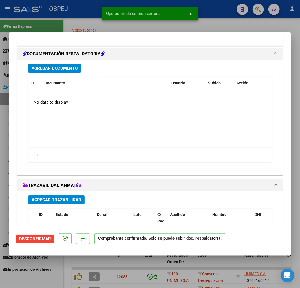
scroll to position [501, 0]
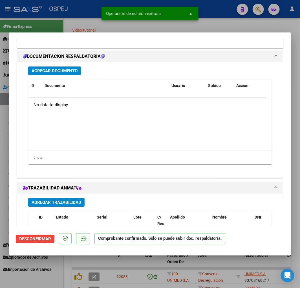
click at [74, 76] on div "Agregar Documento ID Documento Usuario Subido Acción No data to display 0 total…" at bounding box center [150, 117] width 252 height 111
click at [76, 70] on span "Agregar Documento" at bounding box center [55, 70] width 46 height 5
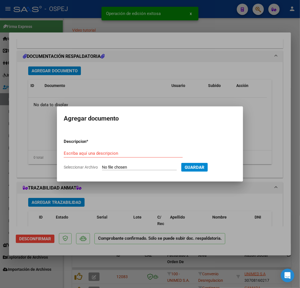
type input "C:\fakepath\ospej fc 7119 detalle_2025_09_10_15_48_00_936.pdf"
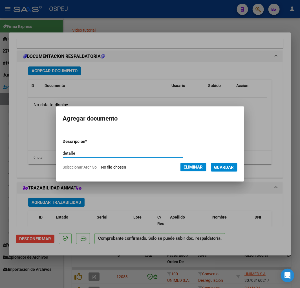
type input "detalle"
click at [229, 167] on span "Guardar" at bounding box center [224, 167] width 20 height 5
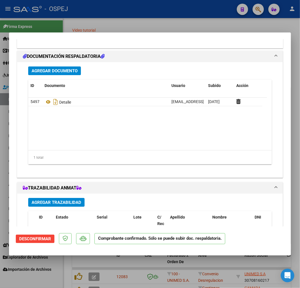
click at [134, 11] on div at bounding box center [150, 144] width 300 height 288
type input "$ 0,00"
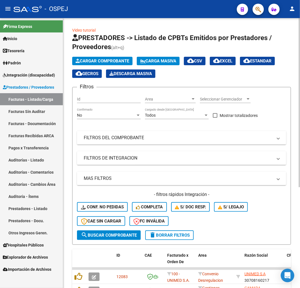
click at [95, 58] on button "Cargar Comprobante" at bounding box center [102, 61] width 60 height 8
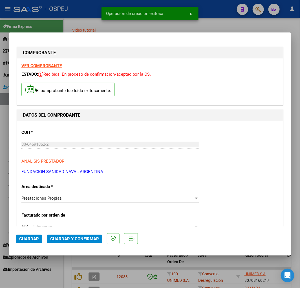
click at [76, 238] on span "Guardar y Confirmar" at bounding box center [74, 238] width 49 height 5
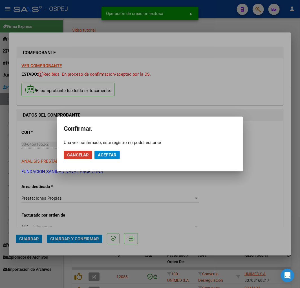
click at [113, 153] on span "Aceptar" at bounding box center [107, 154] width 19 height 5
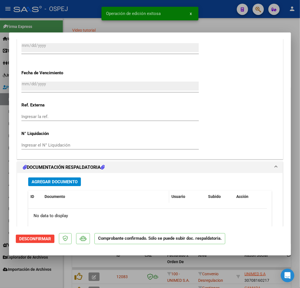
scroll to position [407, 0]
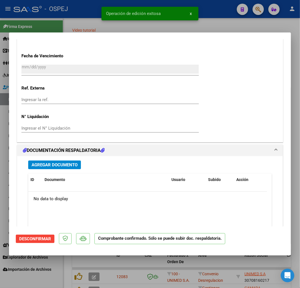
click at [68, 170] on div "Agregar Documento ID Documento Usuario Subido Acción No data to display 0 total…" at bounding box center [150, 211] width 252 height 111
click at [71, 164] on span "Agregar Documento" at bounding box center [55, 164] width 46 height 5
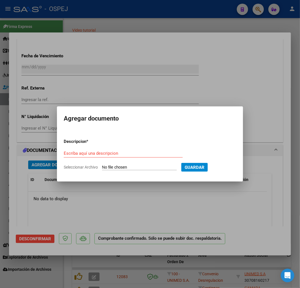
type input "C:\fakepath\1-Liq0161 Ospej.pdf"
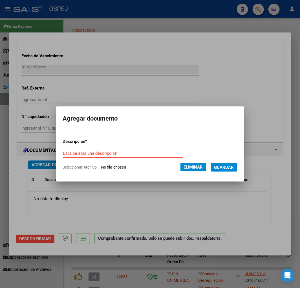
click at [112, 151] on input "Escriba aquí una descripcion" at bounding box center [123, 153] width 120 height 5
type input "liquidacion"
click at [238, 167] on button "Guardar" at bounding box center [224, 167] width 27 height 9
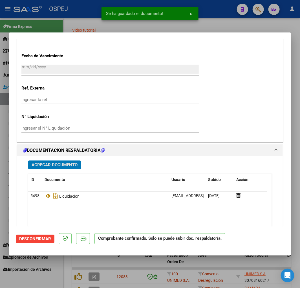
click at [48, 165] on span "Agregar Documento" at bounding box center [55, 164] width 46 height 5
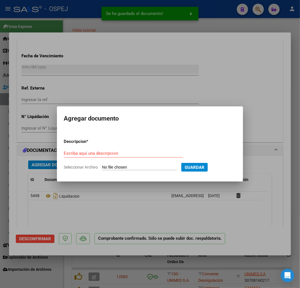
type input "C:\fakepath\Ospej - Jaboneros 01-06 al 31-08-2025.pdf"
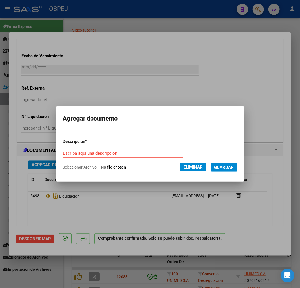
click at [117, 153] on input "Escriba aquí una descripcion" at bounding box center [123, 153] width 120 height 5
type input "facturacion completa"
click at [234, 167] on span "Guardar" at bounding box center [224, 167] width 20 height 5
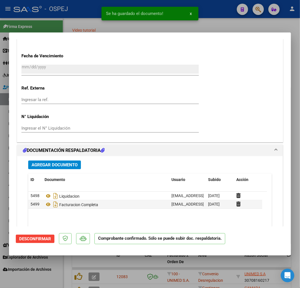
click at [123, 267] on div at bounding box center [150, 144] width 300 height 288
type input "$ 0,00"
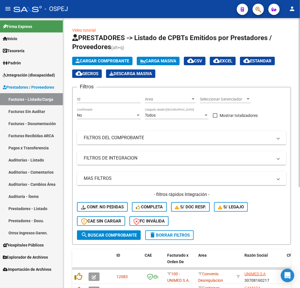
click at [88, 61] on span "Cargar Comprobante" at bounding box center [103, 60] width 54 height 5
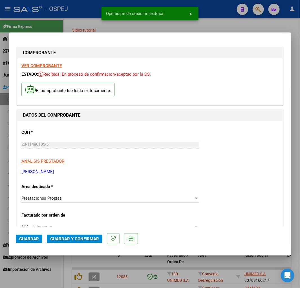
click at [74, 236] on span "Guardar y Confirmar" at bounding box center [74, 238] width 49 height 5
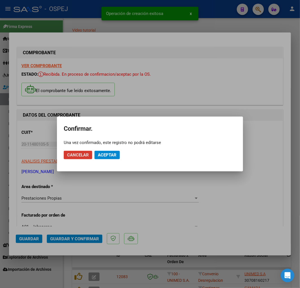
click at [104, 153] on span "Aceptar" at bounding box center [107, 154] width 19 height 5
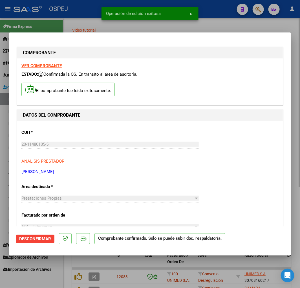
drag, startPoint x: 201, startPoint y: 265, endPoint x: 299, endPoint y: 250, distance: 99.7
click at [201, 266] on div at bounding box center [150, 144] width 300 height 288
type input "$ 0,00"
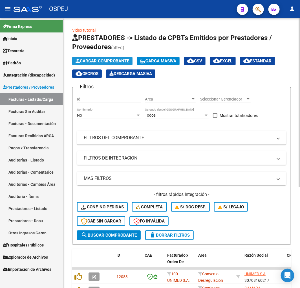
click at [101, 58] on button "Cargar Comprobante" at bounding box center [102, 61] width 60 height 8
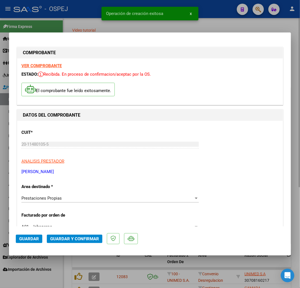
click at [69, 235] on button "Guardar y Confirmar" at bounding box center [75, 238] width 56 height 8
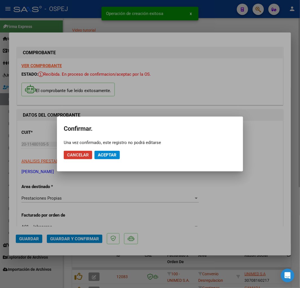
click at [109, 157] on button "Aceptar" at bounding box center [107, 155] width 25 height 8
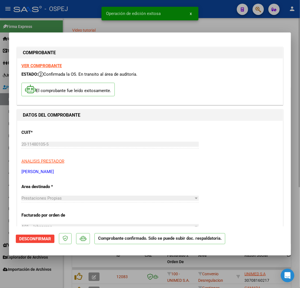
click at [115, 274] on div at bounding box center [150, 144] width 300 height 288
type input "$ 0,00"
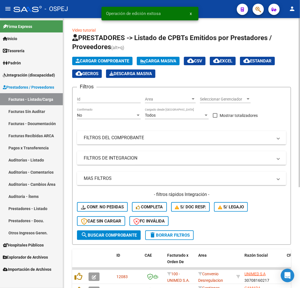
click at [48, 164] on link "Auditorías - Listado" at bounding box center [31, 160] width 63 height 12
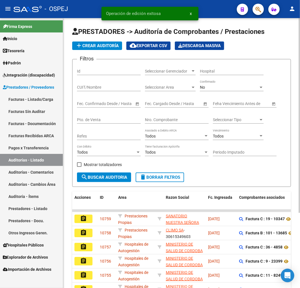
click at [92, 42] on button "add Crear Auditoría" at bounding box center [97, 45] width 50 height 8
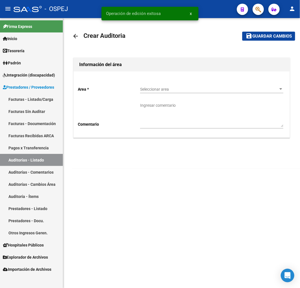
click at [153, 88] on span "Seleccionar area" at bounding box center [209, 89] width 138 height 5
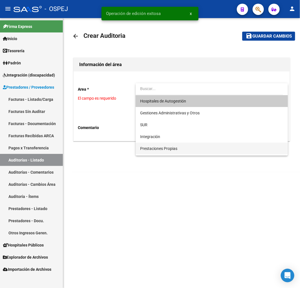
click at [161, 151] on span "Prestaciones Propias" at bounding box center [211, 148] width 143 height 12
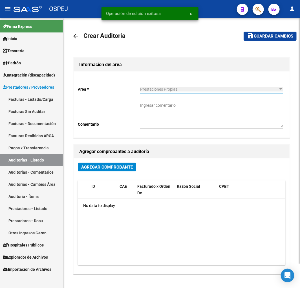
click at [104, 171] on button "Agregar Comprobante" at bounding box center [107, 167] width 58 height 9
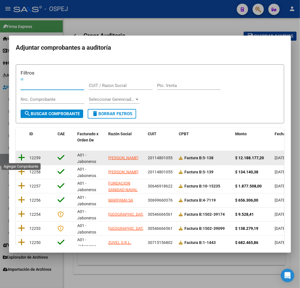
click at [21, 154] on icon at bounding box center [21, 157] width 7 height 8
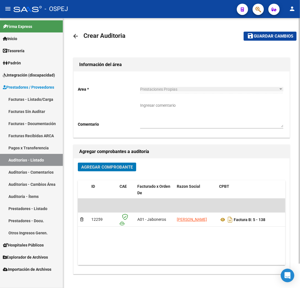
click at [267, 37] on span "Guardar cambios" at bounding box center [273, 36] width 39 height 5
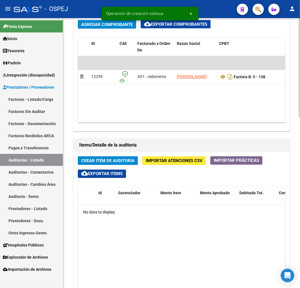
scroll to position [376, 0]
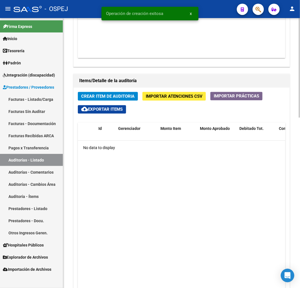
click at [117, 91] on div "Crear Item de Auditoria Importar Atenciones CSV Importar Prácticas cloud_downlo…" at bounding box center [182, 209] width 216 height 245
click at [117, 94] on span "Crear Item de Auditoria" at bounding box center [107, 96] width 53 height 5
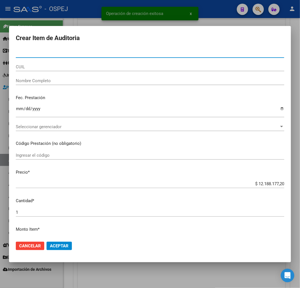
paste input "51135931"
type input "51135931"
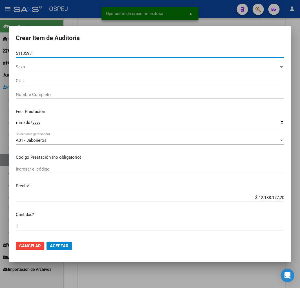
type input "20511359318"
type input "[PERSON_NAME]"
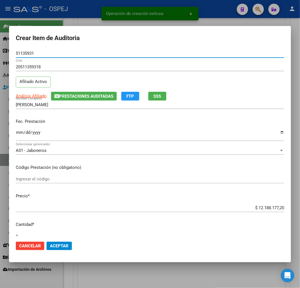
type input "51135931"
click at [20, 135] on input "Ingresar la fecha" at bounding box center [150, 134] width 269 height 9
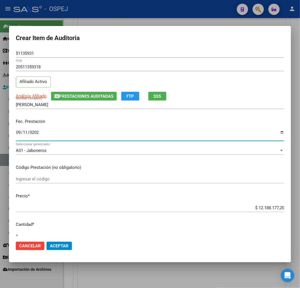
type input "2025-09-11"
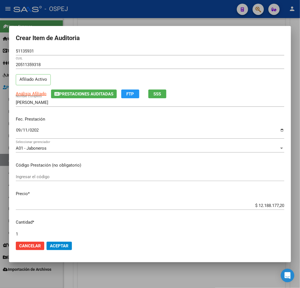
scroll to position [151, 0]
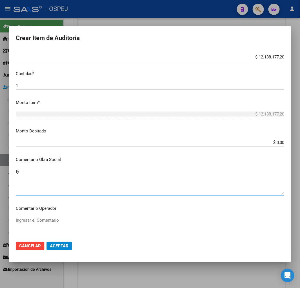
type textarea "t"
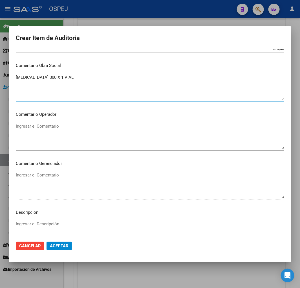
type textarea "[MEDICAL_DATA] 300 X 1 VIAL"
click at [57, 226] on textarea "Ingresar el Descripción" at bounding box center [150, 234] width 269 height 27
paste textarea "[MEDICAL_DATA] 300 X 1 VIAL"
type textarea "[MEDICAL_DATA] 300 X 1 VIAL"
click at [65, 249] on button "Aceptar" at bounding box center [59, 246] width 25 height 8
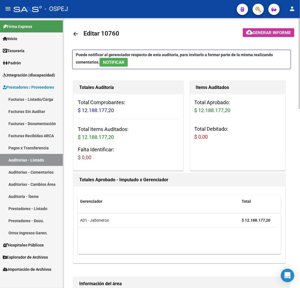
scroll to position [0, 0]
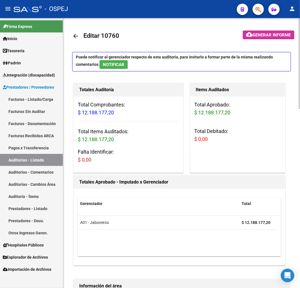
drag, startPoint x: 70, startPoint y: 33, endPoint x: 76, endPoint y: 37, distance: 6.6
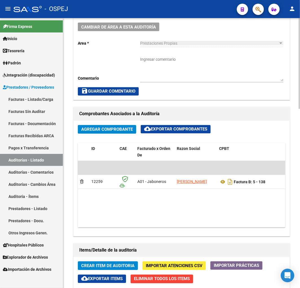
scroll to position [345, 0]
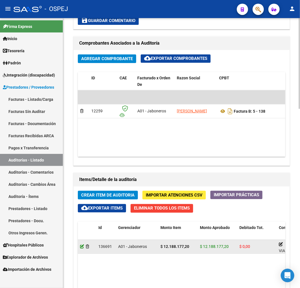
click at [83, 247] on icon at bounding box center [82, 247] width 4 height 4
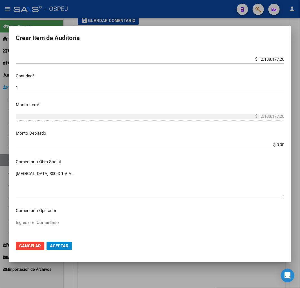
scroll to position [219, 0]
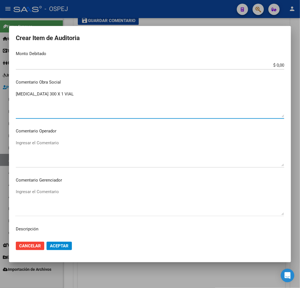
click at [90, 105] on textarea "[MEDICAL_DATA] 300 X 1 VIAL" at bounding box center [150, 104] width 269 height 27
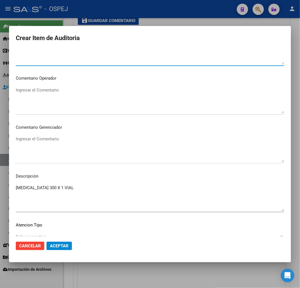
scroll to position [310, 0]
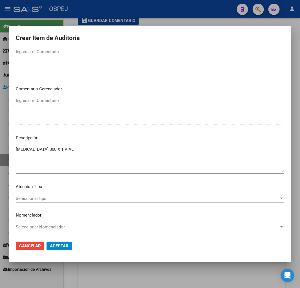
type textarea "TYSABRI 300 X 1 VIAL + ENVIO"
drag, startPoint x: 103, startPoint y: 156, endPoint x: -1, endPoint y: 156, distance: 103.5
click at [0, 156] on html "menu - OSPEJ person Firma Express Inicio Calendario SSS Instructivos Contacto O…" at bounding box center [150, 144] width 300 height 288
paste textarea "+ ENVIO"
type textarea "TYSABRI 300 X 1 VIAL + ENVIO"
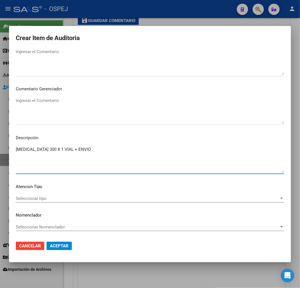
click at [55, 243] on span "Aceptar" at bounding box center [59, 245] width 19 height 5
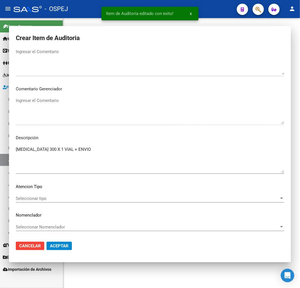
scroll to position [0, 0]
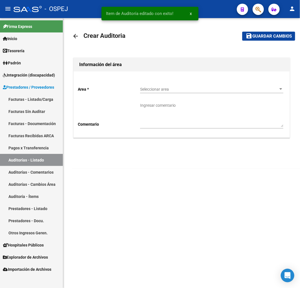
click at [40, 159] on link "Auditorías - Listado" at bounding box center [31, 160] width 63 height 12
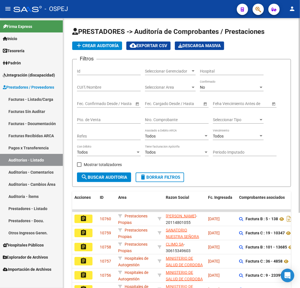
click at [226, 83] on div "No Confirmado" at bounding box center [232, 85] width 64 height 11
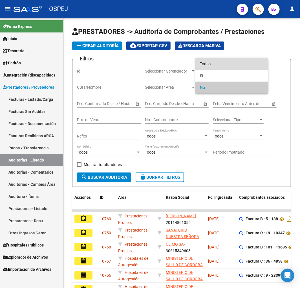
click at [228, 64] on span "Todos" at bounding box center [232, 64] width 64 height 12
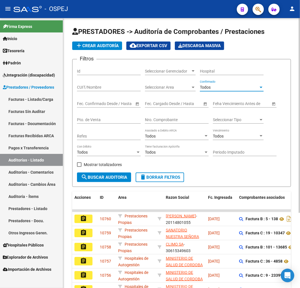
click at [185, 119] on input "Nro. Comprobante" at bounding box center [177, 119] width 64 height 5
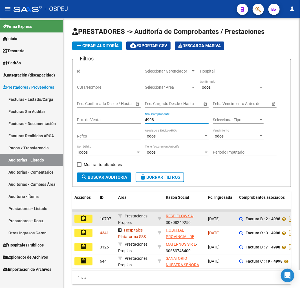
type input "4998"
click at [83, 215] on button "assignment" at bounding box center [83, 218] width 18 height 8
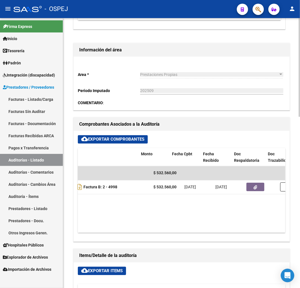
scroll to position [0, 151]
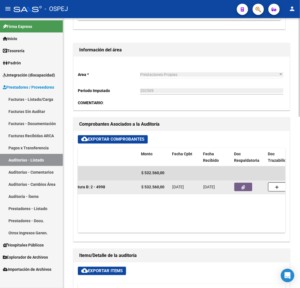
click at [245, 186] on button "button" at bounding box center [243, 187] width 18 height 8
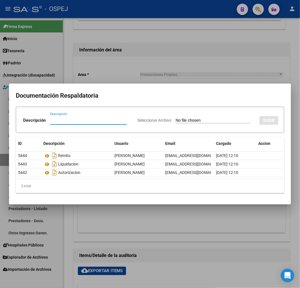
click at [247, 240] on div at bounding box center [150, 144] width 300 height 288
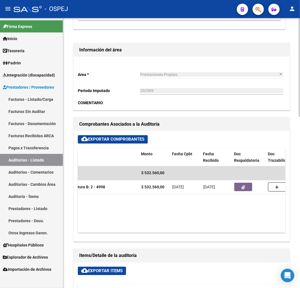
drag, startPoint x: 237, startPoint y: 60, endPoint x: 241, endPoint y: 50, distance: 11.2
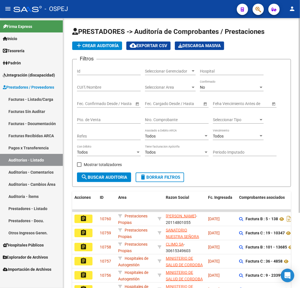
click at [112, 43] on span "add Crear Auditoría" at bounding box center [97, 45] width 43 height 5
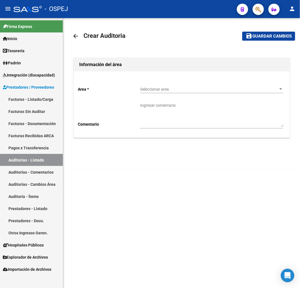
click at [154, 91] on span "Seleccionar area" at bounding box center [209, 89] width 138 height 5
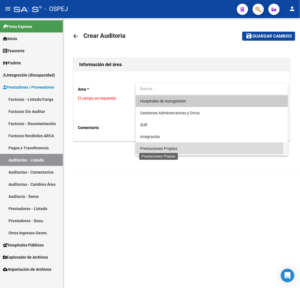
click at [173, 148] on span "Prestaciones Propias" at bounding box center [158, 148] width 37 height 5
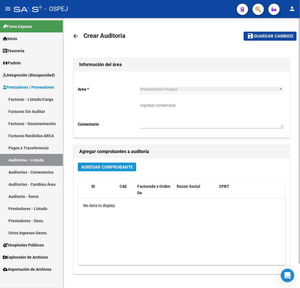
click at [112, 167] on span "Agregar Comprobante" at bounding box center [107, 166] width 52 height 5
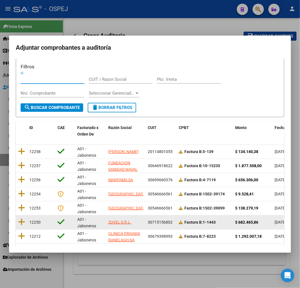
scroll to position [71, 0]
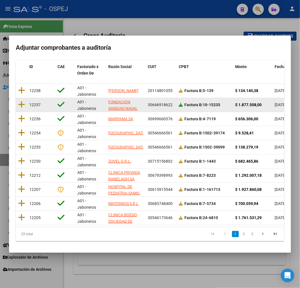
click at [180, 103] on icon at bounding box center [181, 105] width 4 height 4
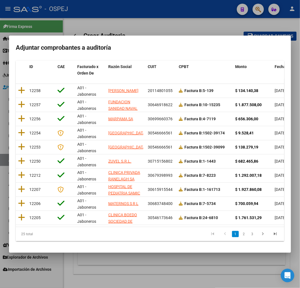
click at [179, 272] on div at bounding box center [150, 144] width 300 height 288
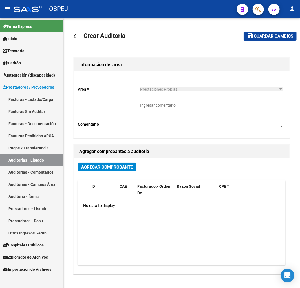
click at [19, 160] on link "Auditorías - Listado" at bounding box center [31, 160] width 63 height 12
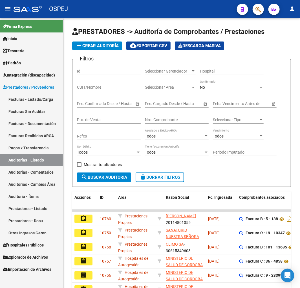
click at [105, 40] on app-list-header "PRESTADORES -> Auditoría de Comprobantes / Prestaciones add Crear Auditoría clo…" at bounding box center [181, 107] width 219 height 160
click at [106, 47] on span "add Crear Auditoría" at bounding box center [97, 45] width 43 height 5
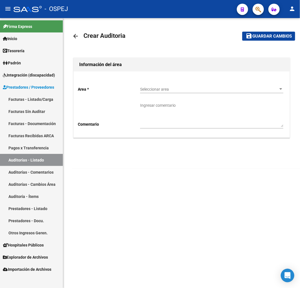
click at [169, 85] on div "Seleccionar area Seleccionar area" at bounding box center [211, 87] width 143 height 11
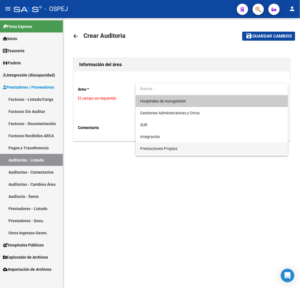
click at [159, 151] on span "Prestaciones Propias" at bounding box center [211, 148] width 143 height 12
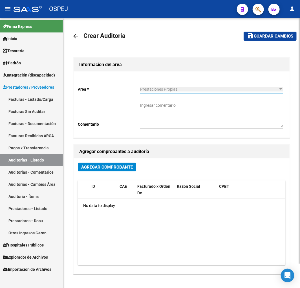
click at [112, 162] on div "Agregar Comprobante ID CAE Facturado x Orden De Razon Social CPBT Monto Fecha C…" at bounding box center [182, 215] width 216 height 115
click at [114, 165] on span "Agregar Comprobante" at bounding box center [107, 166] width 52 height 5
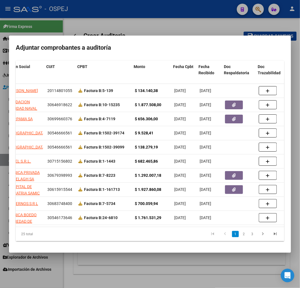
scroll to position [0, 106]
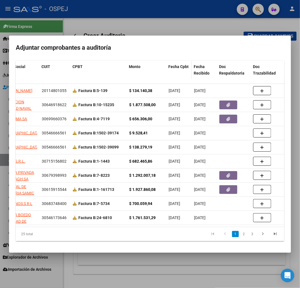
click at [181, 64] on span "Fecha Cpbt" at bounding box center [178, 66] width 20 height 5
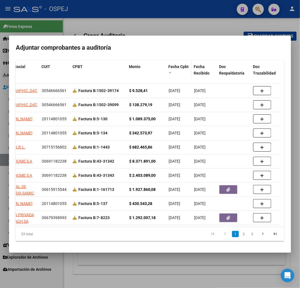
click at [181, 64] on span "Fecha Cpbt" at bounding box center [178, 66] width 20 height 5
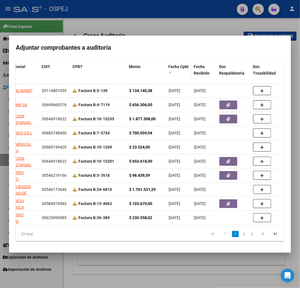
click at [181, 64] on span "Fecha Cpbt" at bounding box center [178, 66] width 20 height 5
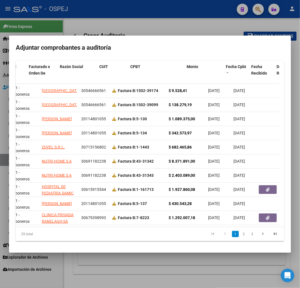
scroll to position [0, 0]
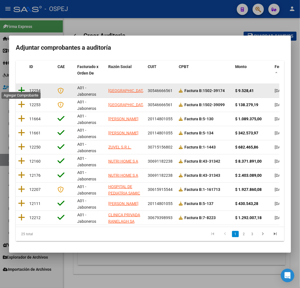
click at [21, 86] on icon at bounding box center [21, 90] width 7 height 8
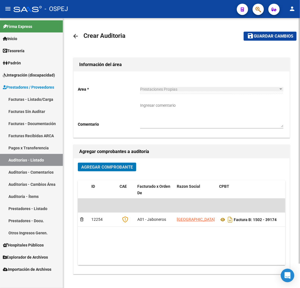
drag, startPoint x: 272, startPoint y: 37, endPoint x: 287, endPoint y: 55, distance: 23.7
click at [272, 37] on span "Guardar cambios" at bounding box center [273, 36] width 39 height 5
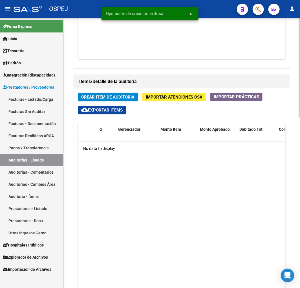
scroll to position [376, 0]
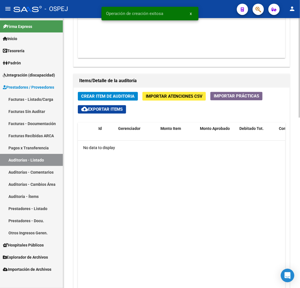
click at [127, 94] on span "Crear Item de Auditoria" at bounding box center [107, 96] width 53 height 5
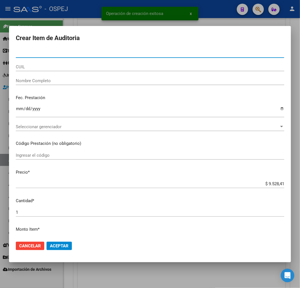
paste input "29268783"
type input "29268783"
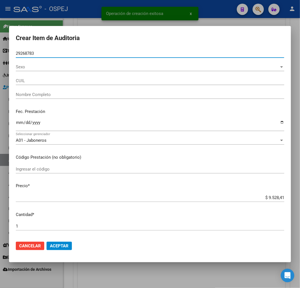
type input "23292687834"
type input "FERNANDEZ ROXANA ANDREA"
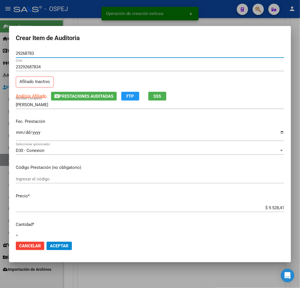
type input "29268783"
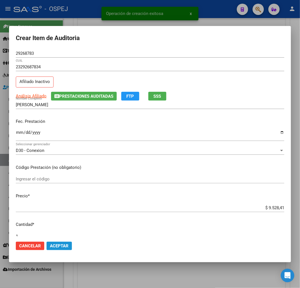
click at [58, 247] on span "Aceptar" at bounding box center [59, 245] width 19 height 5
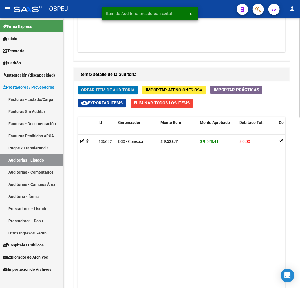
scroll to position [256, 0]
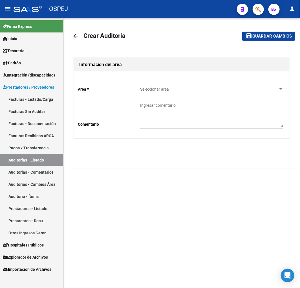
click at [179, 92] on div "Seleccionar area Seleccionar area" at bounding box center [211, 87] width 143 height 11
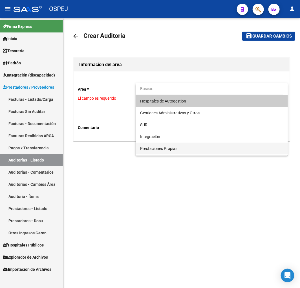
click at [155, 149] on span "Prestaciones Propias" at bounding box center [158, 148] width 37 height 5
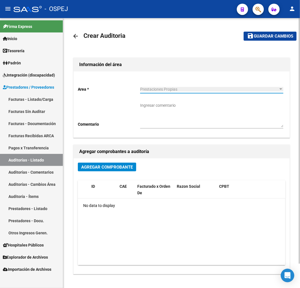
click at [104, 173] on div "Agregar Comprobante" at bounding box center [182, 169] width 208 height 13
click at [108, 168] on span "Agregar Comprobante" at bounding box center [107, 166] width 52 height 5
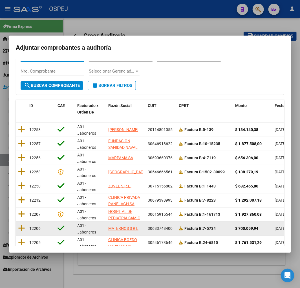
scroll to position [71, 0]
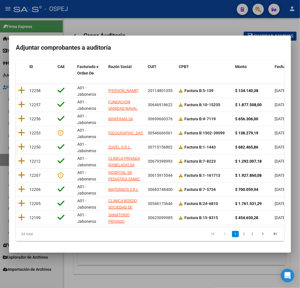
click at [279, 64] on span "Fecha Cpbt" at bounding box center [285, 66] width 20 height 5
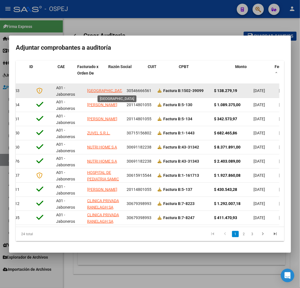
scroll to position [0, 0]
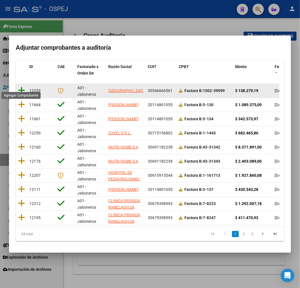
click at [19, 86] on icon at bounding box center [21, 90] width 7 height 8
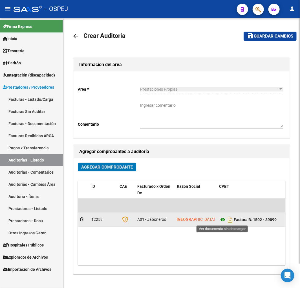
click at [220, 219] on icon at bounding box center [222, 219] width 7 height 7
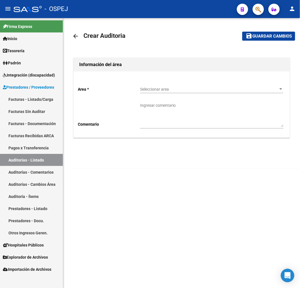
click at [190, 88] on span "Seleccionar area" at bounding box center [209, 89] width 138 height 5
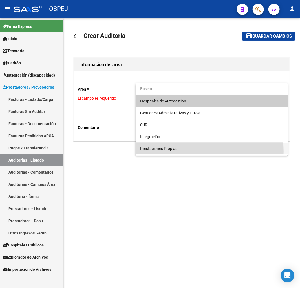
click at [173, 152] on span "Prestaciones Propias" at bounding box center [211, 148] width 143 height 12
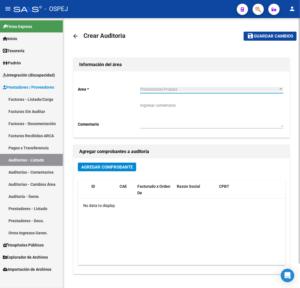
click at [123, 164] on span "Agregar Comprobante" at bounding box center [107, 166] width 52 height 5
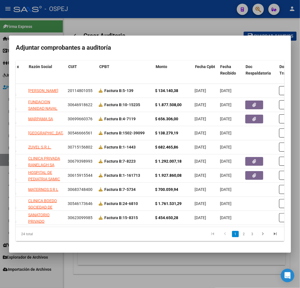
scroll to position [0, 84]
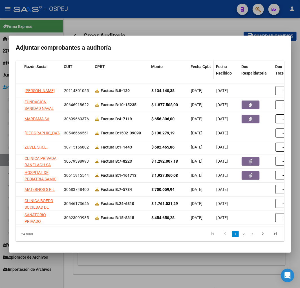
click at [204, 64] on span "Fecha Cpbt" at bounding box center [201, 66] width 20 height 5
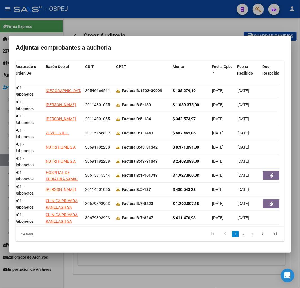
scroll to position [0, 0]
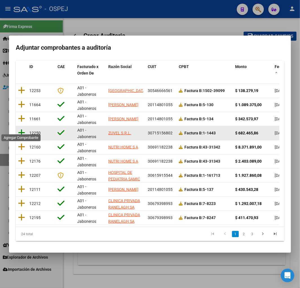
click at [23, 129] on icon at bounding box center [21, 133] width 7 height 8
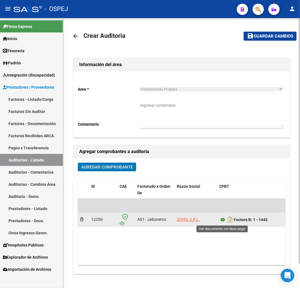
click at [221, 221] on icon at bounding box center [222, 219] width 7 height 7
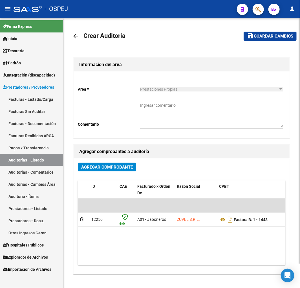
click at [278, 37] on span "Guardar cambios" at bounding box center [273, 36] width 39 height 5
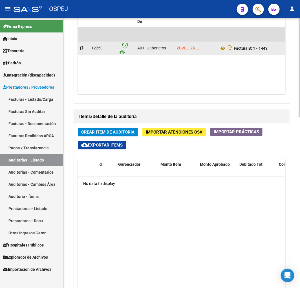
scroll to position [439, 0]
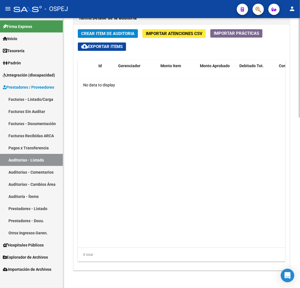
click at [126, 34] on span "Crear Item de Auditoria" at bounding box center [107, 33] width 53 height 5
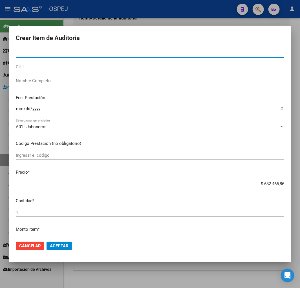
click at [44, 70] on div "CUIL" at bounding box center [150, 67] width 269 height 8
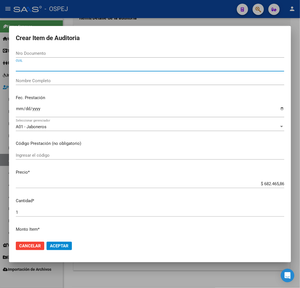
paste input "20051823959"
type input "20051823959"
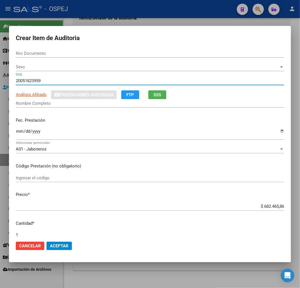
type input "05182395"
type input "JURISIC JOSE"
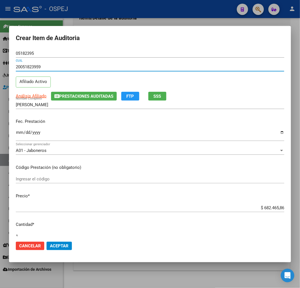
type input "20051823959"
click at [17, 133] on input "Ingresar la fecha" at bounding box center [150, 134] width 269 height 9
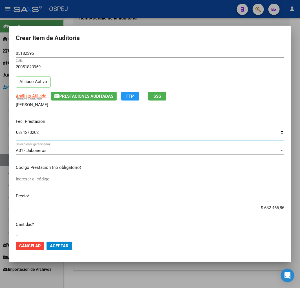
type input "2025-08-12"
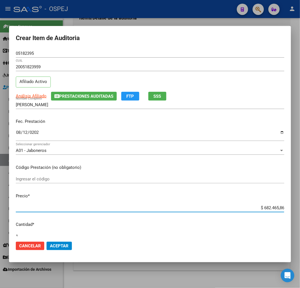
type input "$ 0,05"
type input "$ 0,54"
type input "$ 5,44"
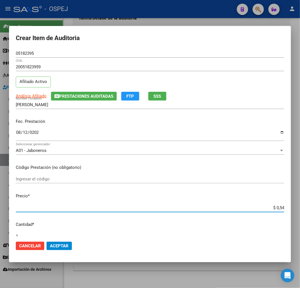
type input "$ 5,44"
type input "$ 54,45"
type input "$ 544,54"
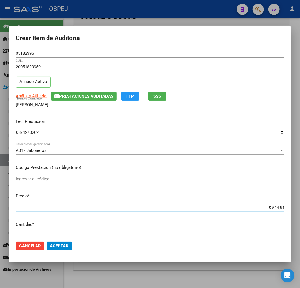
type input "$ 5.445,48"
type input "$ 54.454,80"
type input "$ 544.548,00"
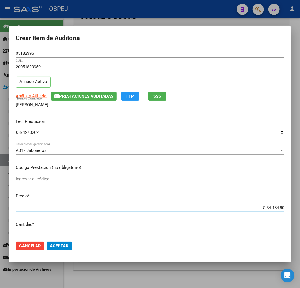
type input "$ 544.548,00"
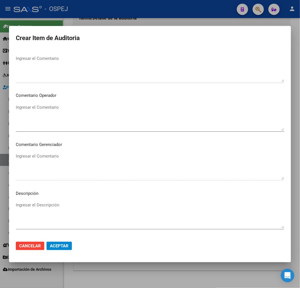
scroll to position [194, 0]
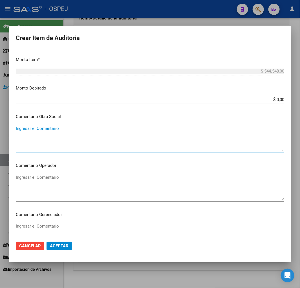
click at [76, 135] on textarea "Ingresar el Comentario" at bounding box center [150, 138] width 269 height 27
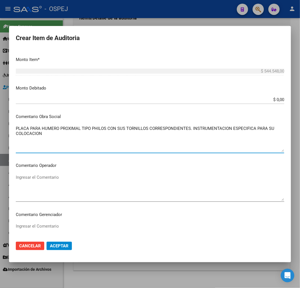
type textarea "PLACA PARA HUMERO PROXIMAL TIPO PHILOS CON SUS TORNILLOS CORRESPONDIENTES. INST…"
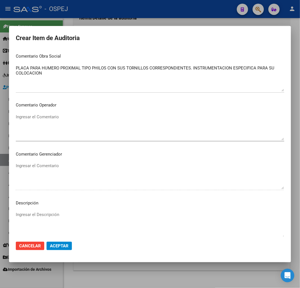
scroll to position [256, 0]
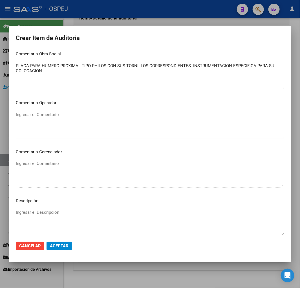
click at [96, 217] on textarea "Ingresar el Descripción" at bounding box center [150, 222] width 269 height 27
paste textarea "PLACA PARA HUMERO PROXIMAL TIPO PHILOS CON SUS TORNILLOS CORRESPONDIENTES. INST…"
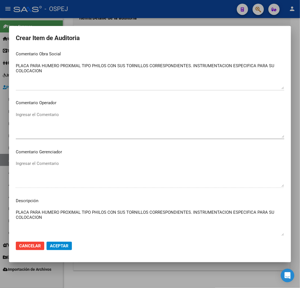
type textarea "PLACA PARA HUMERO PROXIMAL TIPO PHILOS CON SUS TORNILLOS CORRESPONDIENTES. INST…"
click at [56, 249] on button "Aceptar" at bounding box center [59, 246] width 25 height 8
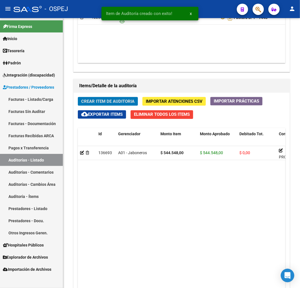
scroll to position [506, 0]
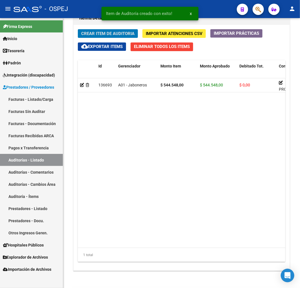
click at [119, 33] on span "Crear Item de Auditoria" at bounding box center [107, 33] width 53 height 5
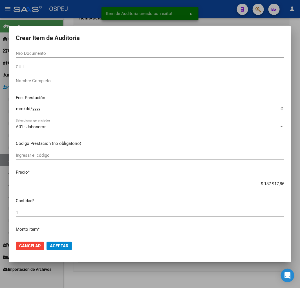
click at [43, 67] on input "CUIL" at bounding box center [150, 66] width 269 height 5
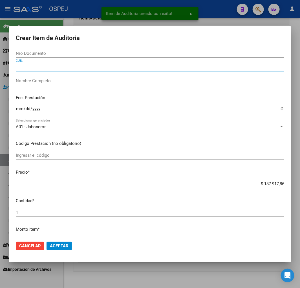
paste input "20051823959"
type input "20051823959"
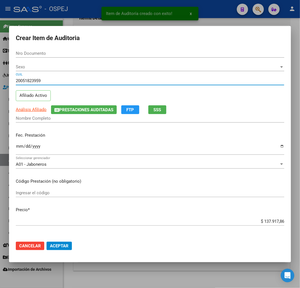
type input "05182395"
type input "JURISIC JOSE"
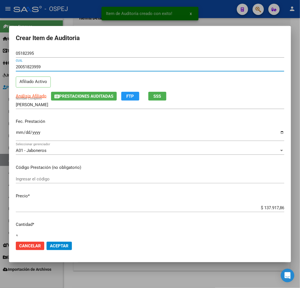
type input "20051823959"
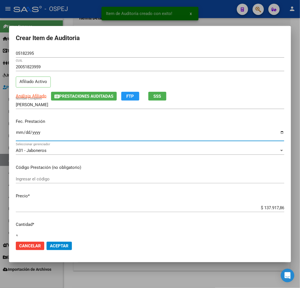
click at [18, 133] on input "Ingresar la fecha" at bounding box center [150, 134] width 269 height 9
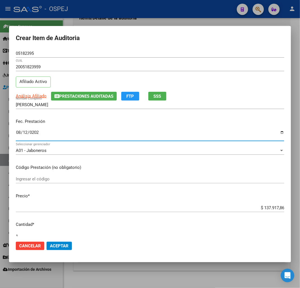
type input "2025-08-12"
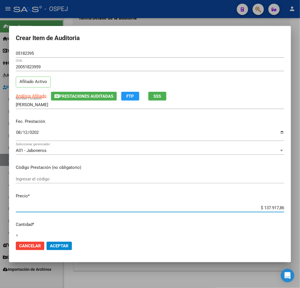
type input "$ 0,01"
type input "$ 0,17"
type input "$ 1,79"
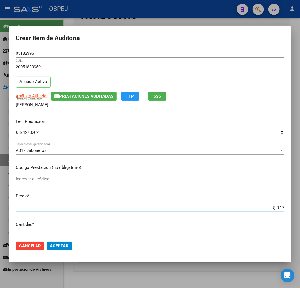
type input "$ 1,79"
type input "$ 17,91"
type input "$ 179,17"
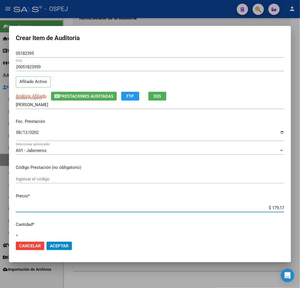
type input "$ 1.791,78"
type input "$ 17.917,86"
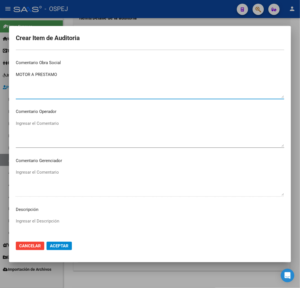
scroll to position [308, 0]
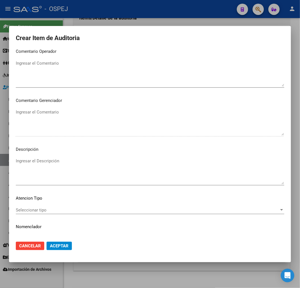
type textarea "MOTOR A PRESTAMO"
click at [75, 172] on textarea "Ingresar el Descripción" at bounding box center [150, 171] width 269 height 27
paste textarea "MOTOR A PRESTAMO"
type textarea "MOTOR A PRESTAMO"
click at [63, 249] on button "Aceptar" at bounding box center [59, 246] width 25 height 8
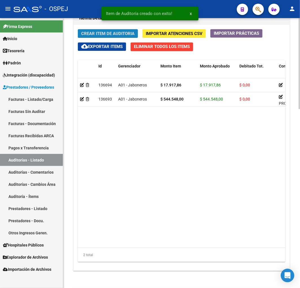
click at [115, 34] on span "Crear Item de Auditoria" at bounding box center [107, 33] width 53 height 5
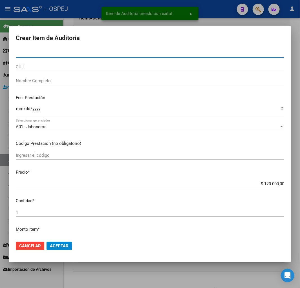
click at [28, 63] on div "CUIL" at bounding box center [150, 67] width 269 height 8
paste input "20051823959"
type input "20051823959"
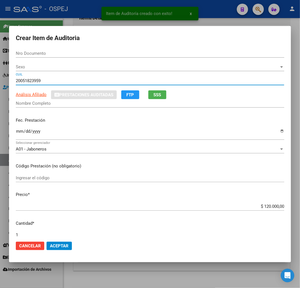
type input "05182395"
type input "JURISIC JOSE"
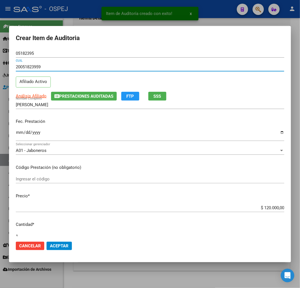
type input "20051823959"
click at [20, 133] on input "Ingresar la fecha" at bounding box center [150, 134] width 269 height 9
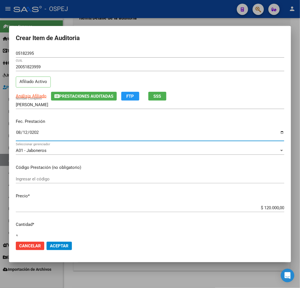
type input "2025-08-12"
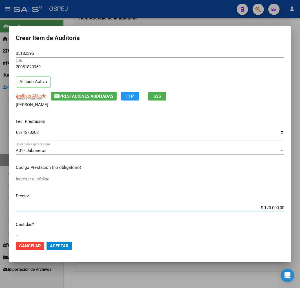
scroll to position [157, 0]
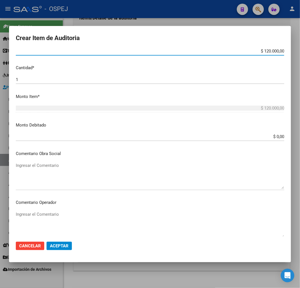
click at [60, 178] on textarea "Ingresar el Comentario" at bounding box center [150, 175] width 269 height 27
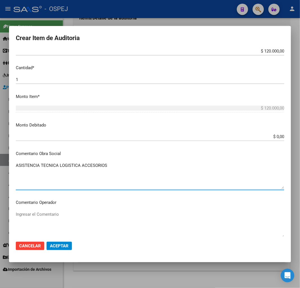
scroll to position [251, 0]
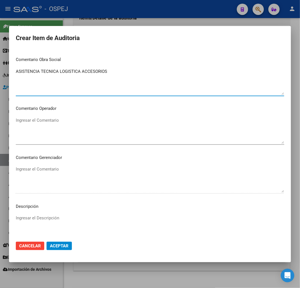
type textarea "ASISTENCIA TECNICA LOGISTICA ACCESORIOS"
click at [86, 232] on textarea "Ingresar el Descripción" at bounding box center [150, 228] width 269 height 27
paste textarea "ASISTENCIA TECNICA LOGISTICA ACCESORIOS"
type textarea "ASISTENCIA TECNICA LOGISTICA ACCESORIOS"
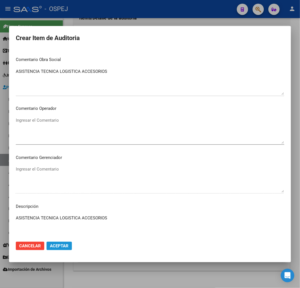
click at [54, 249] on button "Aceptar" at bounding box center [59, 246] width 25 height 8
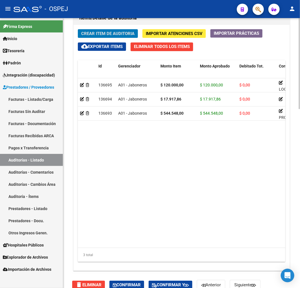
scroll to position [287, 0]
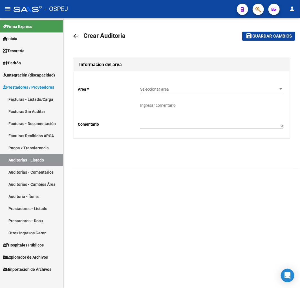
click at [171, 91] on span "Seleccionar area" at bounding box center [209, 89] width 138 height 5
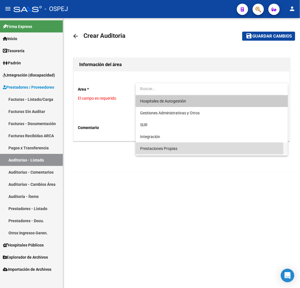
click at [165, 151] on span "Prestaciones Propias" at bounding box center [211, 148] width 143 height 12
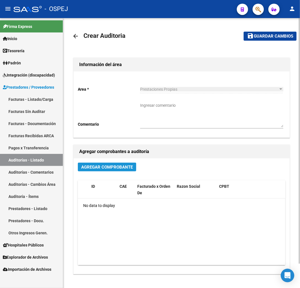
click at [106, 169] on span "Agregar Comprobante" at bounding box center [107, 166] width 52 height 5
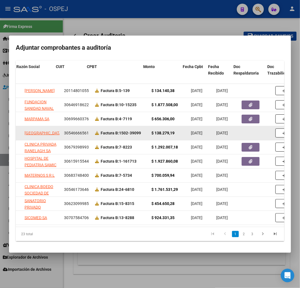
scroll to position [0, 92]
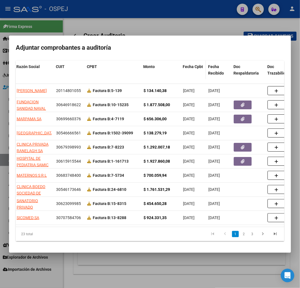
click at [196, 64] on span "Fecha Cpbt" at bounding box center [193, 66] width 20 height 5
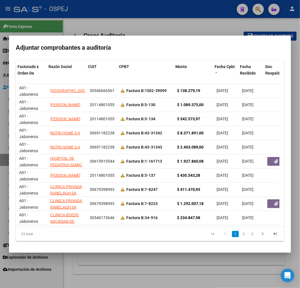
scroll to position [0, 106]
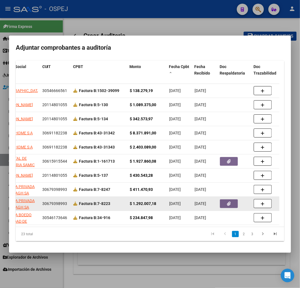
click at [224, 199] on button "button" at bounding box center [229, 203] width 18 height 9
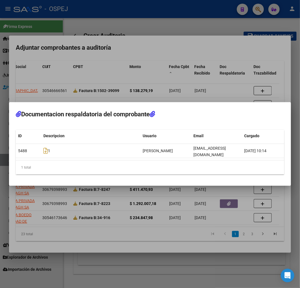
click at [208, 193] on div at bounding box center [150, 144] width 300 height 288
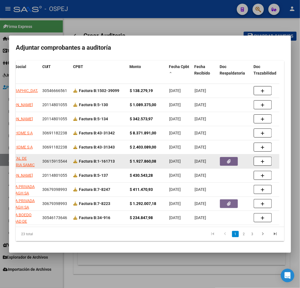
click at [222, 157] on button "button" at bounding box center [229, 161] width 18 height 9
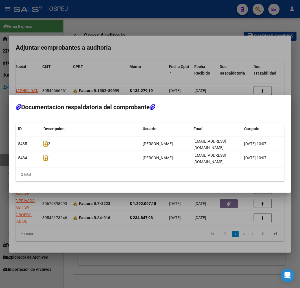
click at [170, 210] on div at bounding box center [150, 144] width 300 height 288
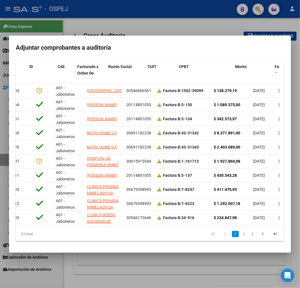
scroll to position [0, 0]
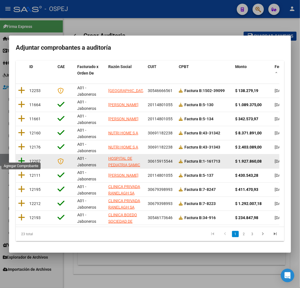
click at [21, 157] on icon at bounding box center [21, 161] width 7 height 8
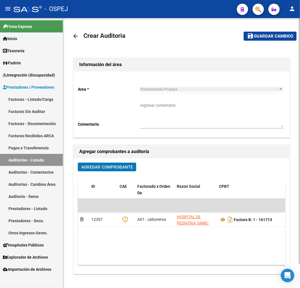
click at [286, 38] on button "save Guardar cambios" at bounding box center [270, 36] width 53 height 9
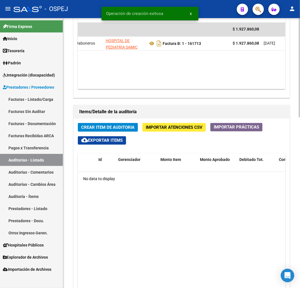
scroll to position [0, 106]
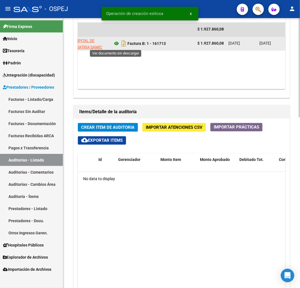
click at [113, 42] on icon at bounding box center [116, 43] width 7 height 7
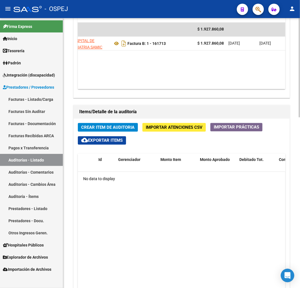
drag, startPoint x: 178, startPoint y: 83, endPoint x: 211, endPoint y: 87, distance: 33.6
click at [211, 87] on datatable-body "$ 1.927.860,08 12207 A01 - Jaboneros HOSPITAL DE PEDIATRIA SAMIC "PROFESOR DR J…" at bounding box center [182, 56] width 208 height 67
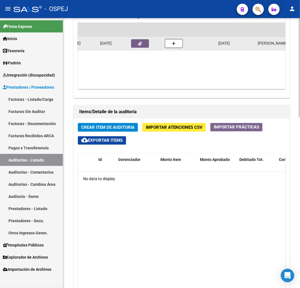
click at [135, 44] on button "button" at bounding box center [140, 43] width 18 height 8
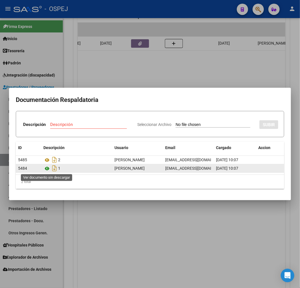
click at [45, 169] on icon at bounding box center [46, 168] width 7 height 7
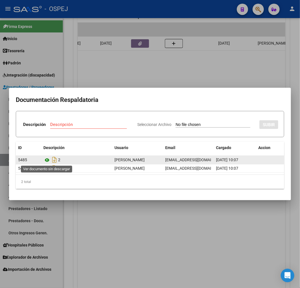
click at [46, 160] on icon at bounding box center [46, 160] width 7 height 7
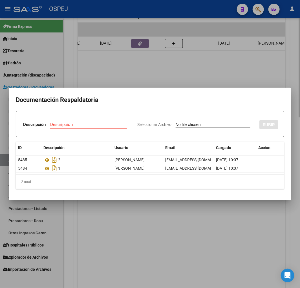
drag, startPoint x: 267, startPoint y: 72, endPoint x: 273, endPoint y: 74, distance: 6.2
click at [267, 72] on div at bounding box center [150, 144] width 300 height 288
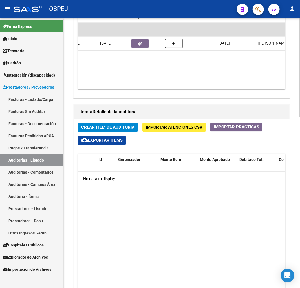
click at [129, 123] on div "Crear Item de Auditoria Importar Atenciones CSV Importar Prácticas cloud_downlo…" at bounding box center [182, 241] width 216 height 245
click at [126, 127] on span "Crear Item de Auditoria" at bounding box center [107, 127] width 53 height 5
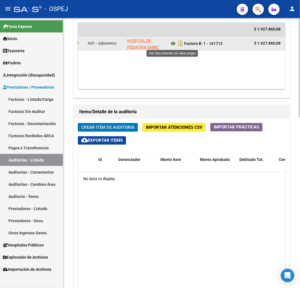
click at [173, 46] on icon at bounding box center [173, 43] width 7 height 7
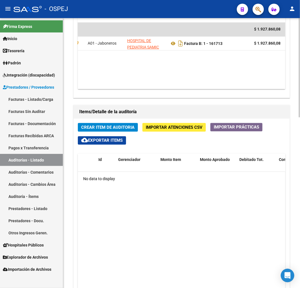
click at [173, 126] on span "Importar Atenciones CSV" at bounding box center [174, 127] width 57 height 5
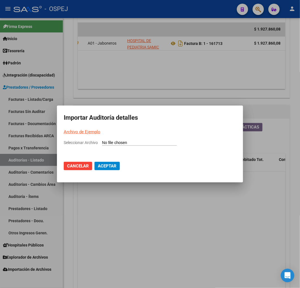
click at [152, 141] on input "Seleccionar Archivo" at bounding box center [139, 142] width 75 height 5
type input "C:\fakepath\Auditoria-demo-saas GARRAHAN 161713.csv"
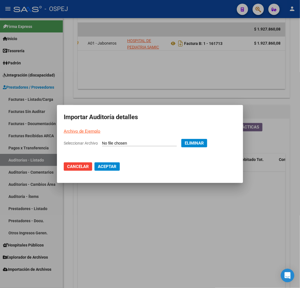
click at [115, 167] on span "Aceptar" at bounding box center [107, 166] width 19 height 5
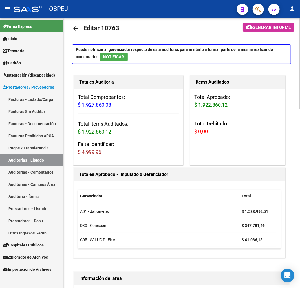
scroll to position [0, 0]
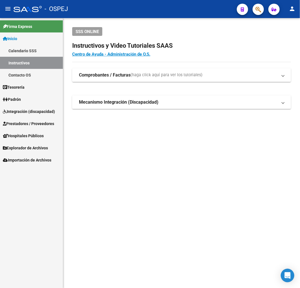
click at [261, 10] on icon "button" at bounding box center [259, 9] width 6 height 6
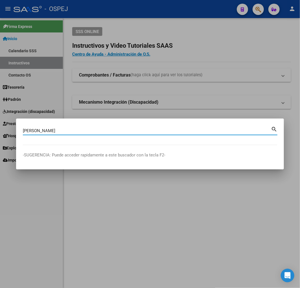
type input "JURISIC"
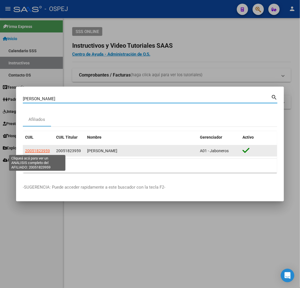
click at [44, 150] on span "20051823959" at bounding box center [37, 150] width 25 height 5
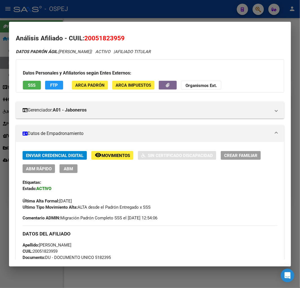
click at [106, 39] on span "20051823959" at bounding box center [104, 37] width 40 height 7
copy span "20051823959"
click at [130, 9] on div at bounding box center [150, 144] width 300 height 288
